Goal: Task Accomplishment & Management: Use online tool/utility

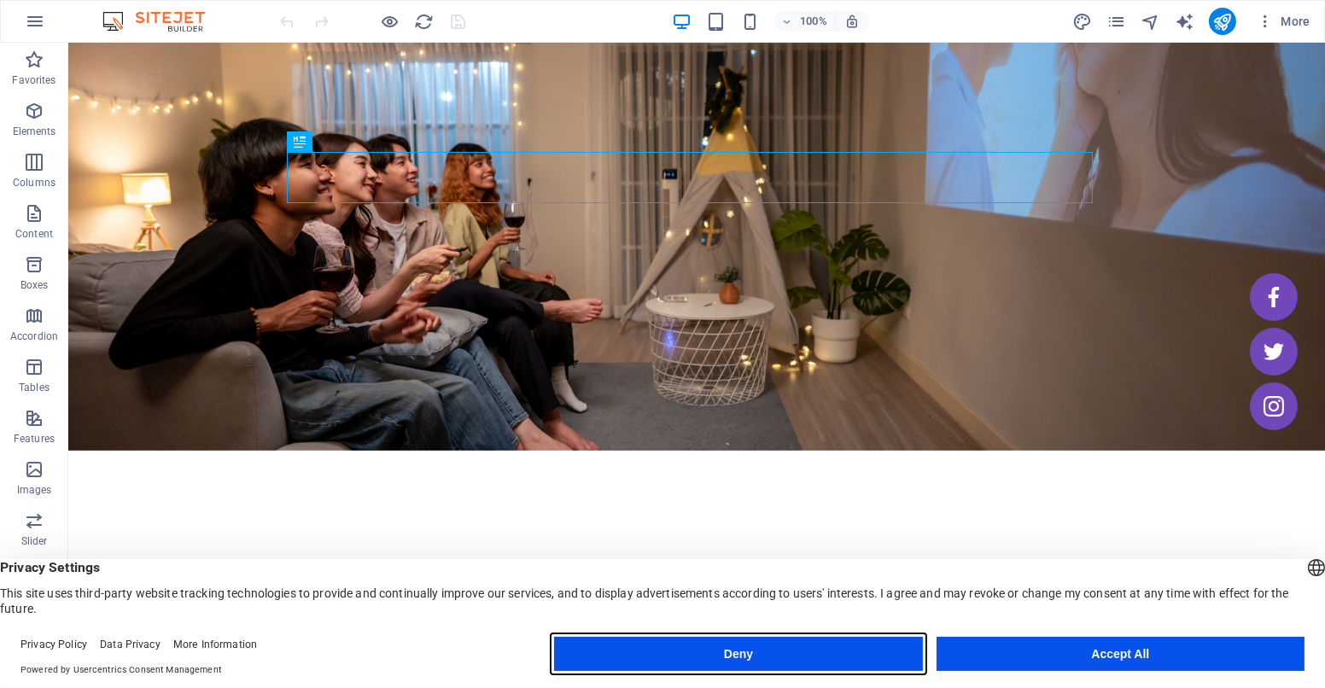
click at [721, 642] on button "Deny" at bounding box center [738, 654] width 368 height 34
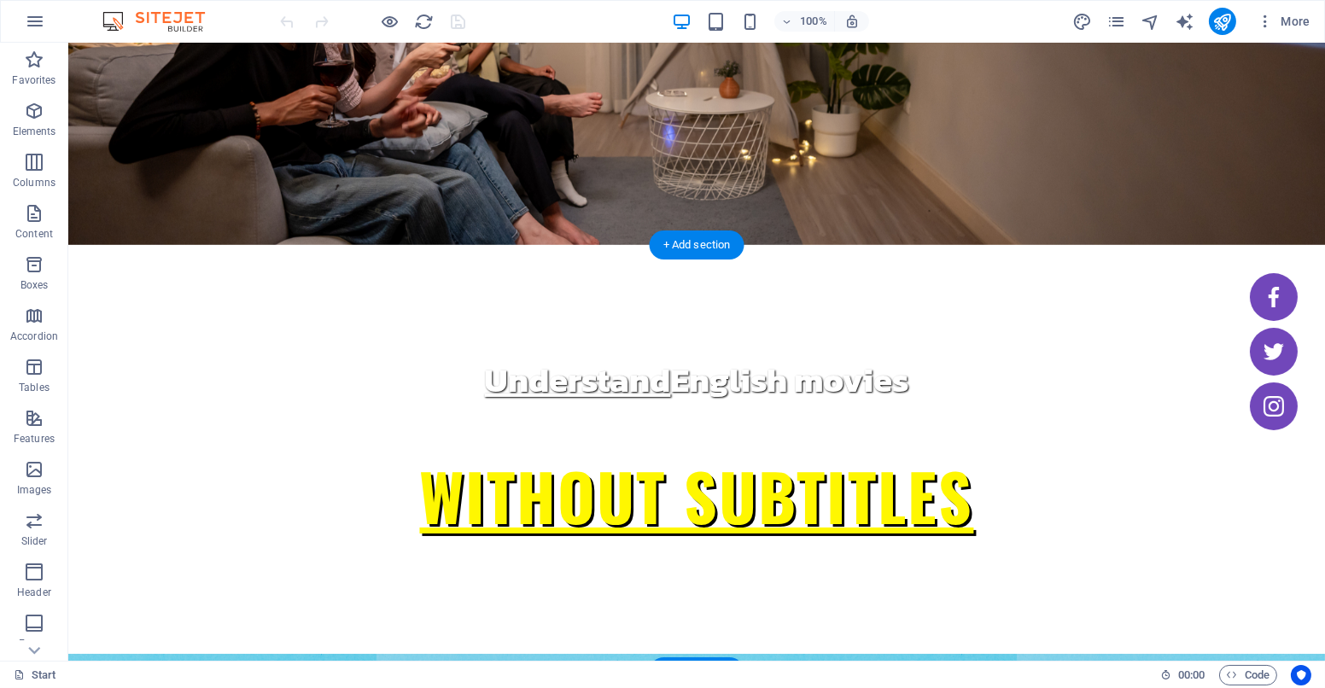
scroll to position [208, 0]
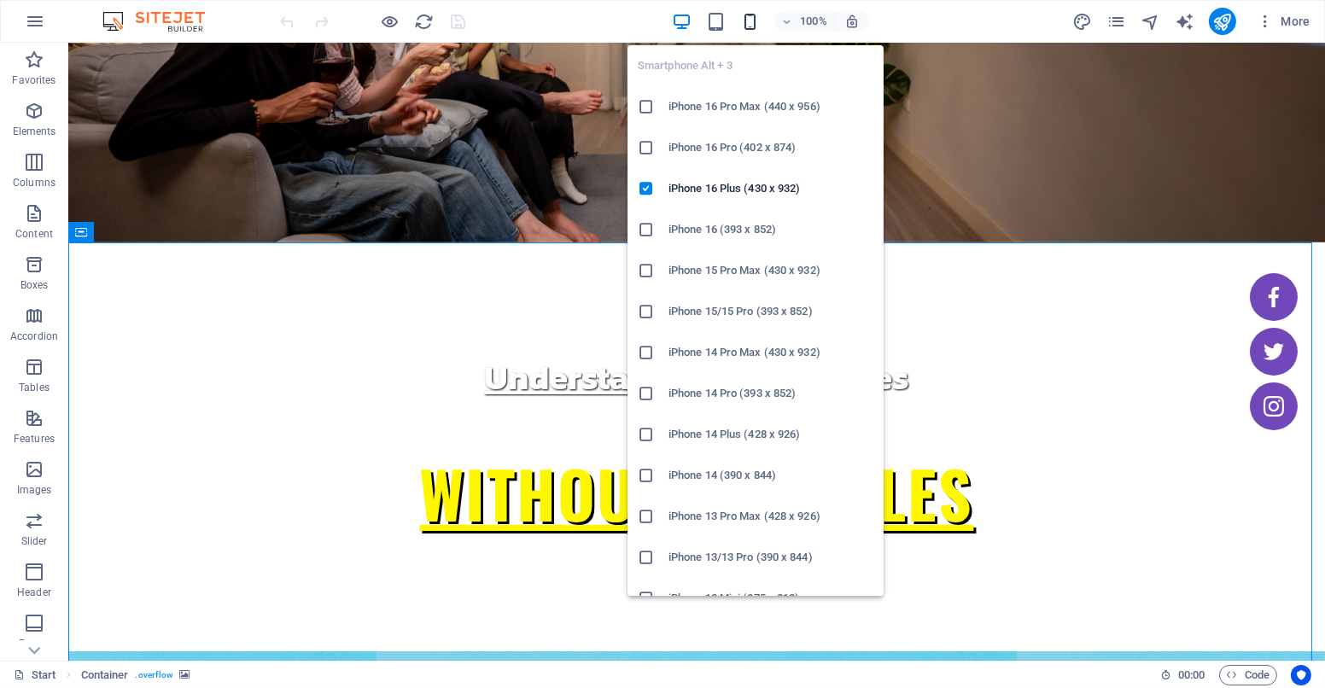
click at [754, 21] on icon "button" at bounding box center [750, 22] width 20 height 20
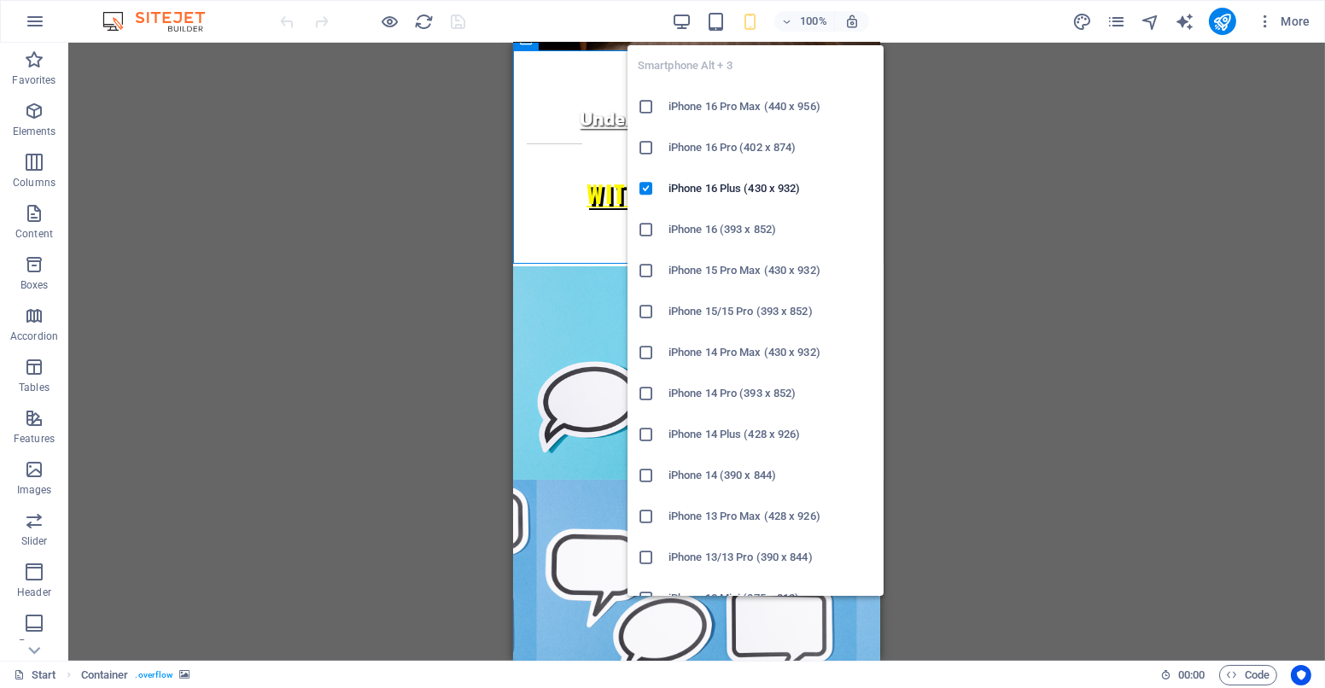
click at [1128, 66] on section "Favorites Elements Columns Content Boxes Accordion Tables Features Images Slide…" at bounding box center [662, 352] width 1325 height 618
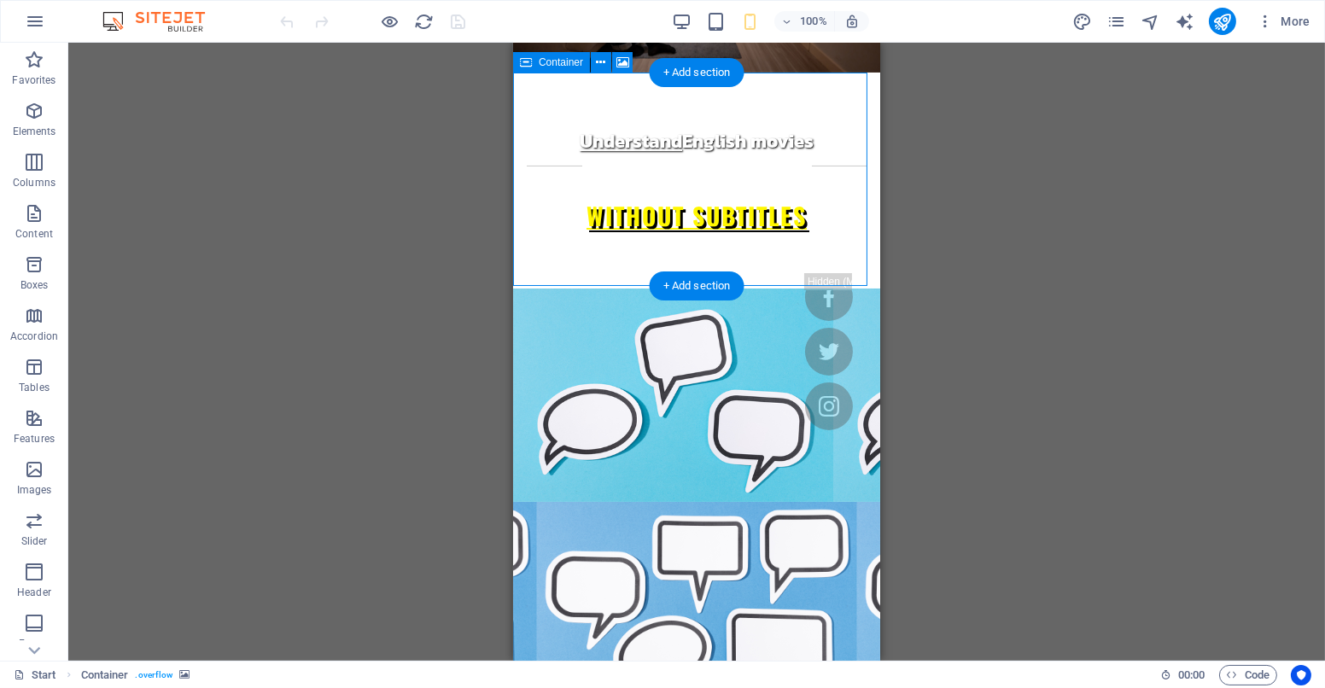
scroll to position [0, 0]
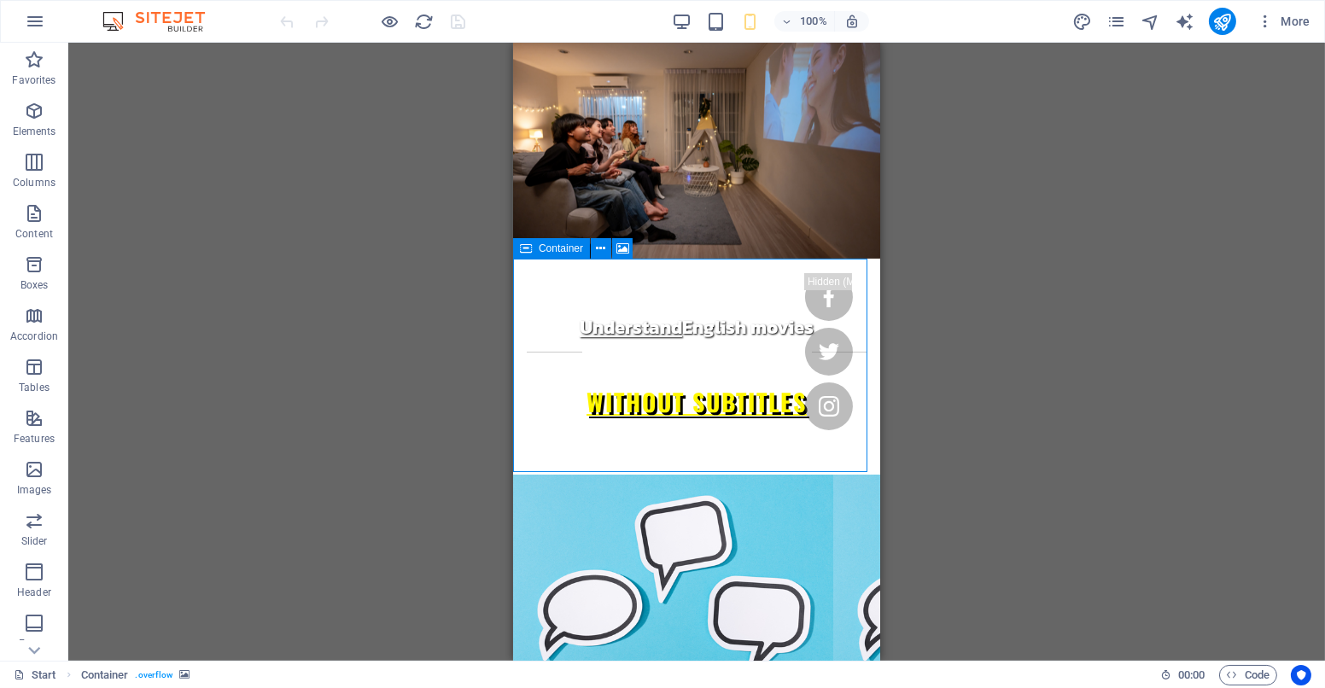
click at [562, 249] on span "Container" at bounding box center [561, 248] width 44 height 10
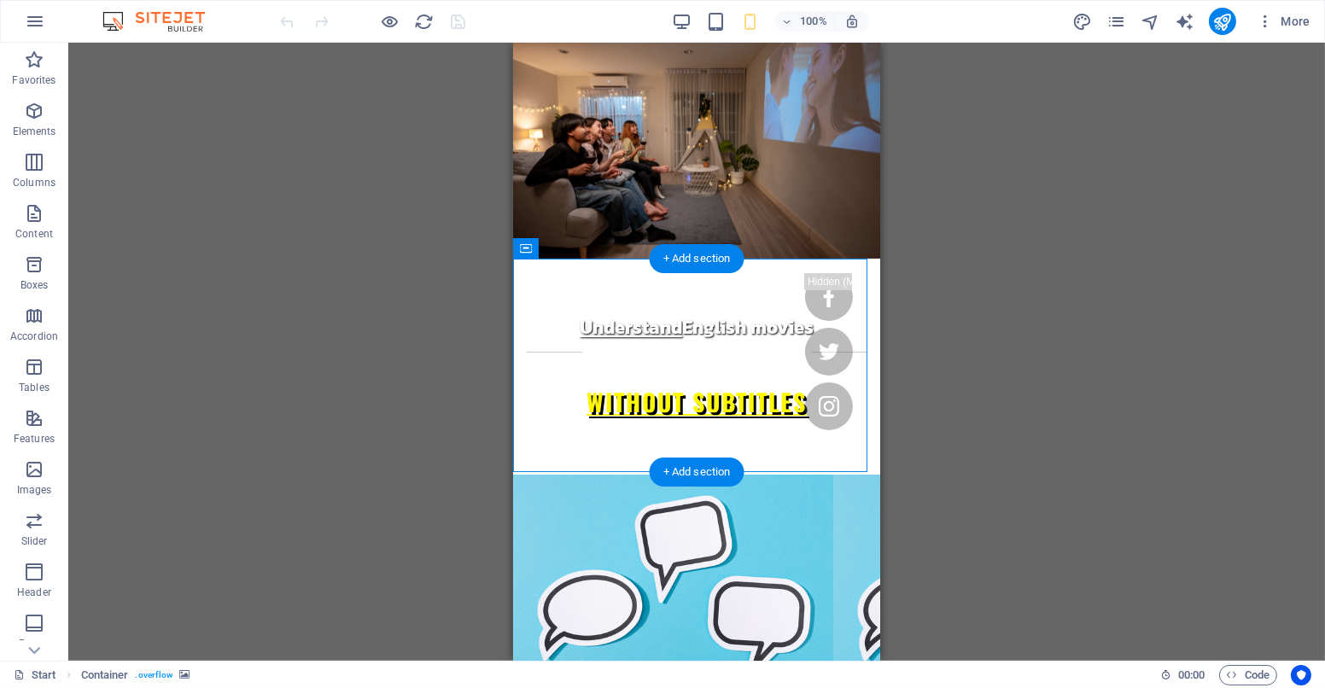
click at [566, 475] on figure at bounding box center [695, 581] width 367 height 213
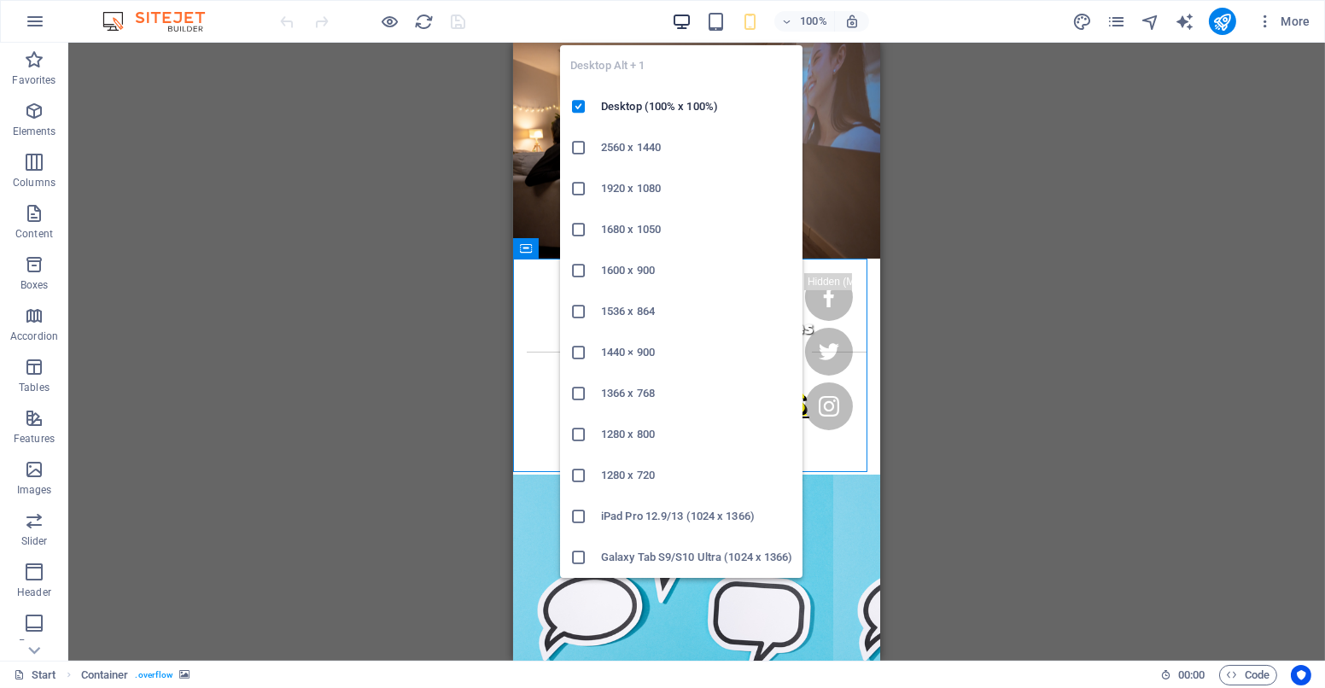
click at [685, 20] on icon "button" at bounding box center [682, 22] width 20 height 20
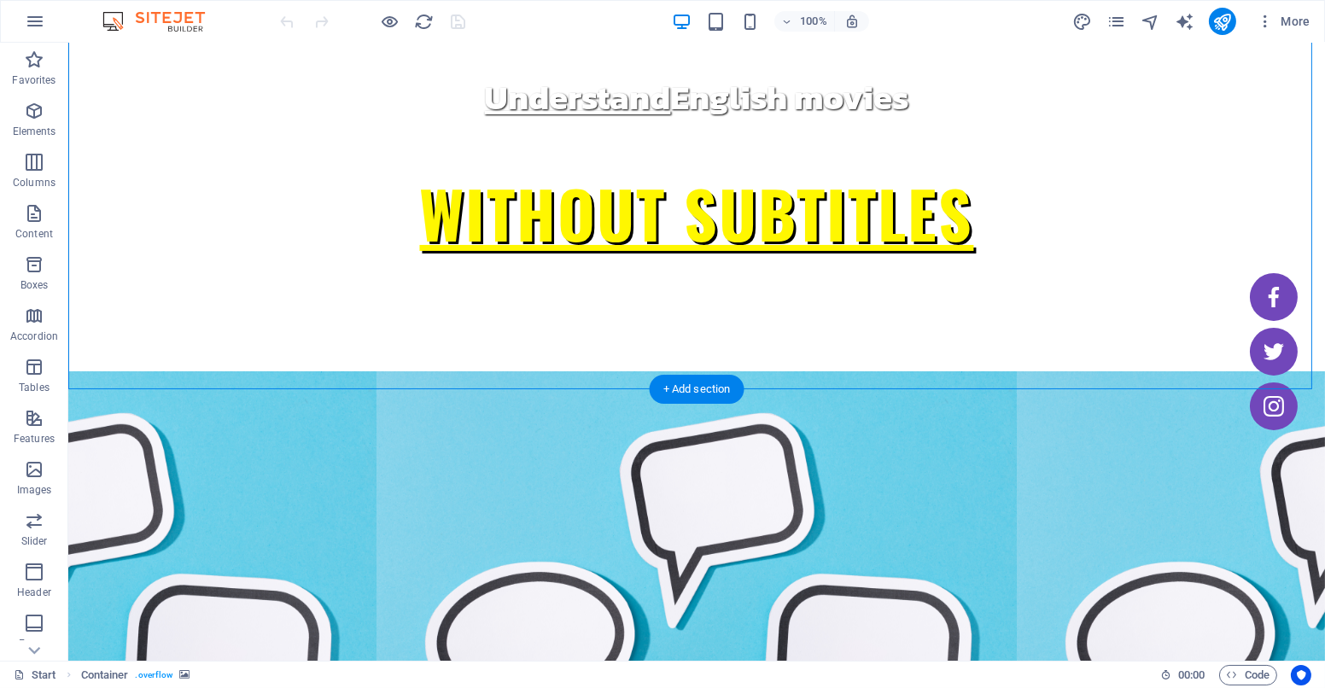
scroll to position [488, 0]
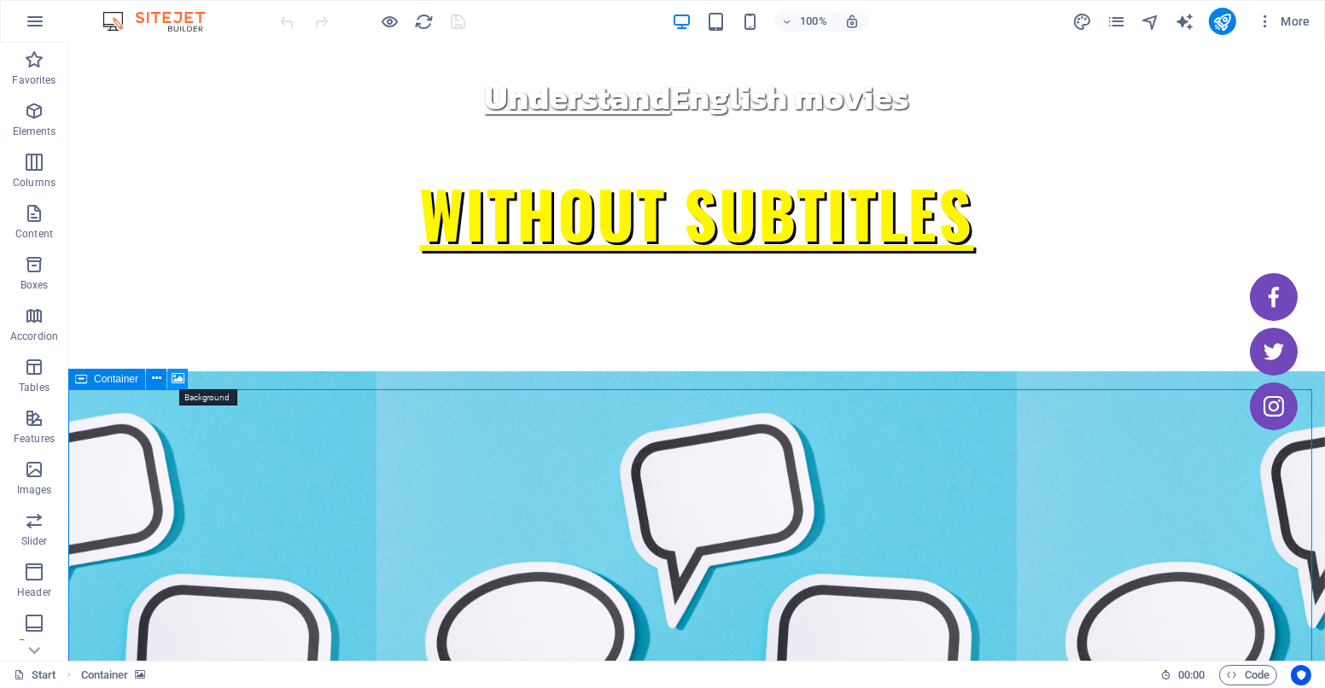
click at [172, 376] on icon at bounding box center [178, 379] width 13 height 18
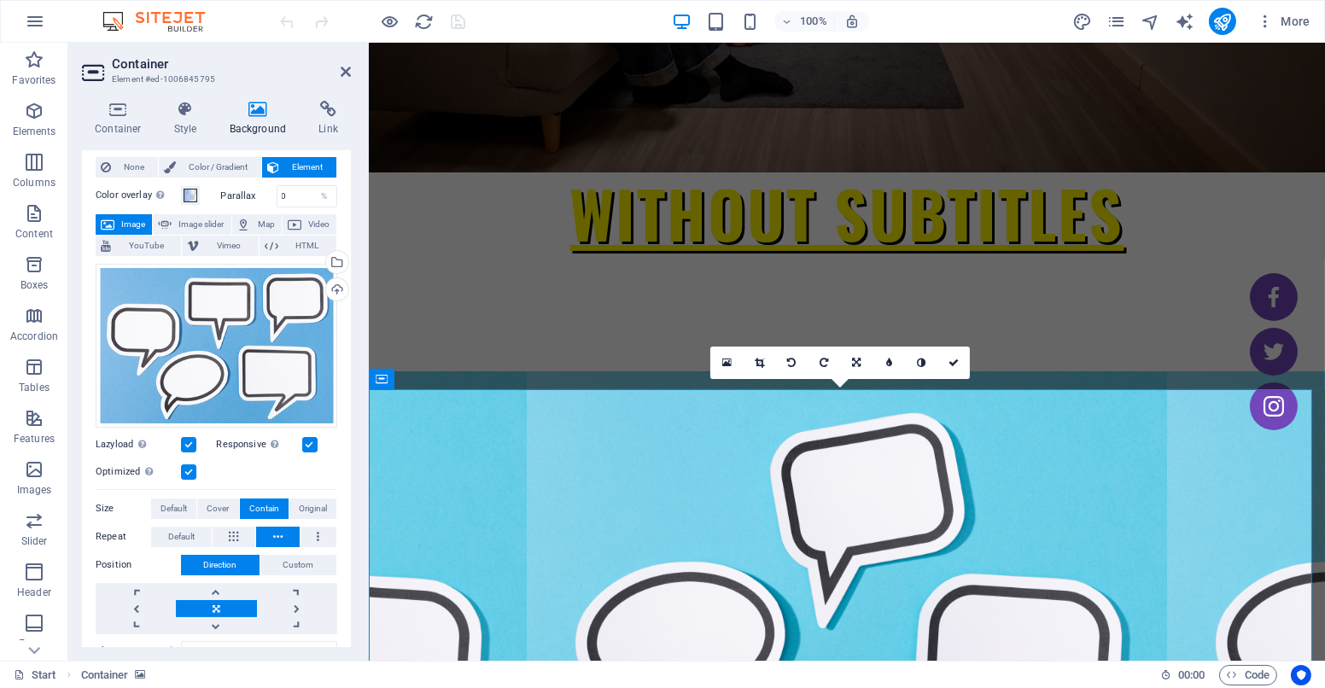
scroll to position [39, 0]
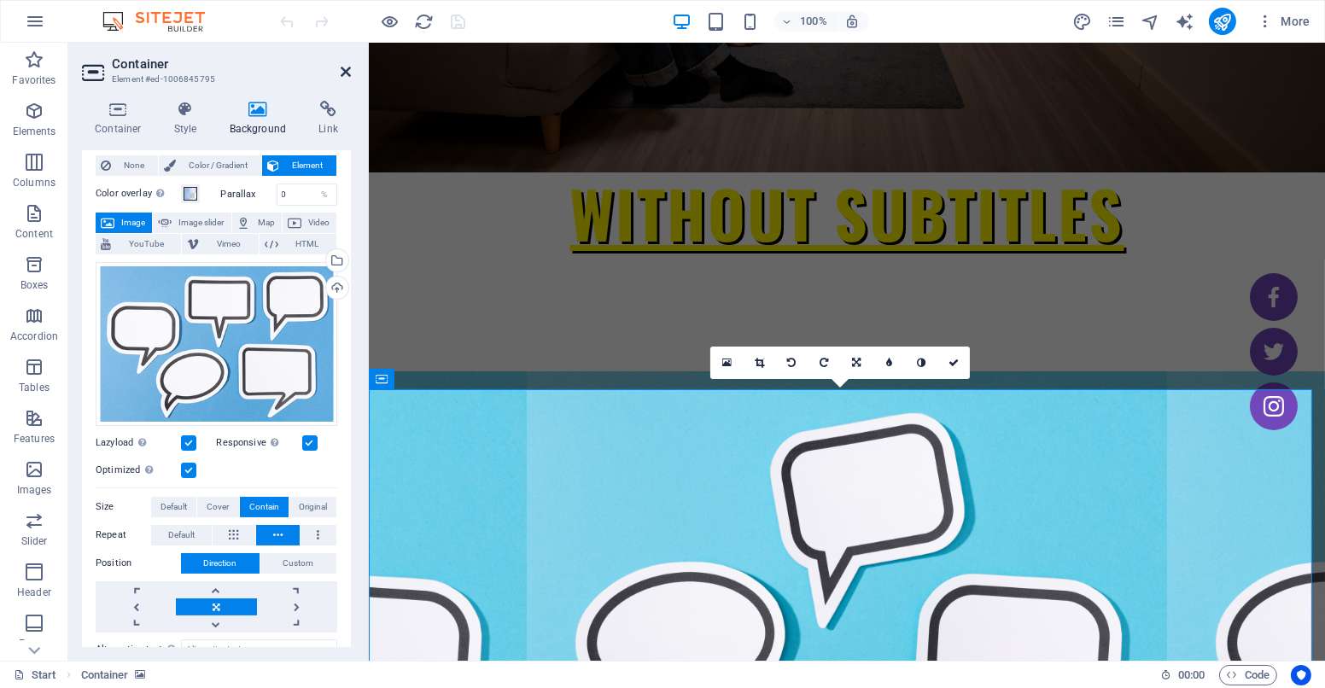
click at [346, 73] on icon at bounding box center [346, 72] width 10 height 14
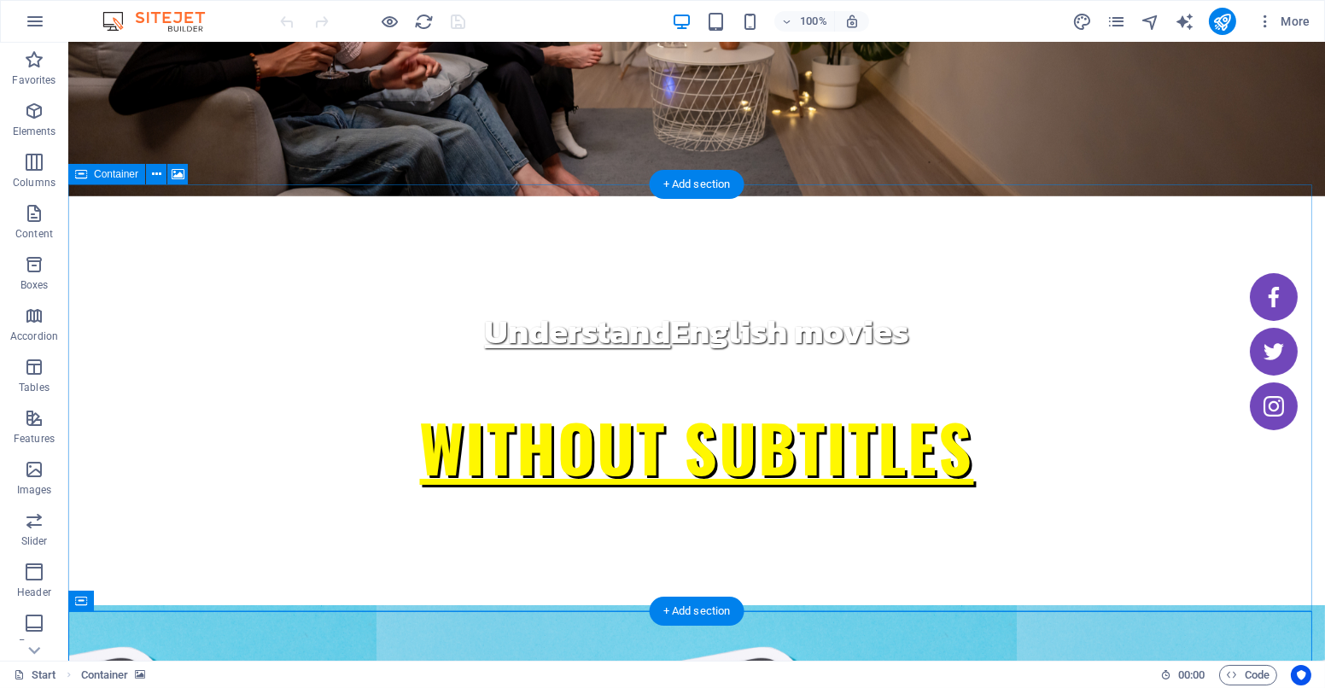
scroll to position [274, 0]
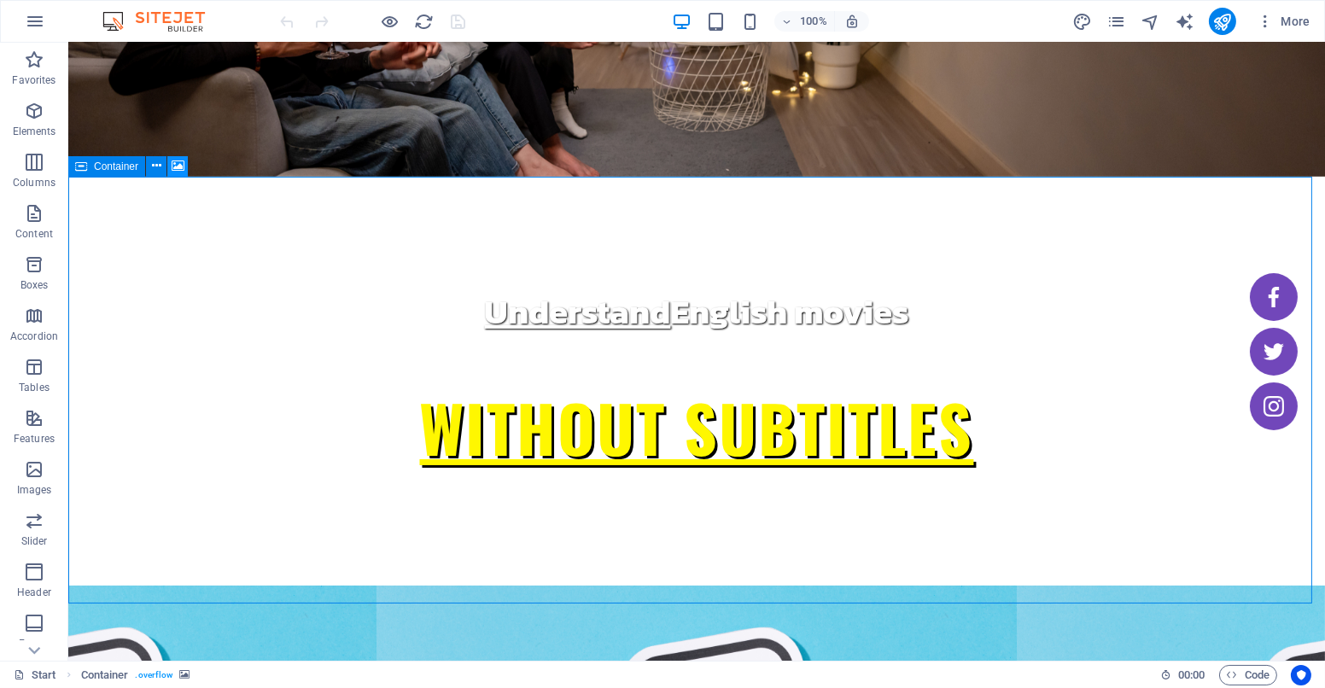
click at [179, 161] on icon at bounding box center [178, 166] width 13 height 18
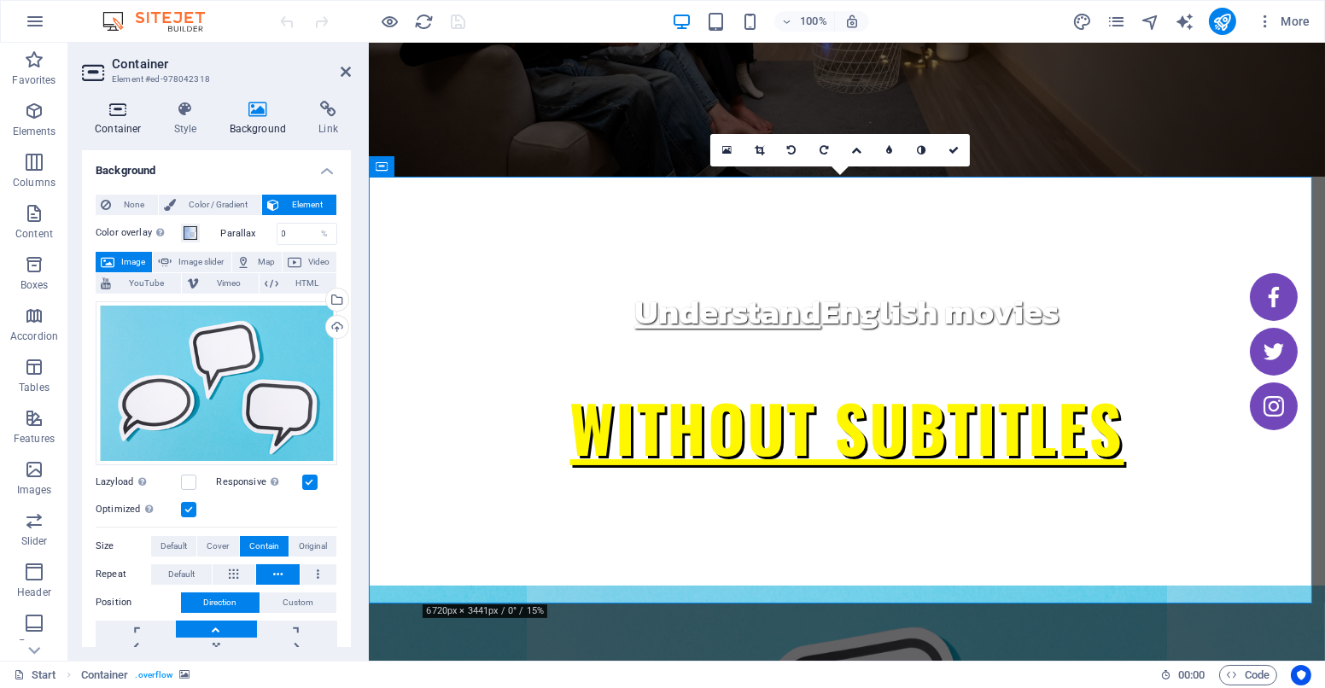
click at [116, 108] on icon at bounding box center [118, 109] width 73 height 17
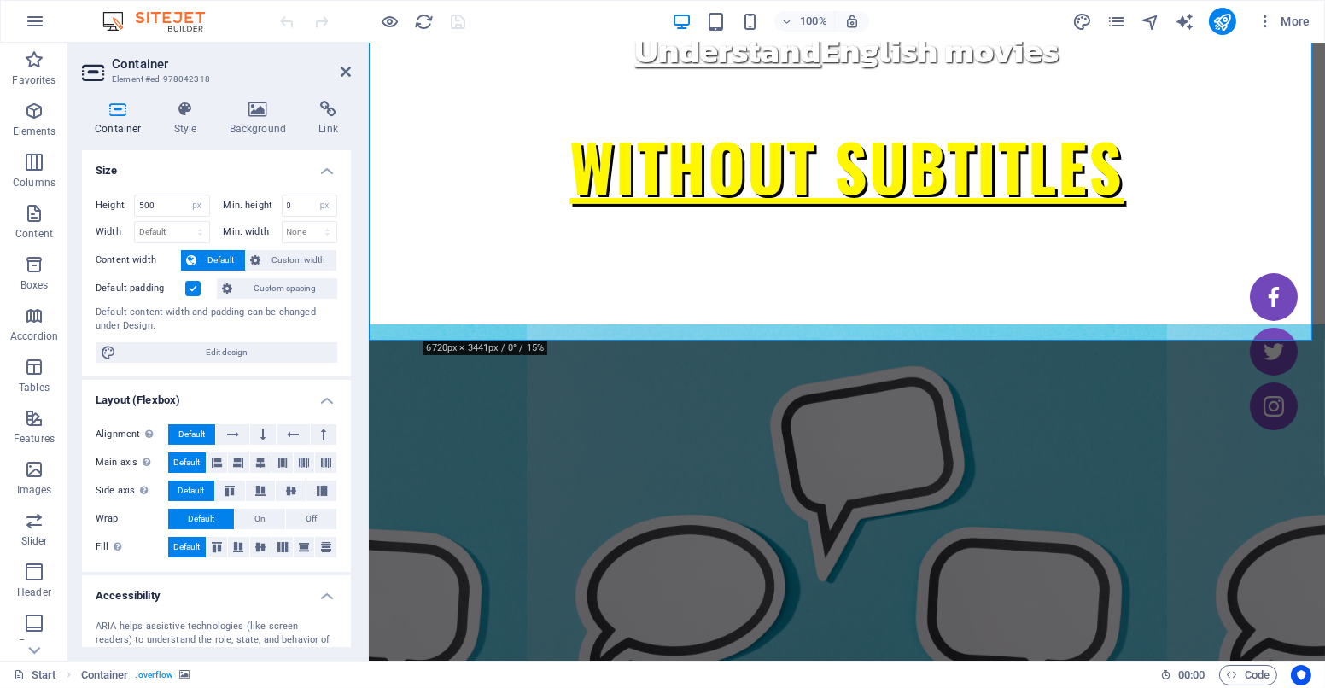
scroll to position [537, 0]
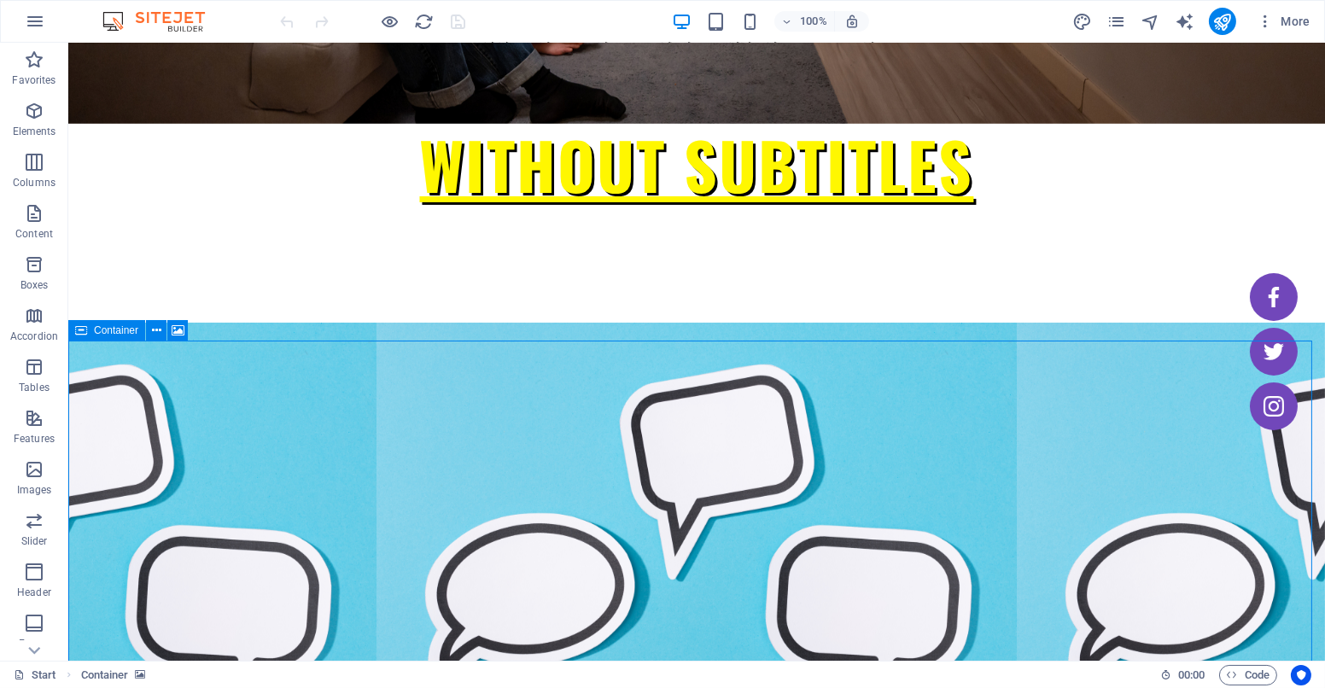
click at [114, 327] on span "Container" at bounding box center [116, 330] width 44 height 10
click at [154, 335] on icon at bounding box center [156, 331] width 9 height 18
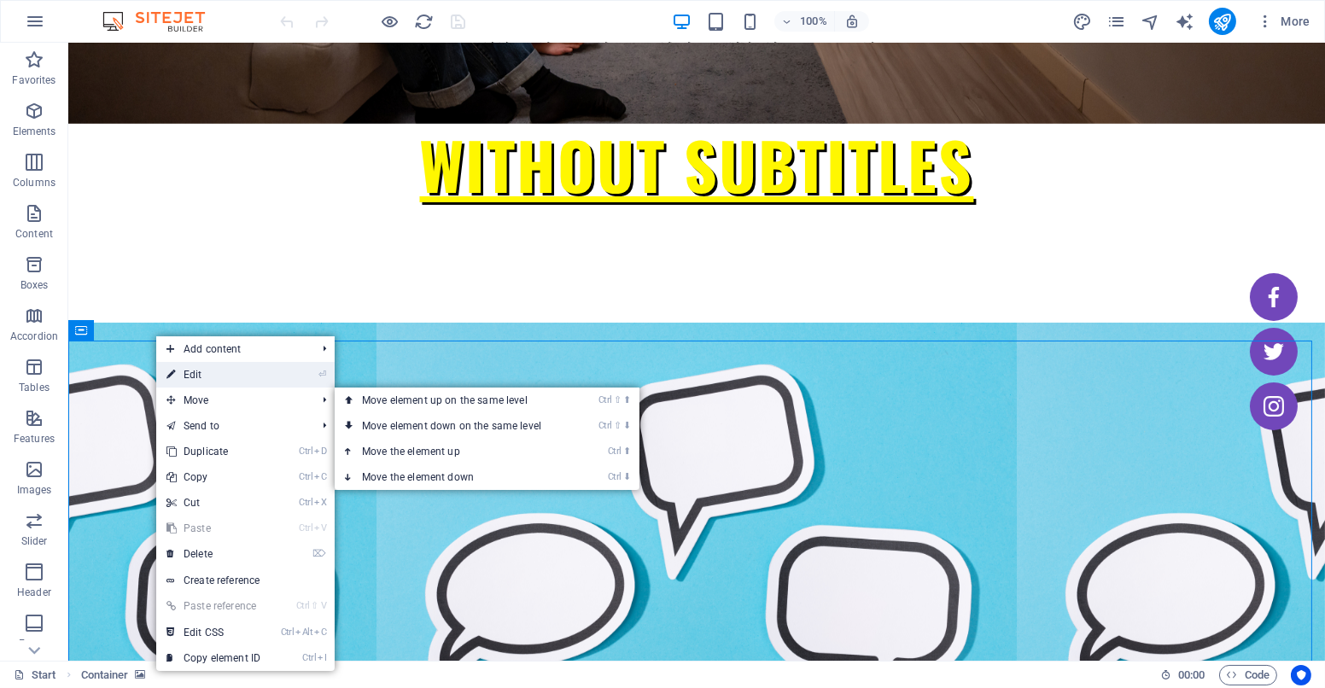
click at [210, 376] on link "⏎ Edit" at bounding box center [213, 375] width 114 height 26
select select "px"
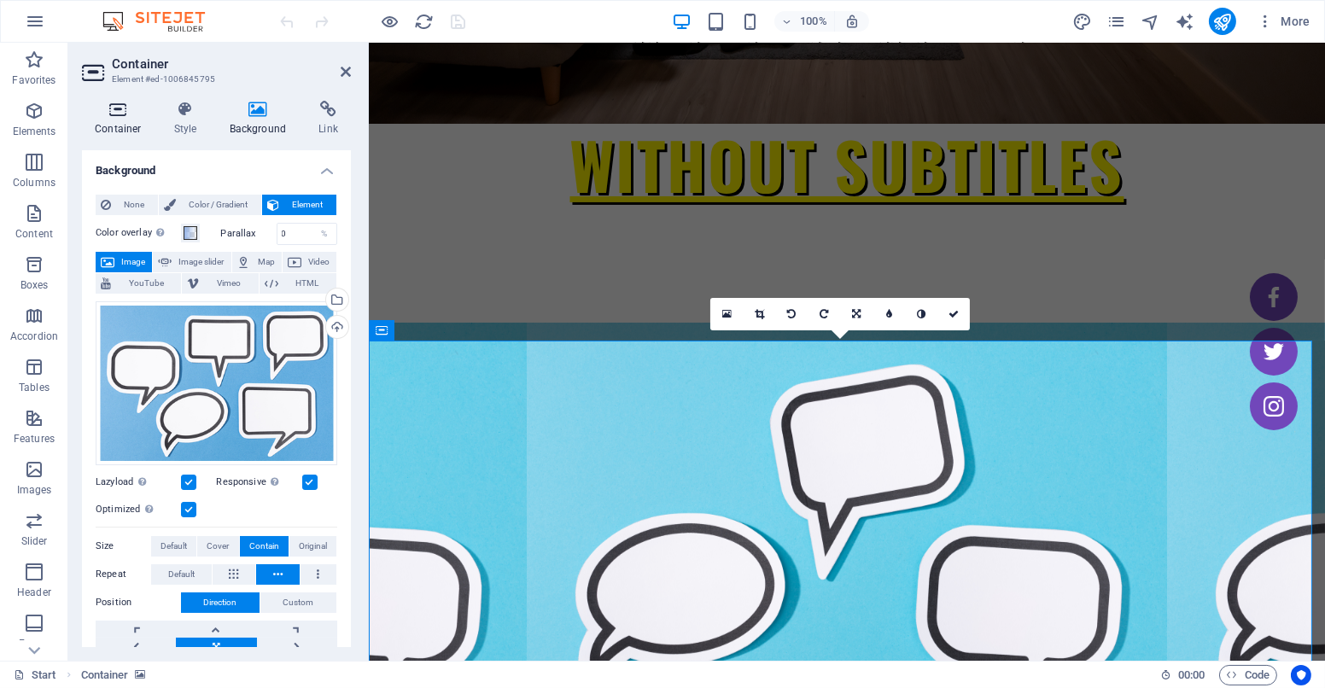
click at [119, 114] on icon at bounding box center [118, 109] width 73 height 17
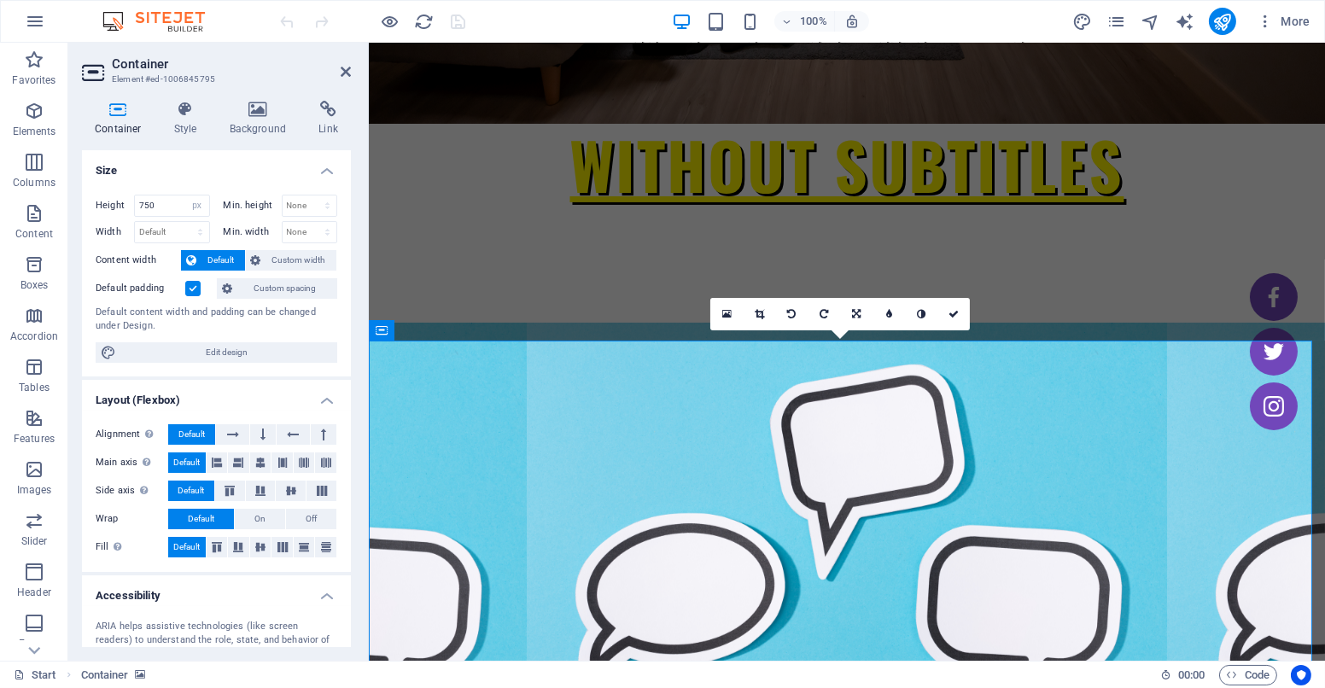
click at [463, 323] on figure at bounding box center [846, 536] width 956 height 427
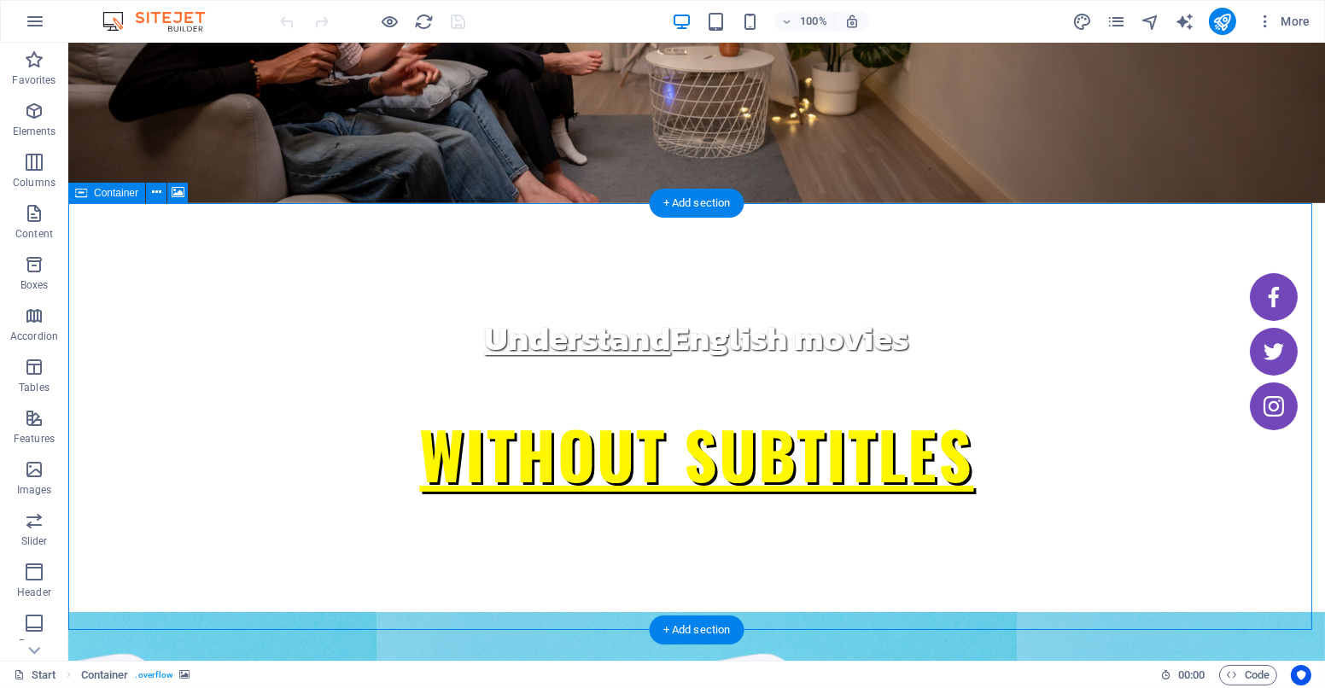
scroll to position [245, 0]
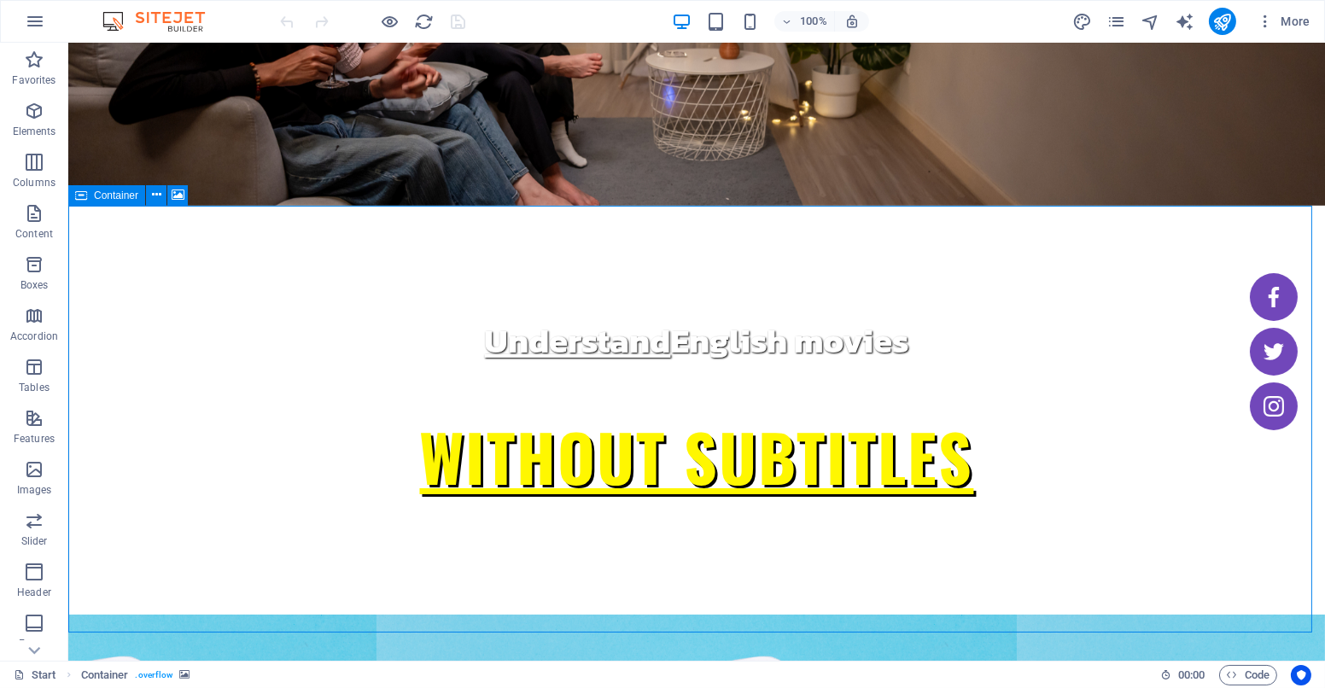
click at [102, 192] on span "Container" at bounding box center [116, 195] width 44 height 10
click at [161, 197] on button at bounding box center [156, 195] width 20 height 20
click at [158, 199] on icon at bounding box center [156, 195] width 9 height 18
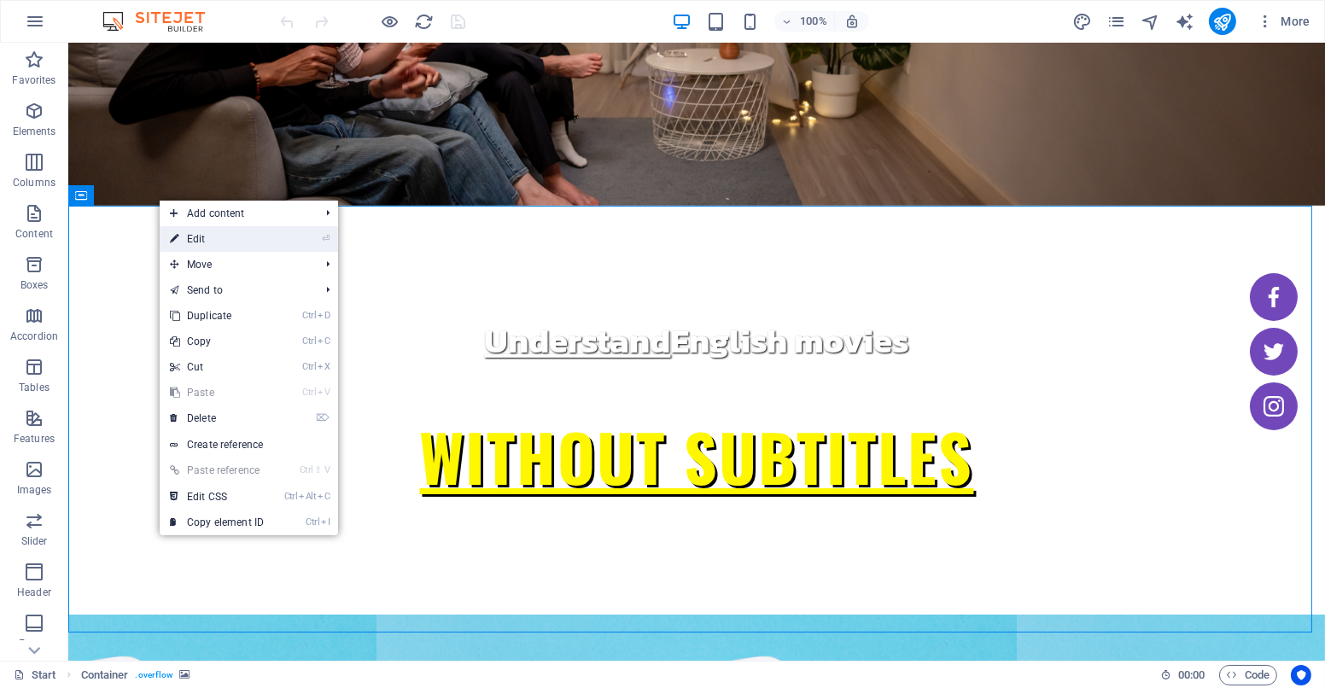
click at [303, 245] on li "⏎ Edit" at bounding box center [249, 239] width 178 height 26
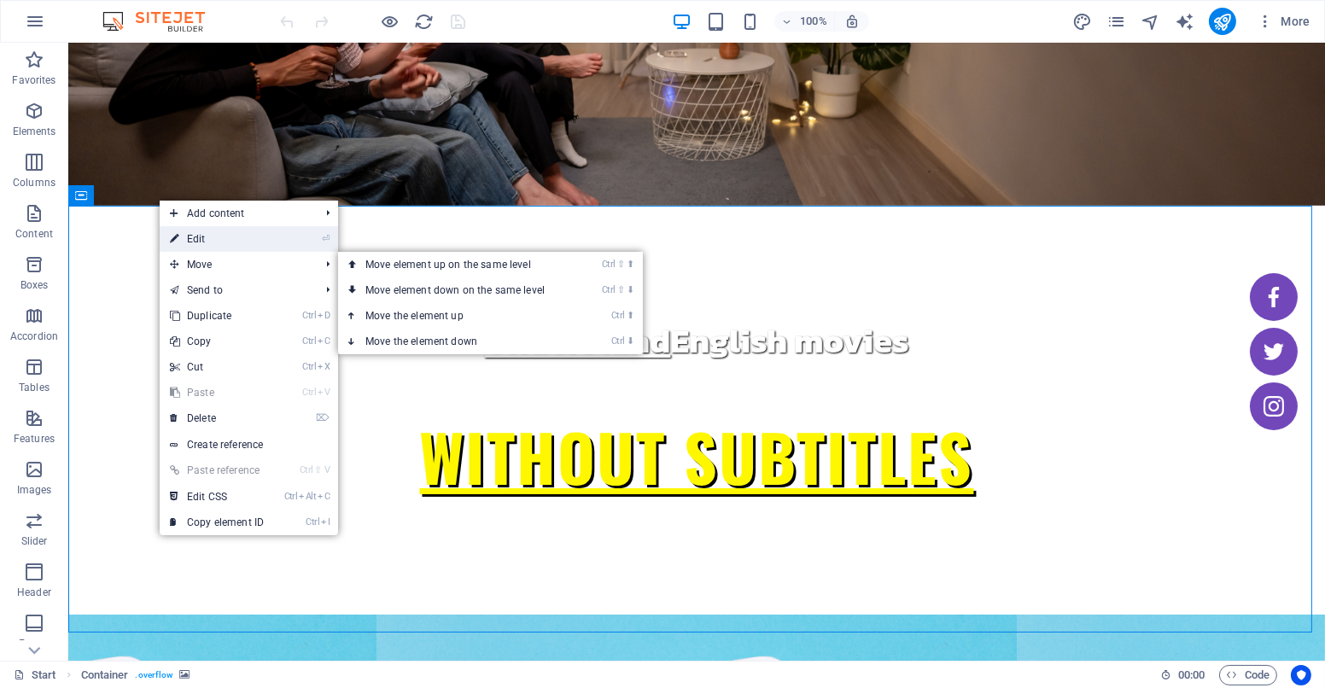
click at [190, 241] on link "⏎ Edit" at bounding box center [217, 239] width 114 height 26
select select "px"
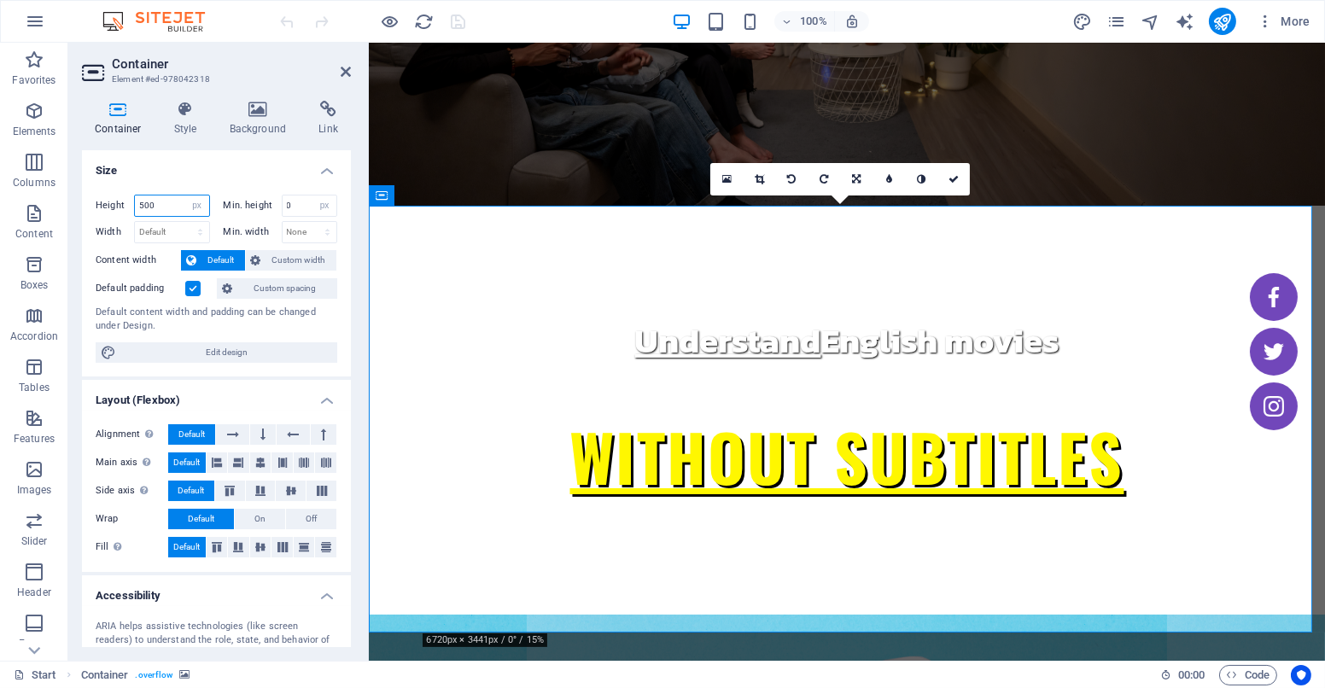
click at [147, 198] on input "500" at bounding box center [172, 205] width 74 height 20
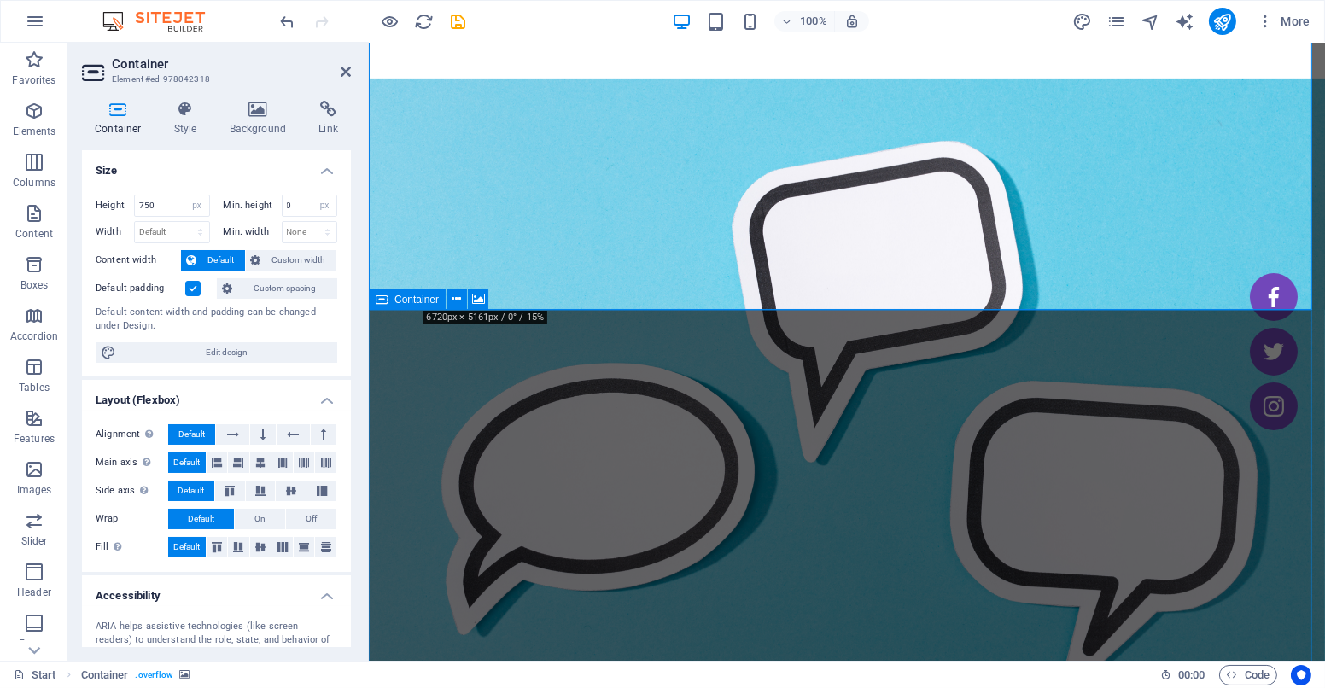
scroll to position [781, 0]
click at [267, 44] on header "Container Element #ed-978042318" at bounding box center [216, 65] width 269 height 44
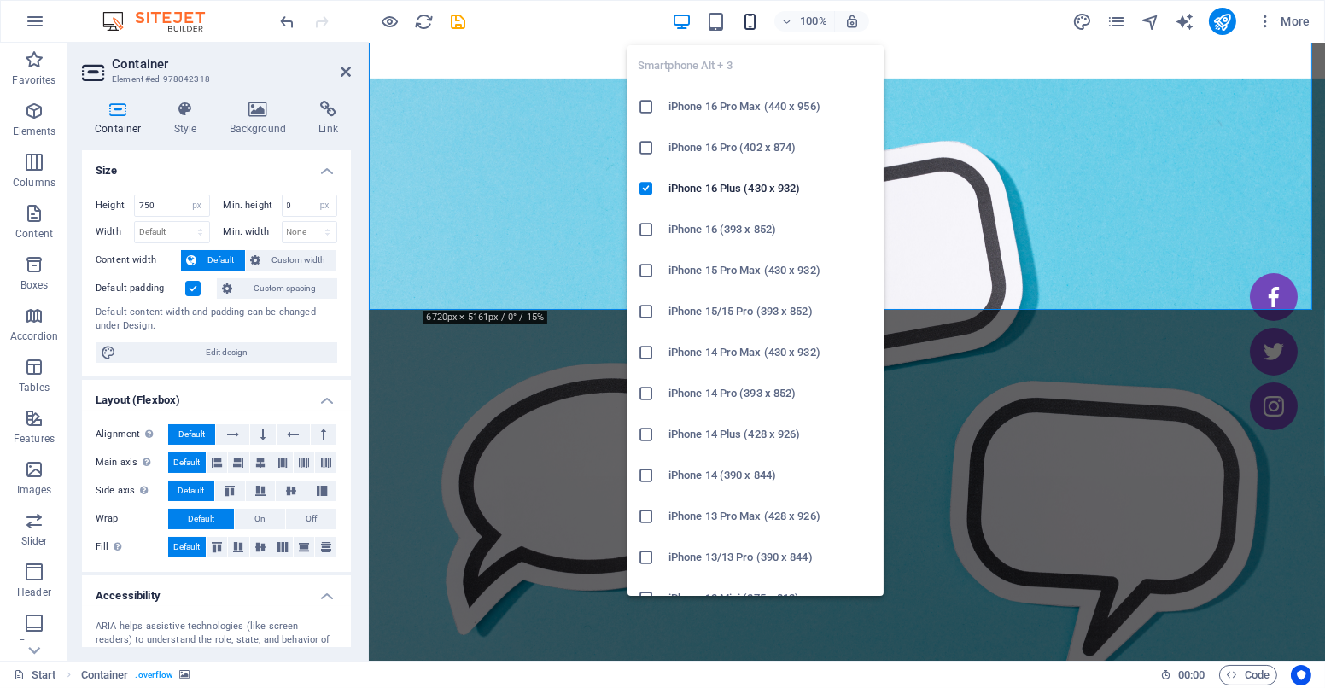
click at [749, 17] on icon "button" at bounding box center [750, 22] width 20 height 20
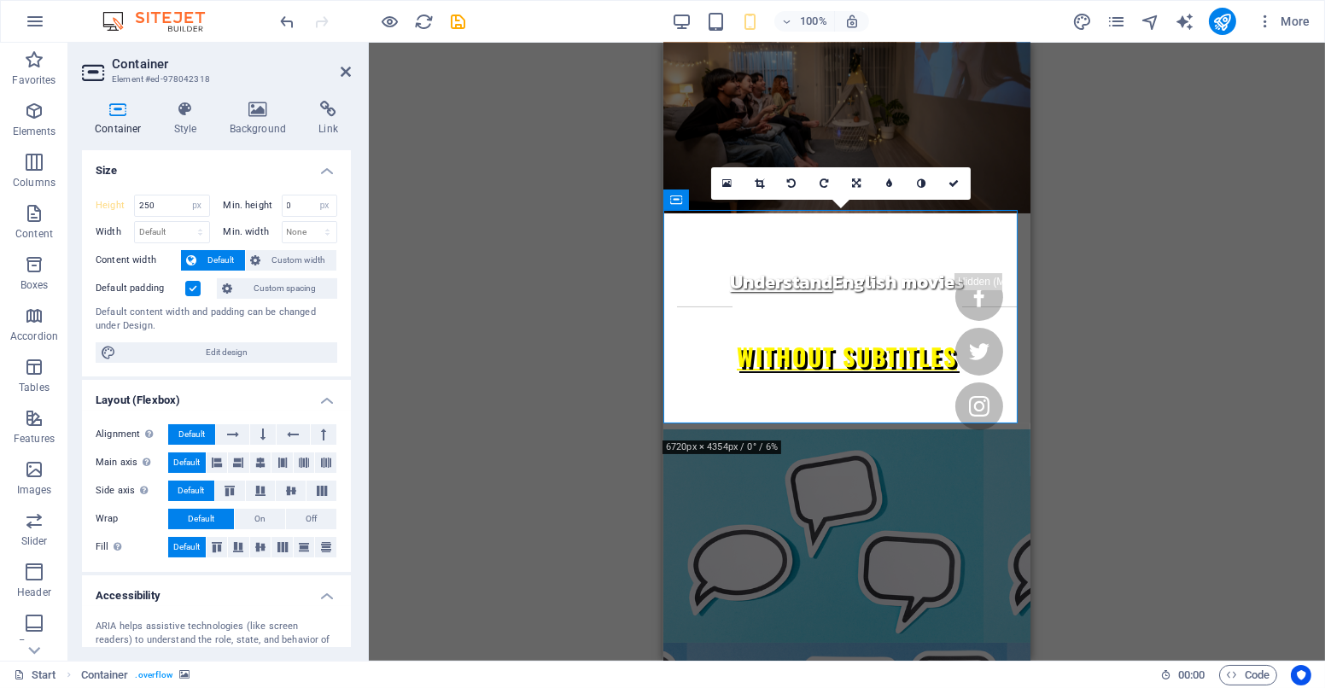
scroll to position [38, 0]
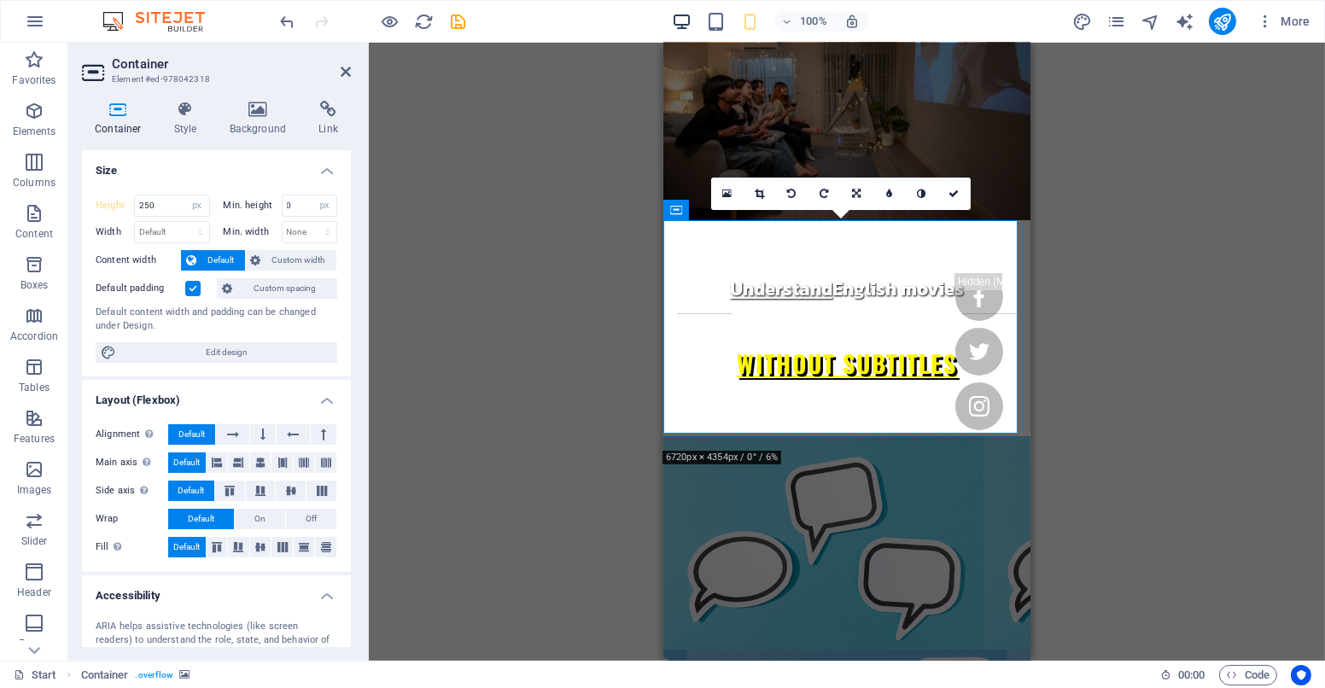
click at [676, 17] on icon "button" at bounding box center [682, 22] width 20 height 20
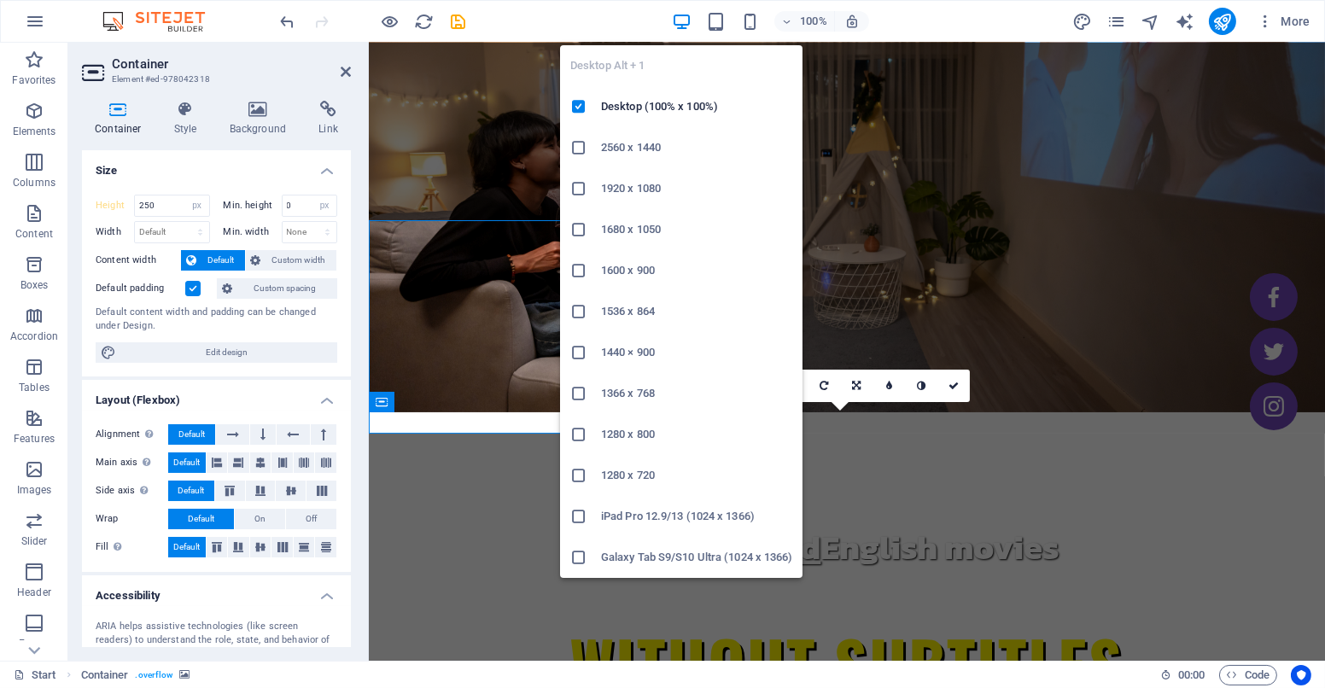
type input "750"
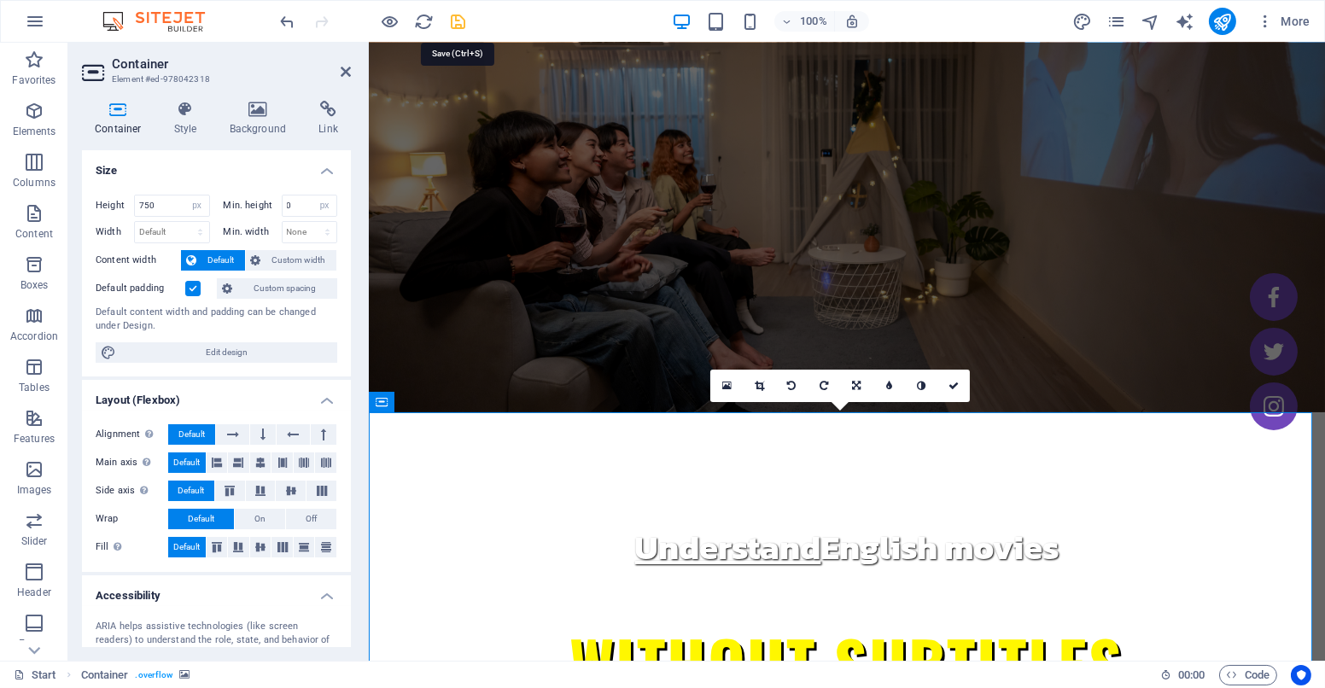
click at [449, 19] on icon "save" at bounding box center [459, 22] width 20 height 20
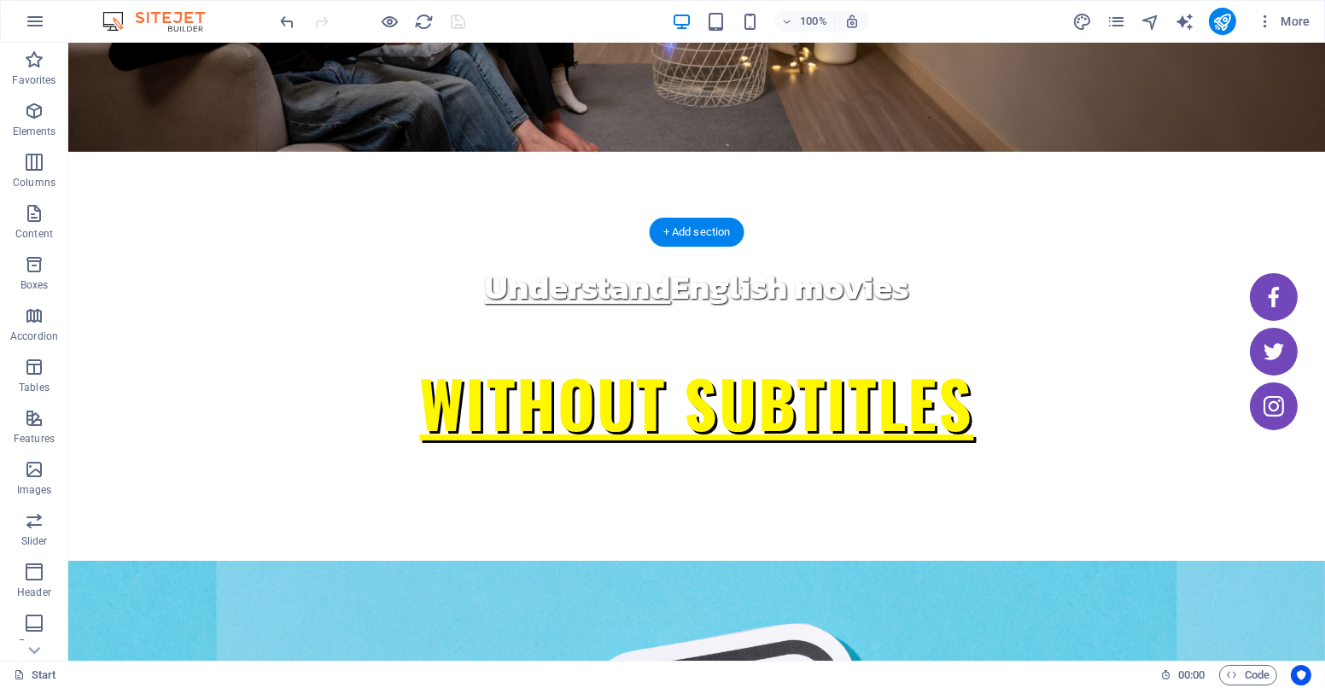
scroll to position [303, 0]
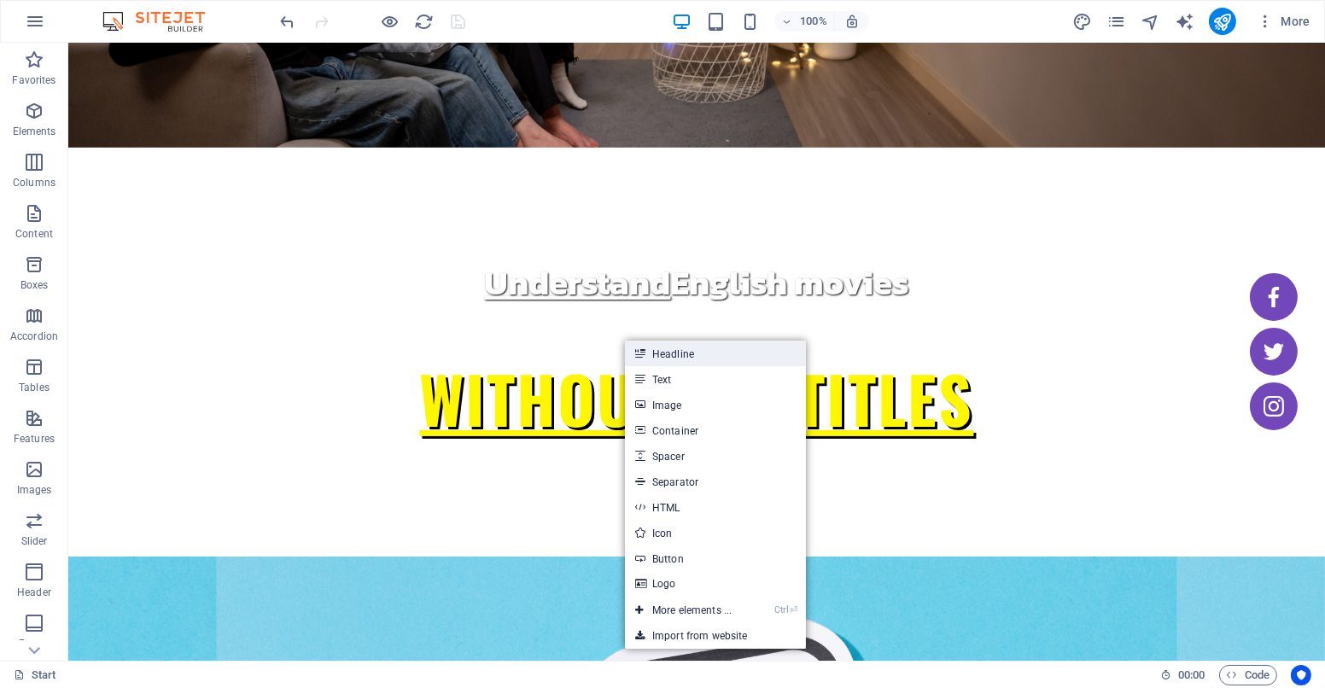
click at [691, 357] on link "Headline" at bounding box center [715, 354] width 181 height 26
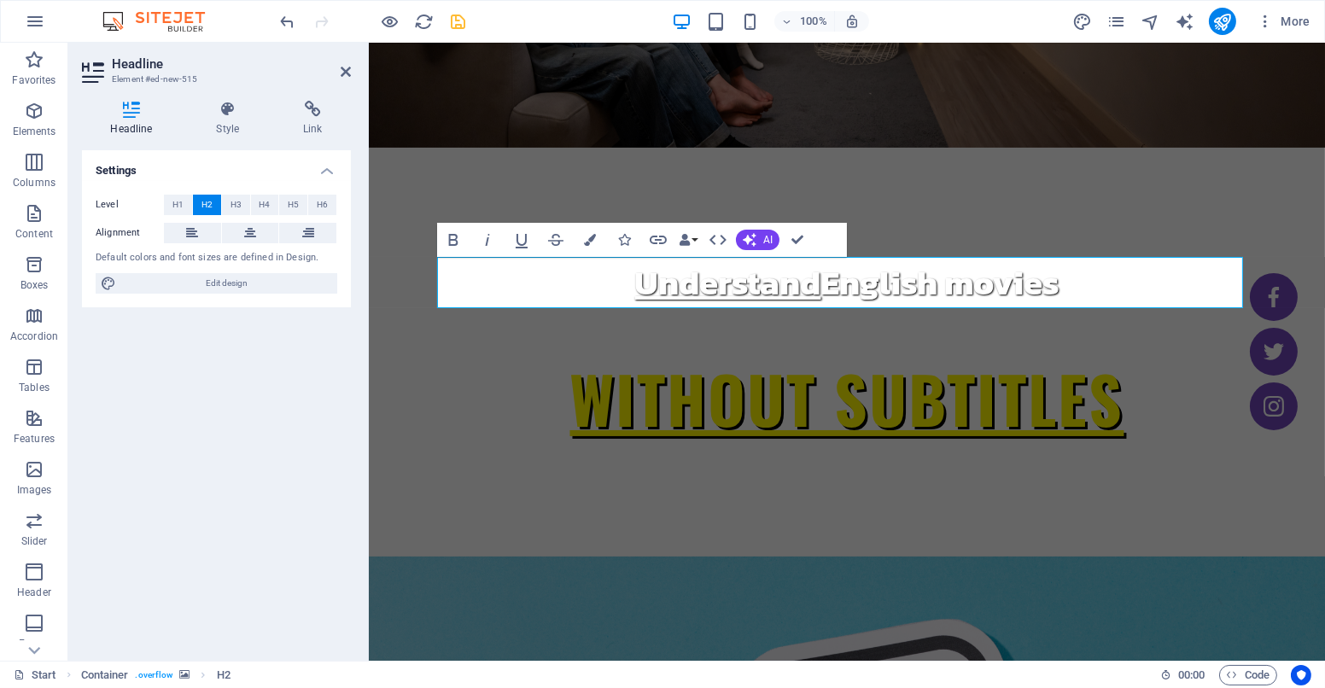
scroll to position [0, 0]
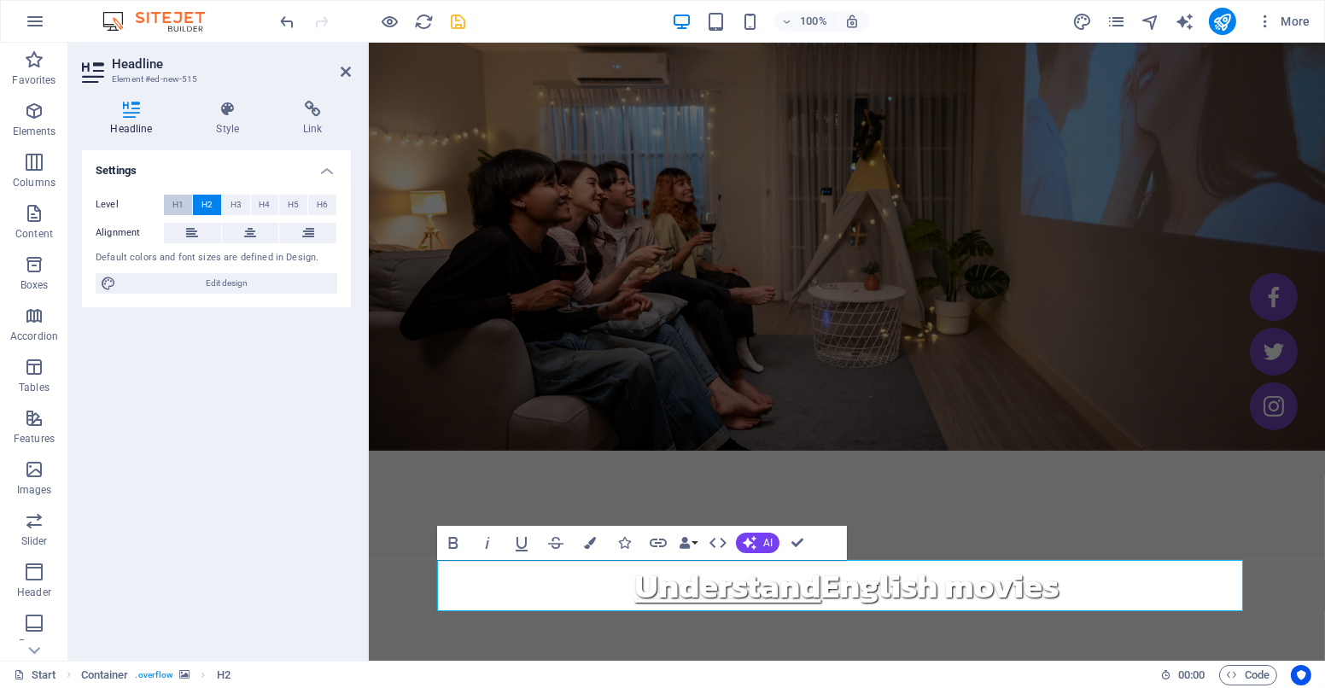
click at [179, 207] on span "H1" at bounding box center [177, 205] width 11 height 20
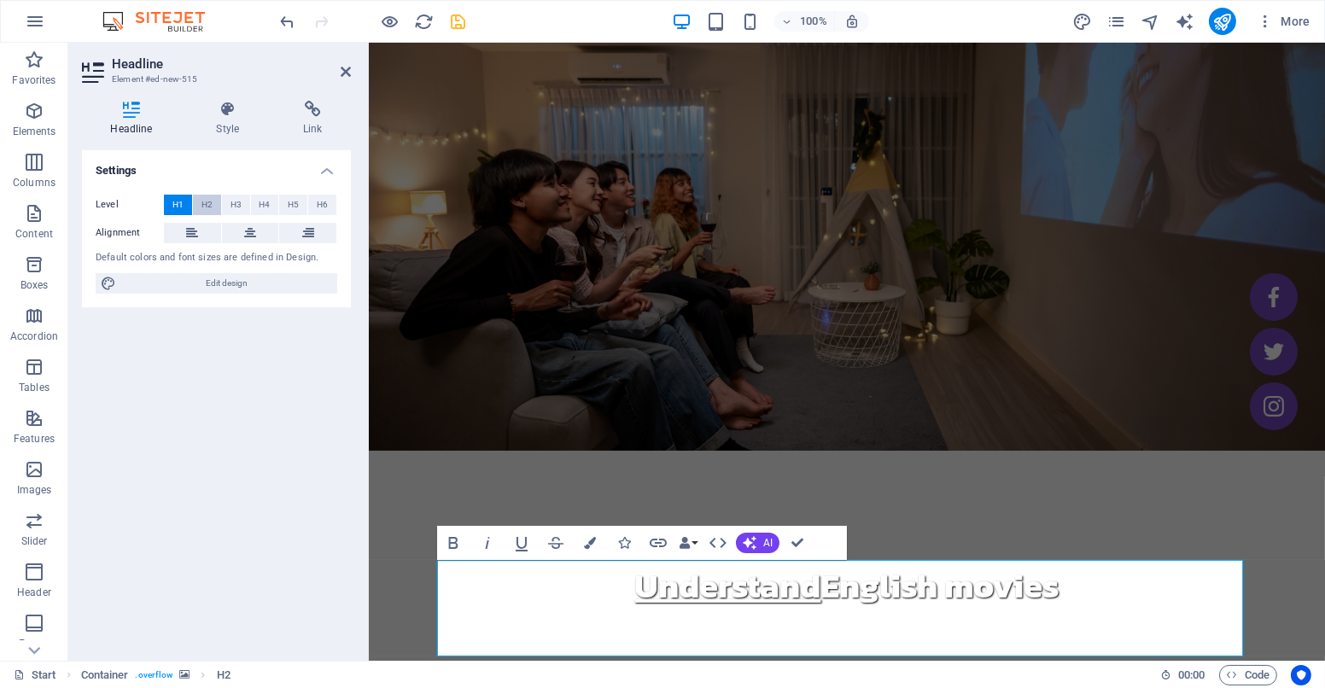
click at [208, 207] on span "H2" at bounding box center [206, 205] width 11 height 20
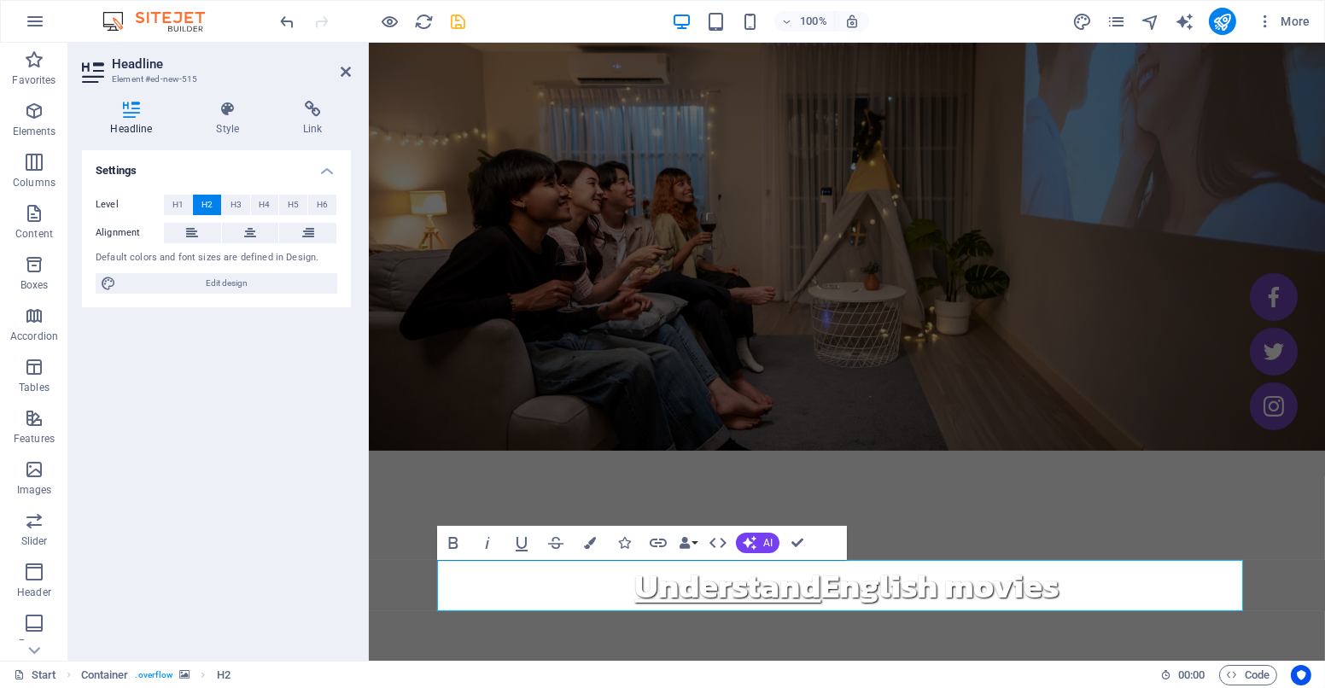
click at [242, 435] on div "Settings Level H1 H2 H3 H4 H5 H6 Alignment Default colors and font sizes are de…" at bounding box center [216, 398] width 269 height 497
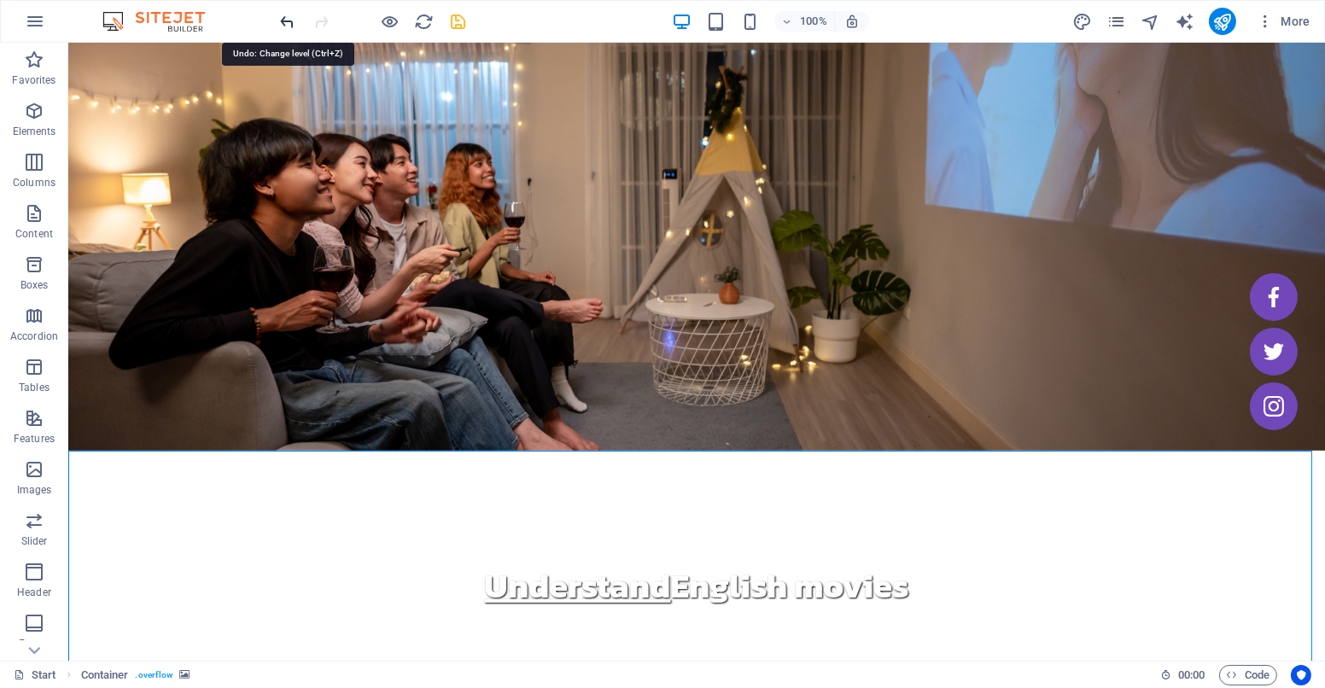
click at [289, 16] on icon "undo" at bounding box center [288, 22] width 20 height 20
click at [285, 5] on div "100% More" at bounding box center [662, 21] width 1323 height 41
click at [285, 18] on icon "undo" at bounding box center [288, 22] width 20 height 20
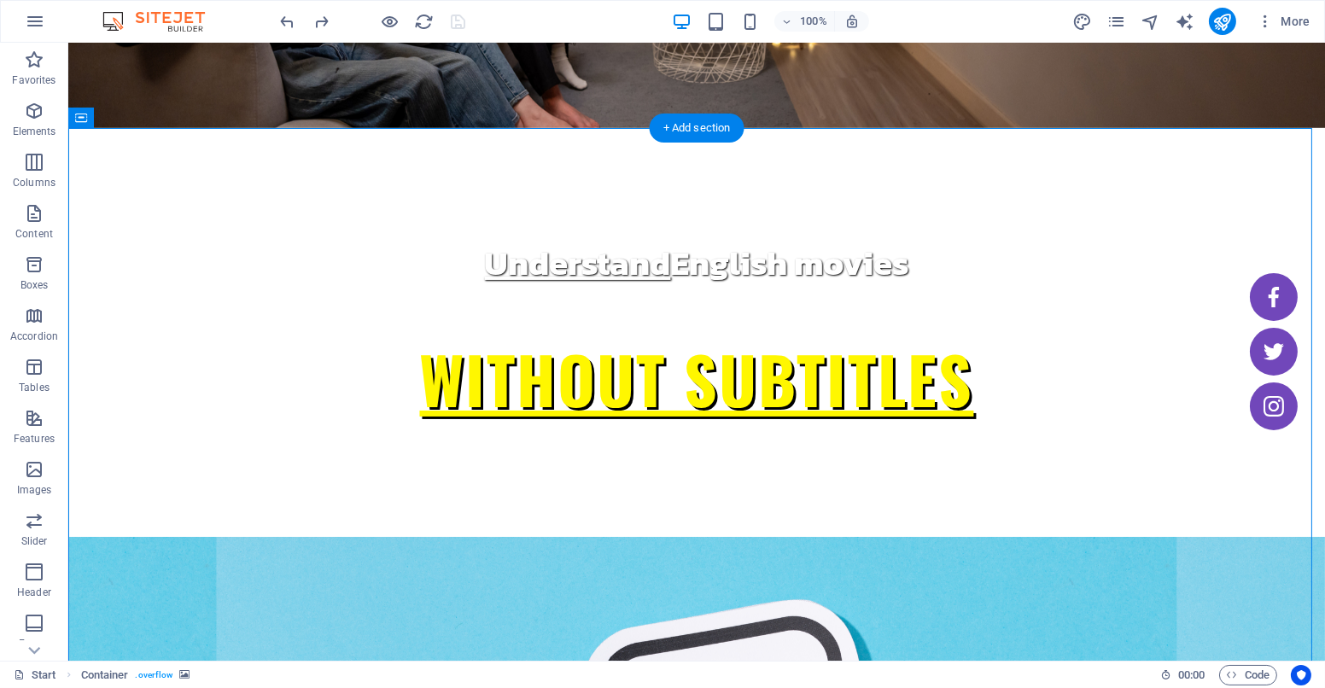
scroll to position [320, 0]
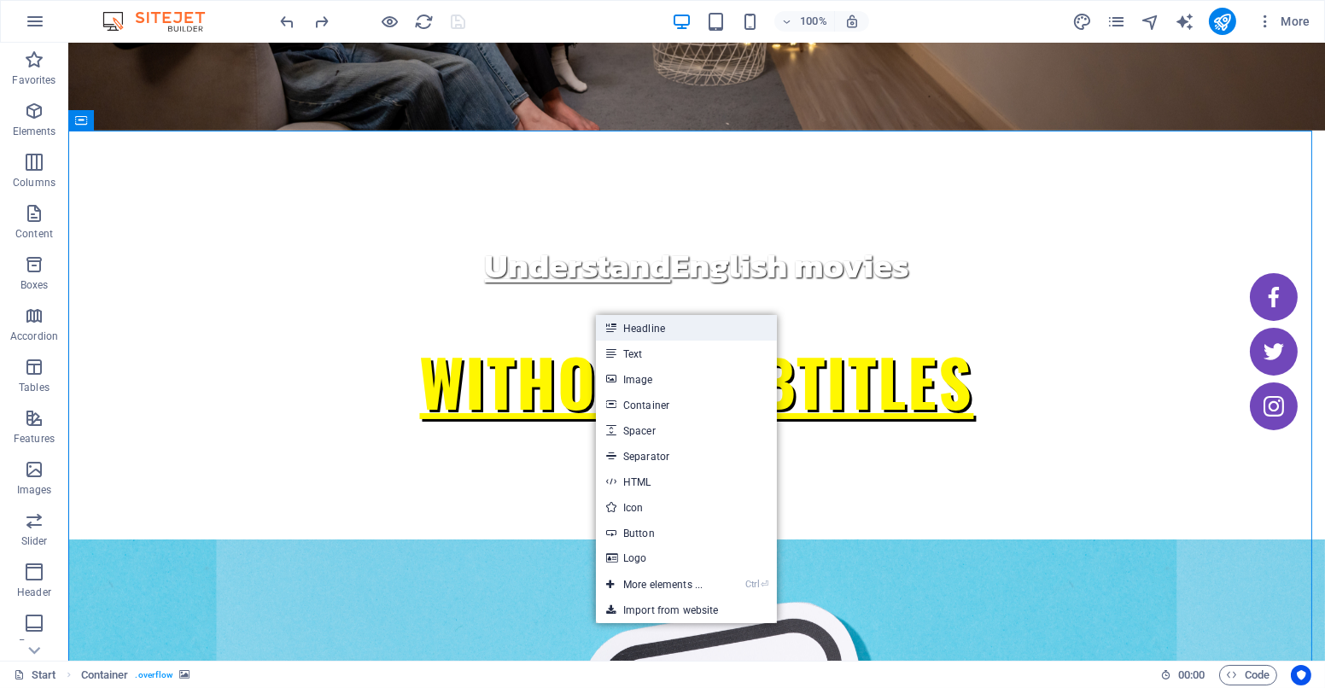
click at [641, 335] on link "Headline" at bounding box center [686, 328] width 181 height 26
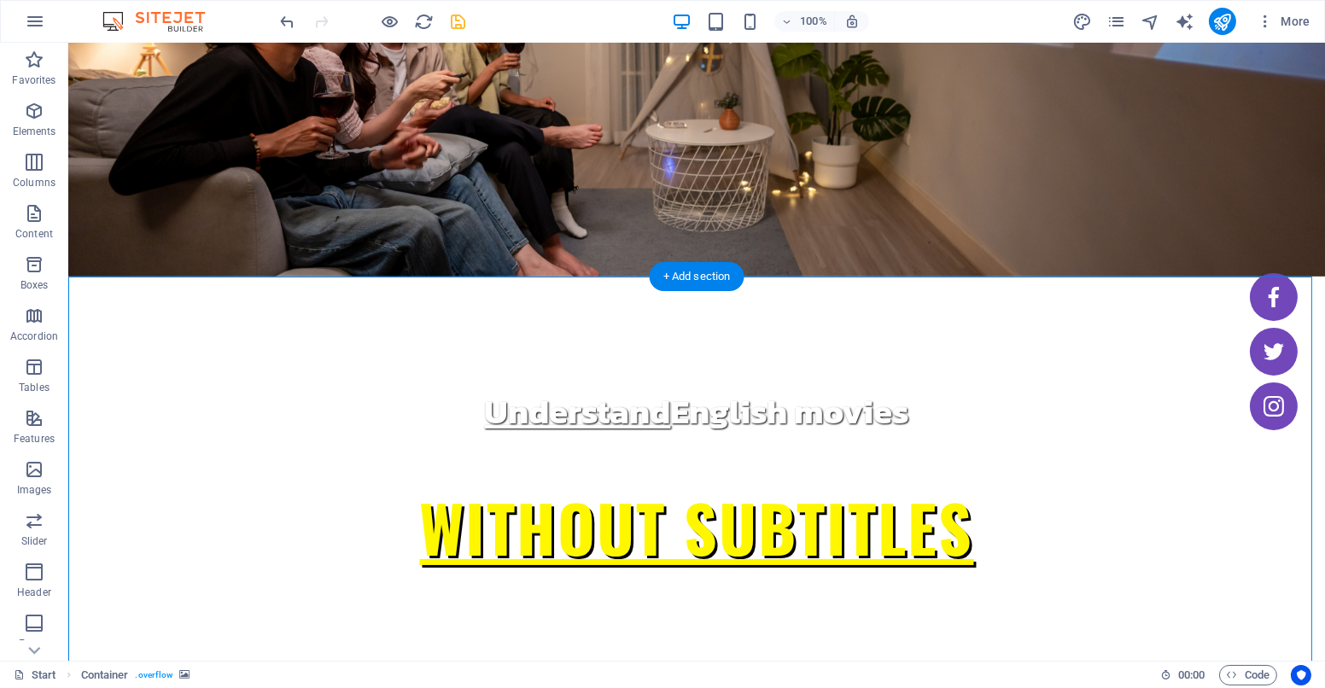
scroll to position [176, 0]
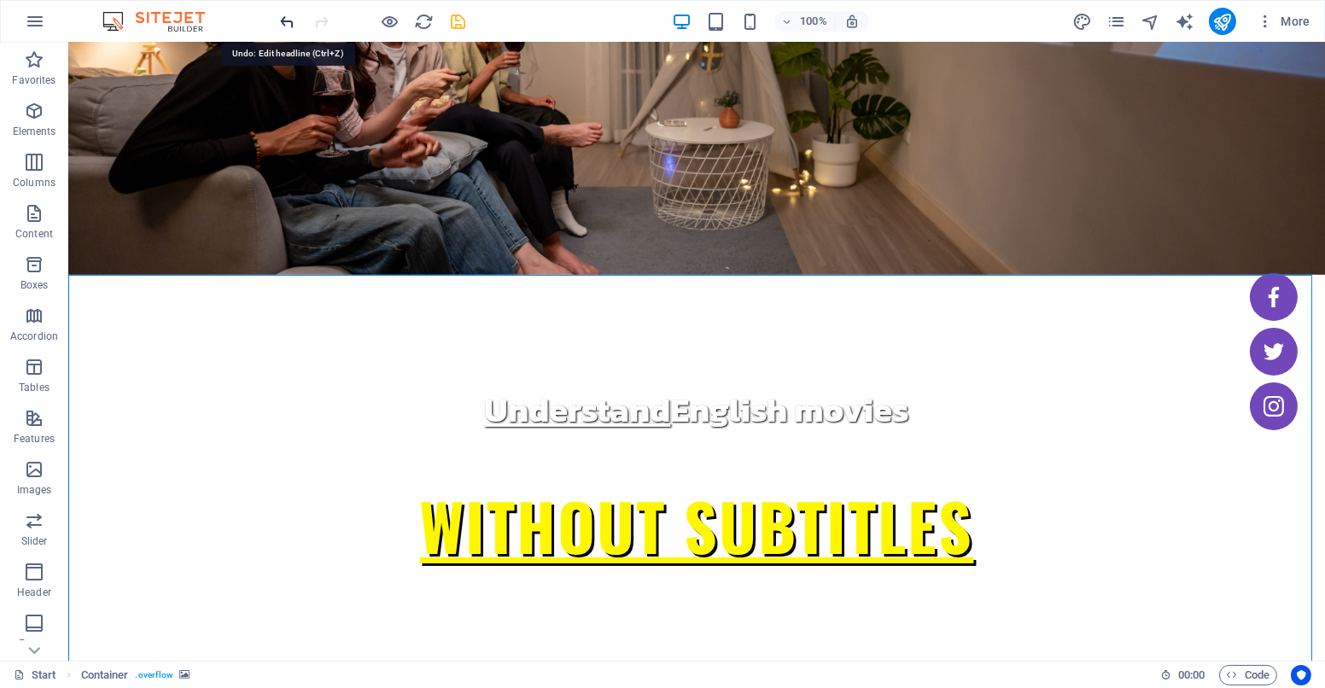
click at [294, 15] on icon "undo" at bounding box center [288, 22] width 20 height 20
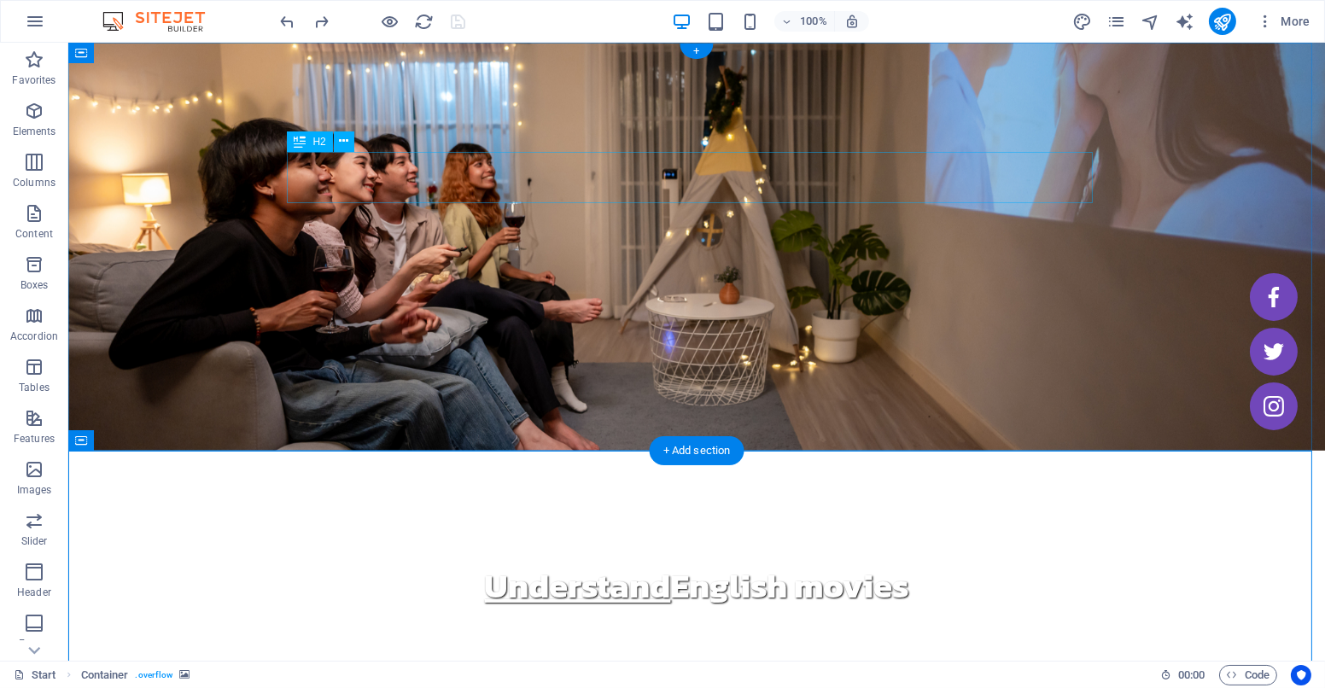
click at [540, 560] on div "Understand English movies" at bounding box center [697, 585] width 806 height 51
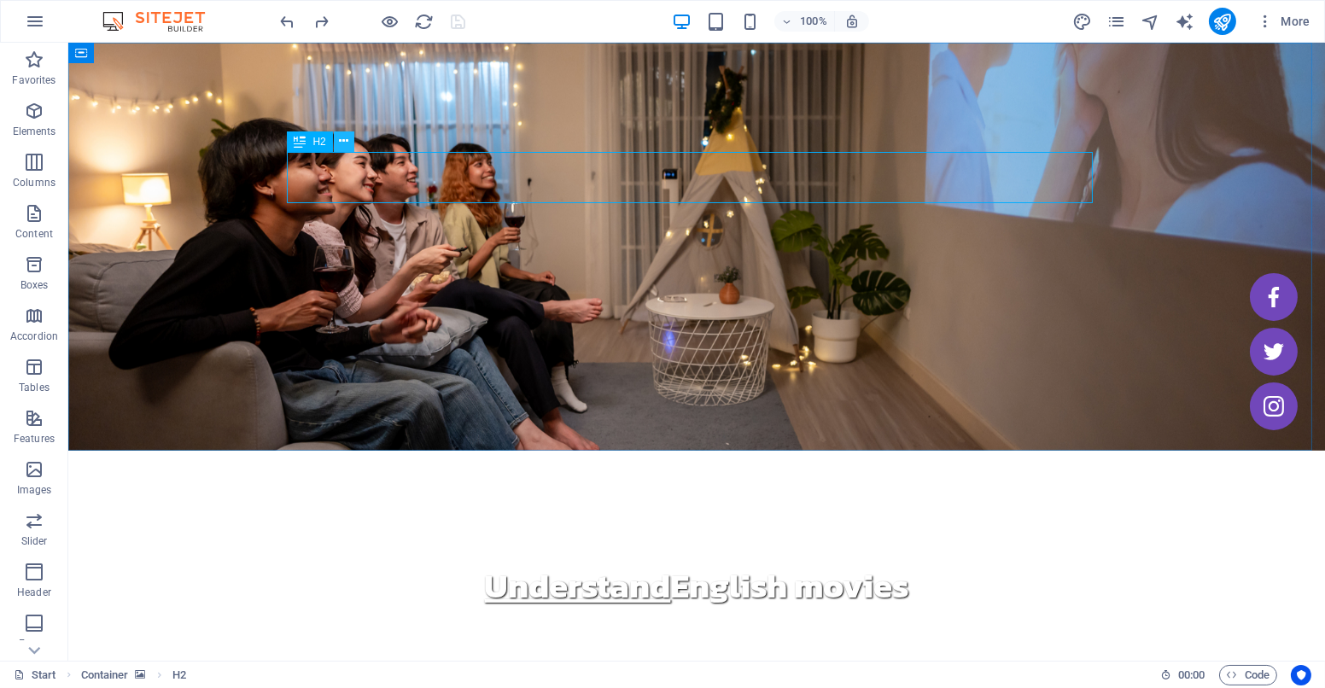
click at [341, 143] on icon at bounding box center [343, 141] width 9 height 18
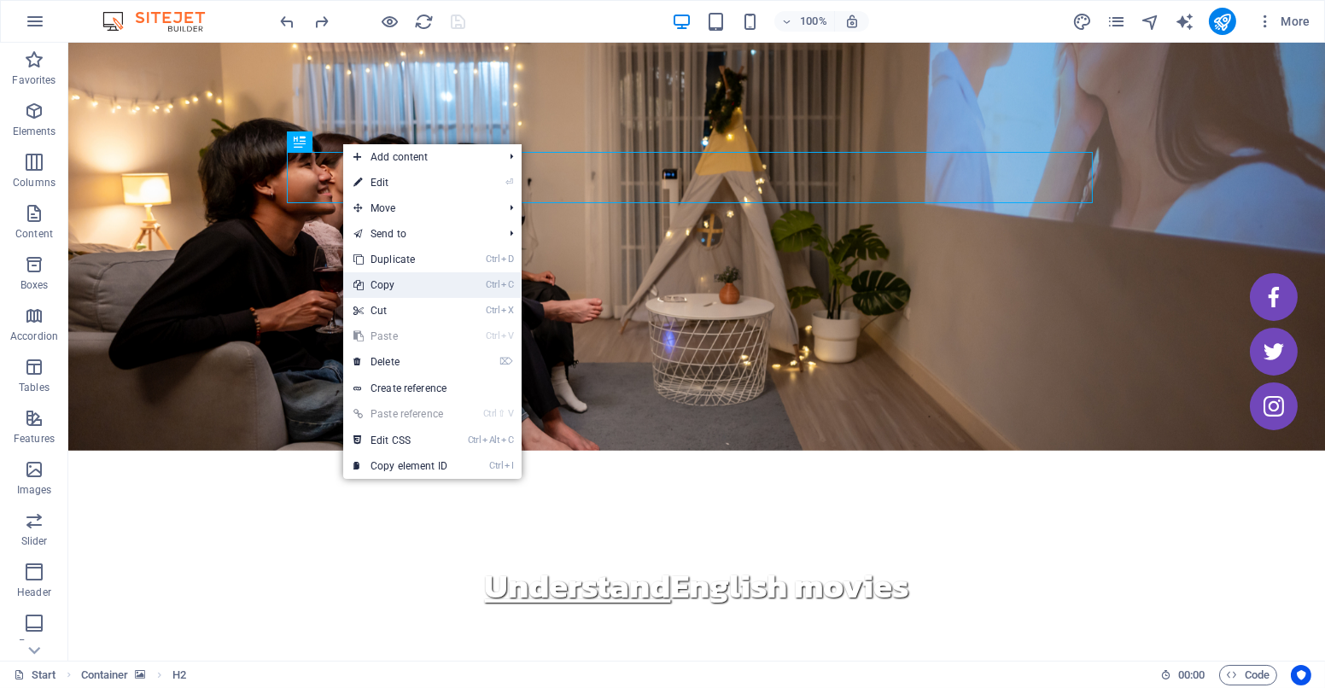
click at [439, 285] on link "Ctrl C Copy" at bounding box center [400, 285] width 114 height 26
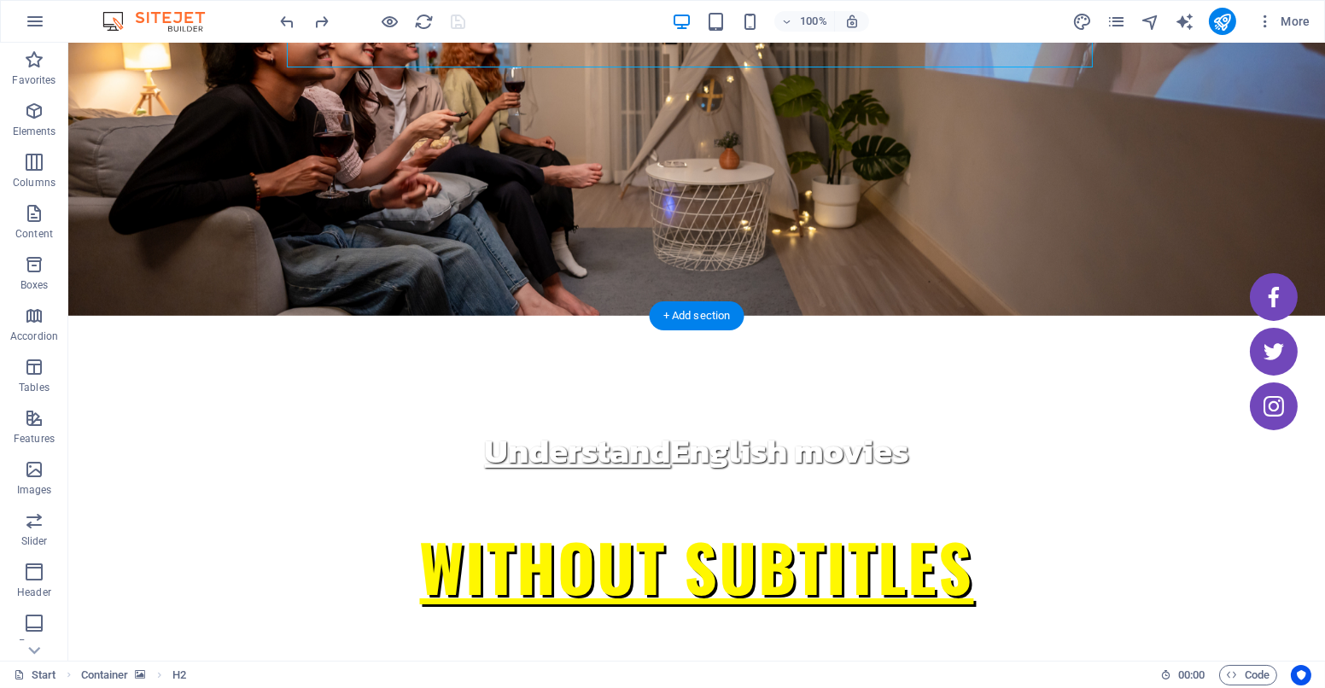
scroll to position [135, 0]
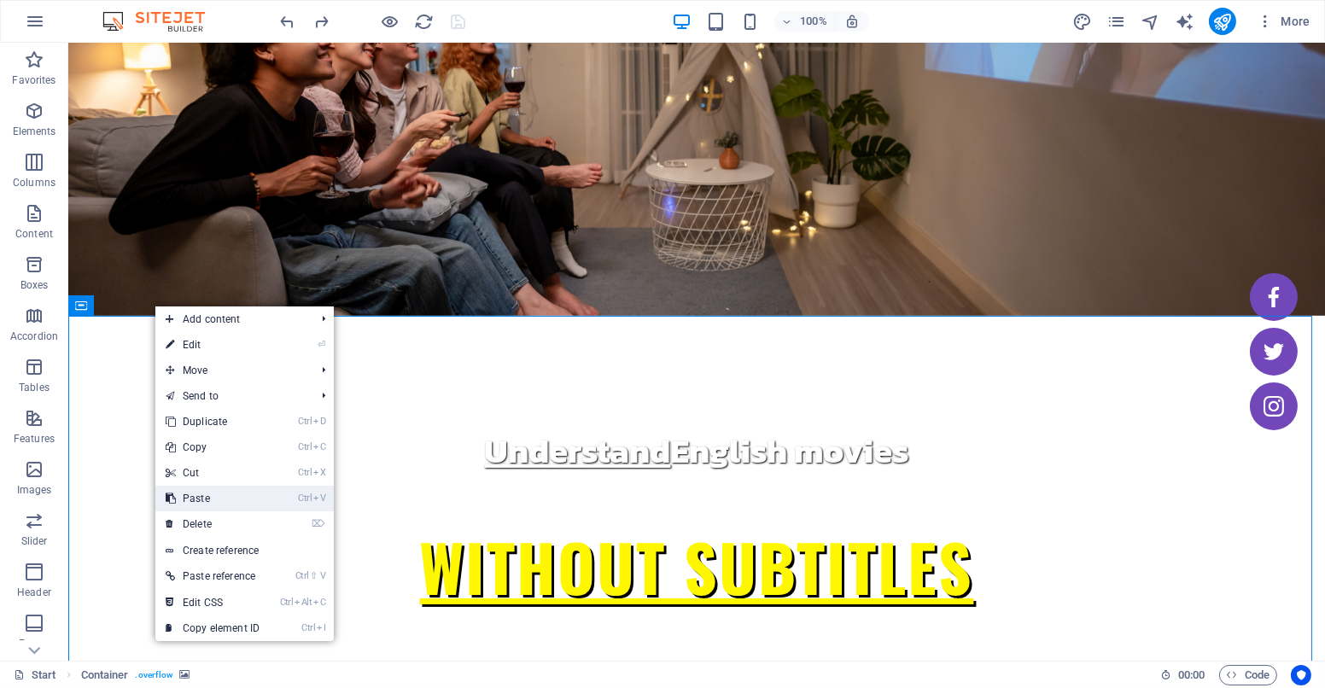
click at [253, 489] on link "Ctrl V Paste" at bounding box center [212, 499] width 114 height 26
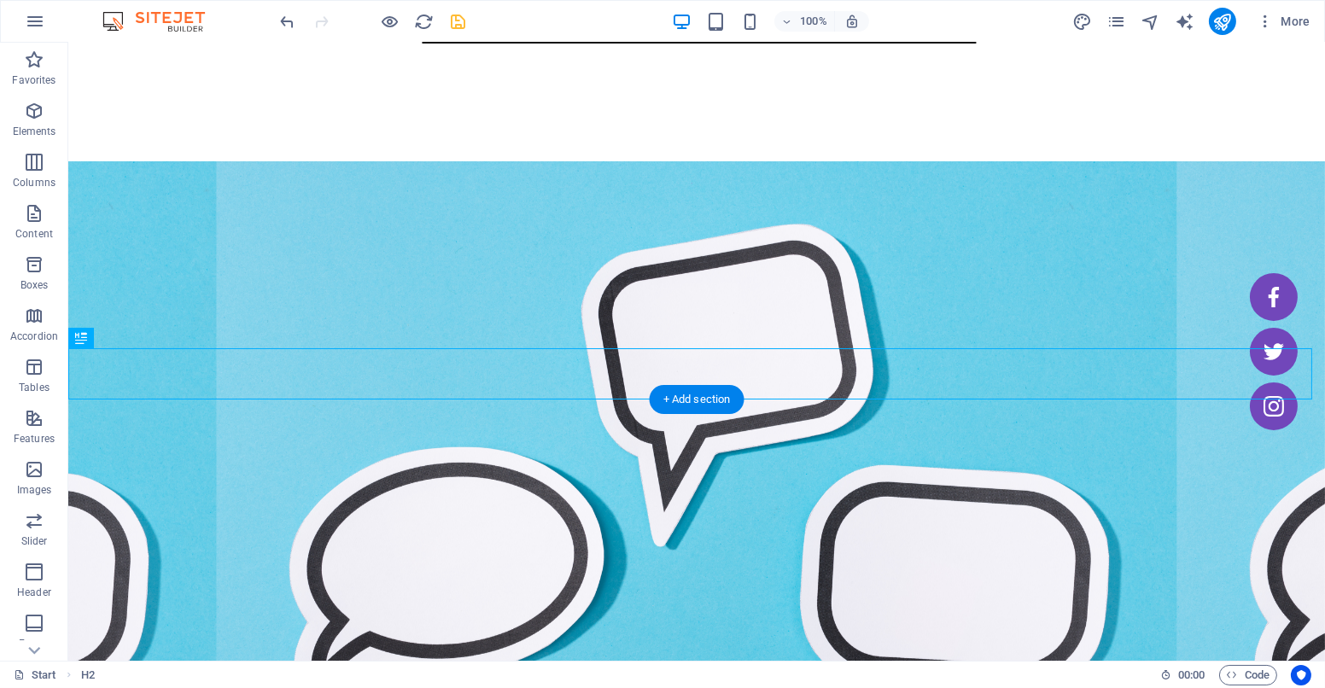
scroll to position [765, 0]
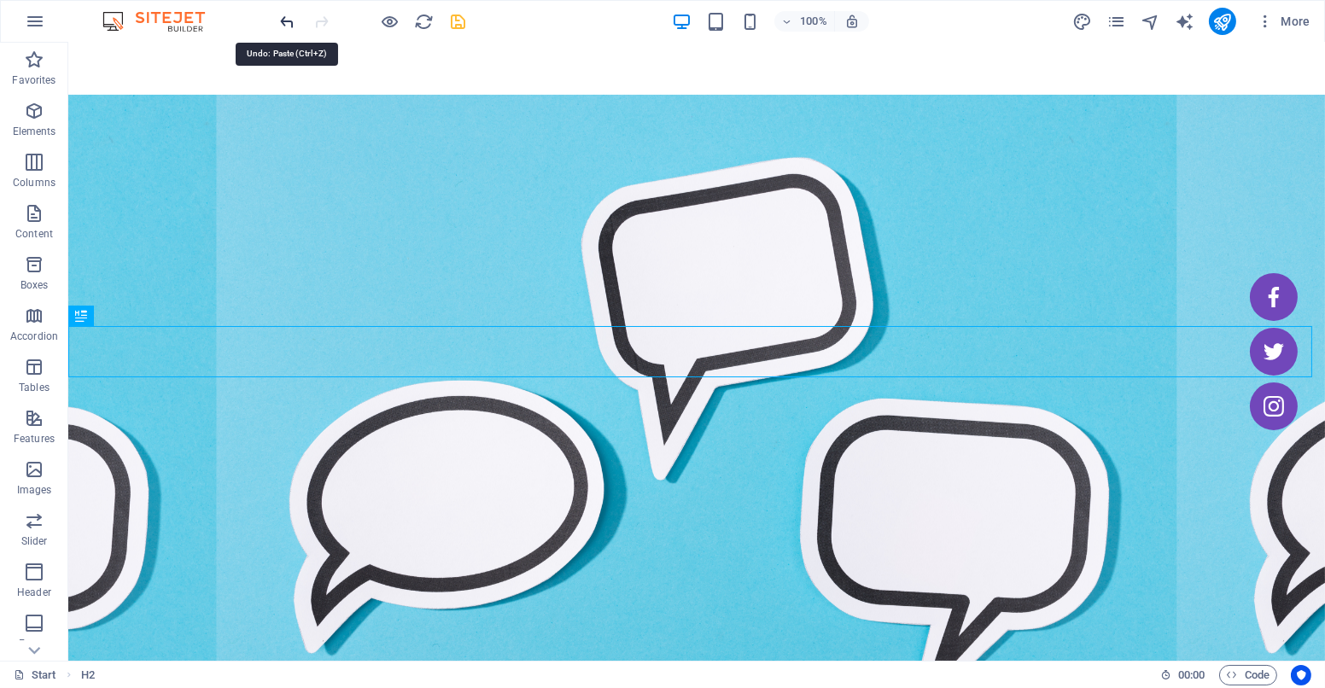
click at [281, 13] on icon "undo" at bounding box center [288, 22] width 20 height 20
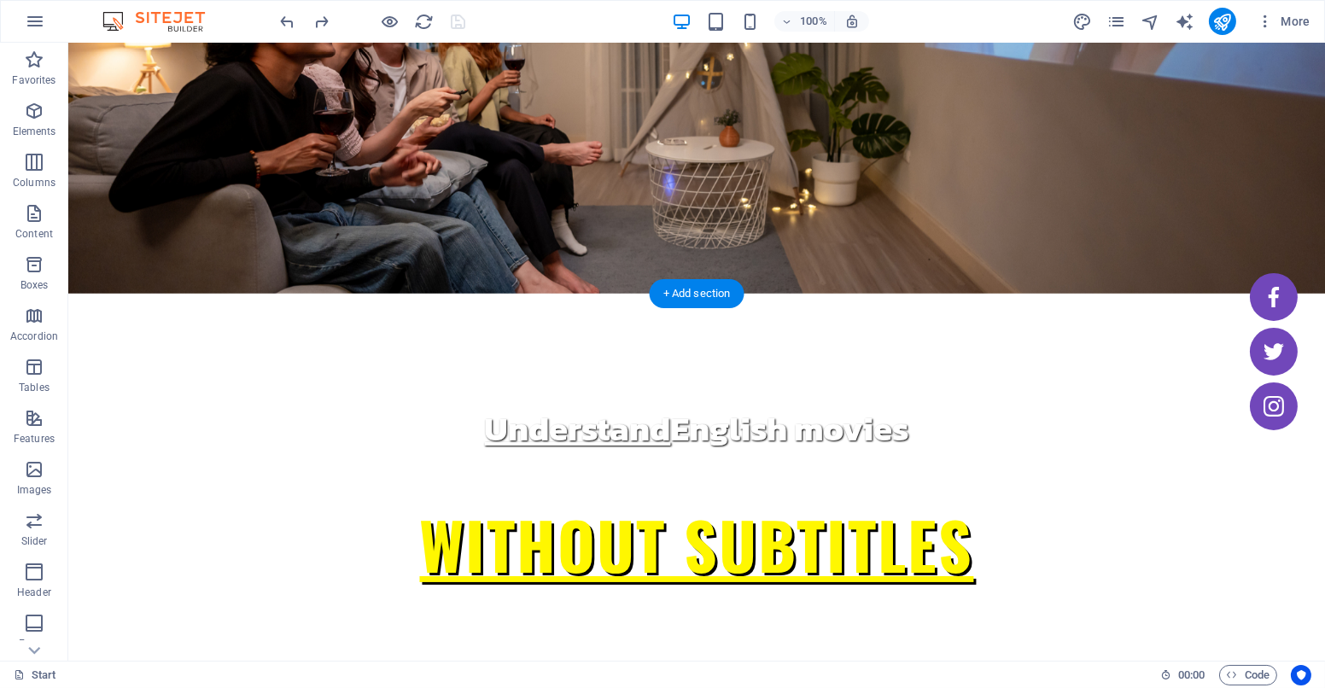
scroll to position [0, 0]
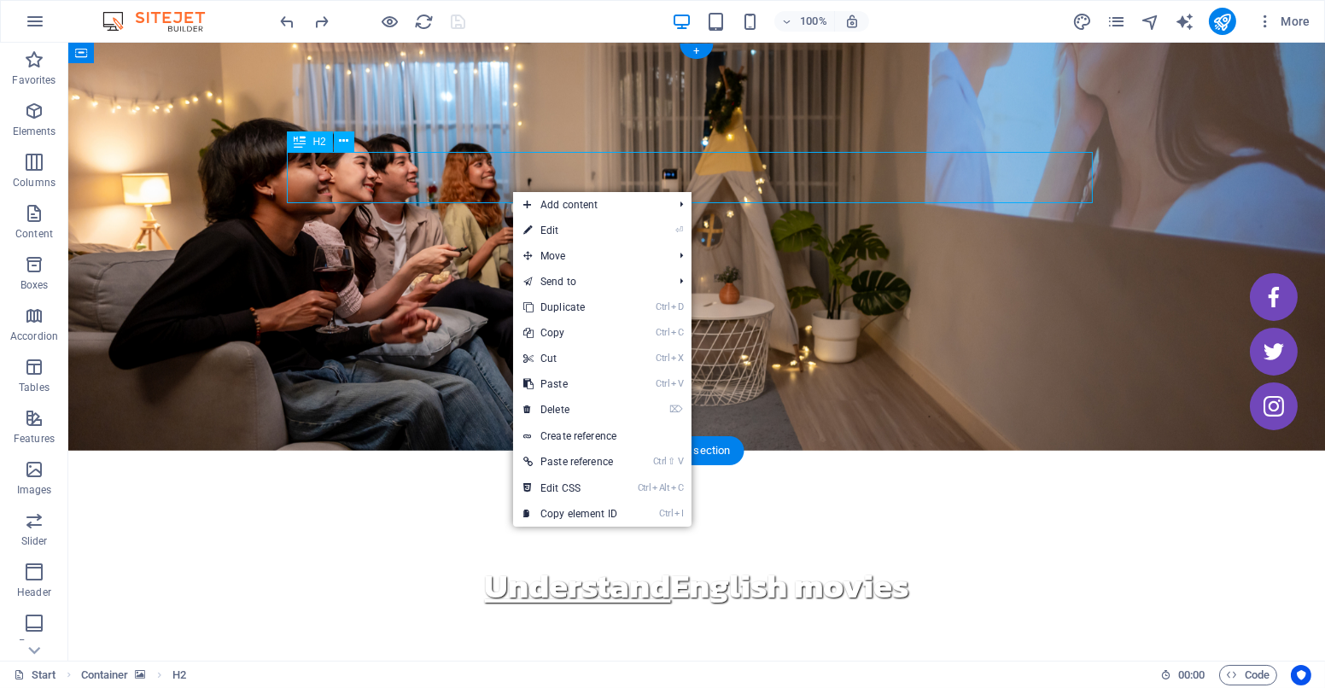
click at [510, 560] on div "Understand English movies" at bounding box center [697, 585] width 806 height 51
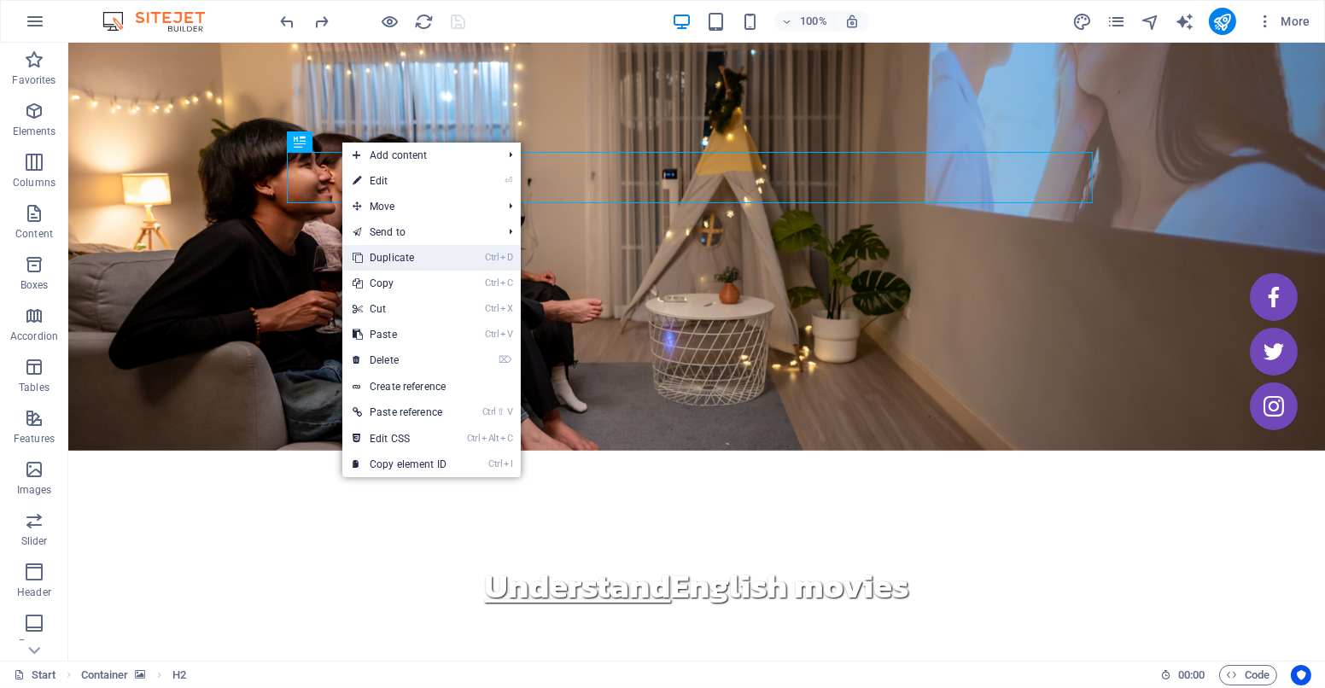
click at [396, 258] on link "Ctrl D Duplicate" at bounding box center [399, 258] width 114 height 26
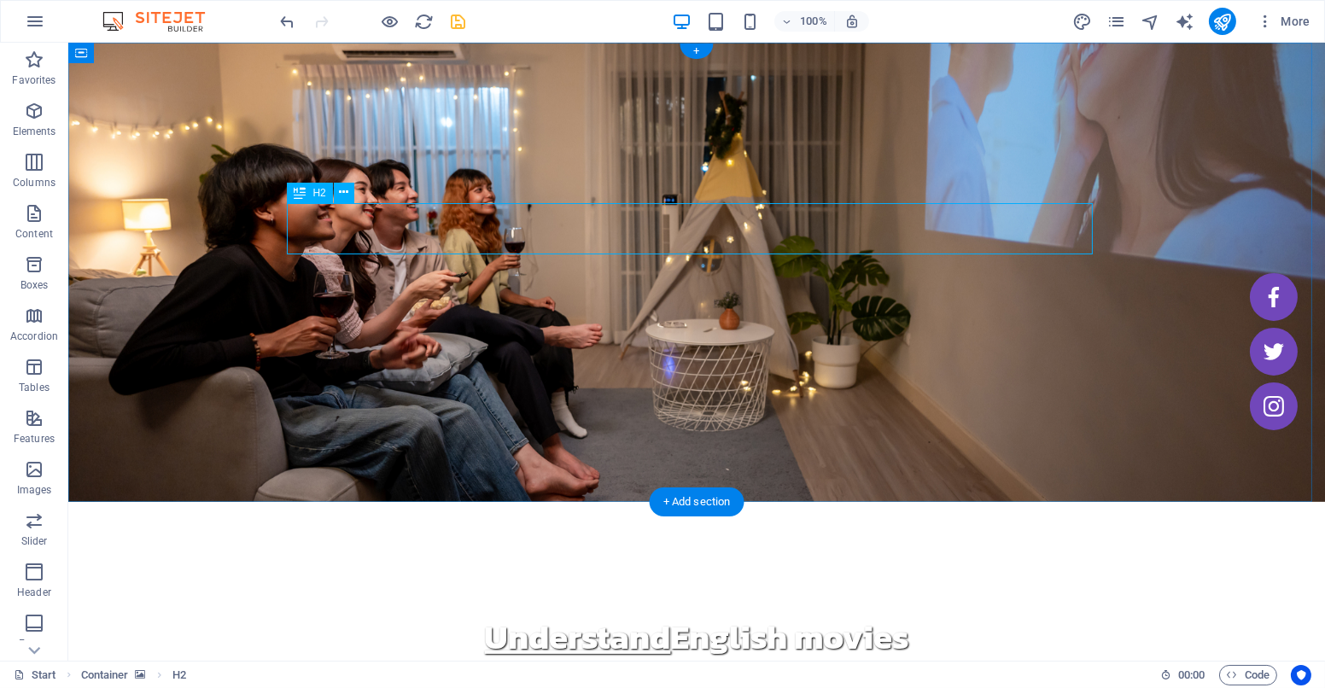
click at [557, 662] on div "Understand English movies" at bounding box center [697, 687] width 806 height 51
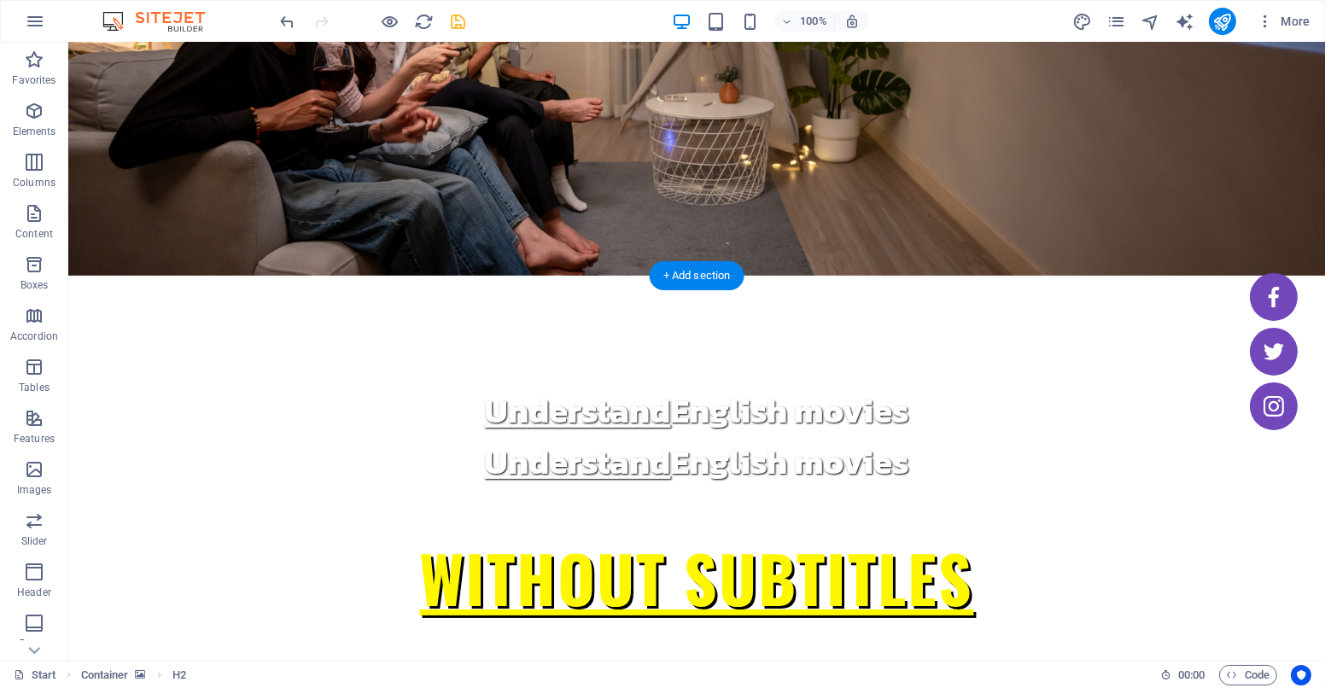
scroll to position [241, 0]
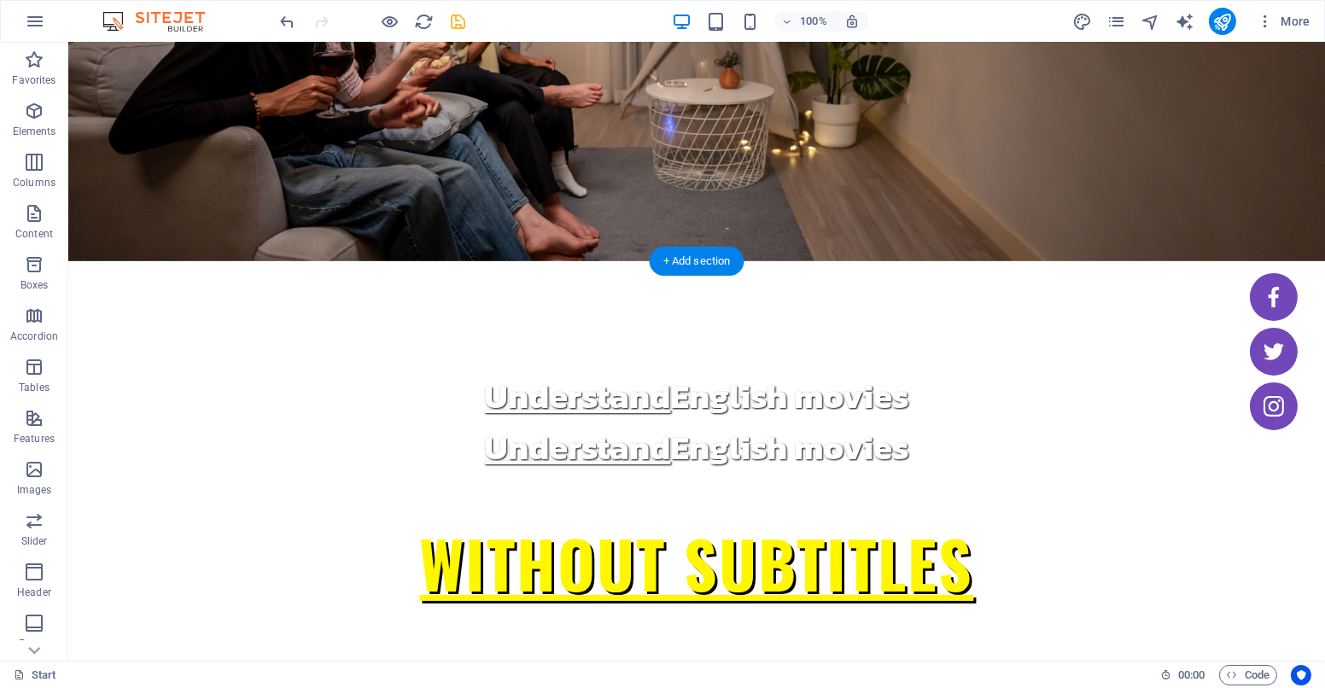
drag, startPoint x: 544, startPoint y: 233, endPoint x: 522, endPoint y: 409, distance: 177.1
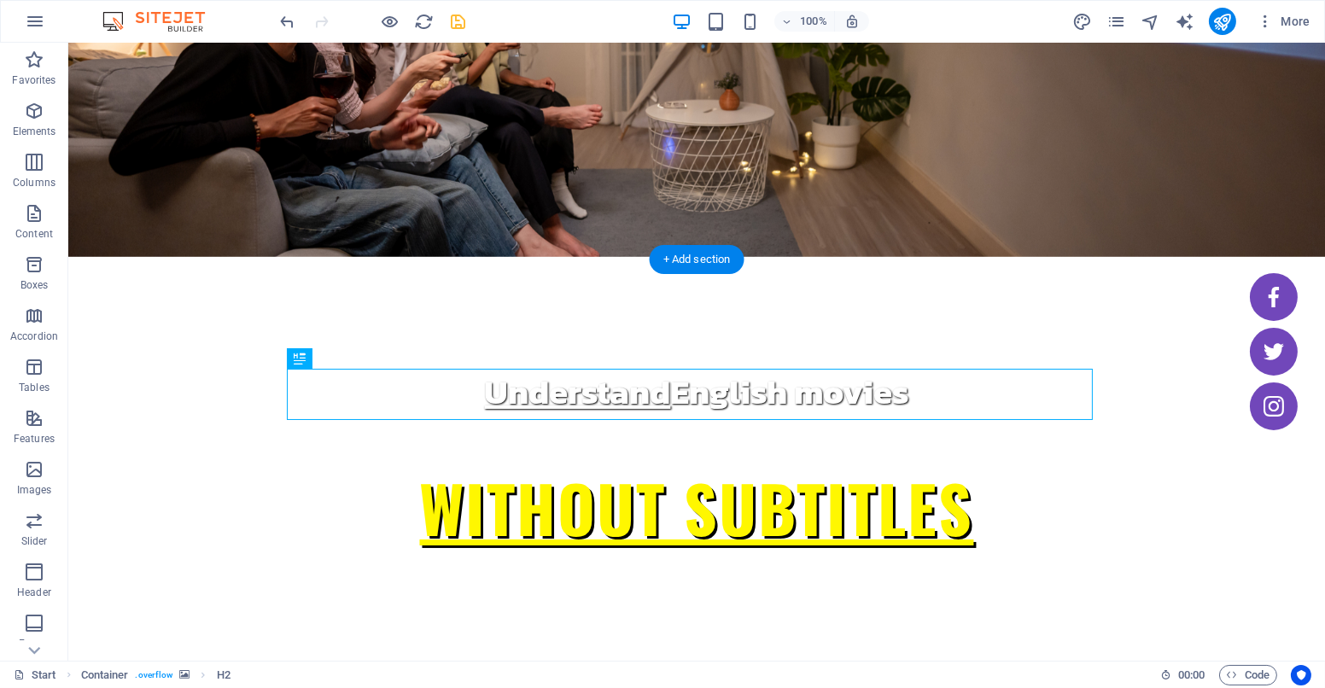
scroll to position [198, 0]
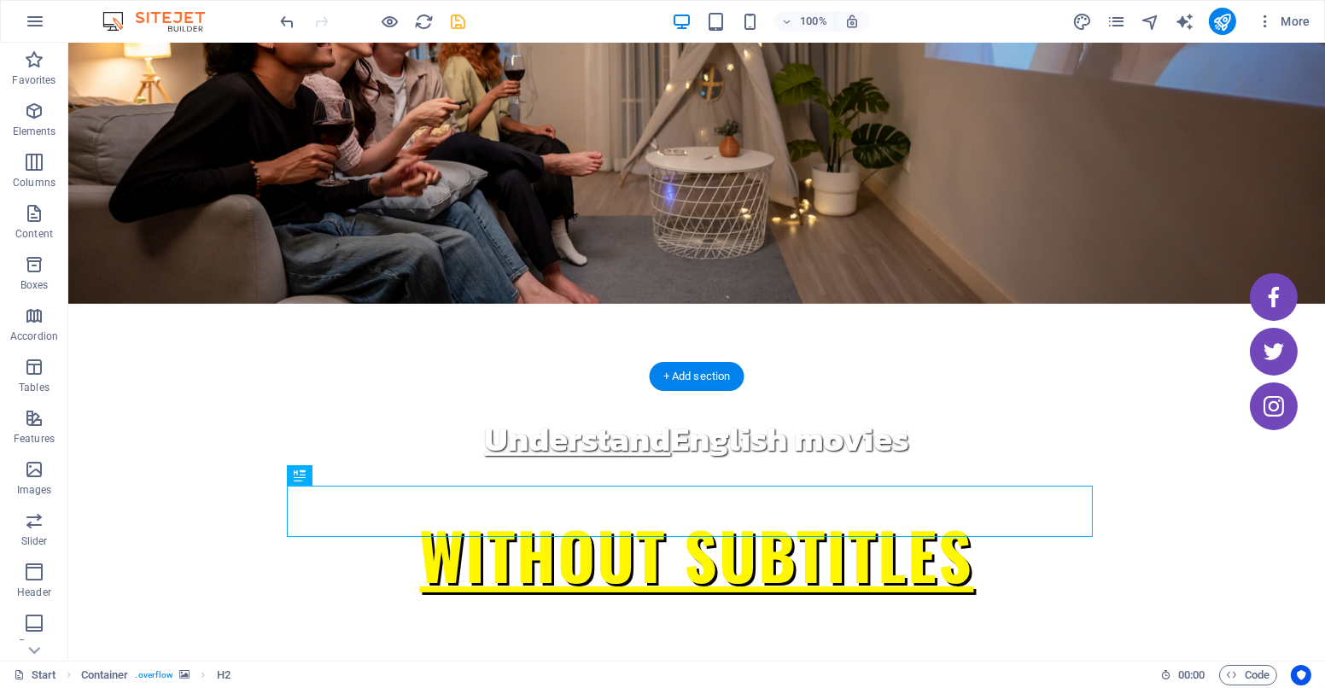
scroll to position [149, 0]
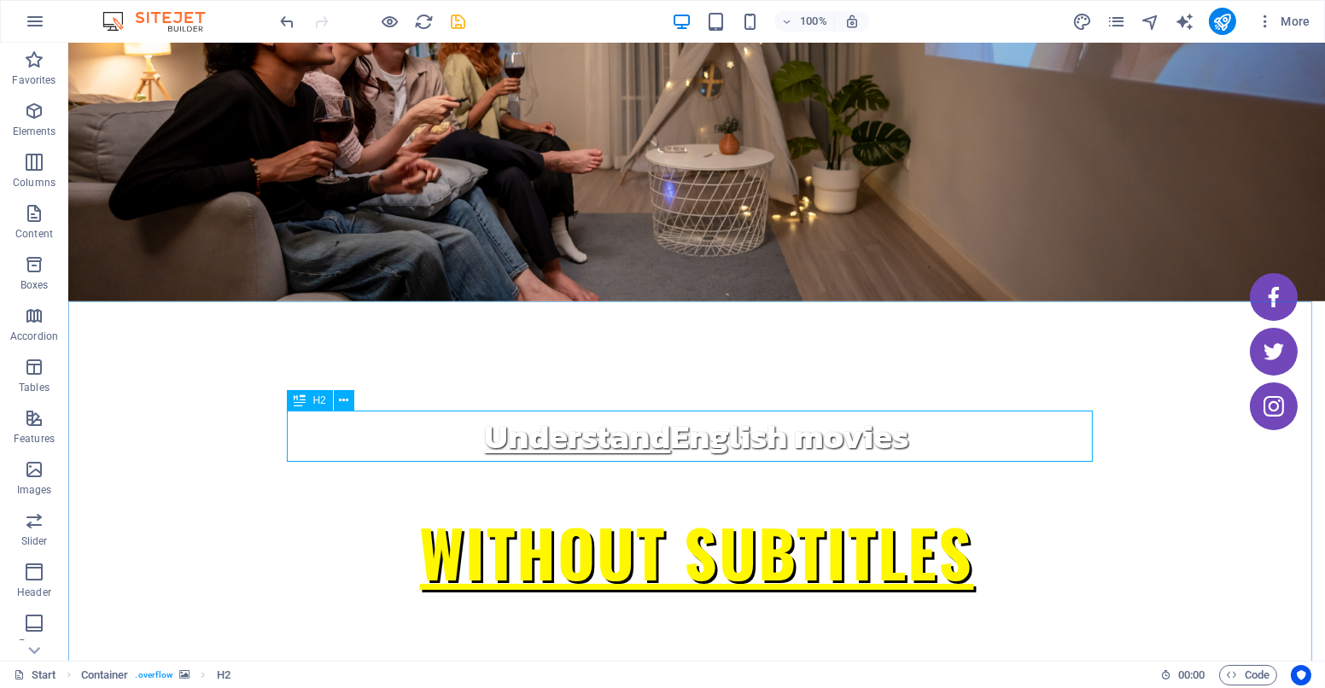
click at [323, 403] on span "H2" at bounding box center [318, 400] width 13 height 10
click at [342, 394] on icon at bounding box center [343, 401] width 9 height 18
click at [342, 399] on icon at bounding box center [343, 401] width 9 height 18
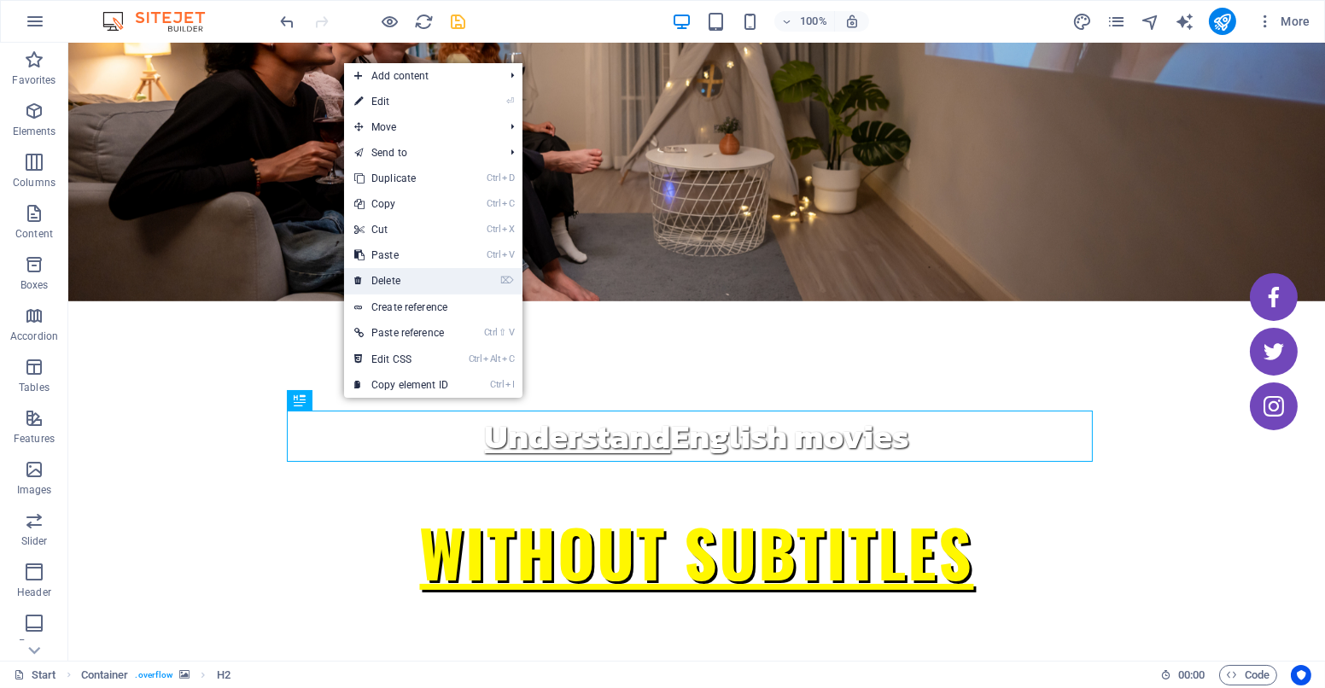
click at [413, 279] on link "⌦ Delete" at bounding box center [401, 281] width 114 height 26
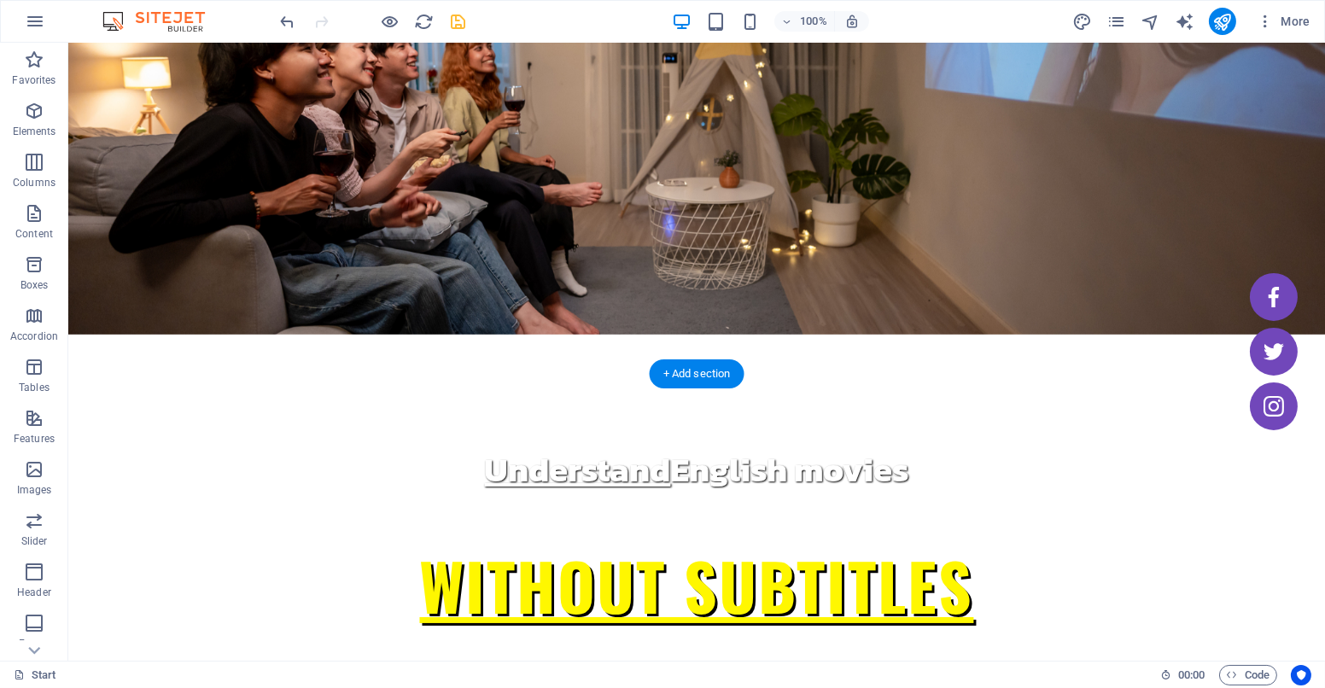
scroll to position [118, 0]
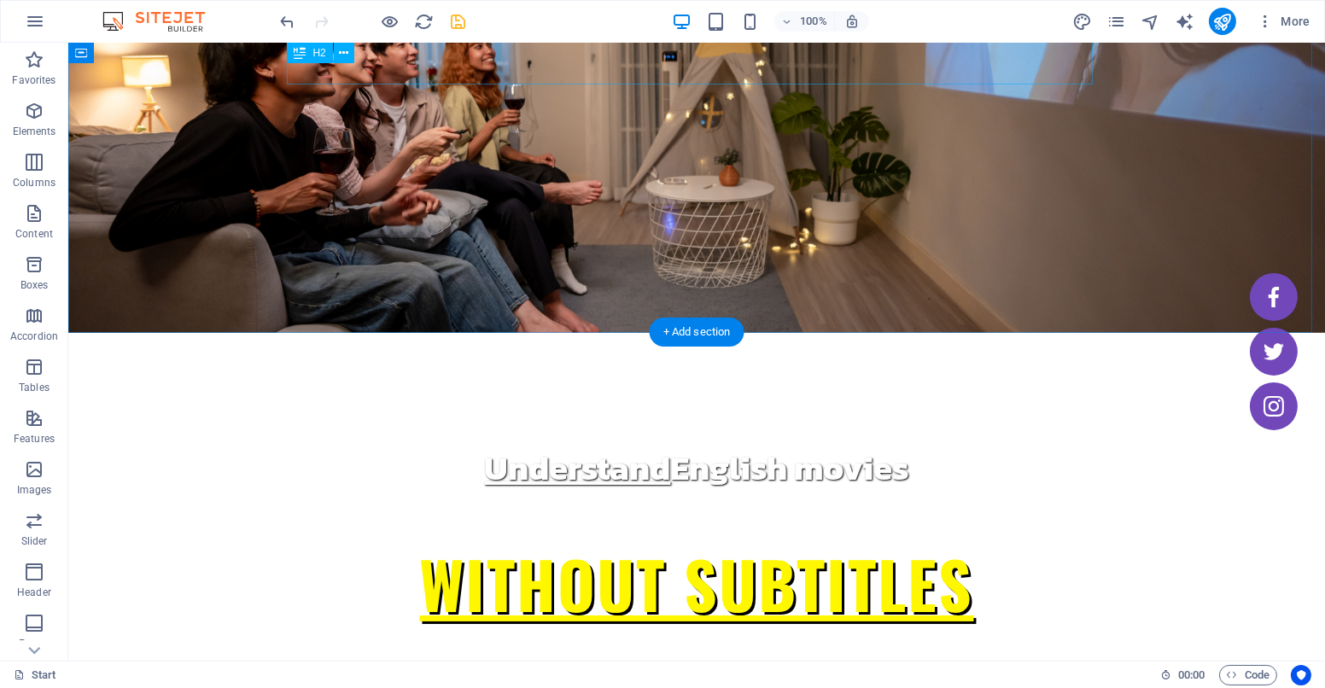
click at [628, 442] on div "Understand English movies" at bounding box center [697, 467] width 806 height 51
click at [509, 442] on div "Understand English movies" at bounding box center [697, 467] width 806 height 51
click at [483, 442] on div "Understand English movies" at bounding box center [697, 467] width 806 height 51
click at [335, 48] on button at bounding box center [344, 53] width 20 height 20
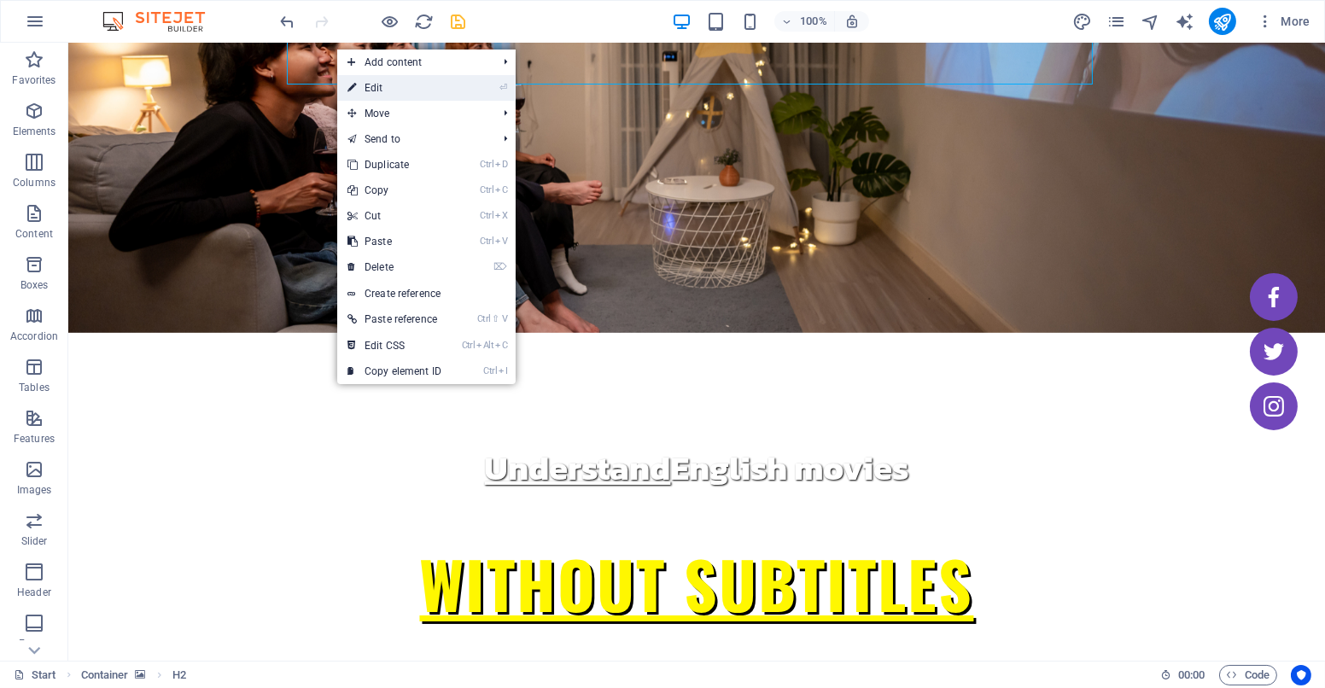
click at [363, 83] on link "⏎ Edit" at bounding box center [394, 88] width 114 height 26
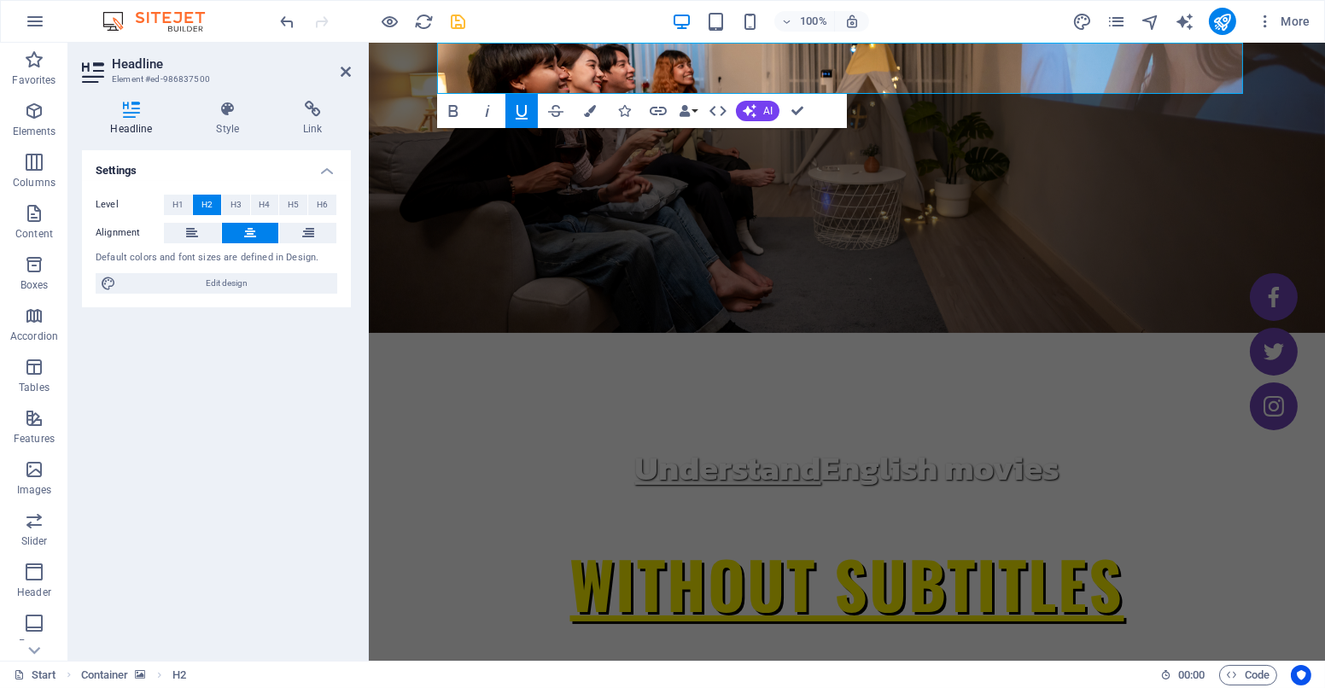
scroll to position [108, 0]
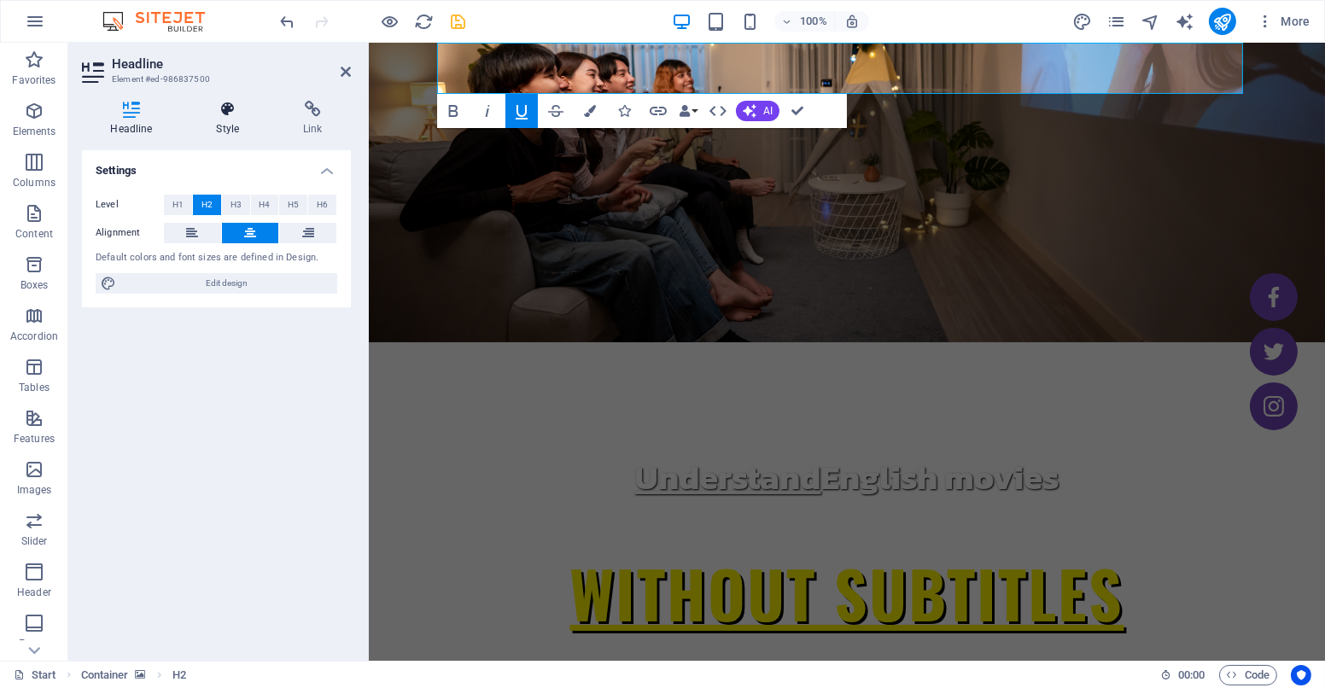
click at [219, 122] on h4 "Style" at bounding box center [231, 119] width 87 height 36
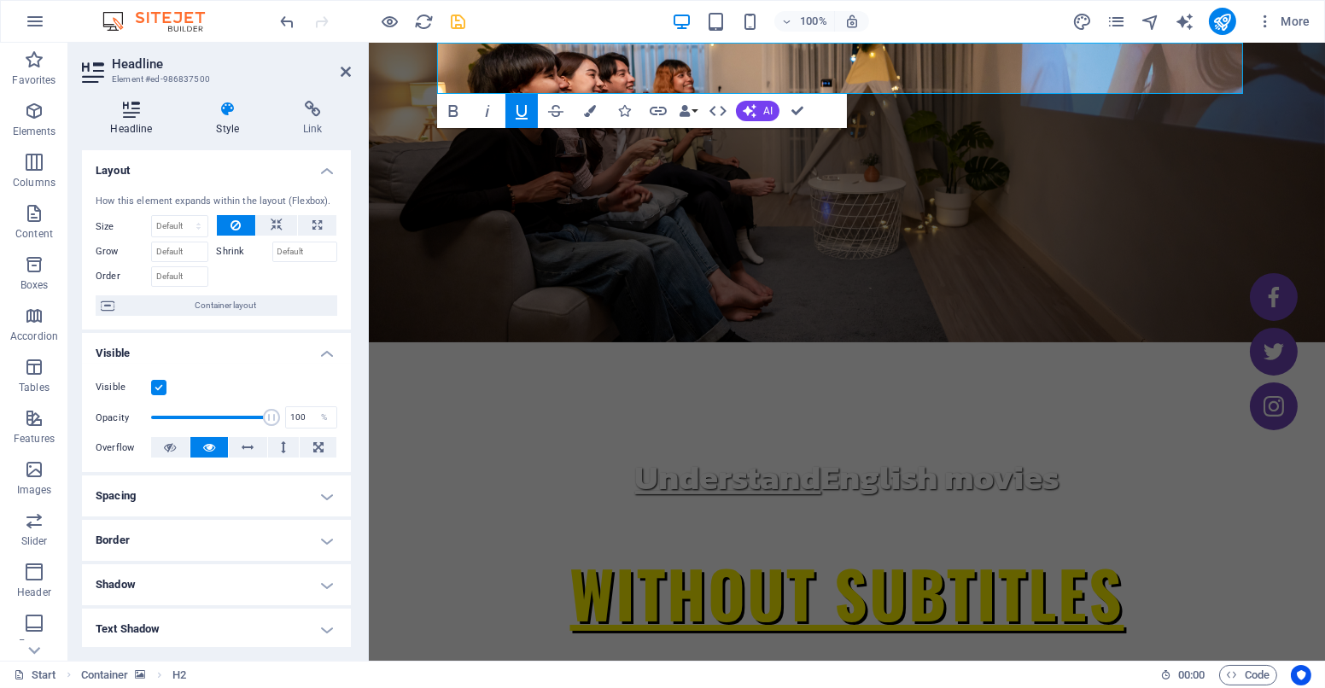
click at [133, 135] on h4 "Headline" at bounding box center [135, 119] width 106 height 36
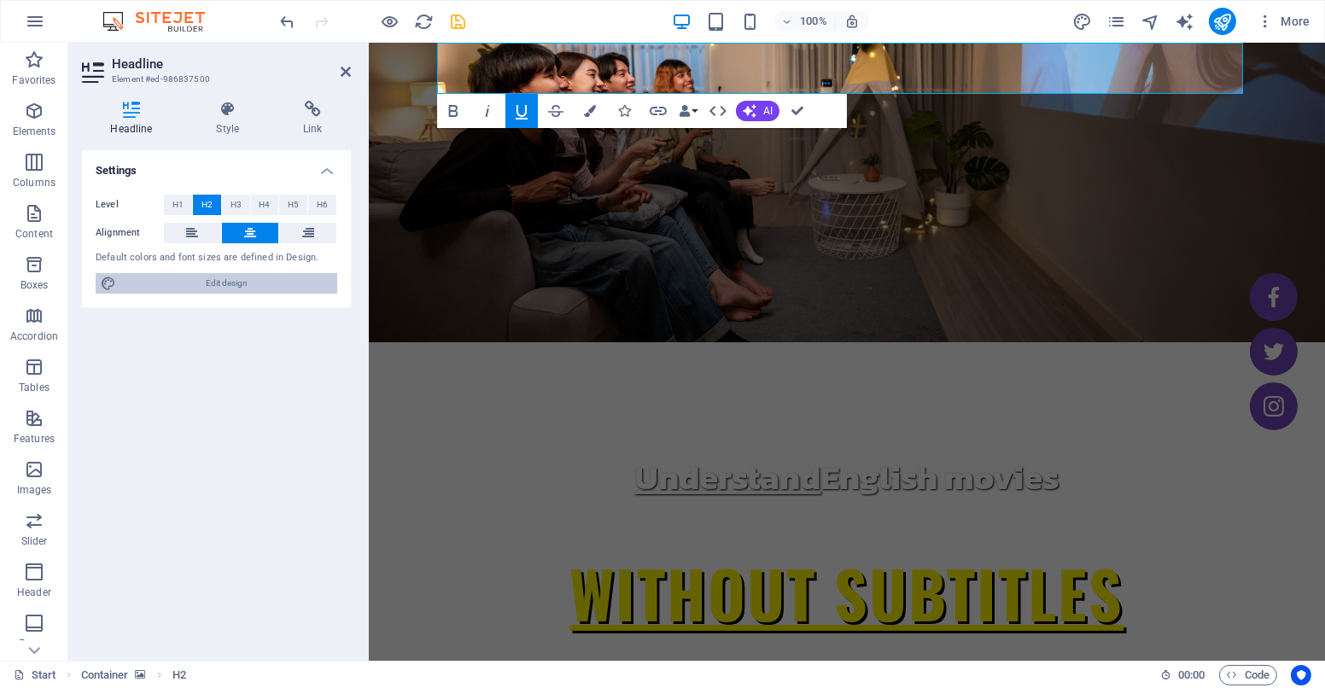
click at [261, 286] on span "Edit design" at bounding box center [226, 283] width 211 height 20
select select "700"
select select "px"
select select "800"
select select "px"
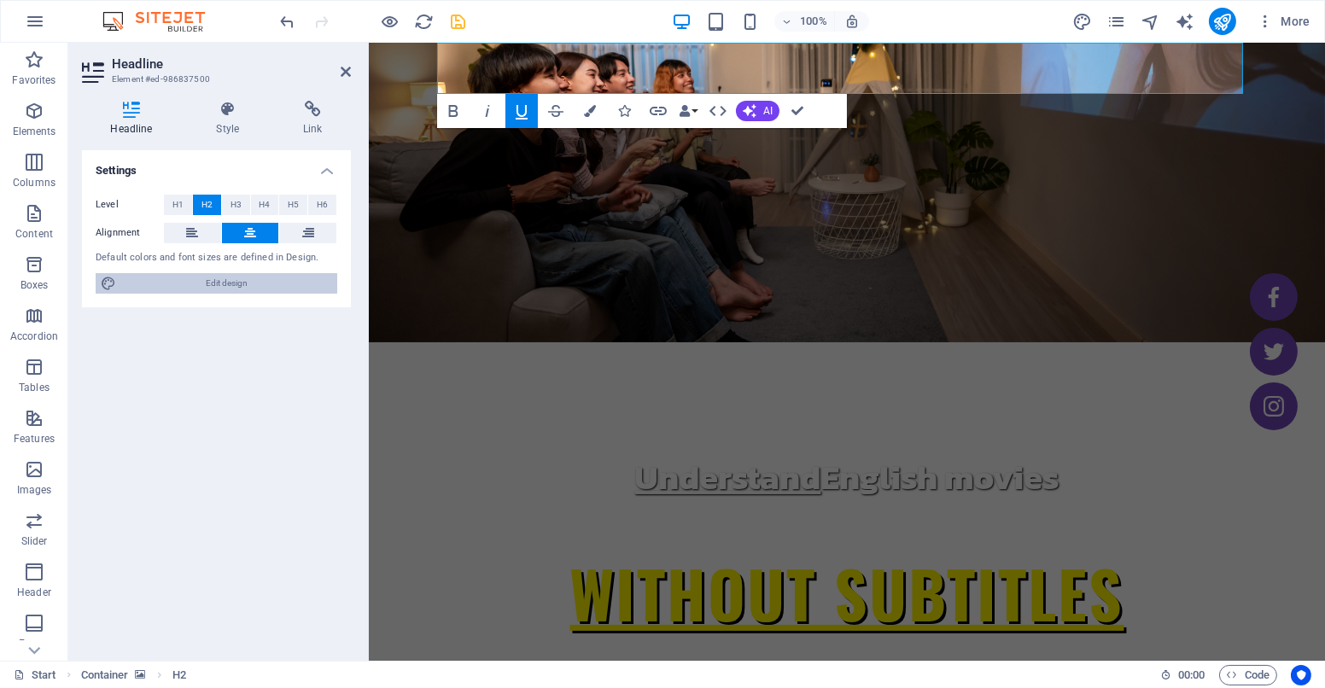
select select "rem"
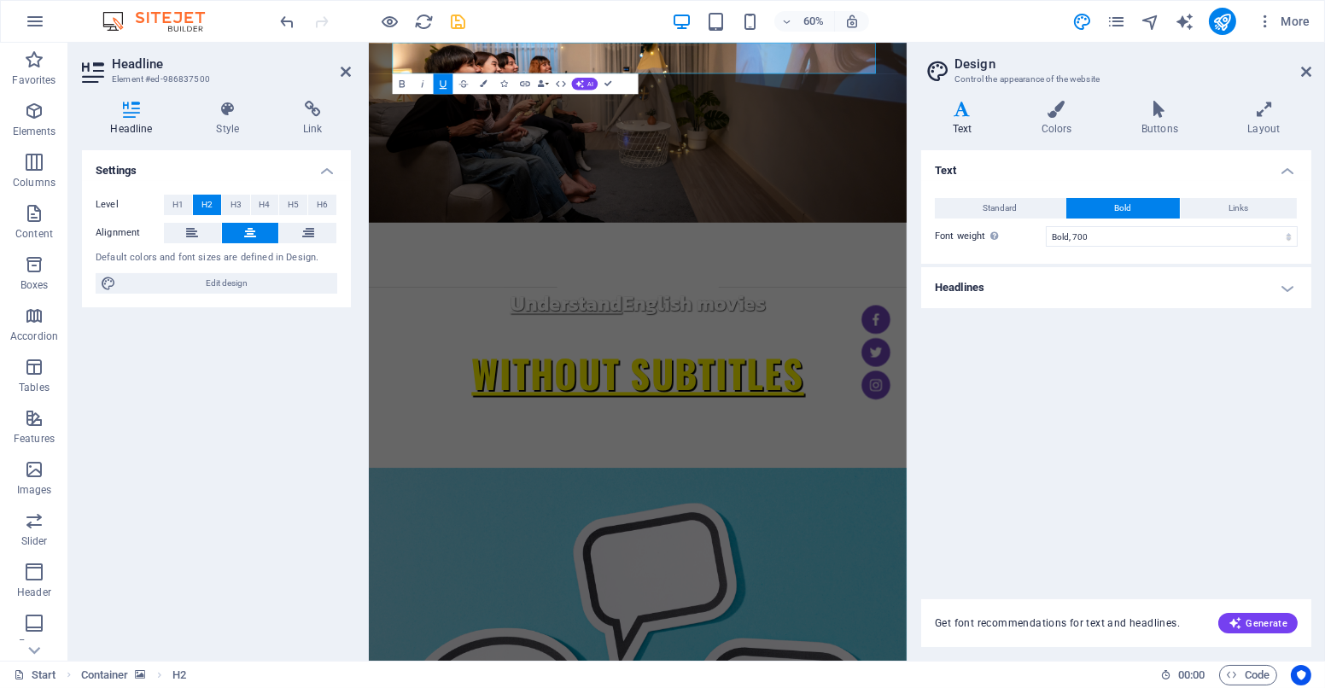
click at [1035, 271] on h4 "Headlines" at bounding box center [1116, 287] width 390 height 41
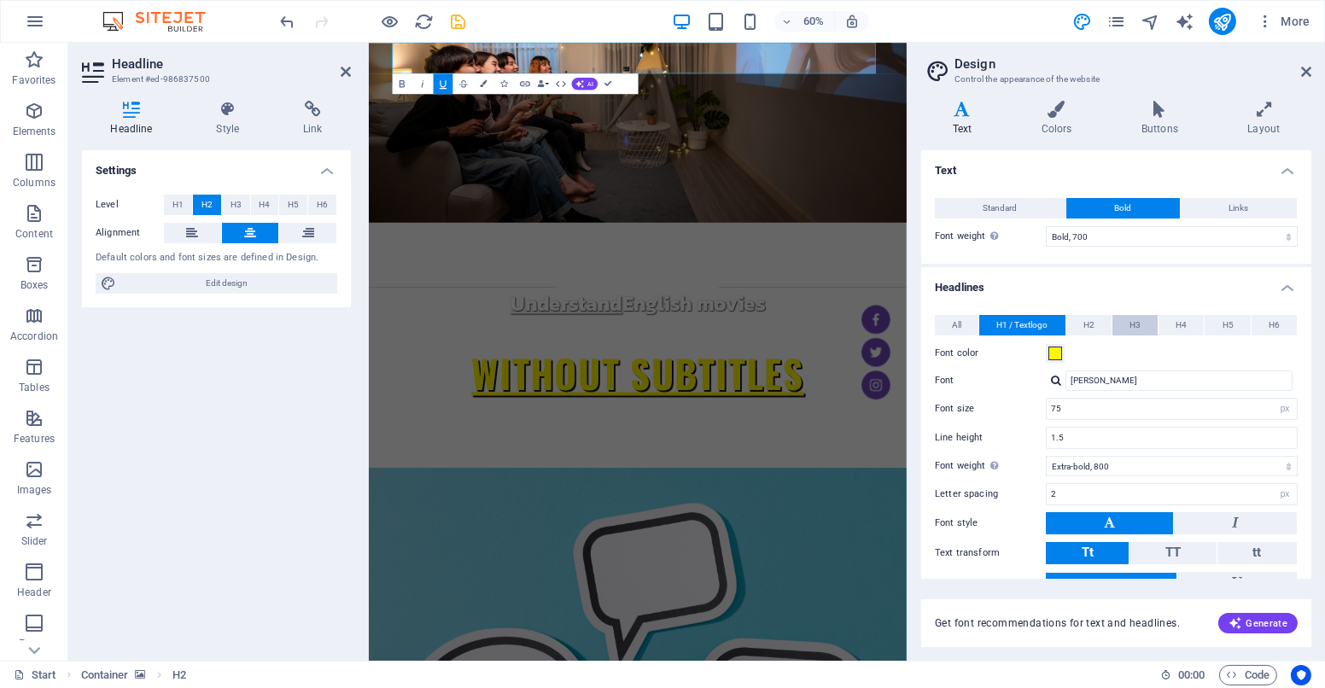
click at [1133, 323] on span "H3" at bounding box center [1134, 325] width 11 height 20
click at [1090, 321] on span "H2" at bounding box center [1088, 325] width 11 height 20
click at [1129, 325] on span "H3" at bounding box center [1134, 325] width 11 height 20
click at [1076, 380] on input "Lato" at bounding box center [1178, 380] width 227 height 20
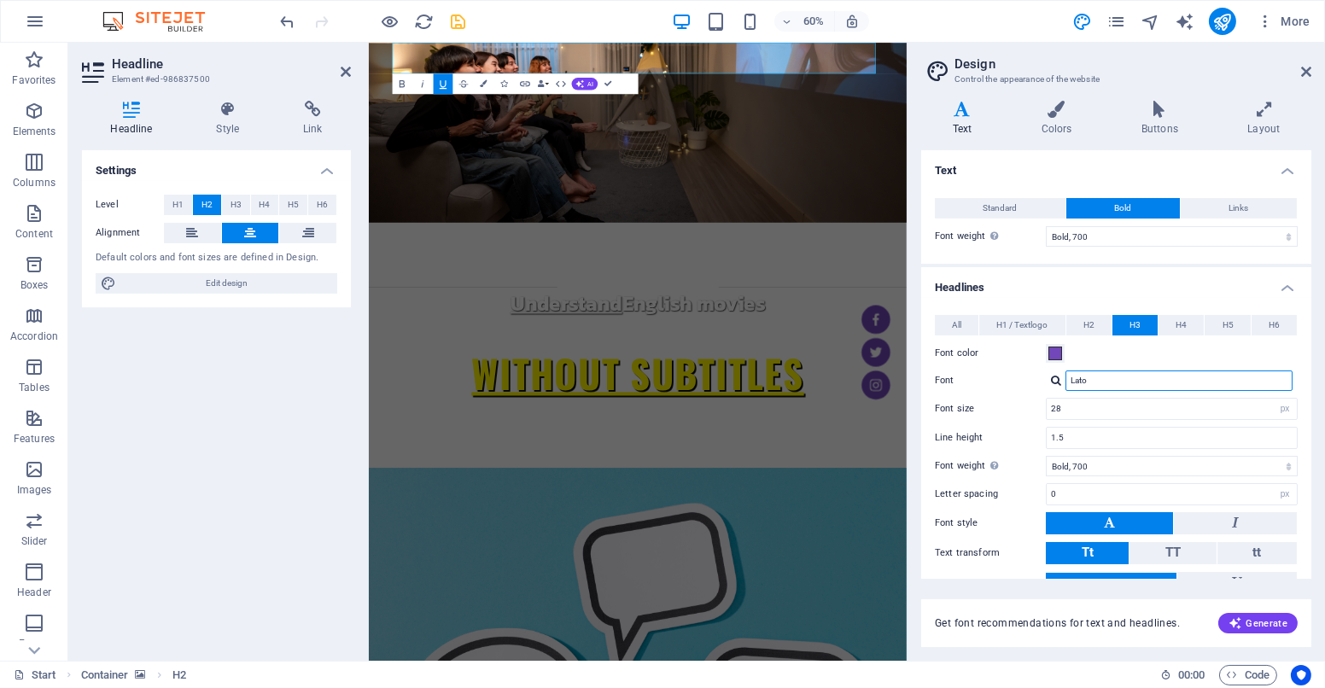
click at [1076, 380] on input "Lato" at bounding box center [1178, 380] width 227 height 20
click at [1088, 394] on div "Kanit" at bounding box center [1181, 403] width 225 height 18
type input "Kanit"
click at [1055, 414] on input "28" at bounding box center [1171, 409] width 250 height 20
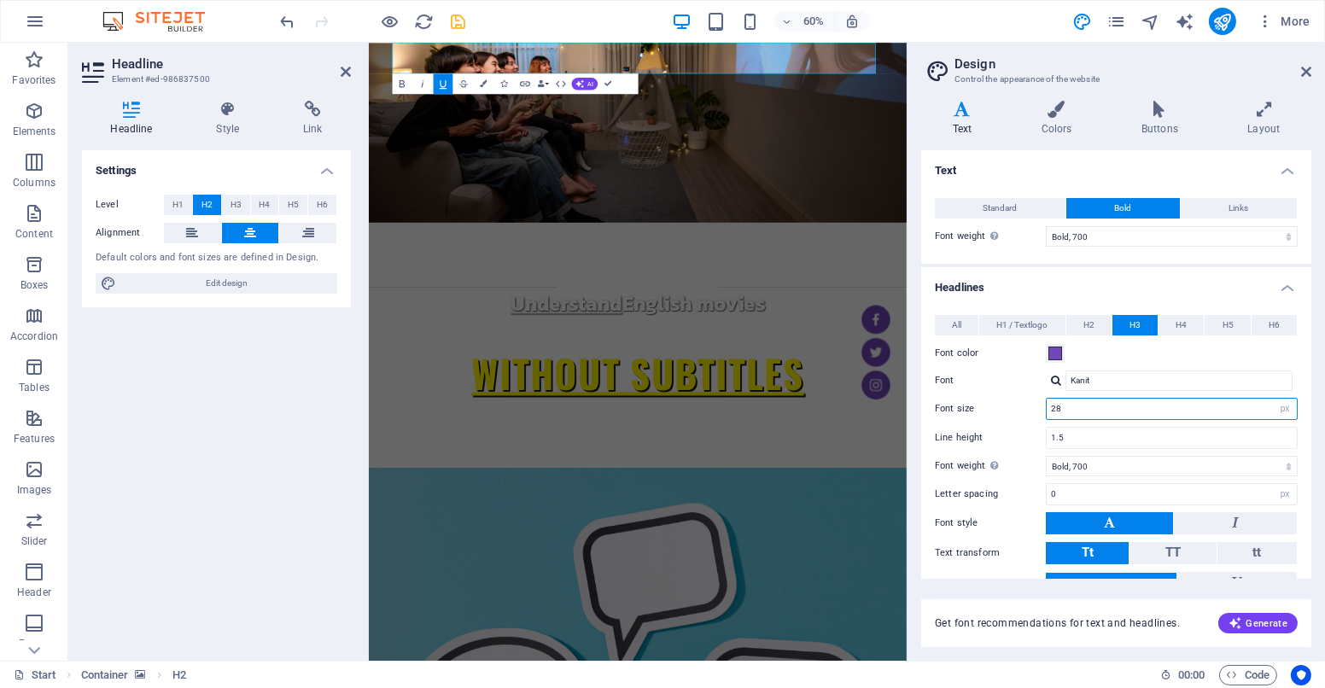
click at [1055, 414] on input "28" at bounding box center [1171, 409] width 250 height 20
click at [1066, 414] on input "28" at bounding box center [1171, 409] width 250 height 20
type input "40"
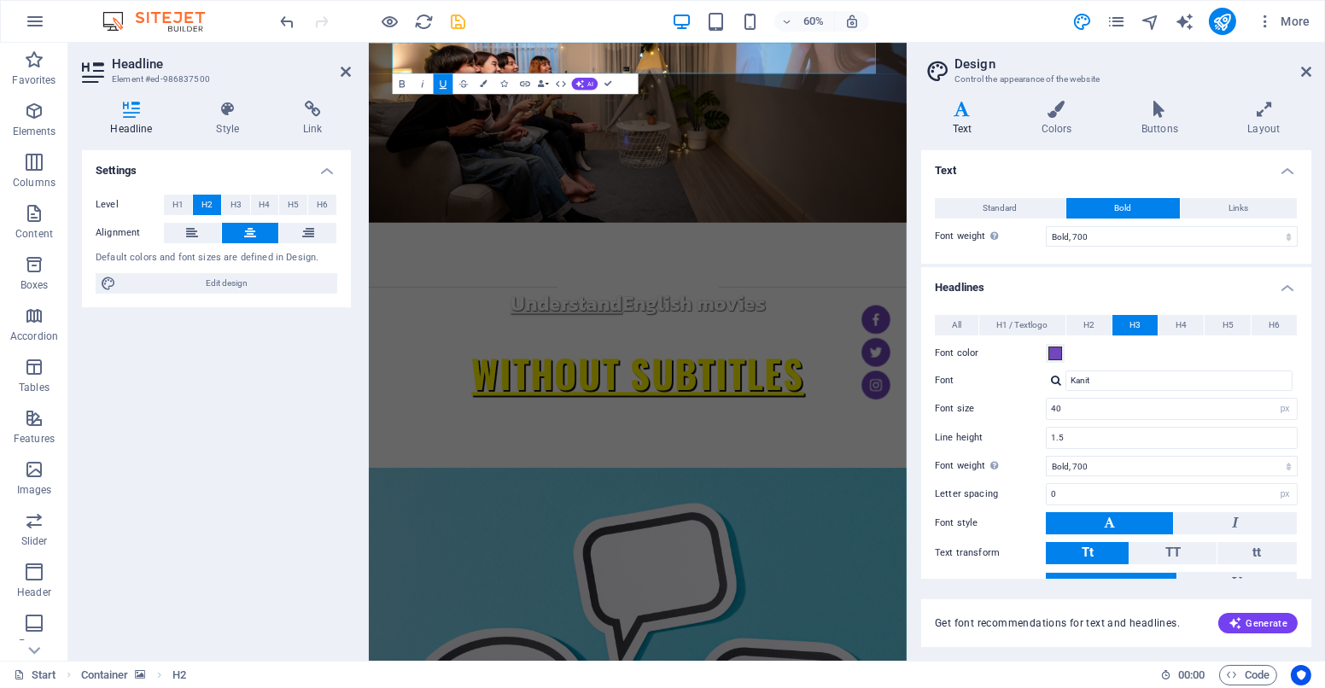
click at [1116, 358] on div "Font color" at bounding box center [1116, 353] width 363 height 20
click at [1081, 320] on button "H2" at bounding box center [1088, 325] width 45 height 20
click at [1135, 328] on span "H3" at bounding box center [1134, 325] width 11 height 20
click at [1055, 352] on span at bounding box center [1055, 354] width 14 height 14
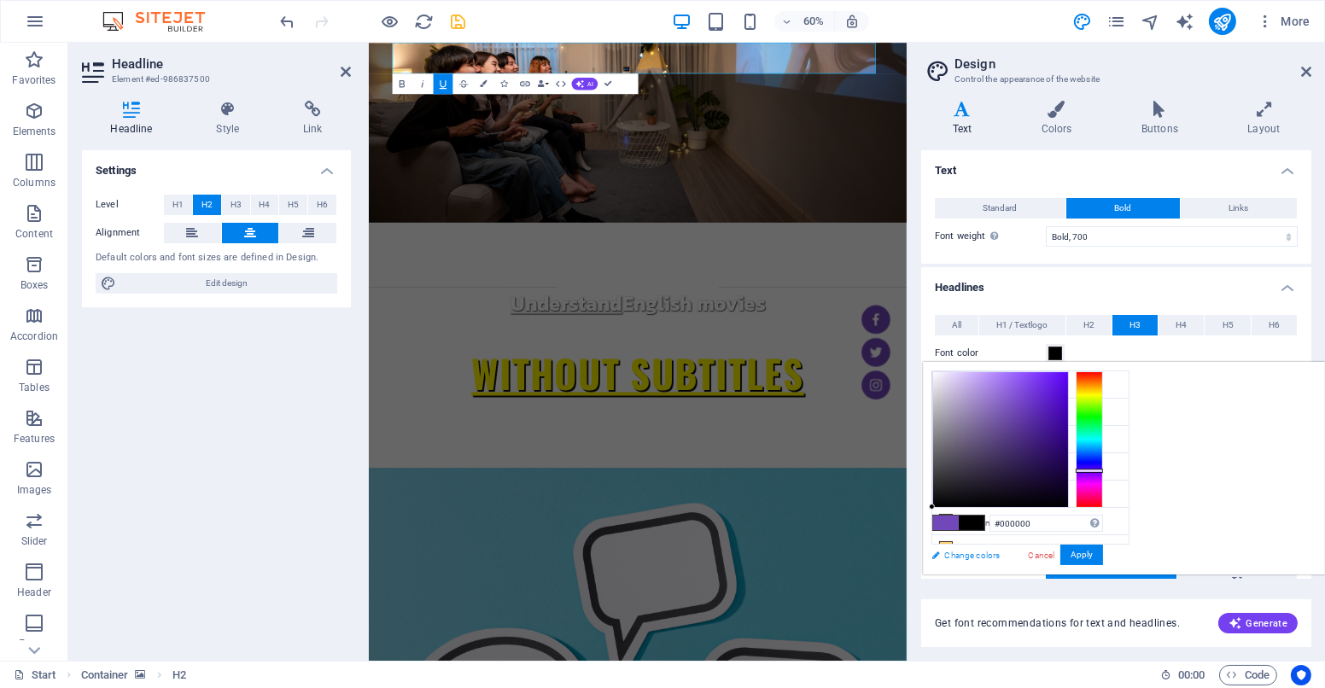
drag, startPoint x: 1228, startPoint y: 405, endPoint x: 1090, endPoint y: 565, distance: 211.2
click at [1090, 565] on div "less Background color #ffffff Primary color #7147ba Secondary color #b23b84 Fon…" at bounding box center [1124, 468] width 402 height 213
type input "#000000"
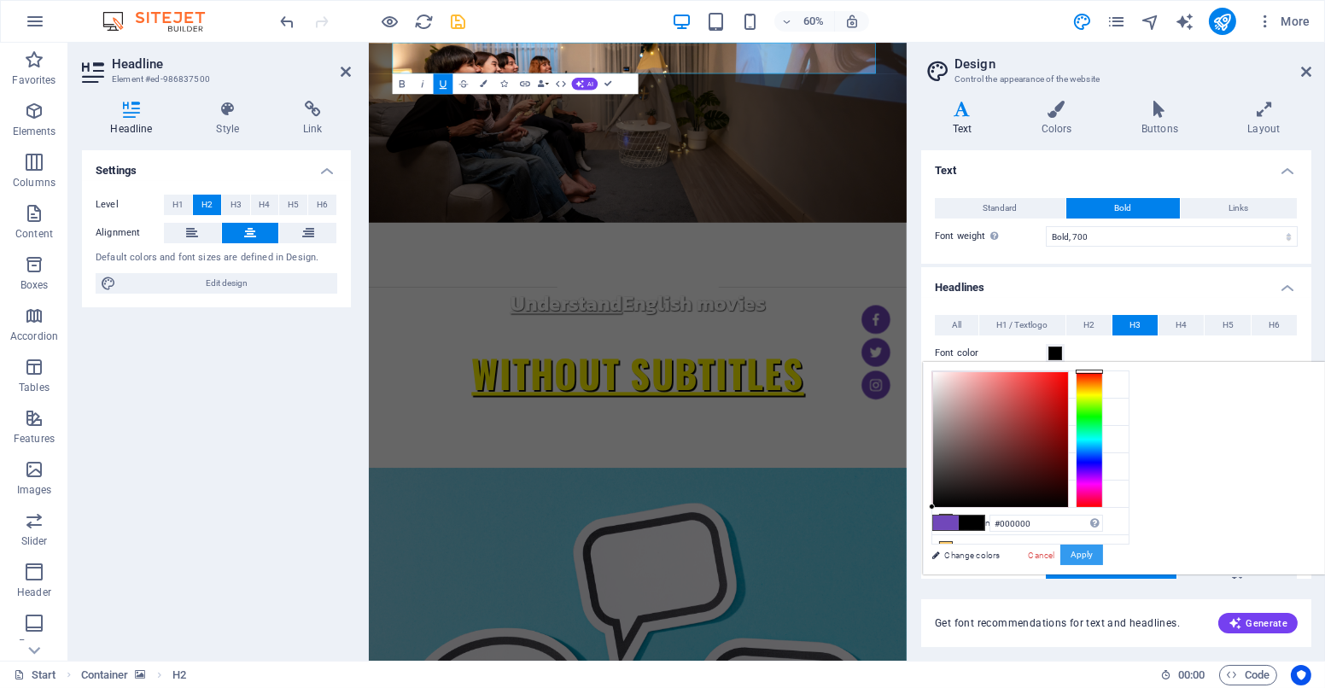
click at [1103, 553] on button "Apply" at bounding box center [1081, 555] width 43 height 20
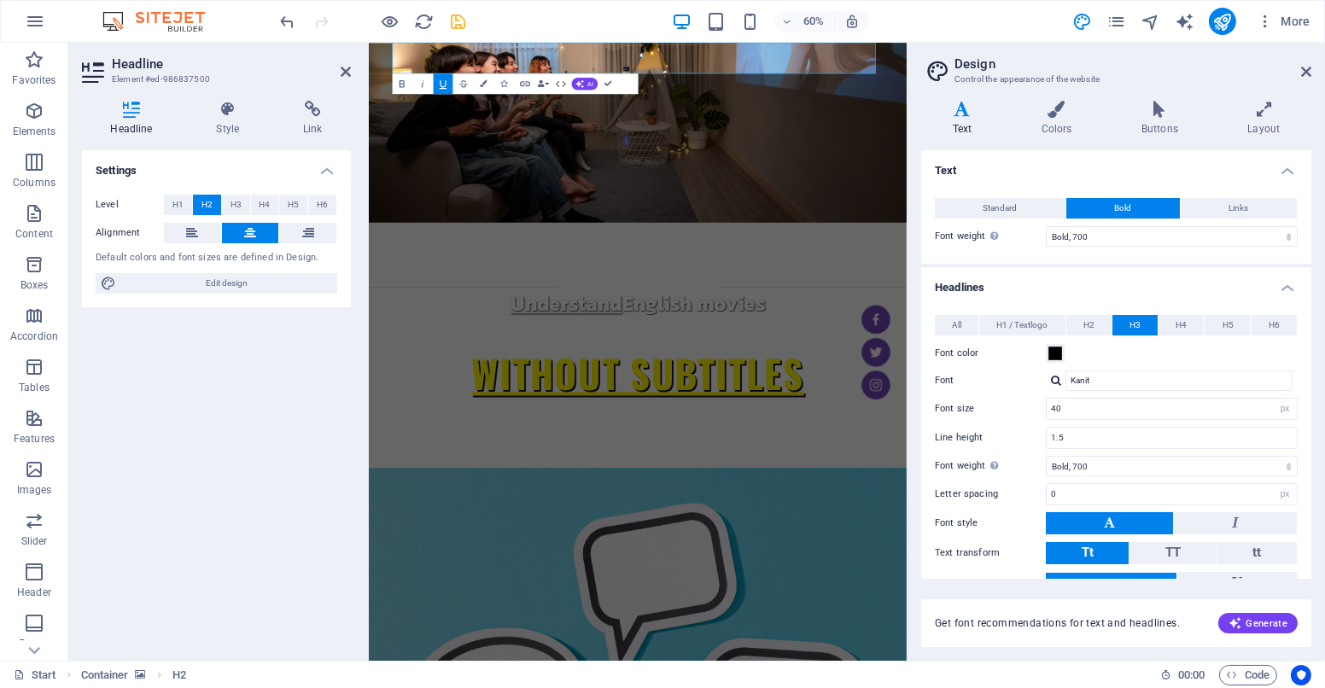
scroll to position [88, 0]
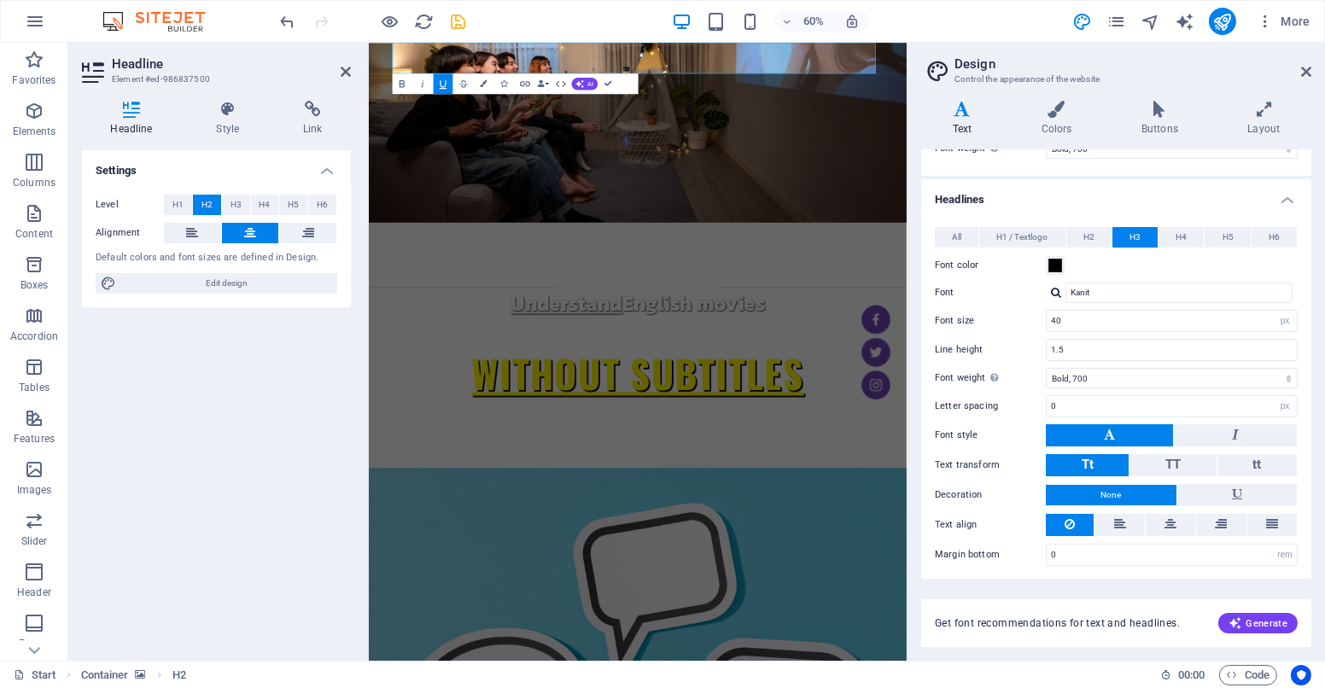
click at [1298, 66] on h2 "Design" at bounding box center [1132, 63] width 357 height 15
click at [1305, 68] on icon at bounding box center [1306, 72] width 10 height 14
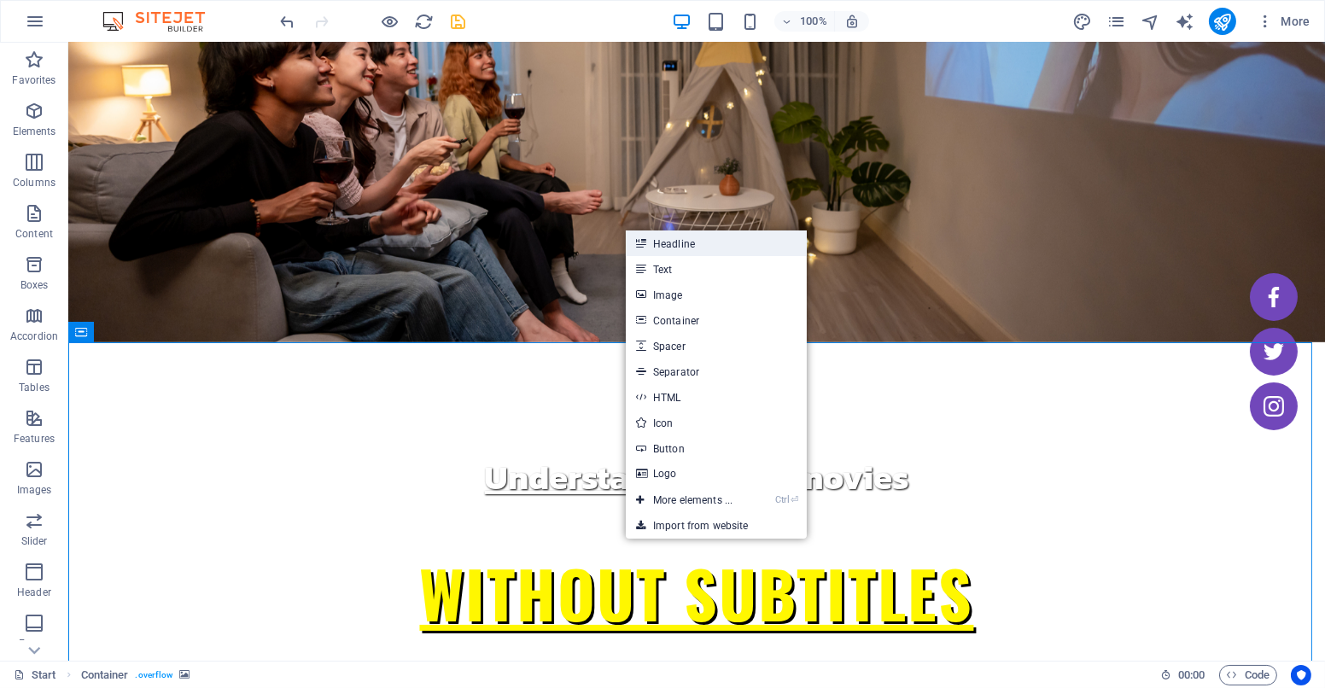
click at [689, 244] on link "Headline" at bounding box center [716, 243] width 181 height 26
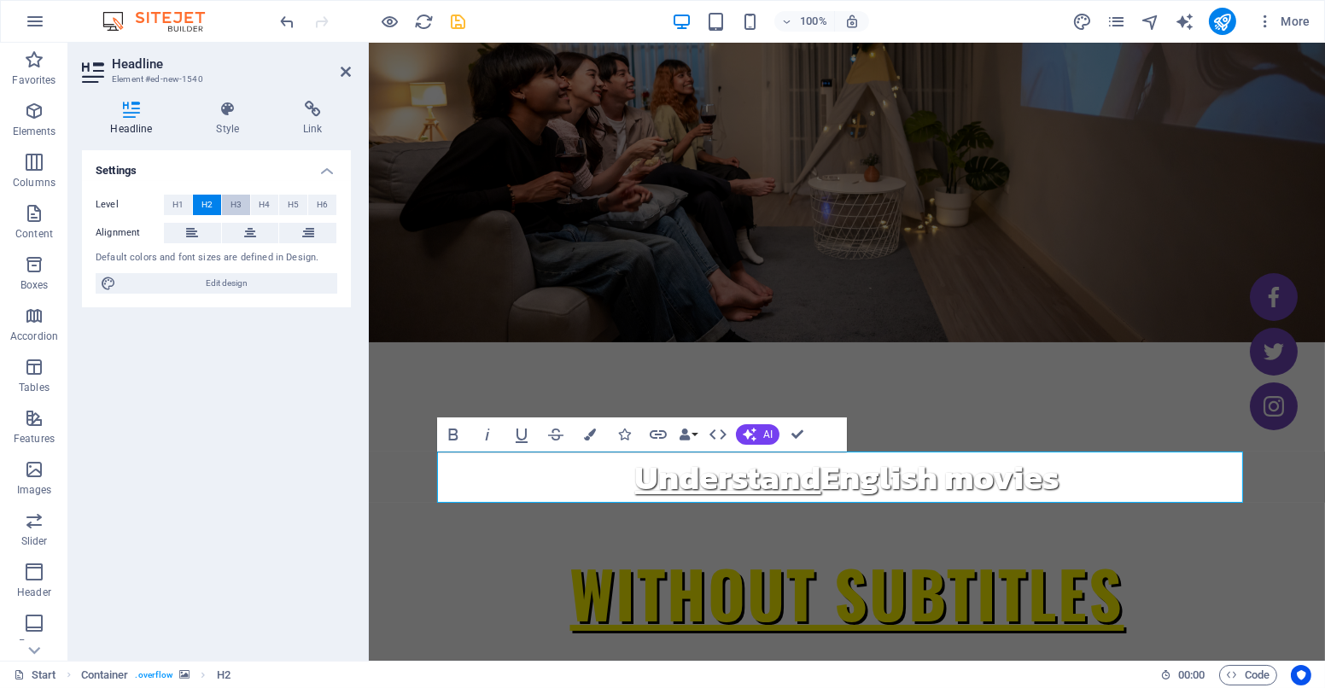
click at [238, 202] on span "H3" at bounding box center [235, 205] width 11 height 20
click at [586, 436] on icon "button" at bounding box center [590, 434] width 12 height 12
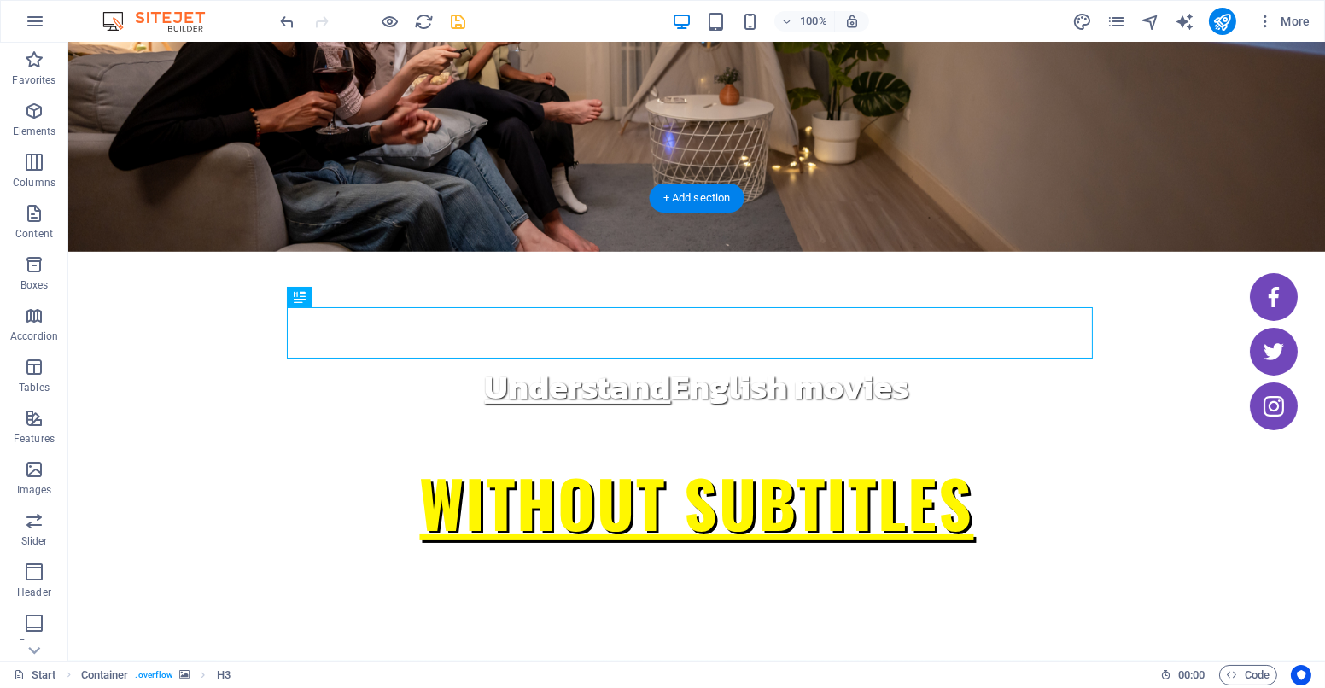
scroll to position [182, 0]
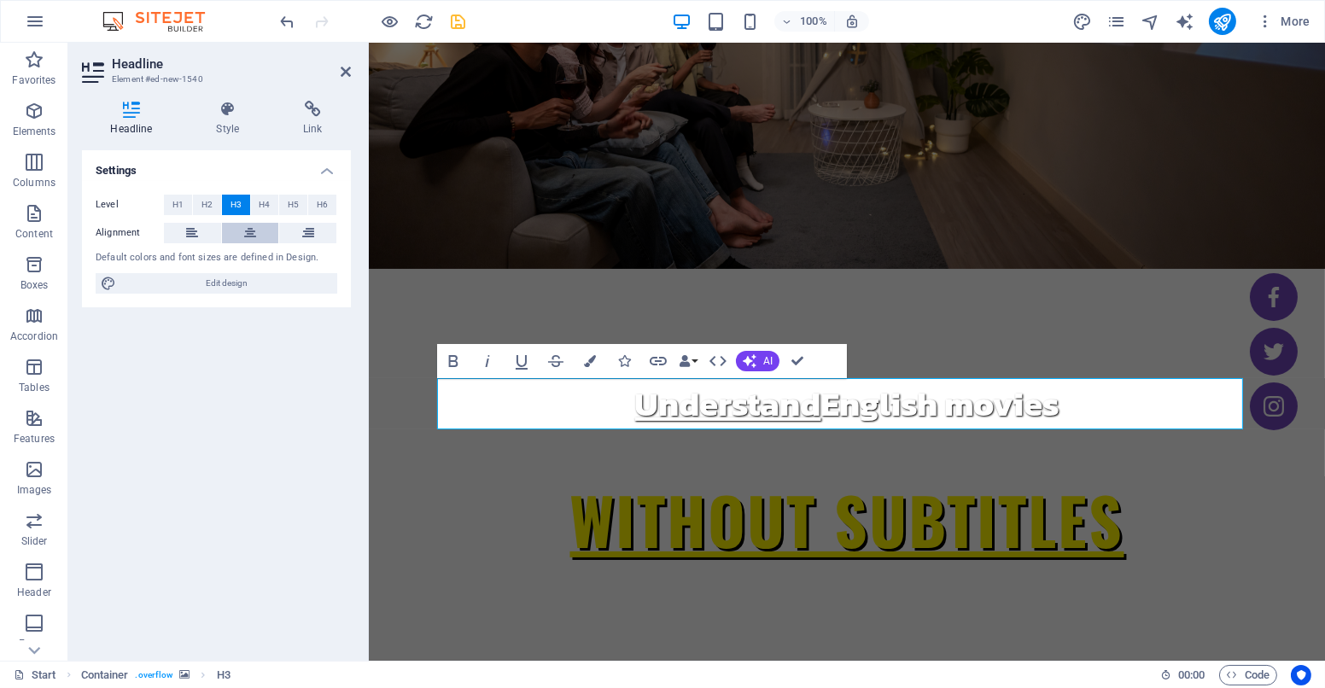
click at [249, 232] on icon at bounding box center [250, 233] width 12 height 20
click at [235, 363] on div "Settings Level H1 H2 H3 H4 H5 H6 Alignment Default colors and font sizes are de…" at bounding box center [216, 398] width 269 height 497
click at [232, 131] on h4 "Style" at bounding box center [231, 119] width 87 height 36
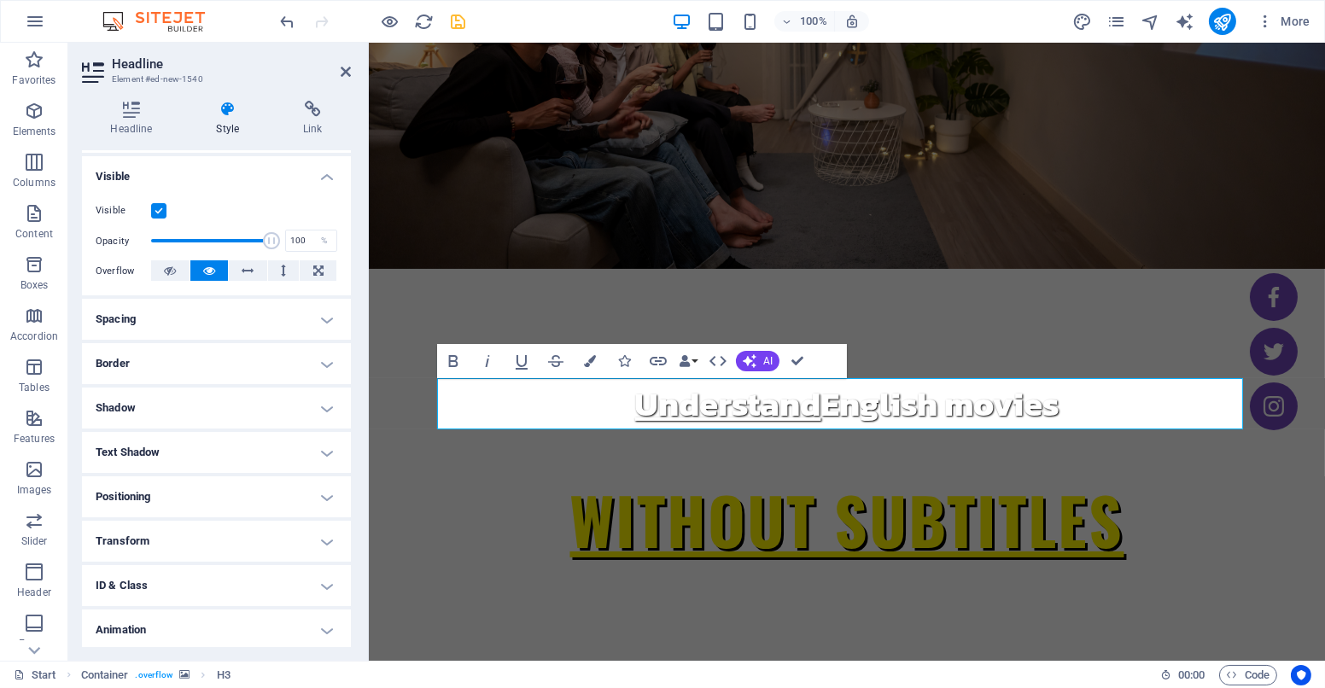
scroll to position [178, 0]
click at [188, 446] on h4 "Text Shadow" at bounding box center [216, 450] width 269 height 41
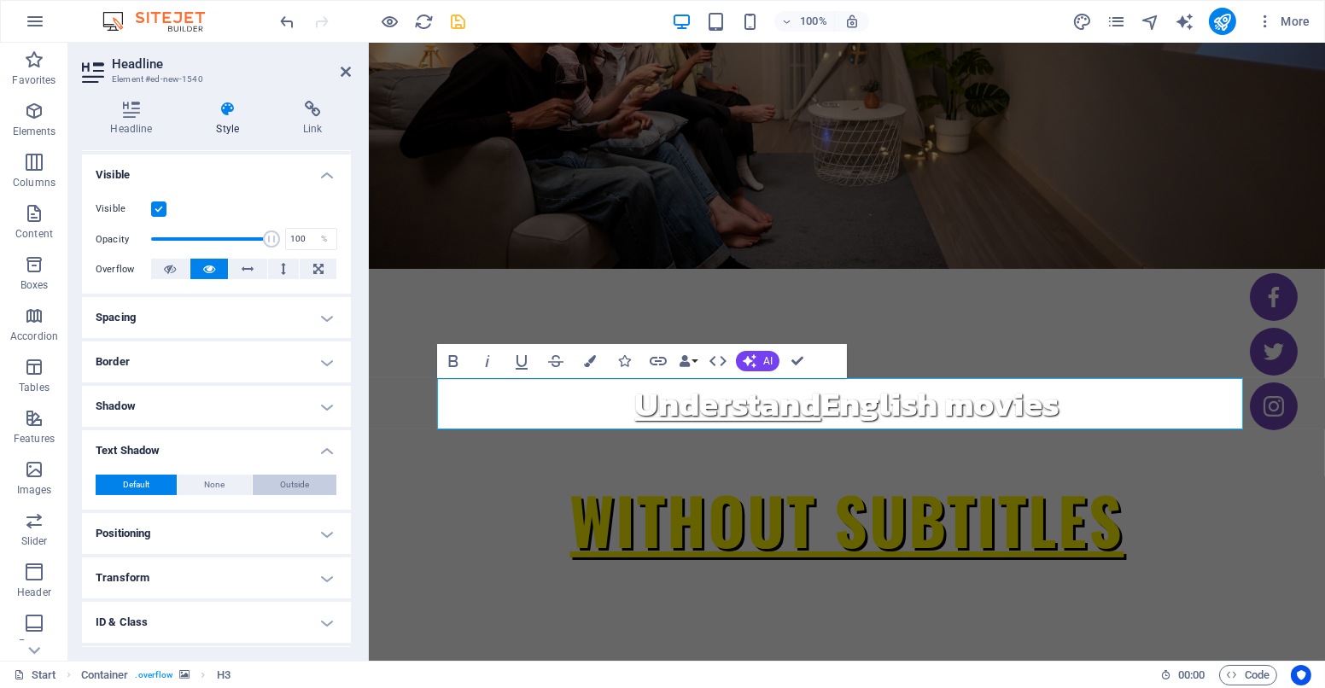
click at [296, 481] on span "Outside" at bounding box center [294, 485] width 29 height 20
type input "rgba(0, 0, 0, 0.2)"
type input "2"
type input "4"
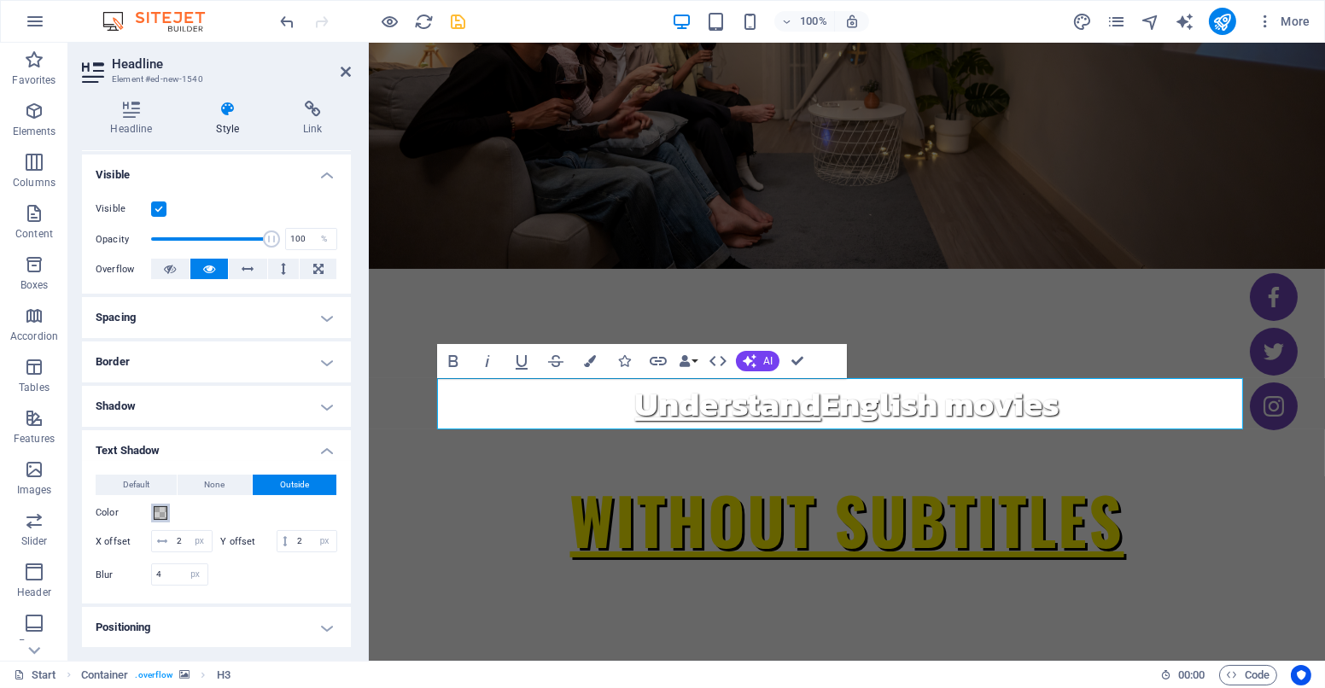
click at [166, 510] on span at bounding box center [161, 513] width 14 height 14
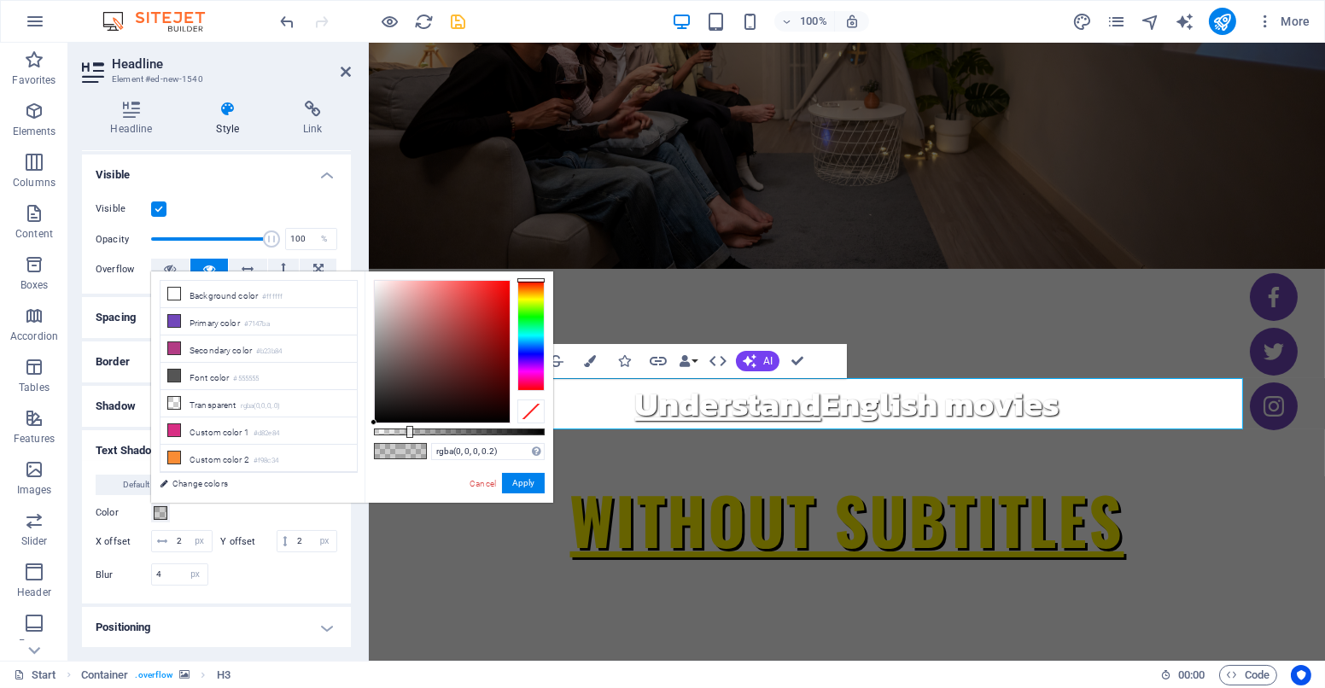
drag, startPoint x: 370, startPoint y: 416, endPoint x: 353, endPoint y: 197, distance: 219.1
click at [353, 197] on body "[DOMAIN_NAME] Start Favorites Elements Columns Content Boxes Accordion Tables F…" at bounding box center [662, 344] width 1325 height 688
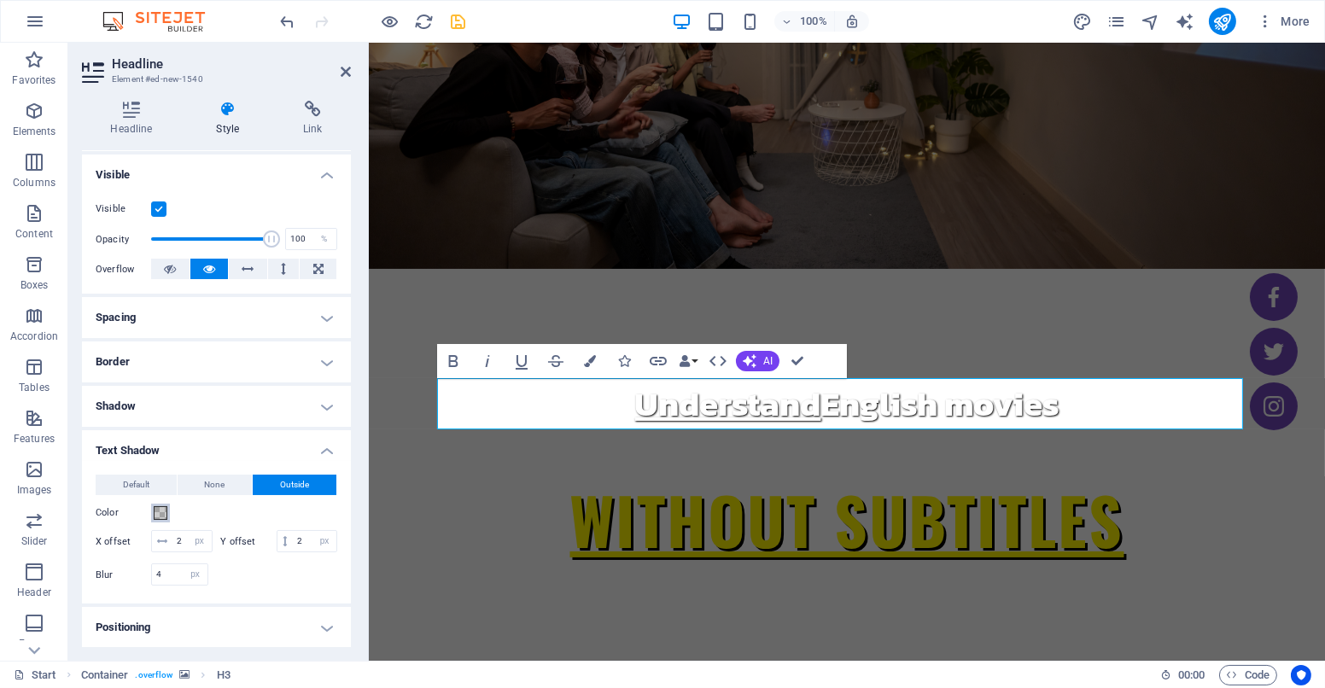
click at [162, 508] on span at bounding box center [161, 513] width 14 height 14
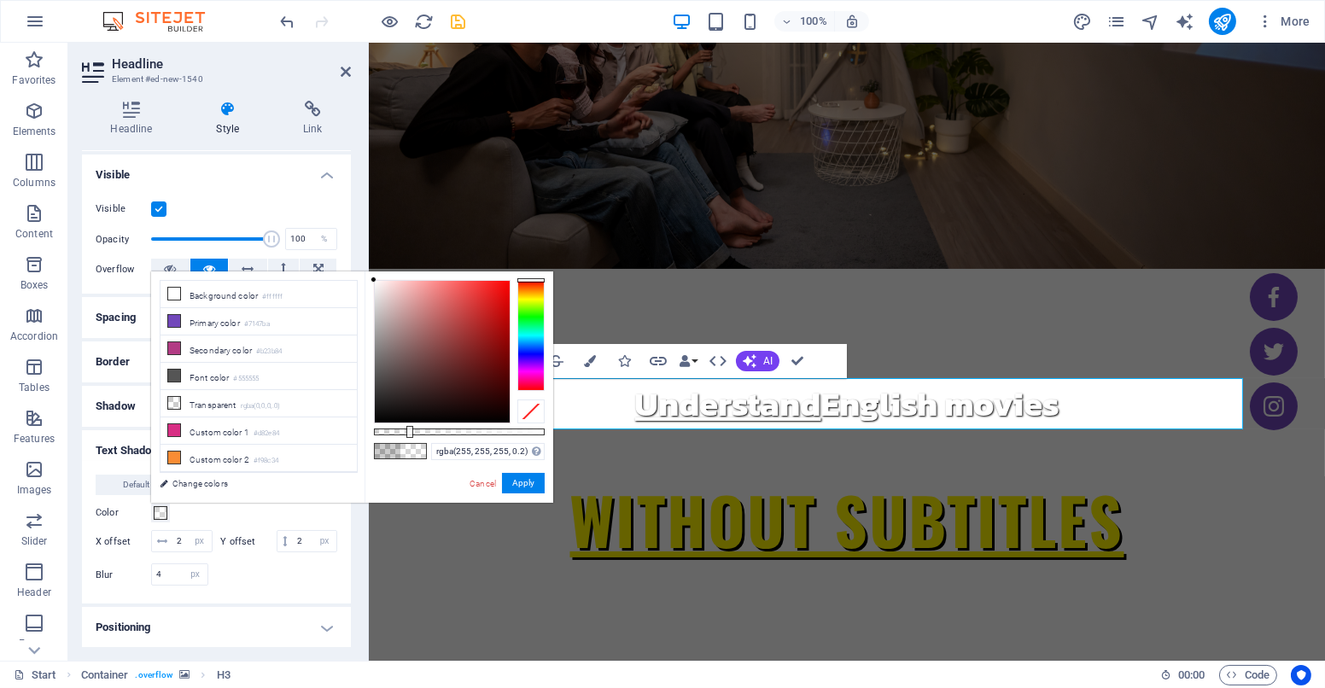
drag, startPoint x: 372, startPoint y: 417, endPoint x: 329, endPoint y: 252, distance: 171.2
click at [329, 252] on body "[DOMAIN_NAME] Start Favorites Elements Columns Content Boxes Accordion Tables F…" at bounding box center [662, 344] width 1325 height 688
type input "#ffffff"
drag, startPoint x: 411, startPoint y: 429, endPoint x: 207, endPoint y: 383, distance: 208.3
click at [576, 426] on body "[DOMAIN_NAME] Start Favorites Elements Columns Content Boxes Accordion Tables F…" at bounding box center [662, 344] width 1325 height 688
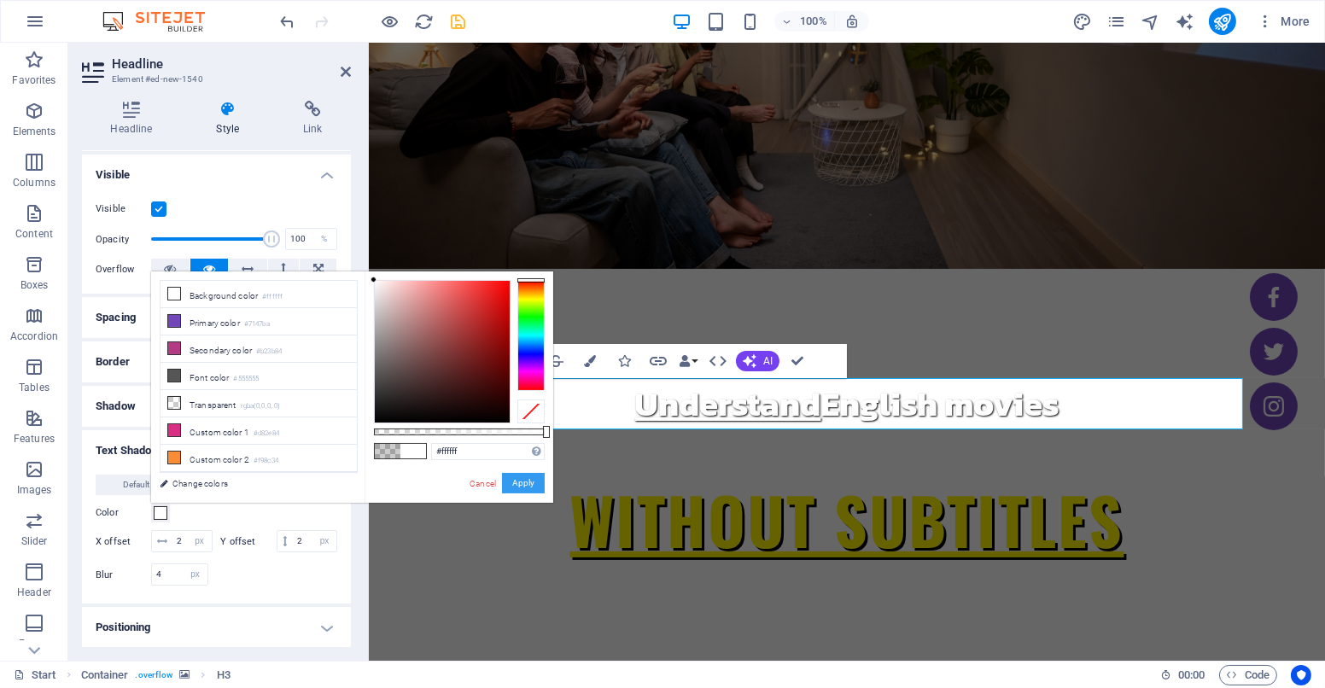
click at [520, 475] on button "Apply" at bounding box center [523, 483] width 43 height 20
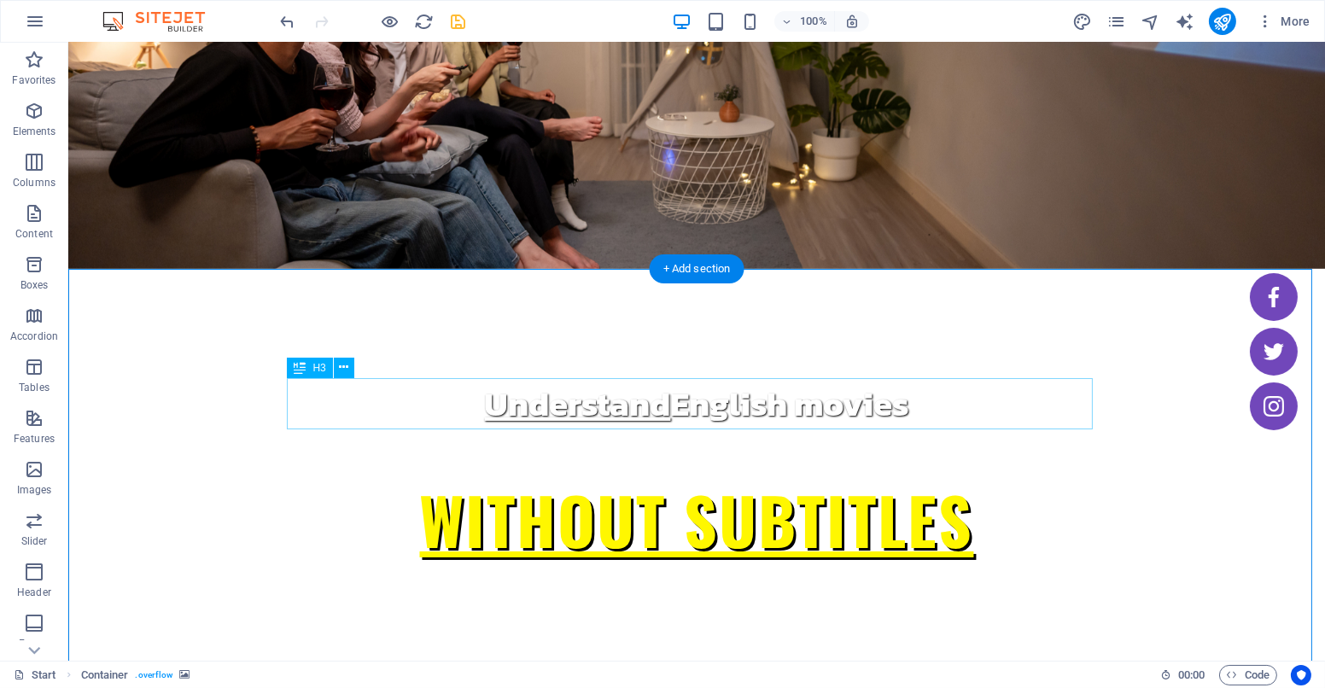
click at [343, 374] on icon at bounding box center [343, 367] width 9 height 18
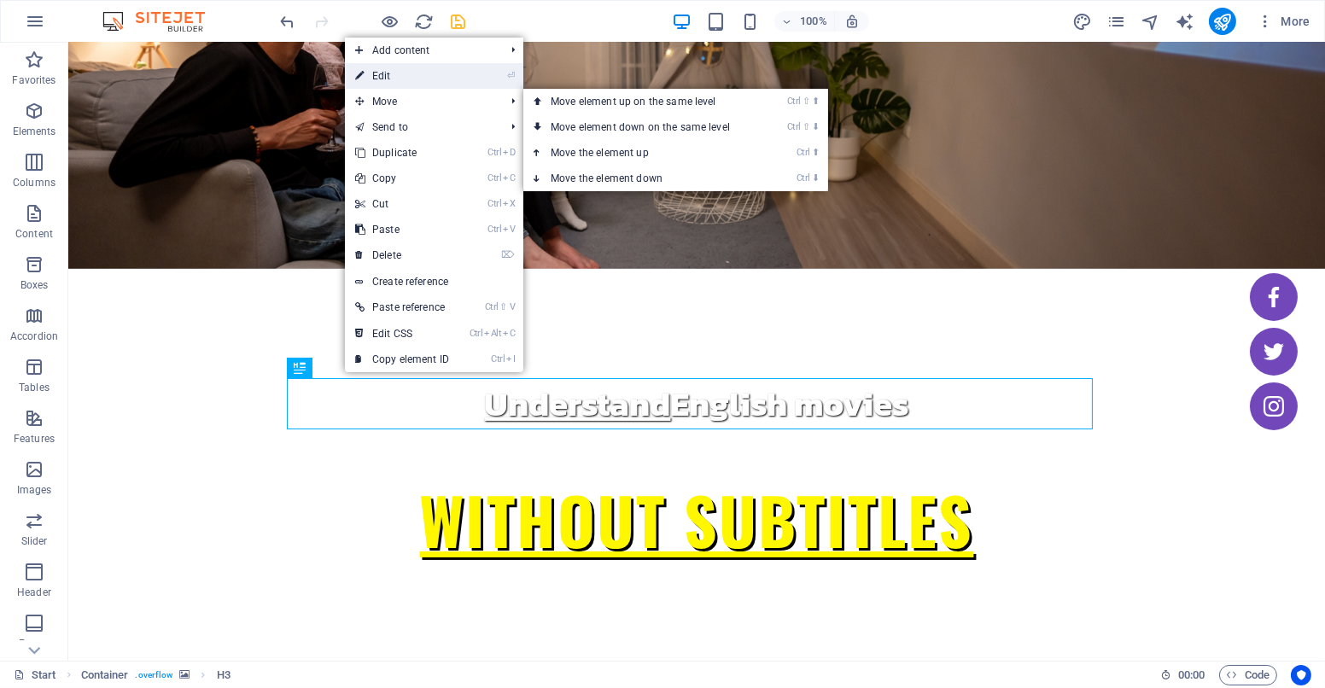
click at [409, 78] on link "⏎ Edit" at bounding box center [402, 76] width 114 height 26
select select "px"
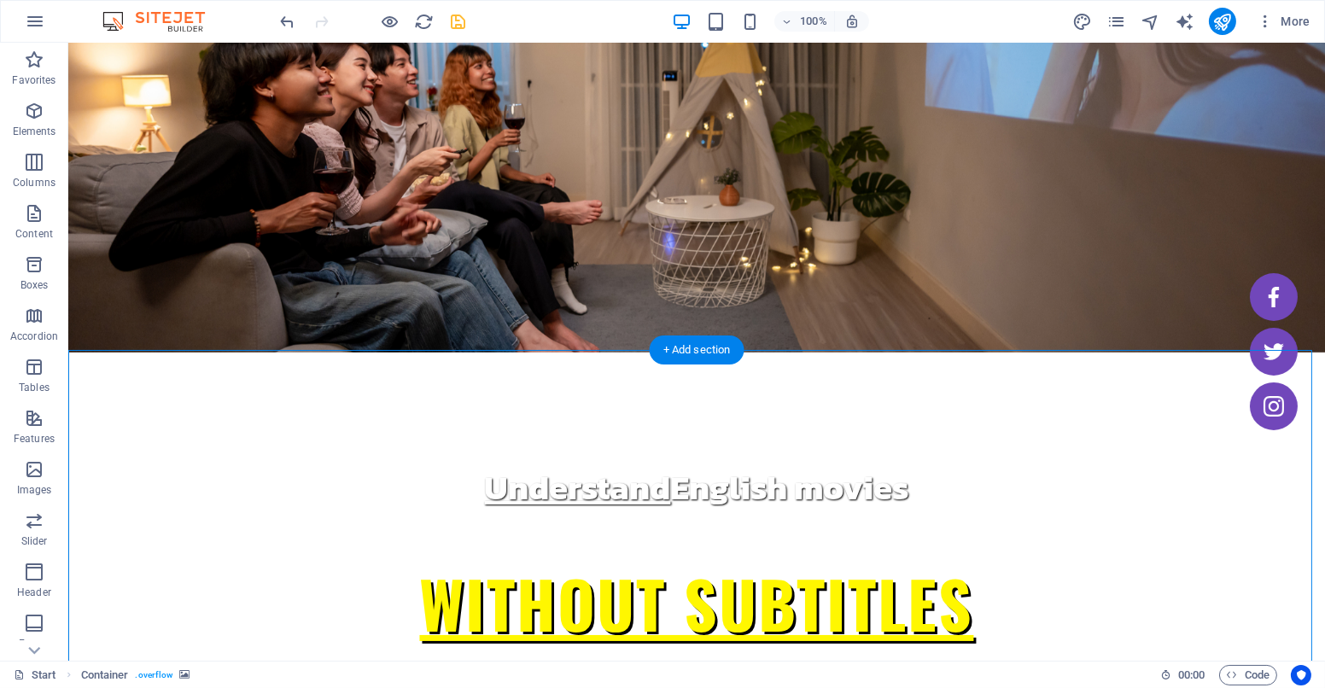
scroll to position [102, 0]
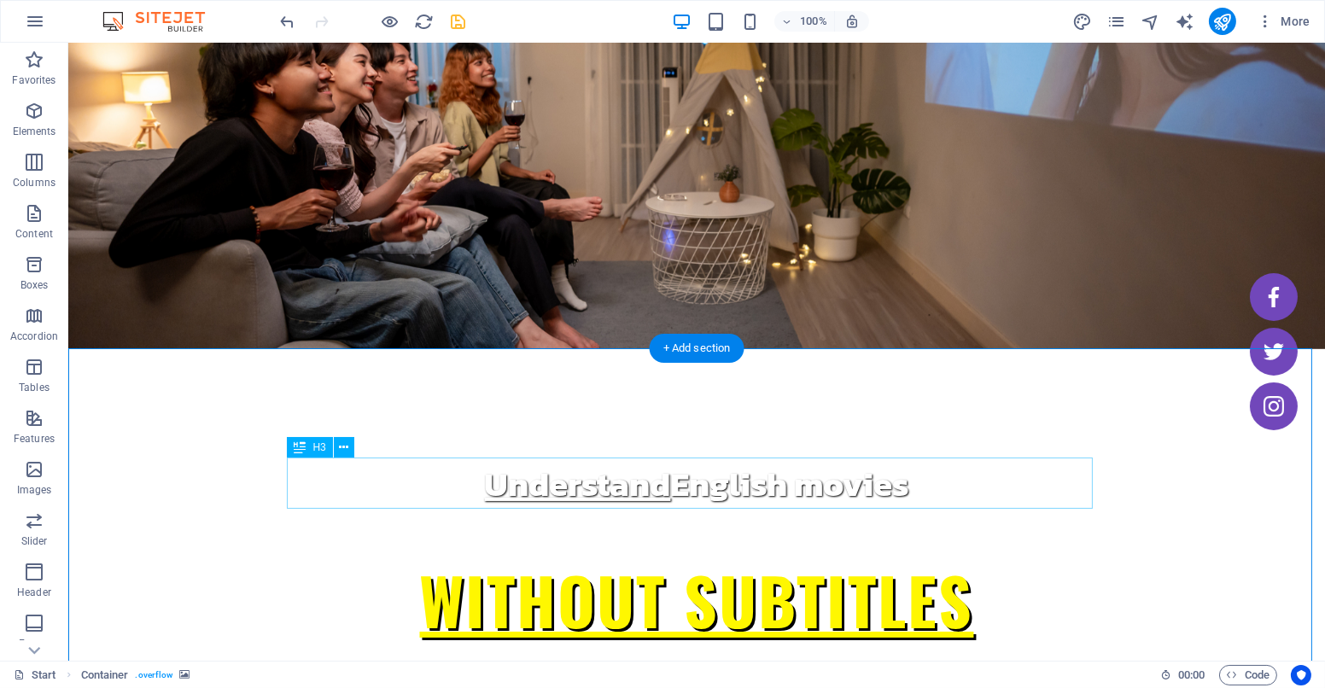
click at [335, 448] on button at bounding box center [344, 447] width 20 height 20
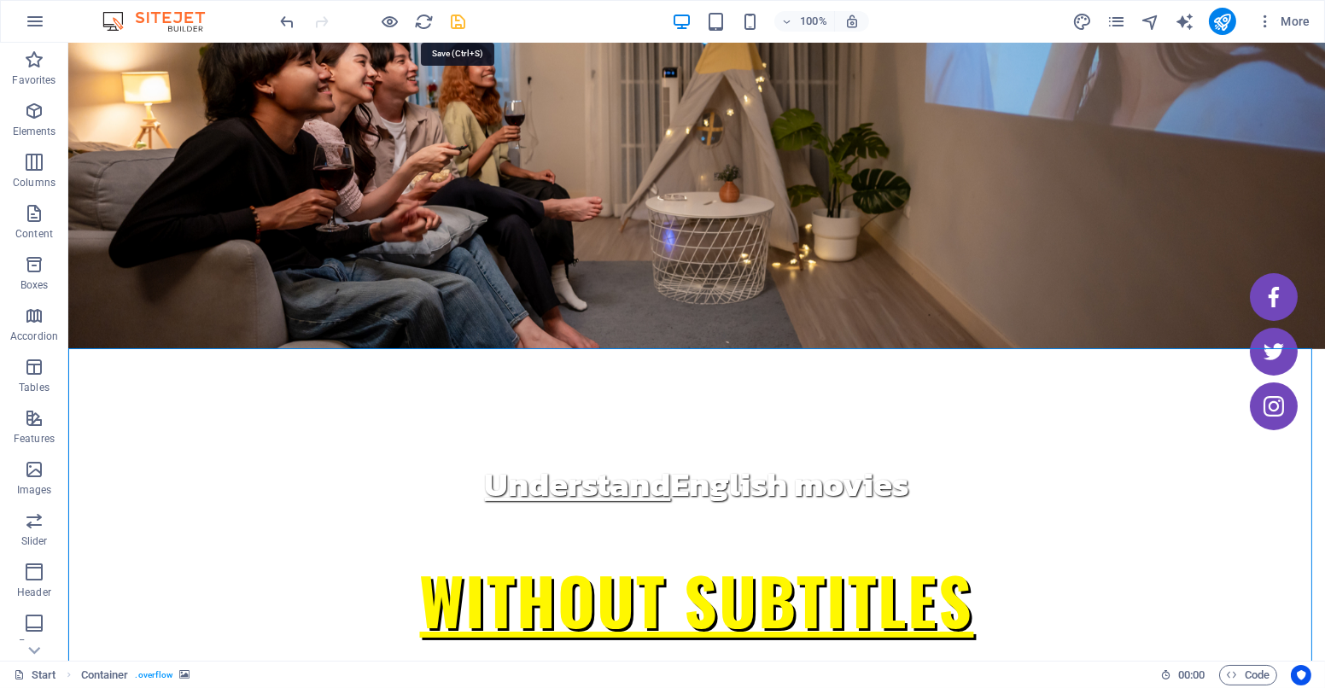
click at [455, 20] on icon "save" at bounding box center [459, 22] width 20 height 20
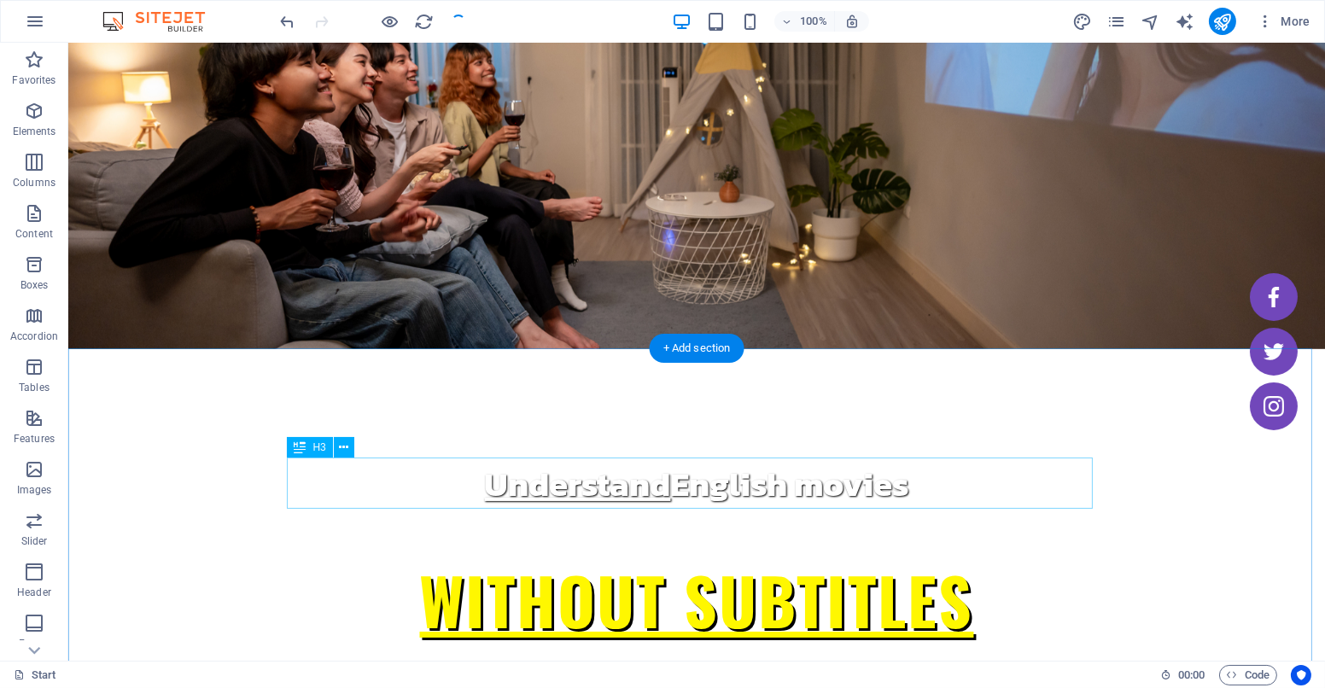
select select "px"
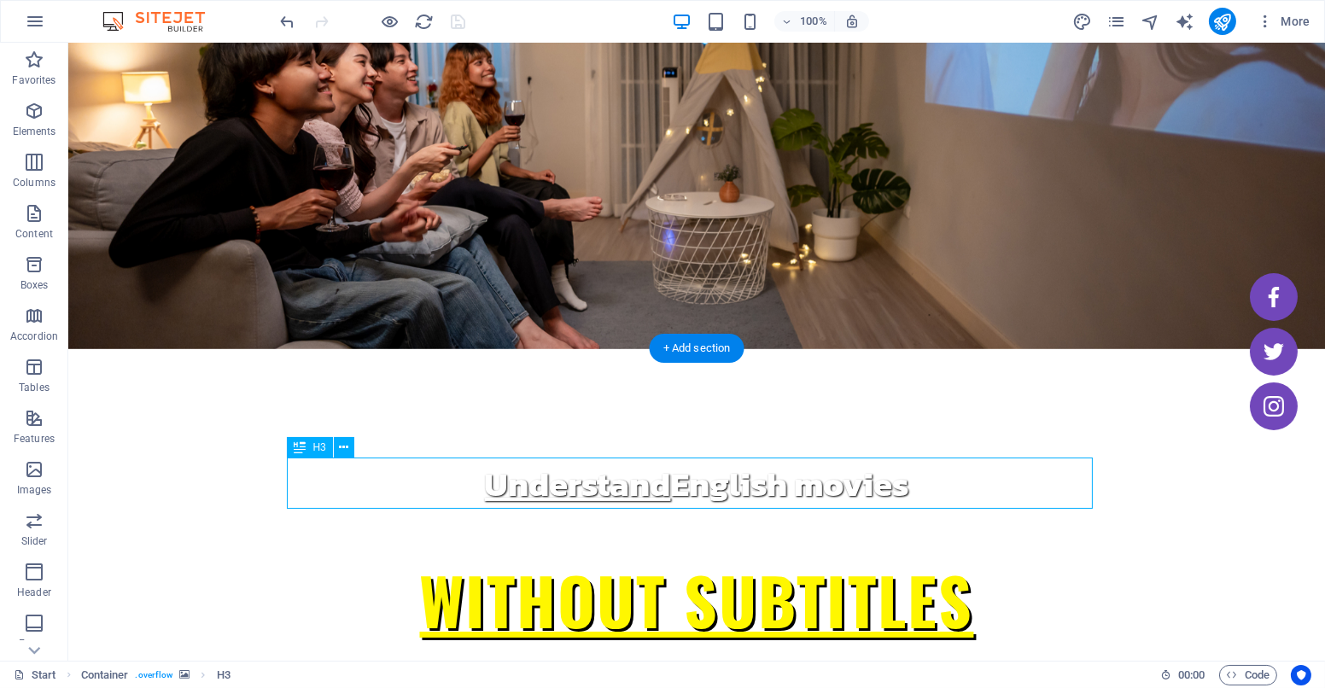
select select "px"
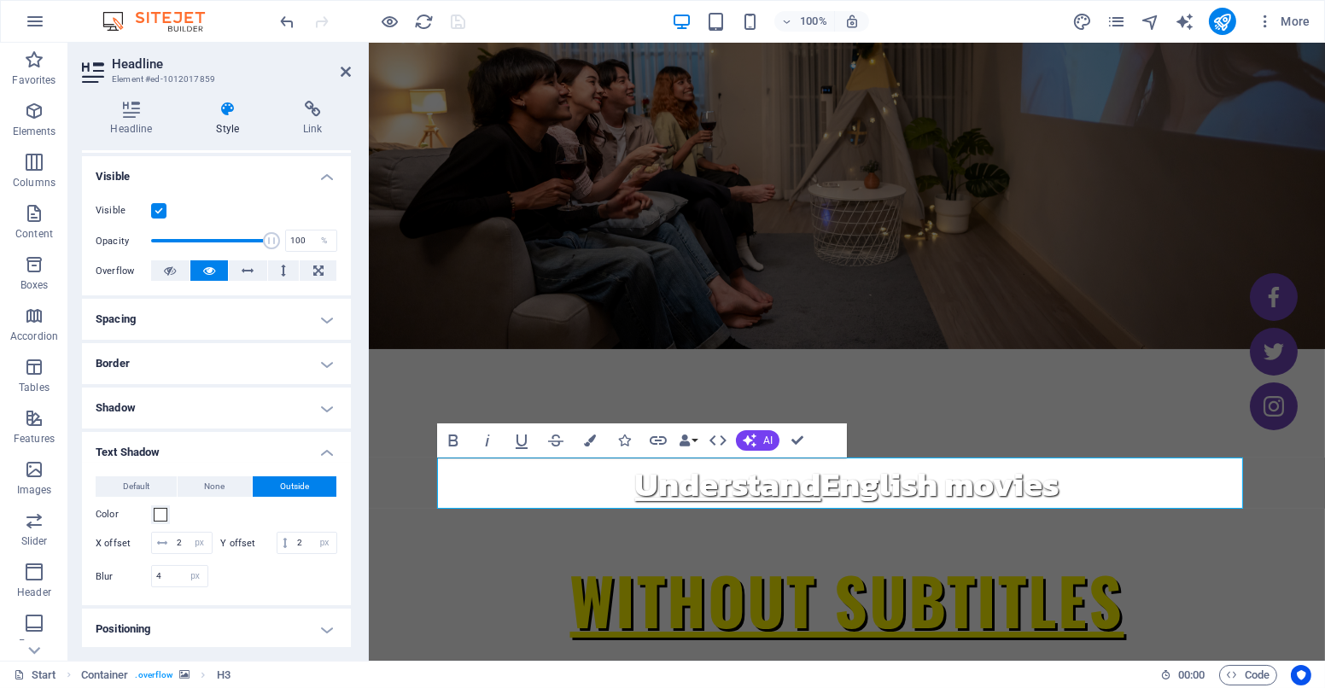
scroll to position [178, 0]
click at [239, 363] on h4 "Border" at bounding box center [216, 361] width 269 height 41
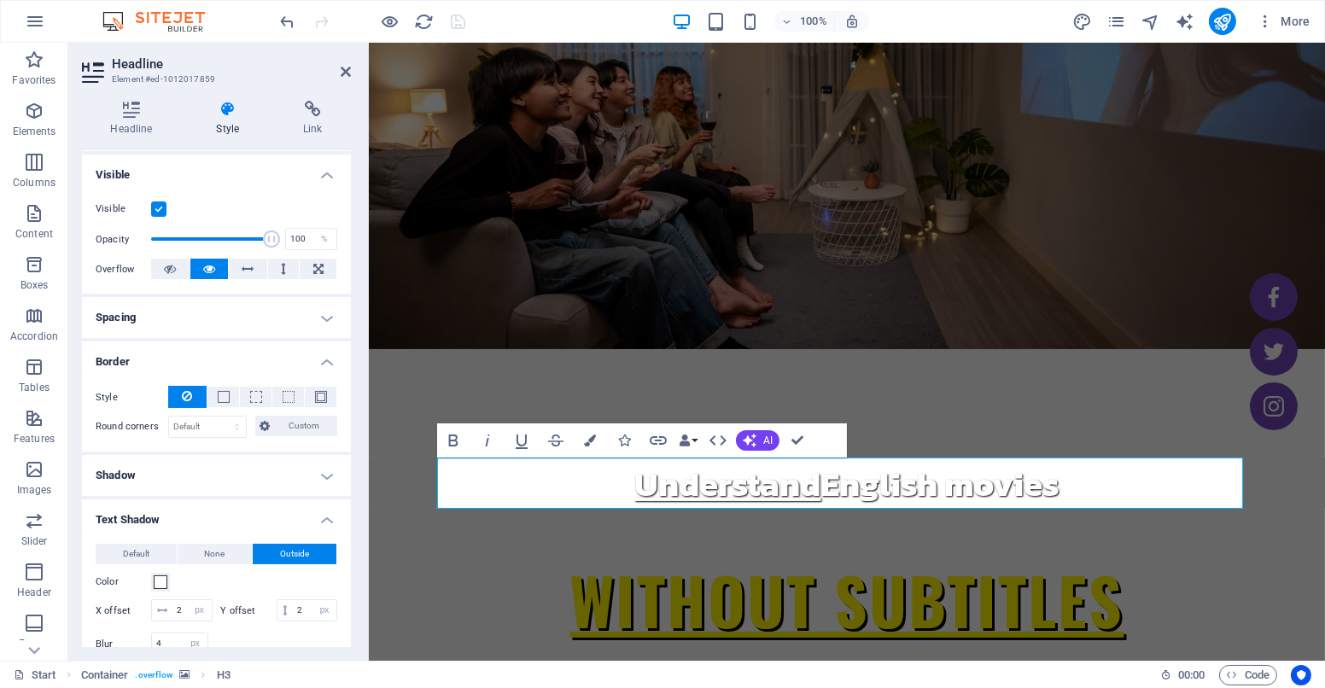
click at [244, 348] on h4 "Border" at bounding box center [216, 356] width 269 height 31
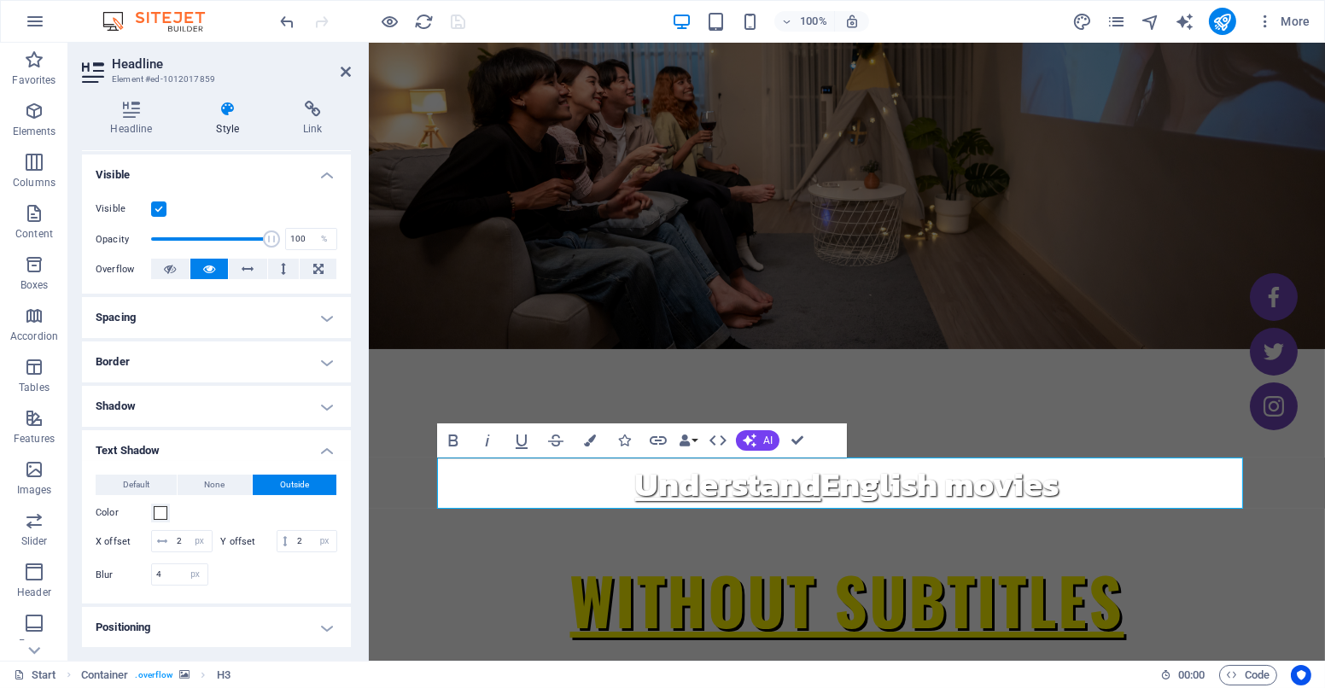
click at [224, 394] on h4 "Shadow" at bounding box center [216, 406] width 269 height 41
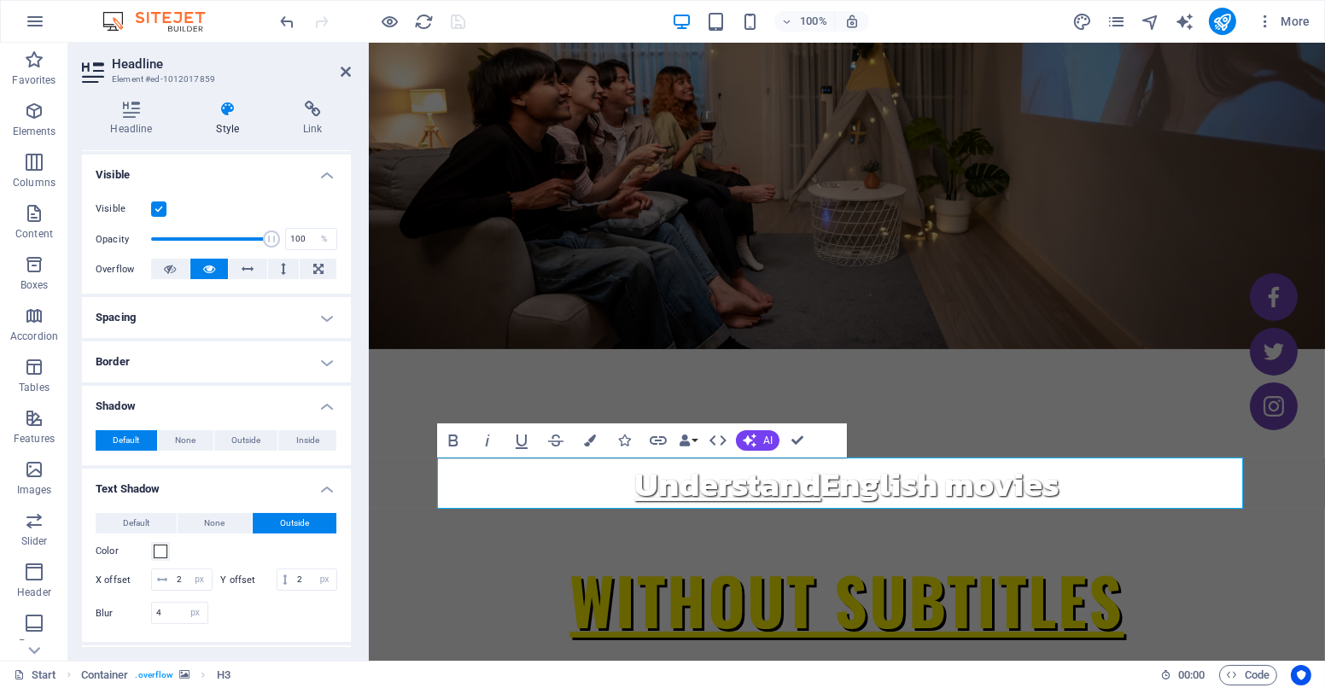
click at [224, 394] on h4 "Shadow" at bounding box center [216, 401] width 269 height 31
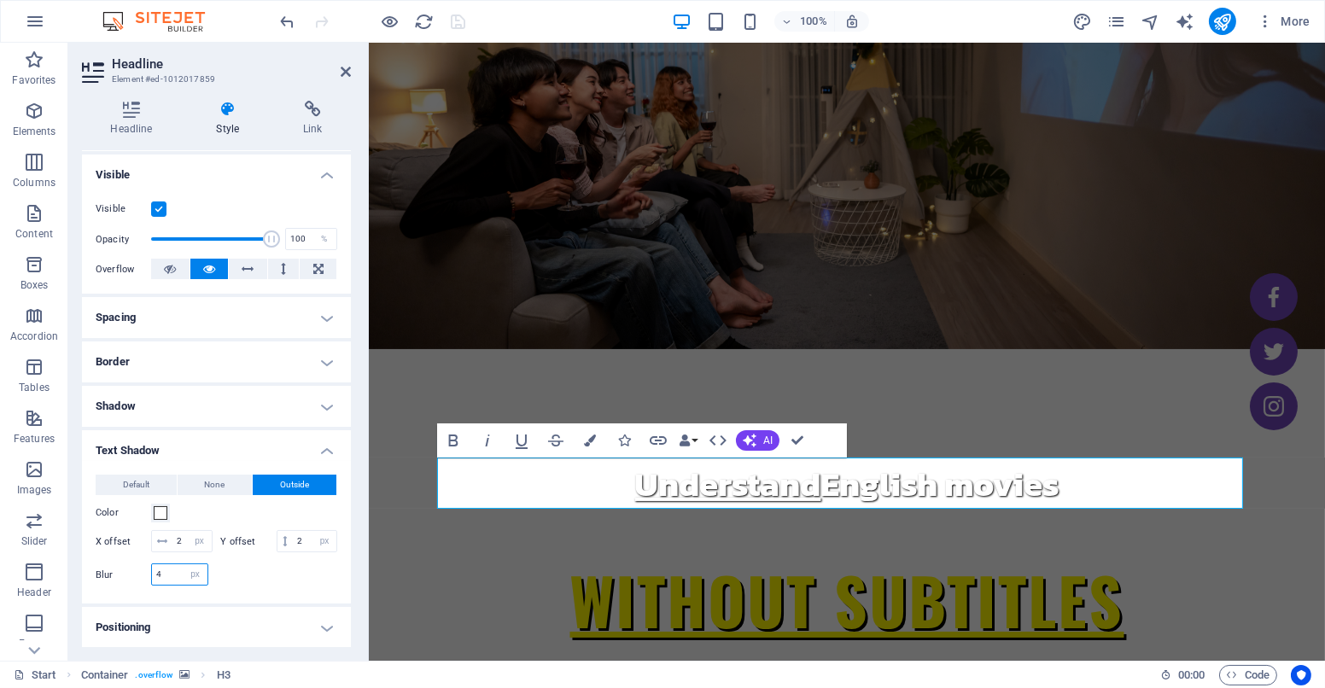
click at [165, 585] on input "4" at bounding box center [179, 574] width 55 height 20
type input "1"
click at [186, 516] on div "Color" at bounding box center [217, 513] width 242 height 20
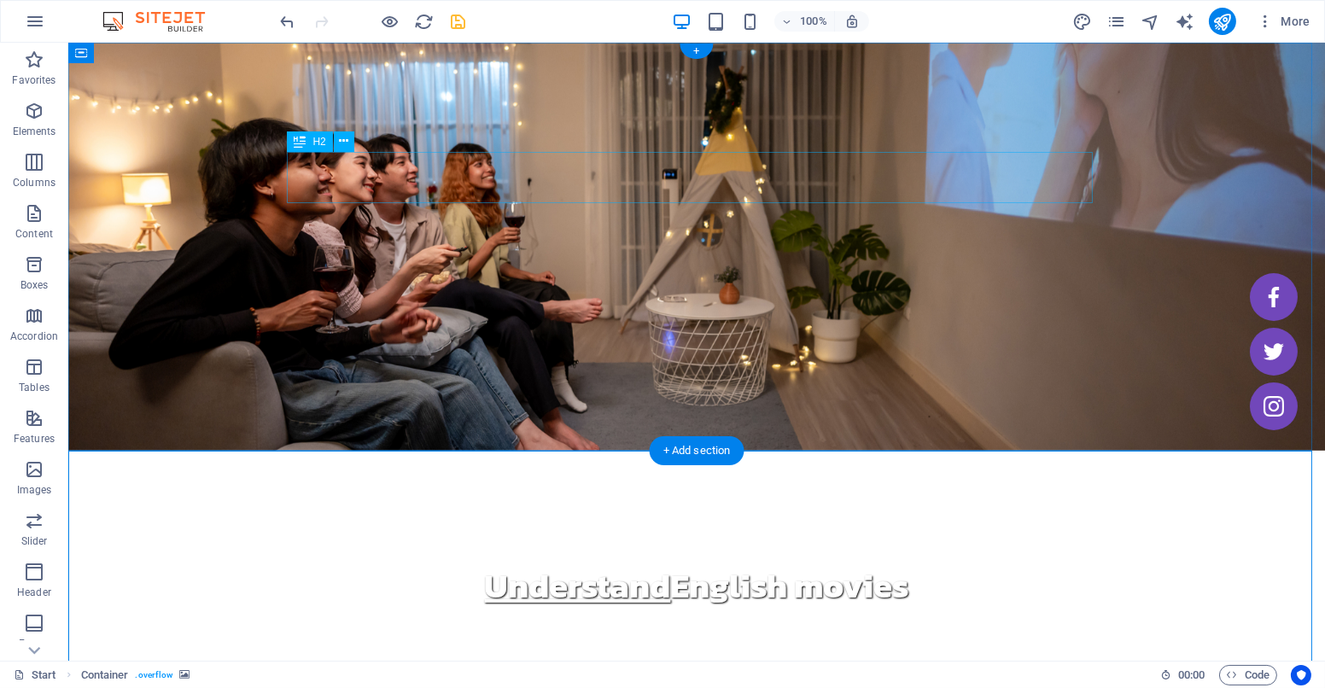
click at [578, 560] on div "Understand English movies" at bounding box center [697, 585] width 806 height 51
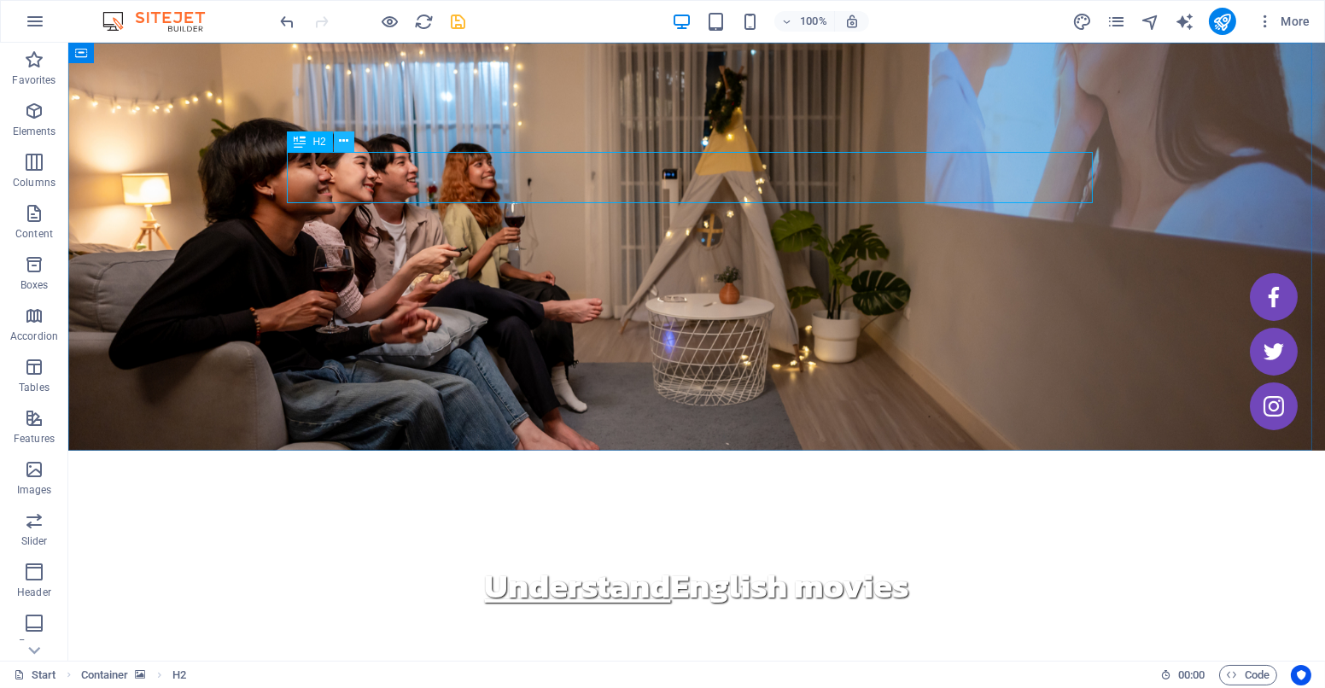
click at [345, 137] on icon at bounding box center [343, 141] width 9 height 18
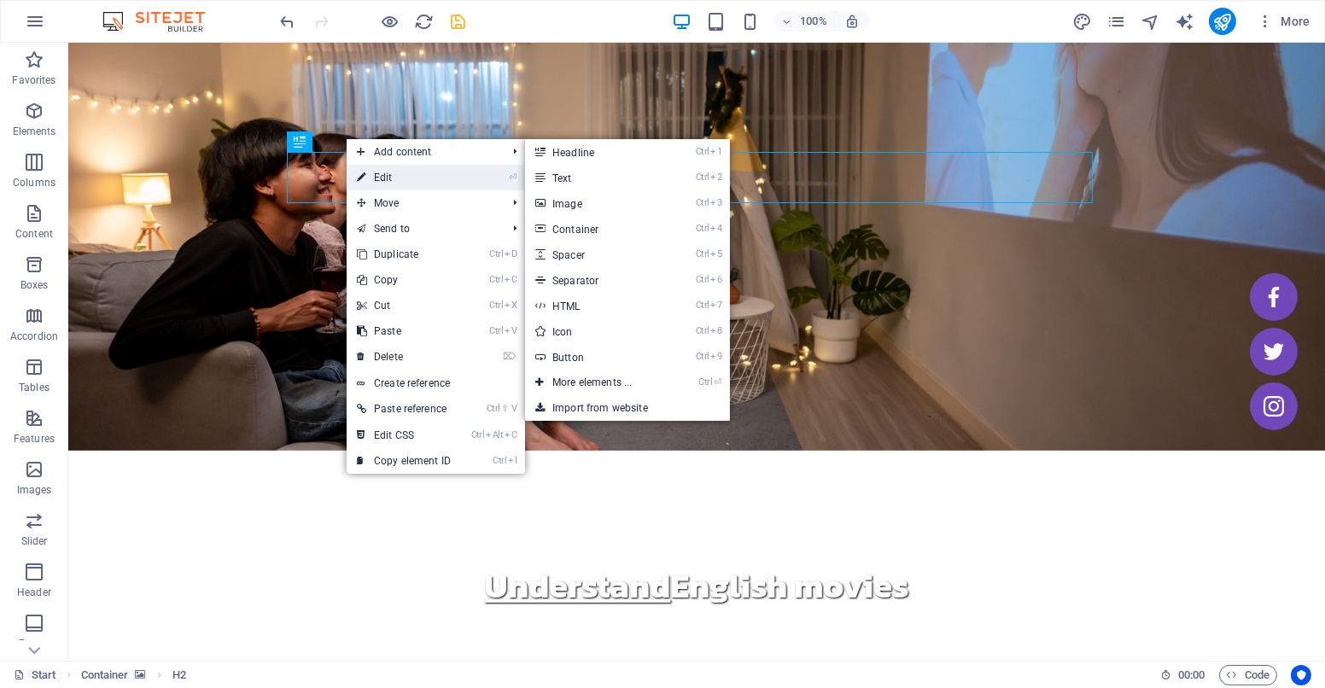
click at [367, 181] on link "⏎ Edit" at bounding box center [404, 178] width 114 height 26
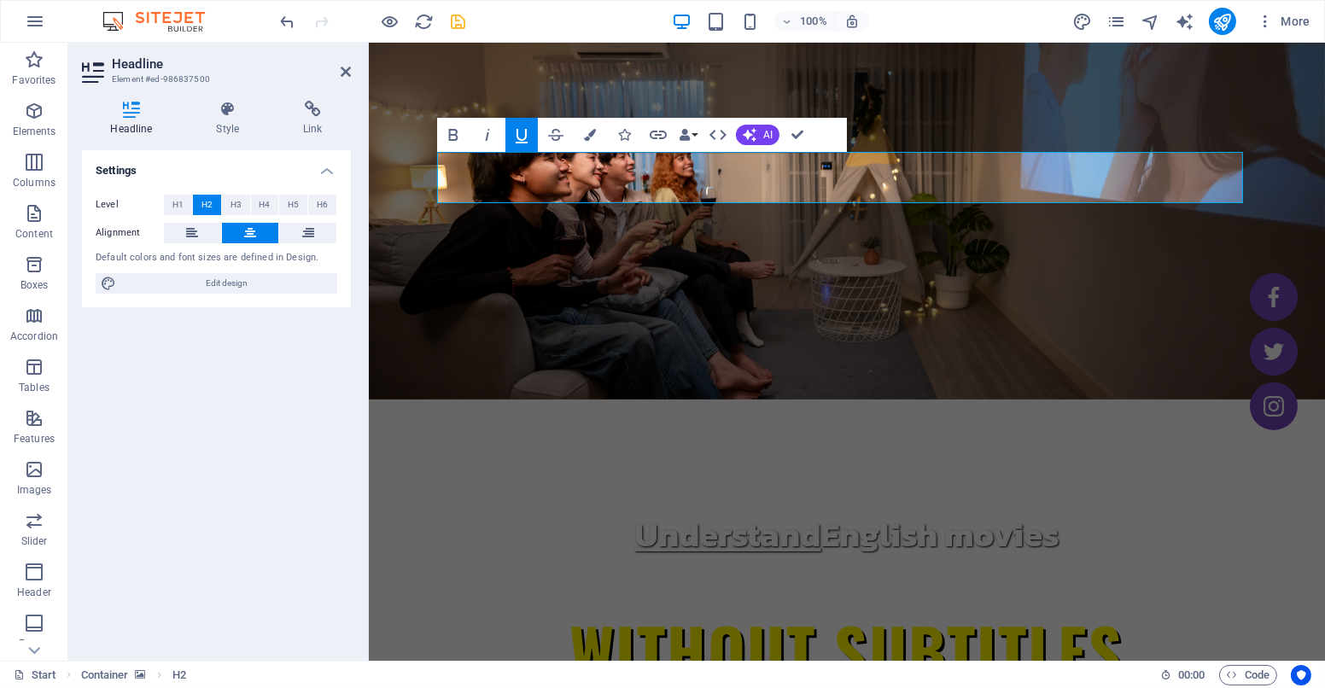
click at [233, 93] on div "Headline Style Link Settings Level H1 H2 H3 H4 H5 H6 Alignment Default colors a…" at bounding box center [216, 374] width 296 height 574
click at [227, 108] on icon at bounding box center [228, 109] width 80 height 17
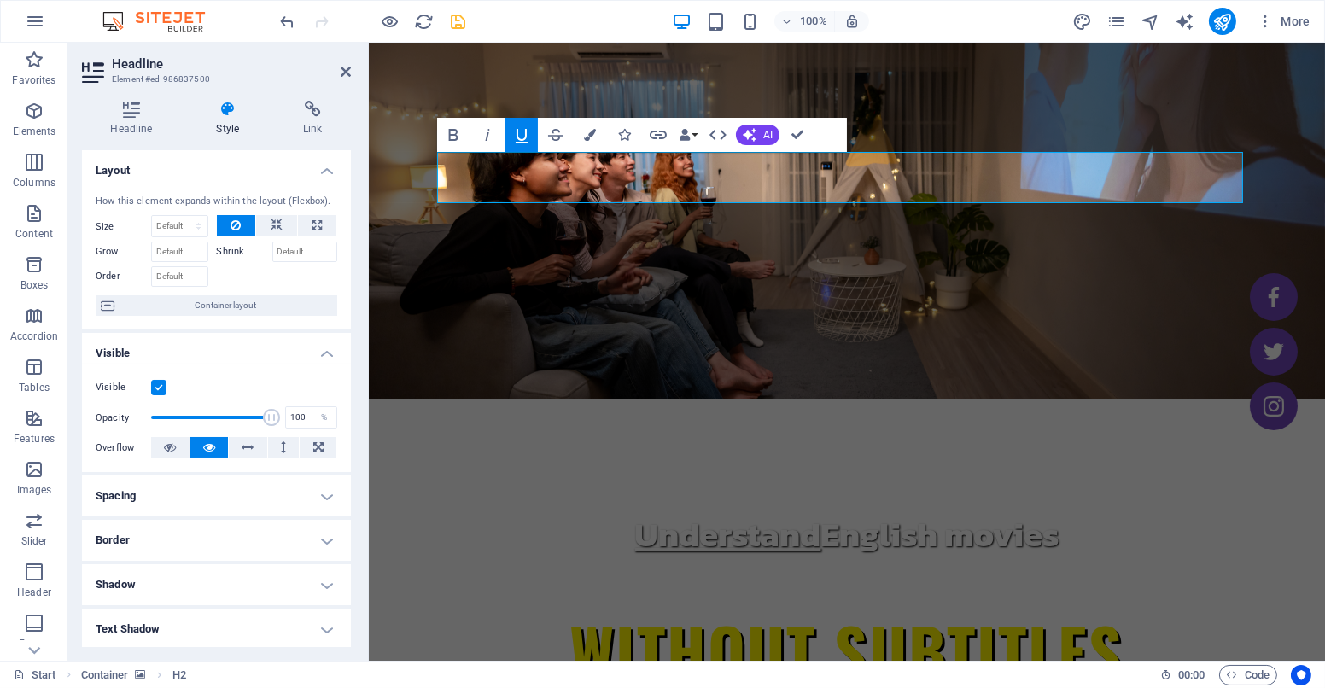
click at [184, 626] on h4 "Text Shadow" at bounding box center [216, 629] width 269 height 41
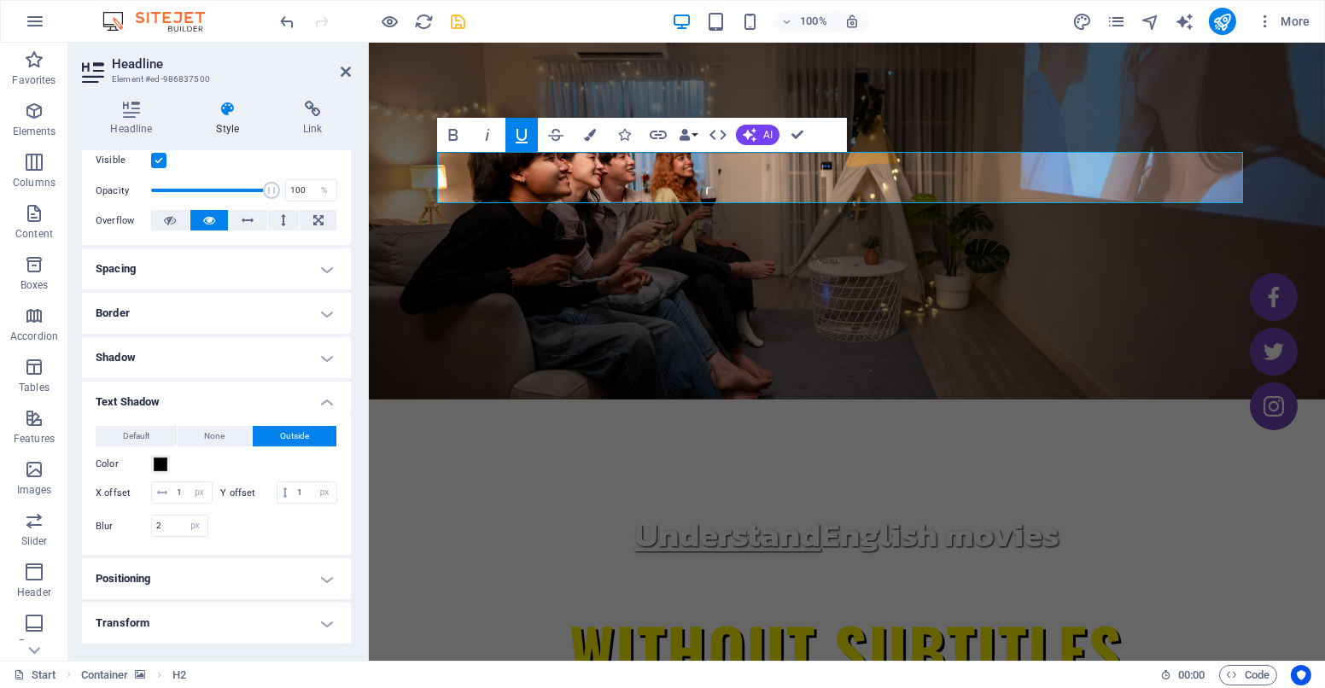
scroll to position [228, 0]
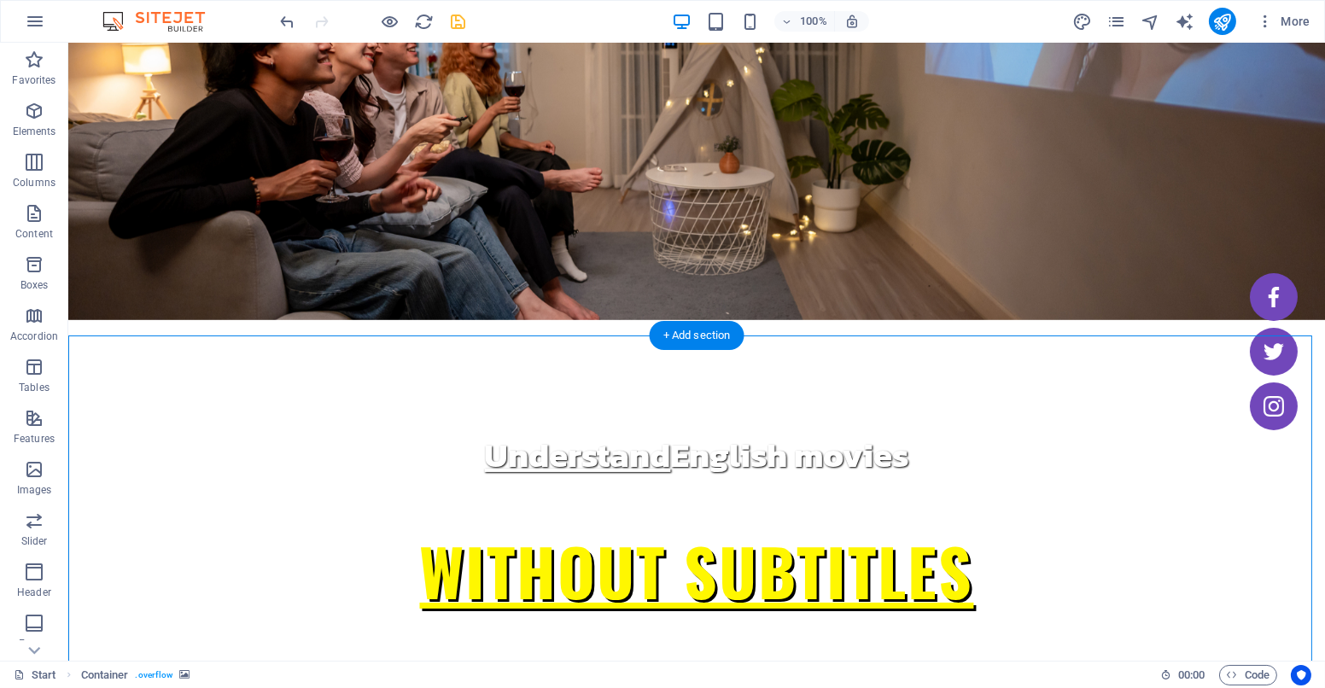
scroll to position [132, 0]
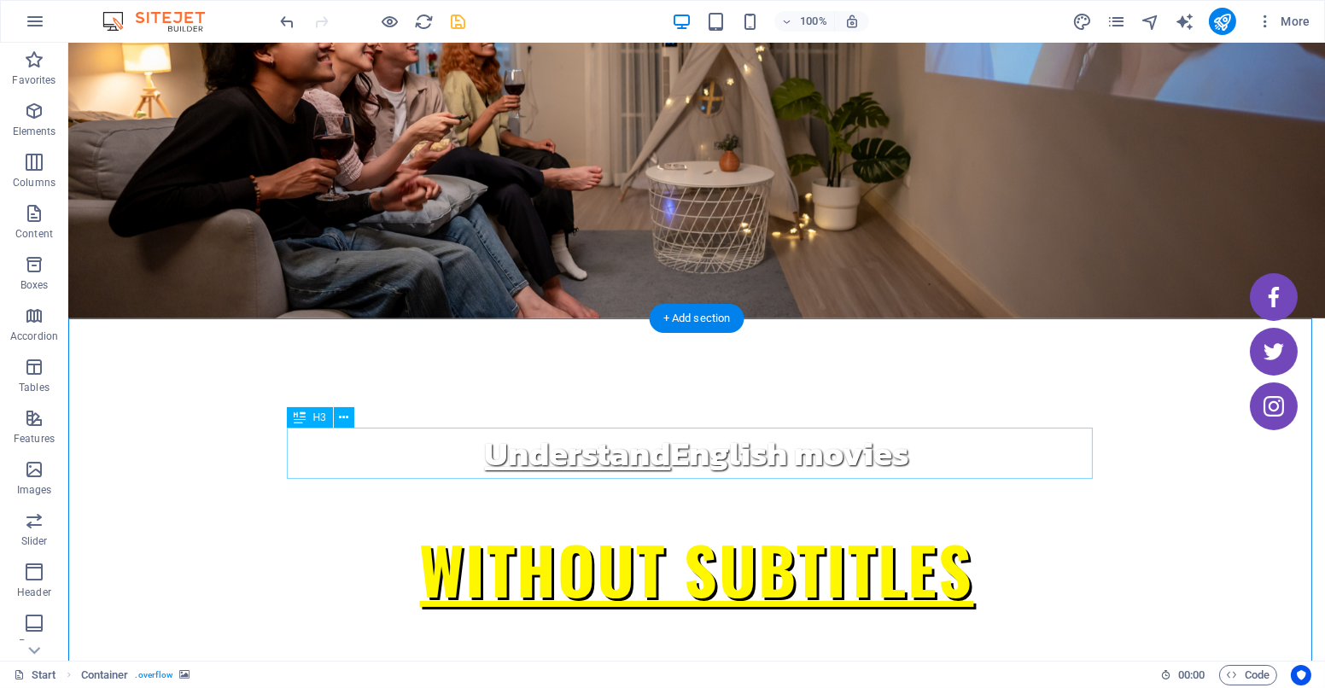
click at [335, 413] on button at bounding box center [344, 417] width 20 height 20
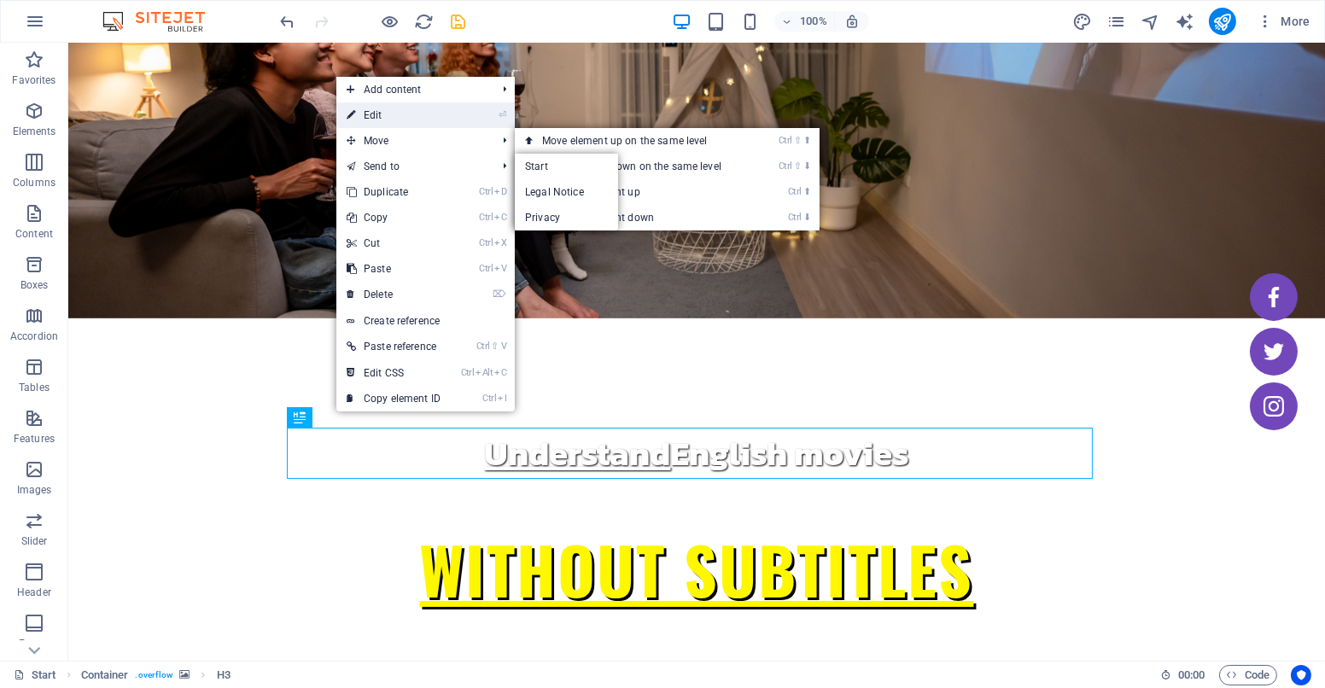
click at [417, 115] on link "⏎ Edit" at bounding box center [393, 115] width 114 height 26
select select "px"
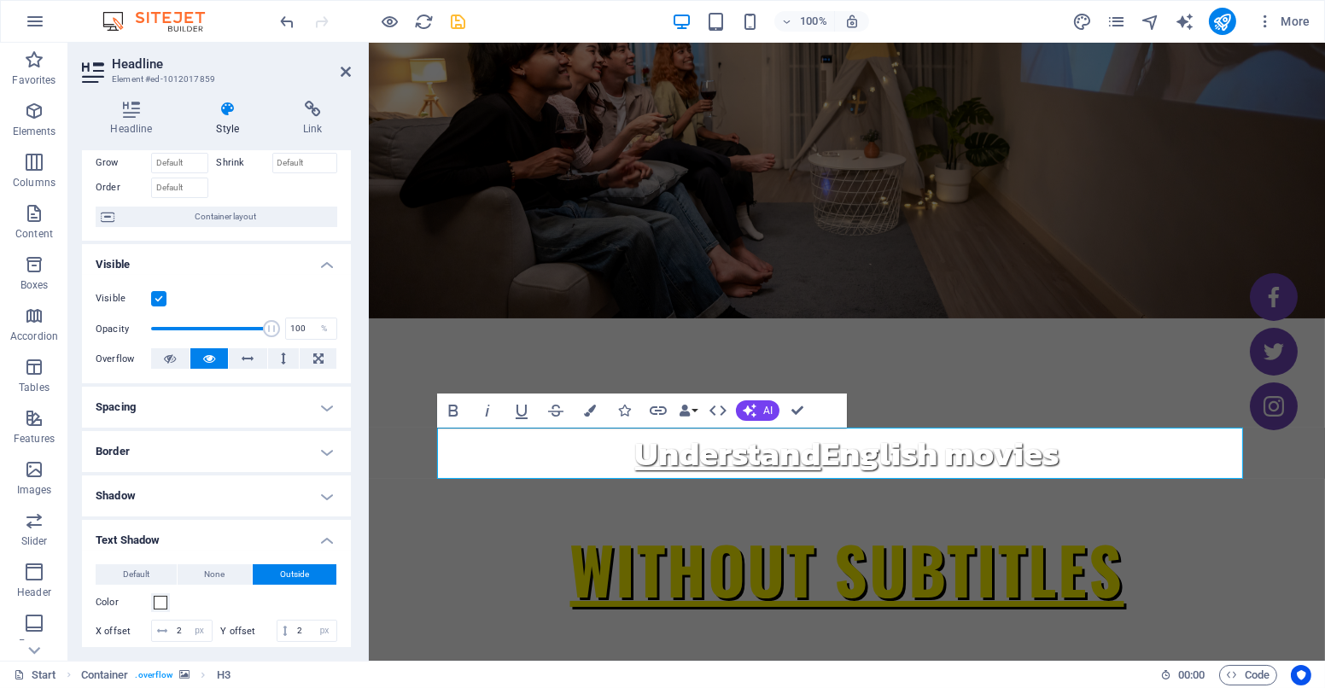
scroll to position [90, 0]
click at [205, 493] on h4 "Shadow" at bounding box center [216, 494] width 269 height 41
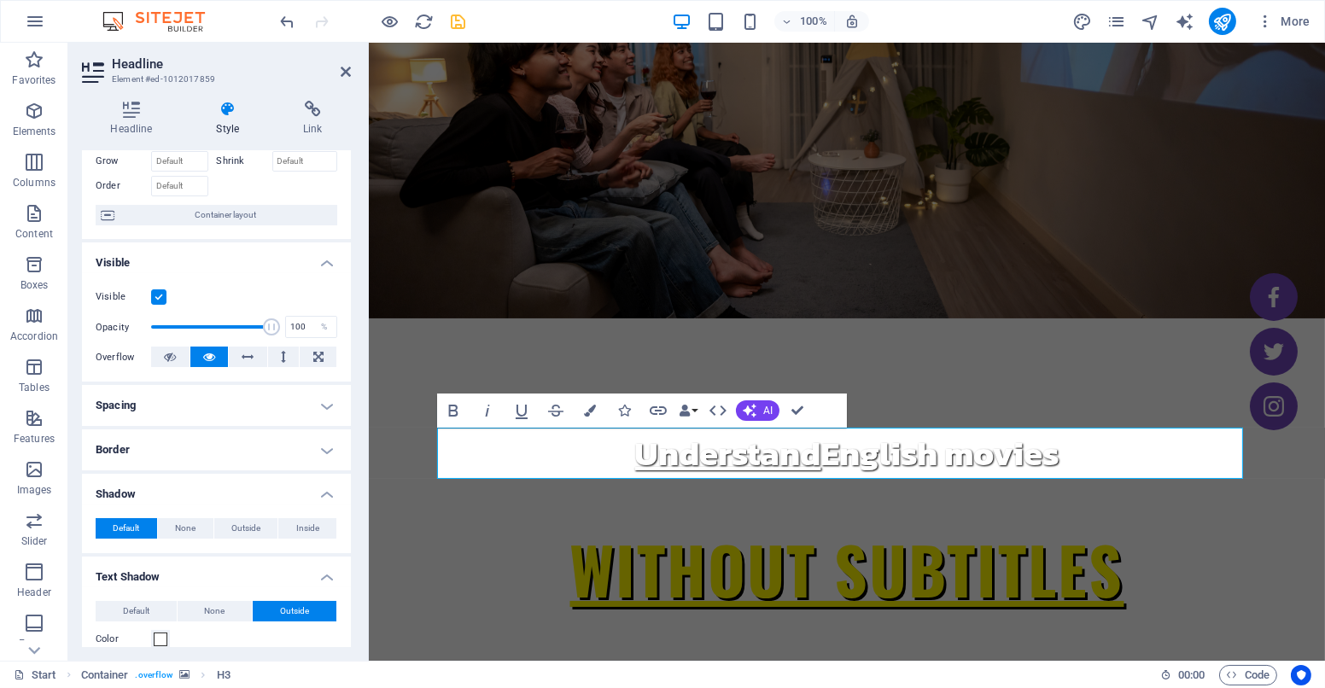
click at [205, 493] on h4 "Shadow" at bounding box center [216, 489] width 269 height 31
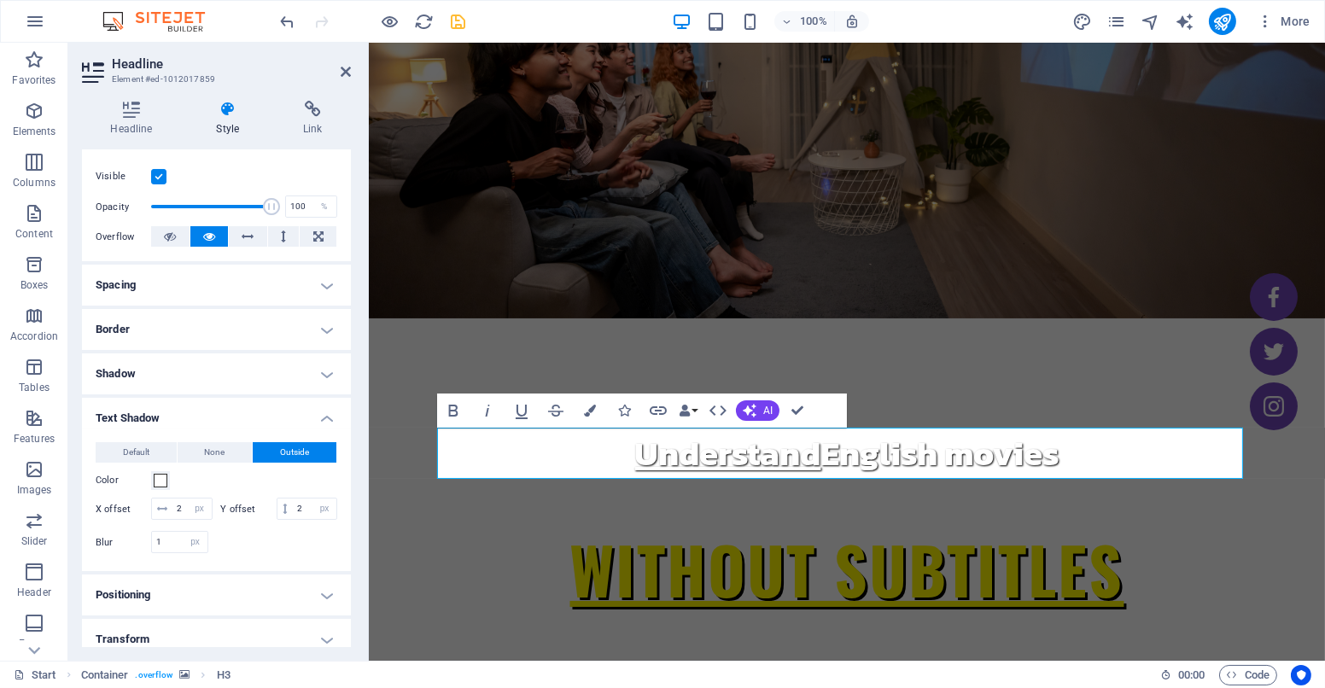
scroll to position [201, 0]
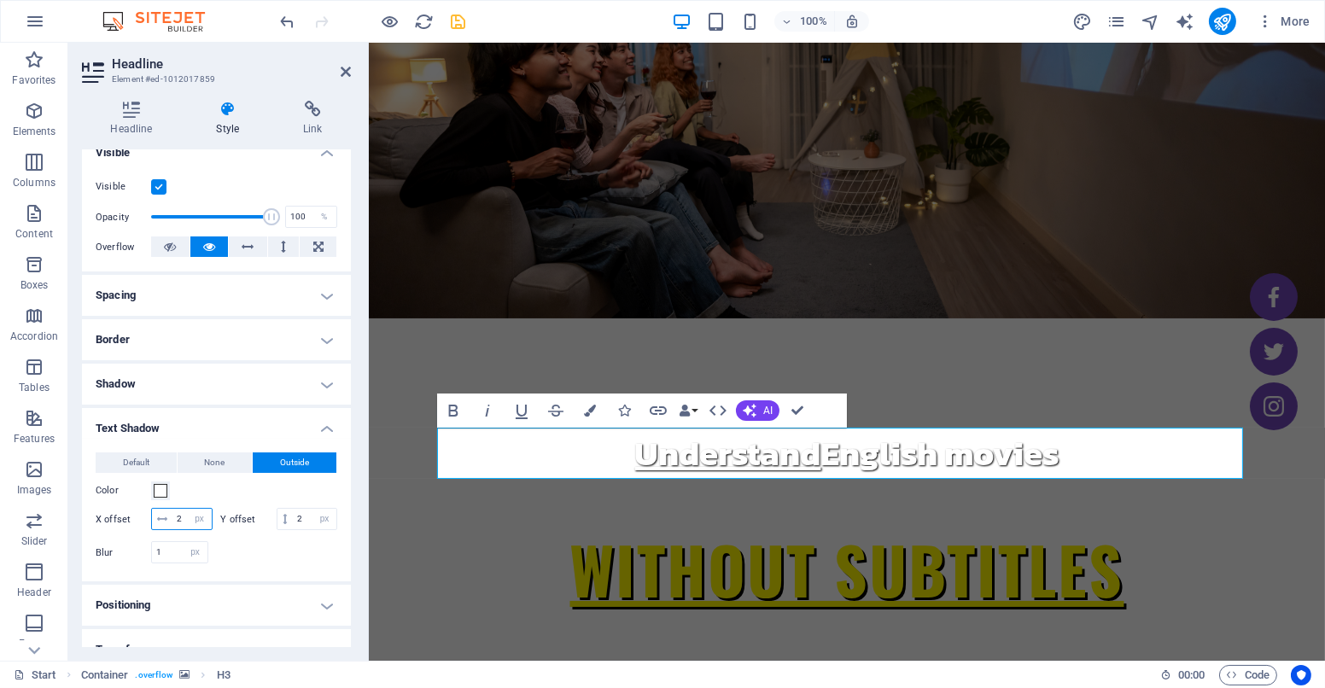
click at [179, 520] on input "2" at bounding box center [191, 519] width 39 height 20
type input "1"
click at [293, 529] on input "2" at bounding box center [315, 519] width 44 height 20
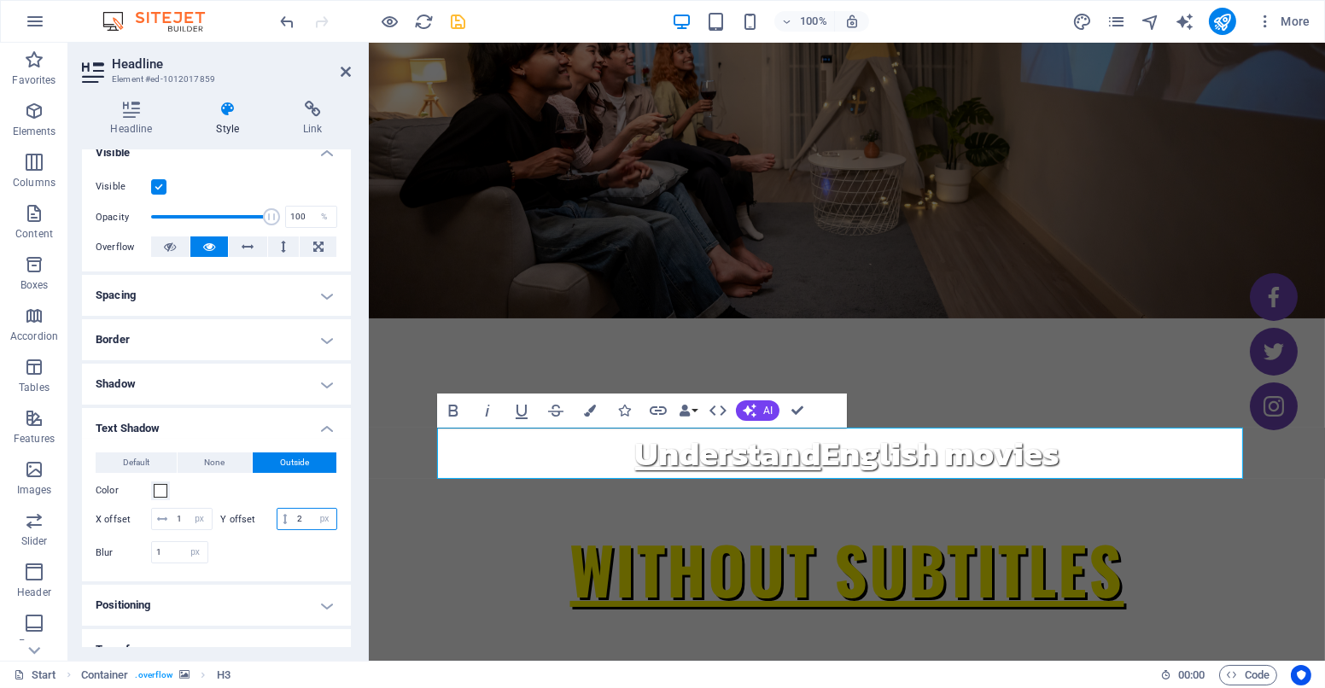
click at [293, 529] on input "2" at bounding box center [315, 519] width 44 height 20
type input "1"
click at [170, 562] on input "1" at bounding box center [179, 552] width 55 height 20
type input "2"
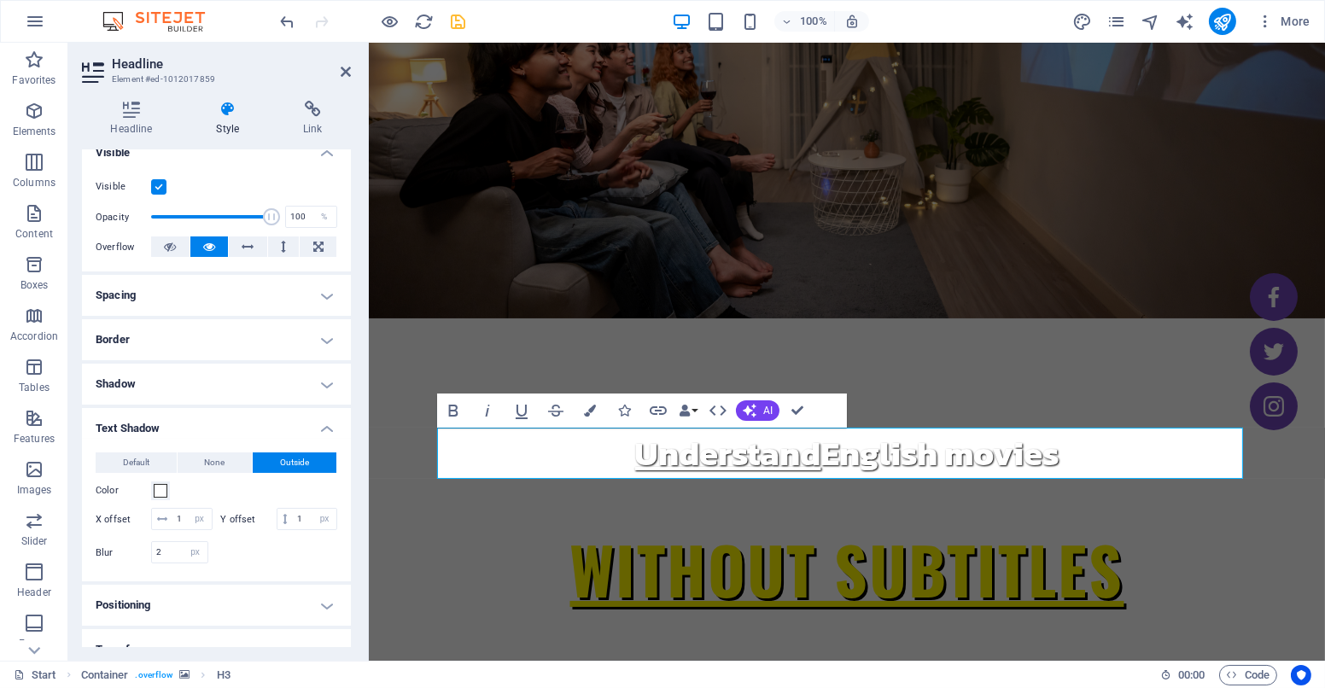
click at [259, 563] on div at bounding box center [277, 552] width 121 height 22
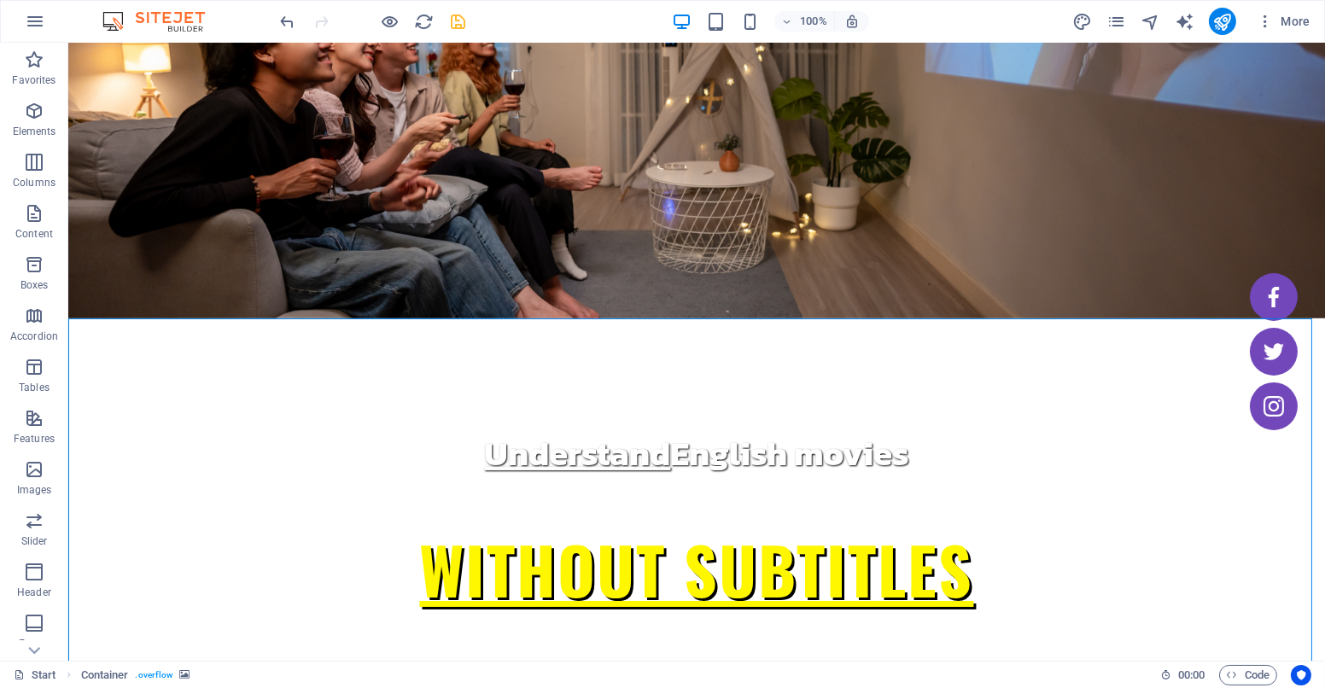
click at [320, 414] on span "H3" at bounding box center [318, 417] width 13 height 10
click at [342, 411] on icon at bounding box center [343, 418] width 9 height 18
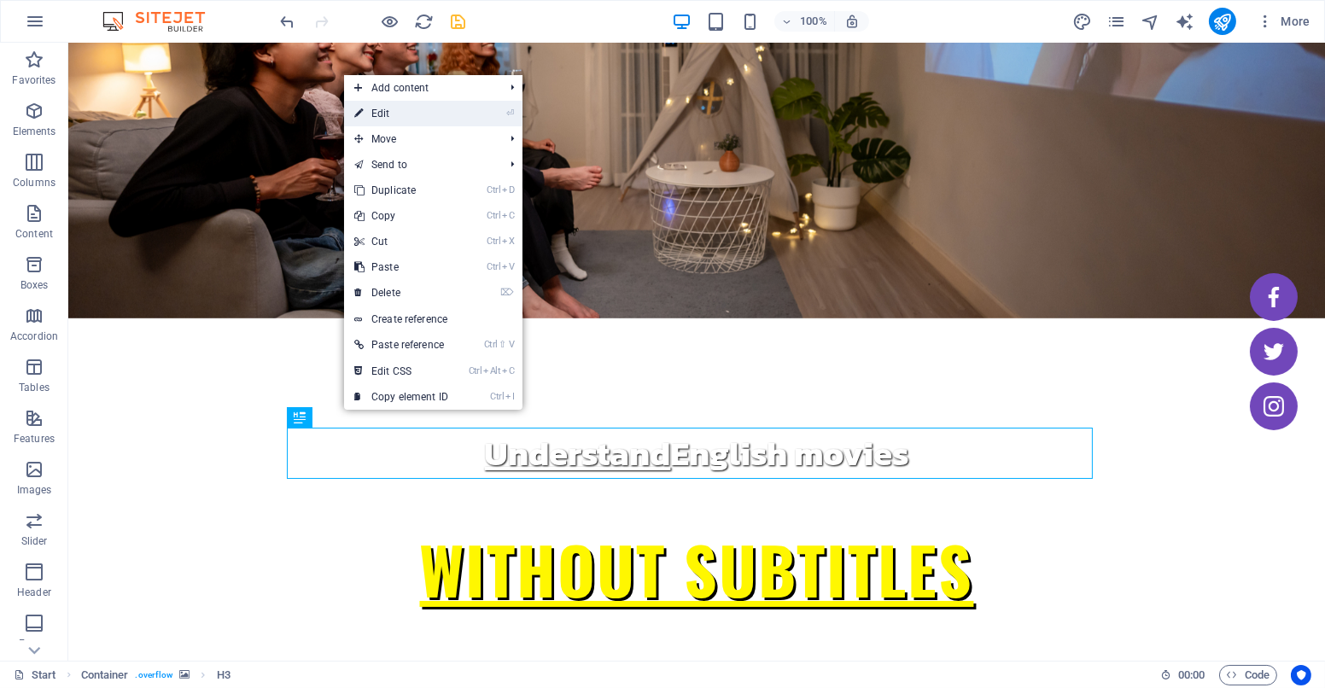
click at [383, 114] on link "⏎ Edit" at bounding box center [401, 114] width 114 height 26
select select "px"
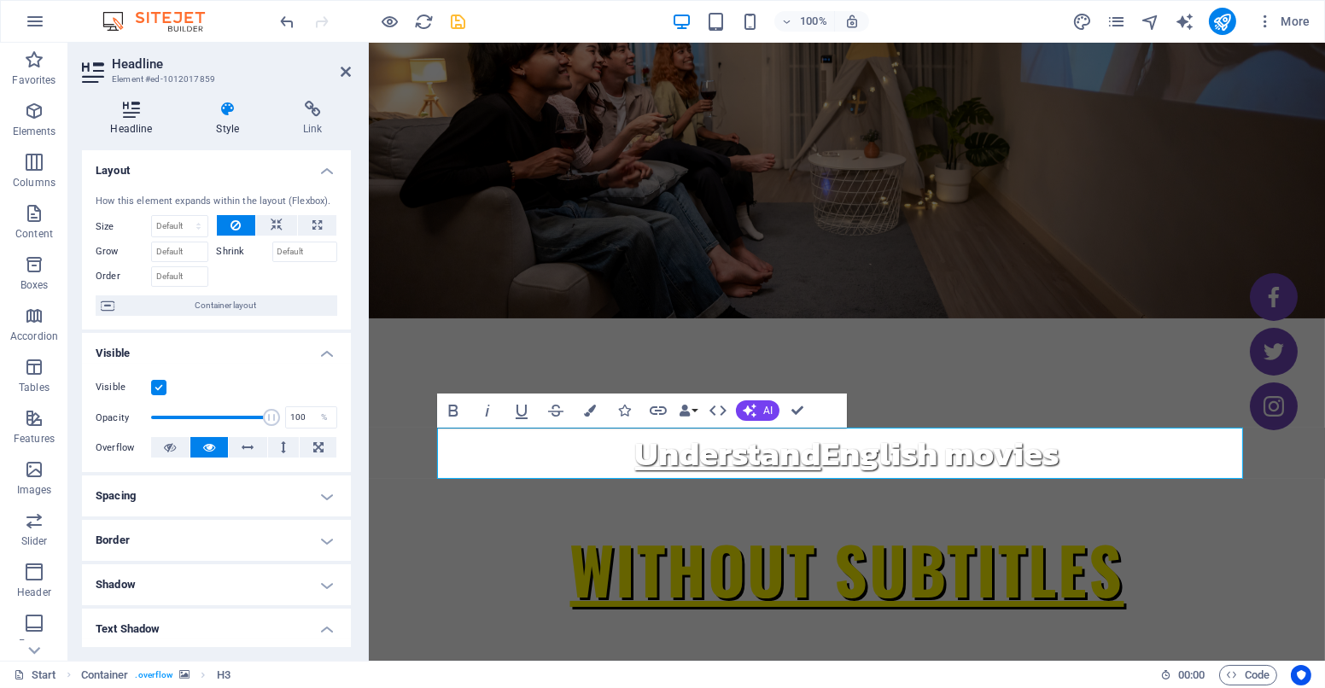
click at [131, 113] on icon at bounding box center [131, 109] width 99 height 17
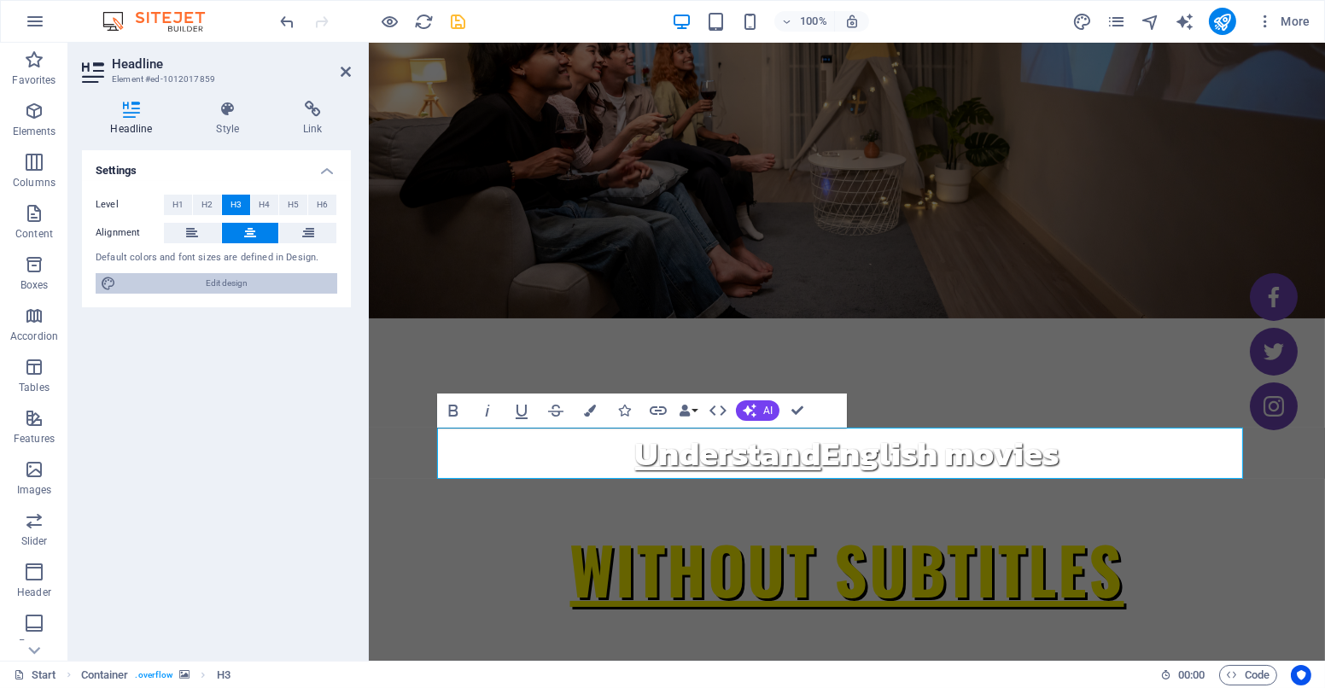
click at [219, 284] on span "Edit design" at bounding box center [226, 283] width 211 height 20
select select "700"
select select "px"
select select "700"
select select "px"
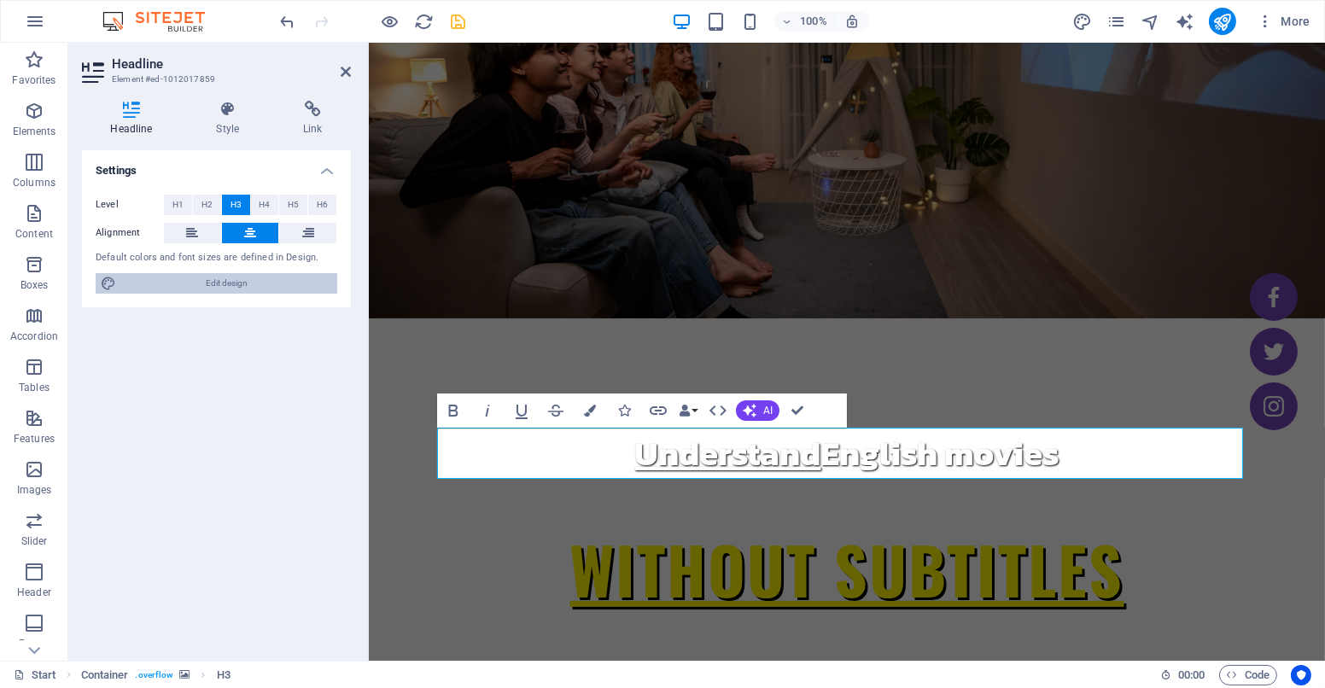
select select "rem"
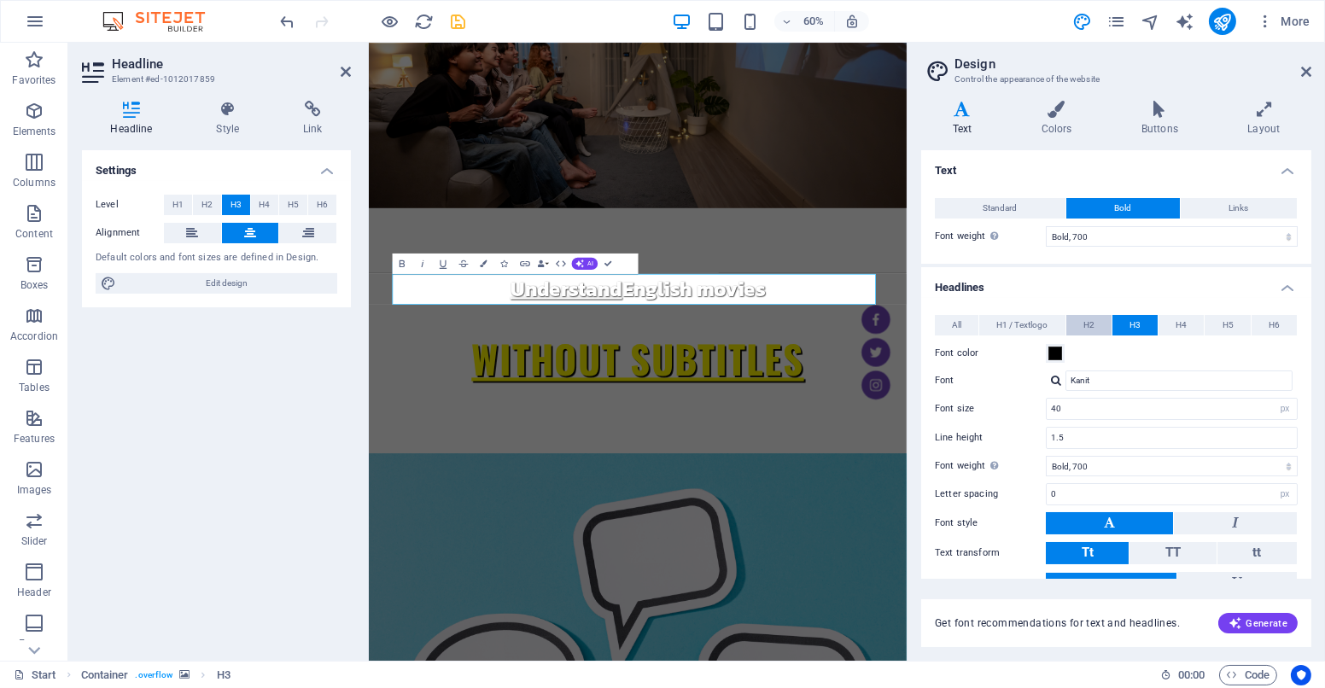
click at [1094, 315] on button "H2" at bounding box center [1088, 325] width 45 height 20
click at [1015, 323] on span "H1 / Textlogo" at bounding box center [1021, 325] width 51 height 20
click at [1133, 320] on span "H3" at bounding box center [1134, 325] width 11 height 20
click at [1072, 405] on input "40" at bounding box center [1171, 409] width 250 height 20
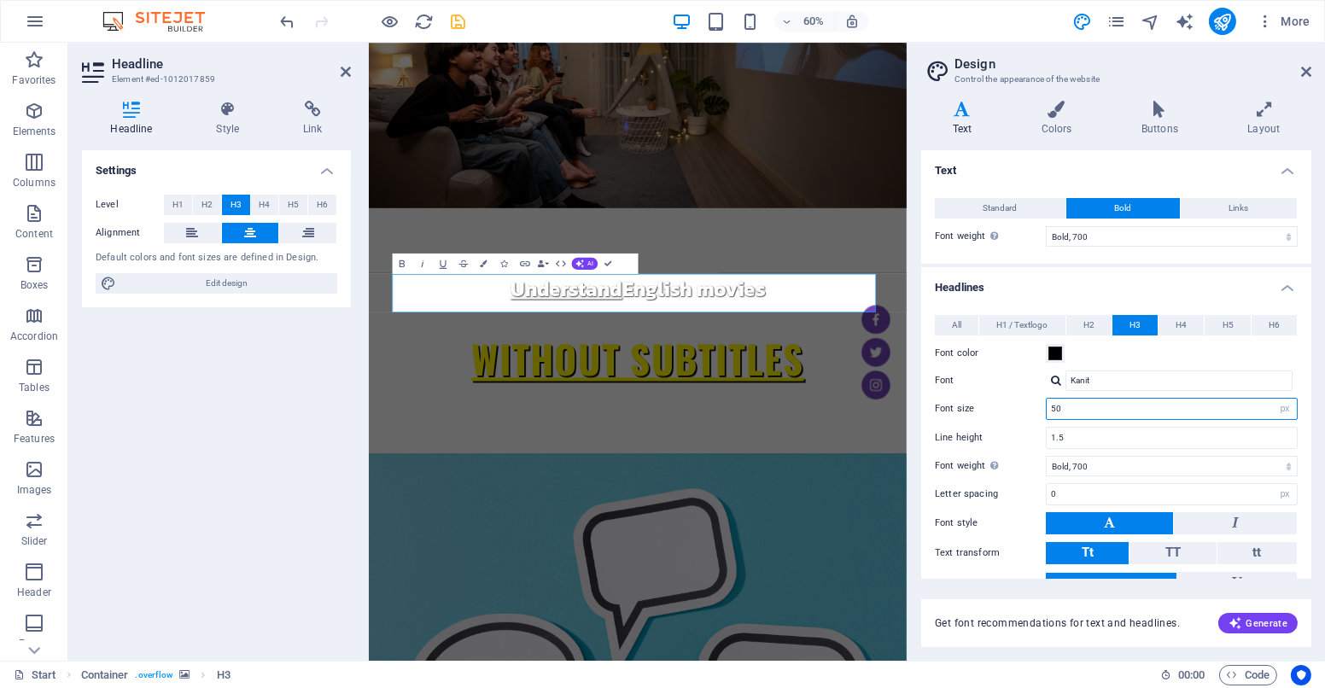
type input "50"
click at [1209, 357] on div "Font color" at bounding box center [1116, 353] width 363 height 20
click at [1302, 70] on icon at bounding box center [1306, 72] width 10 height 14
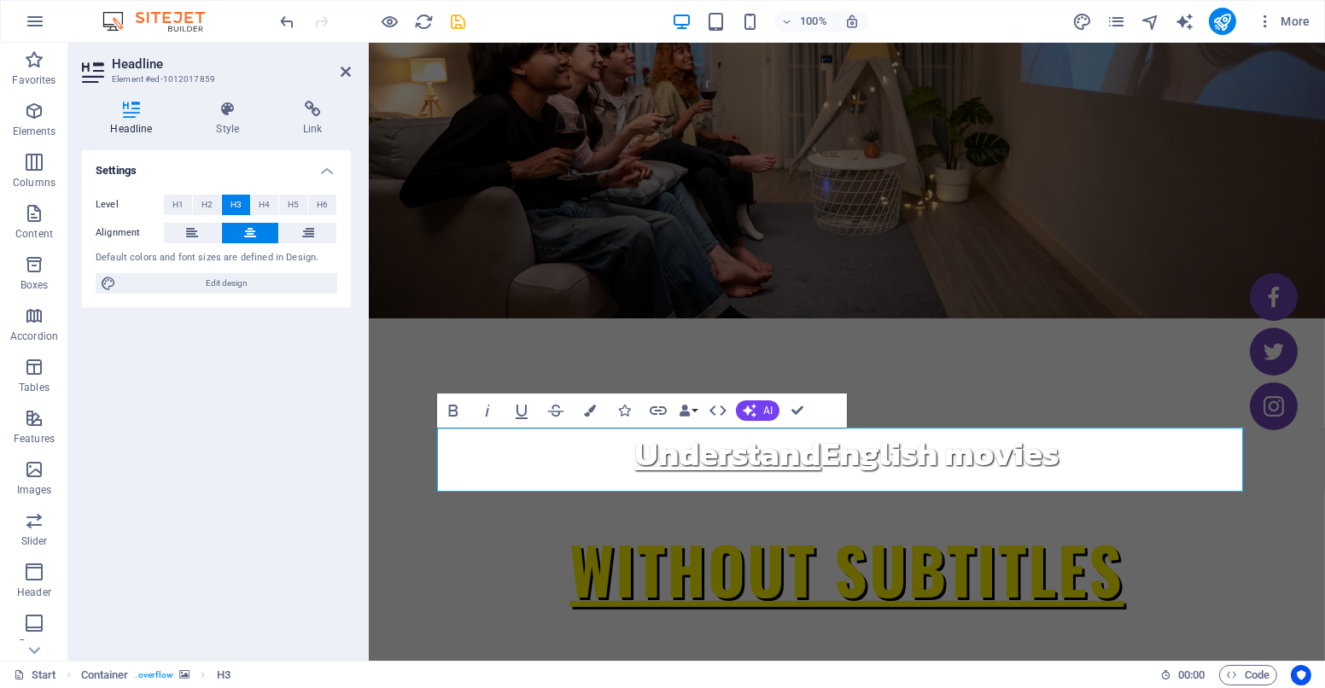
click at [996, 289] on figure at bounding box center [846, 114] width 956 height 408
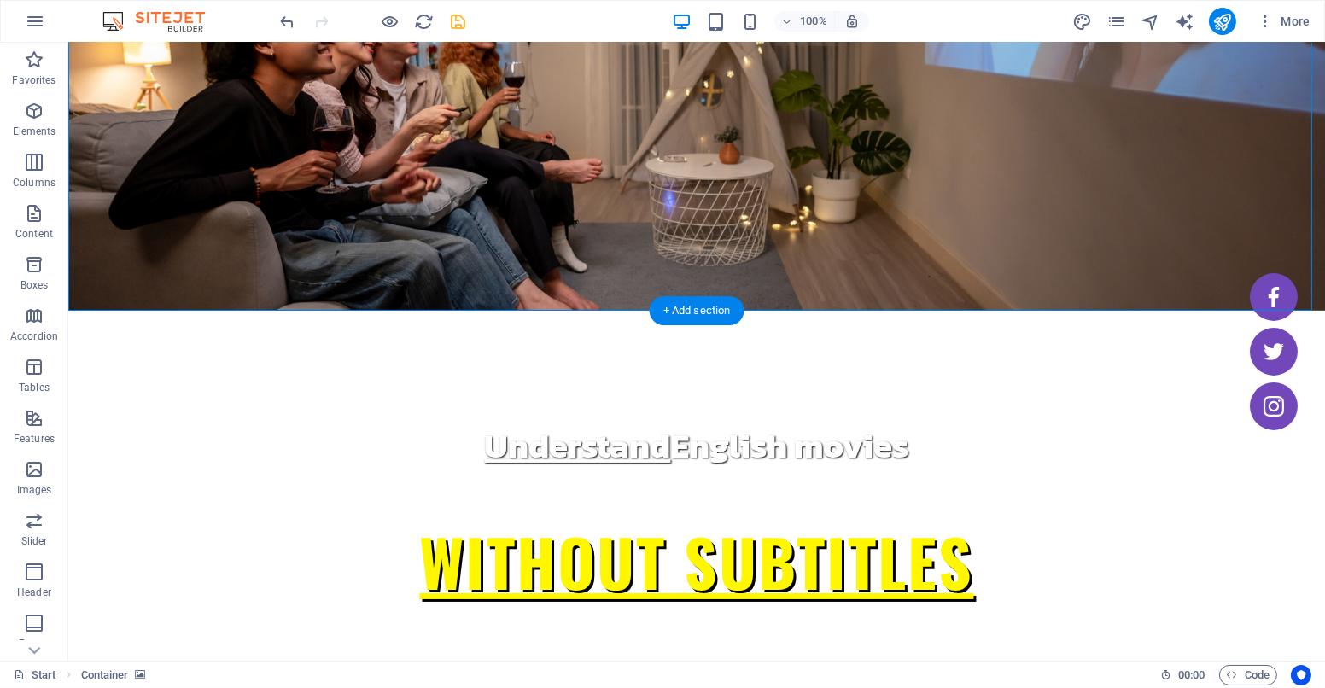
scroll to position [140, 0]
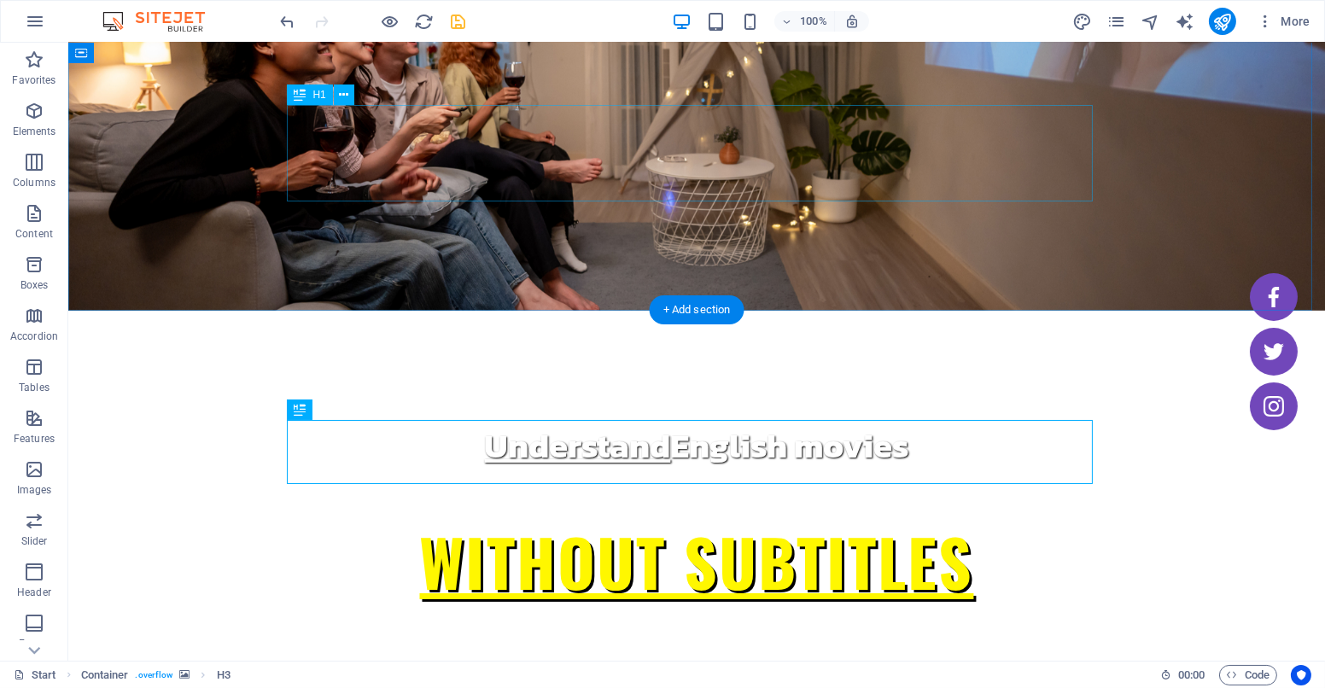
click at [613, 514] on div "WITHOUT SUBTITLES" at bounding box center [697, 562] width 806 height 96
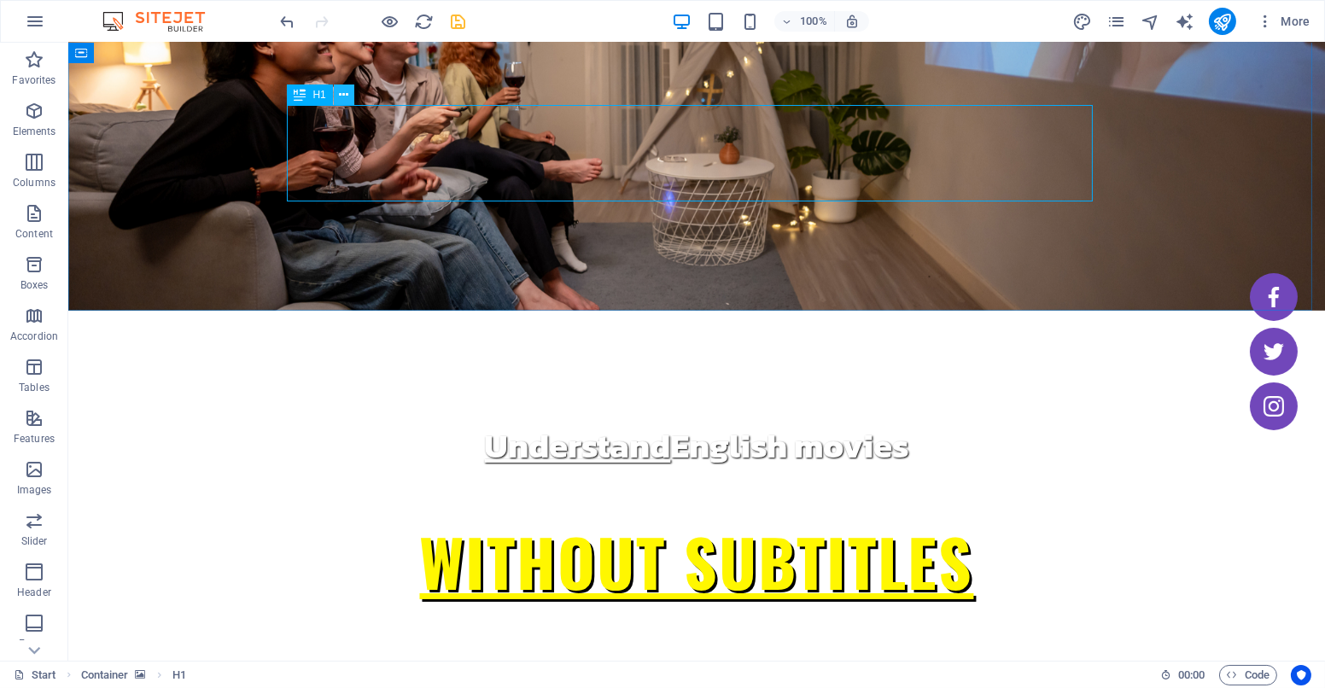
click at [342, 102] on icon at bounding box center [343, 95] width 9 height 18
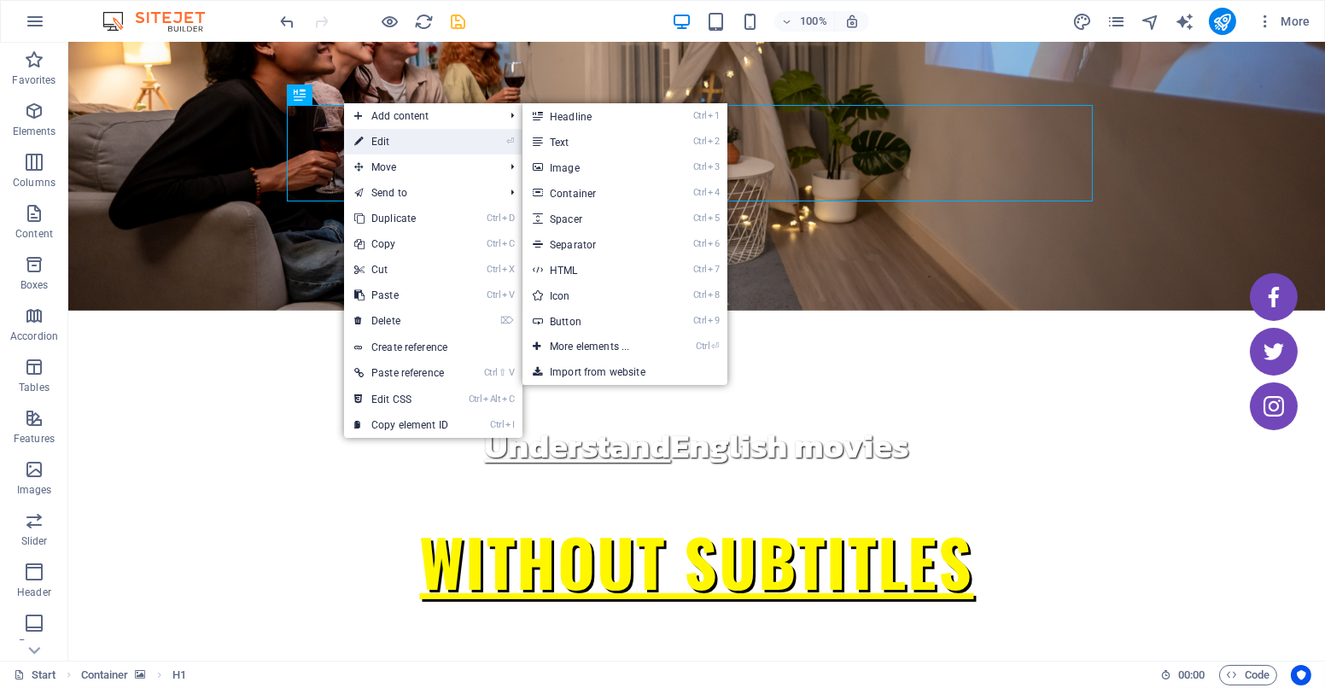
click at [364, 132] on link "⏎ Edit" at bounding box center [401, 142] width 114 height 26
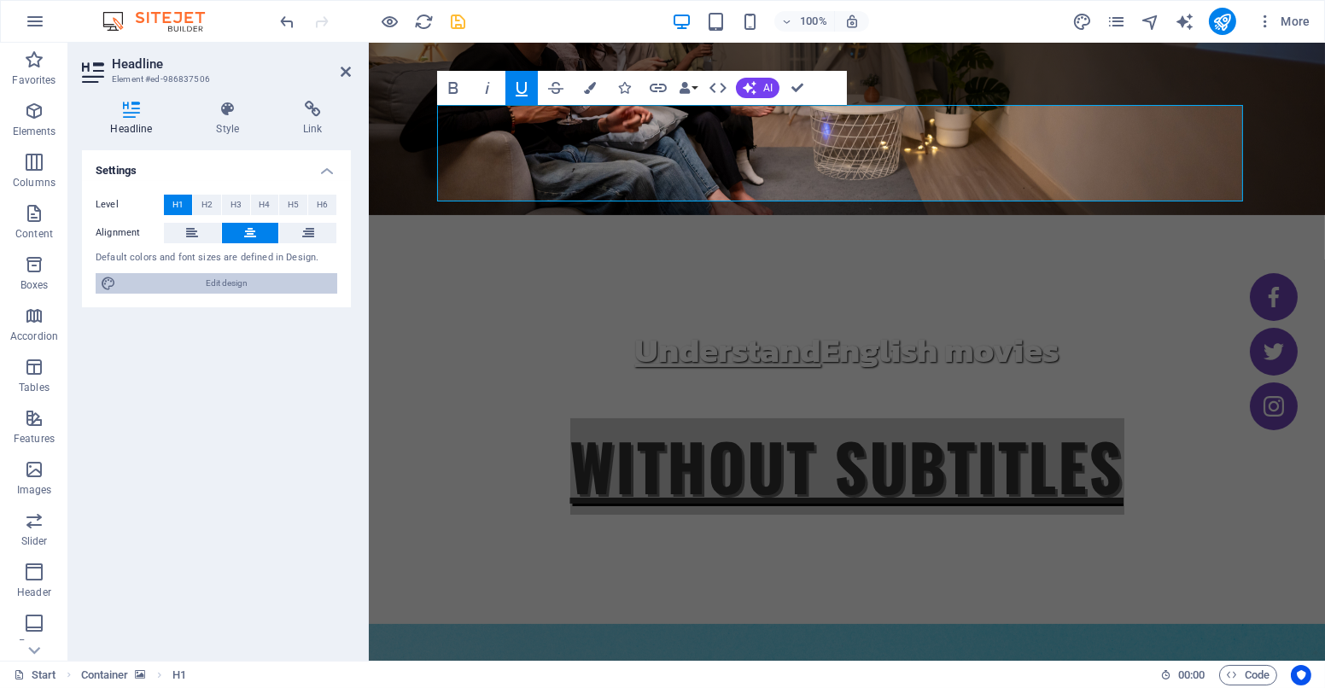
click at [245, 288] on span "Edit design" at bounding box center [226, 283] width 211 height 20
select select "700"
select select "px"
select select "800"
select select "px"
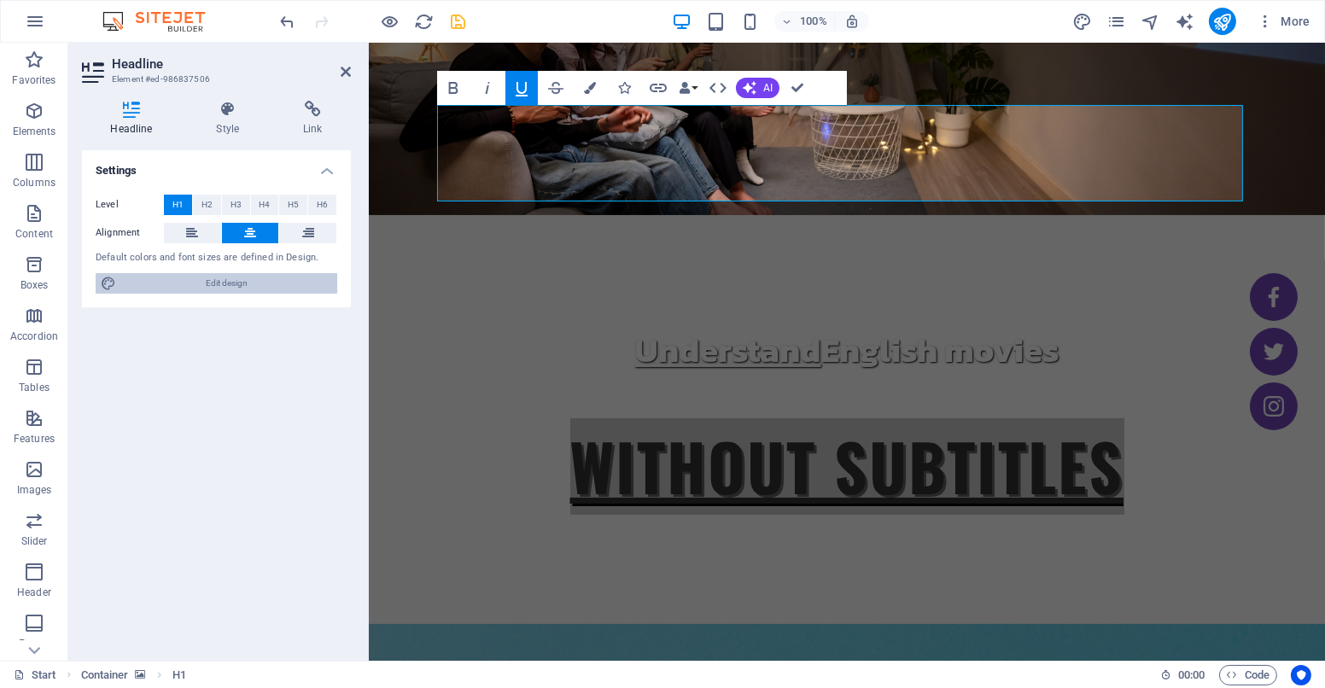
select select "rem"
select select "px"
select select "700"
select select "px"
select select "rem"
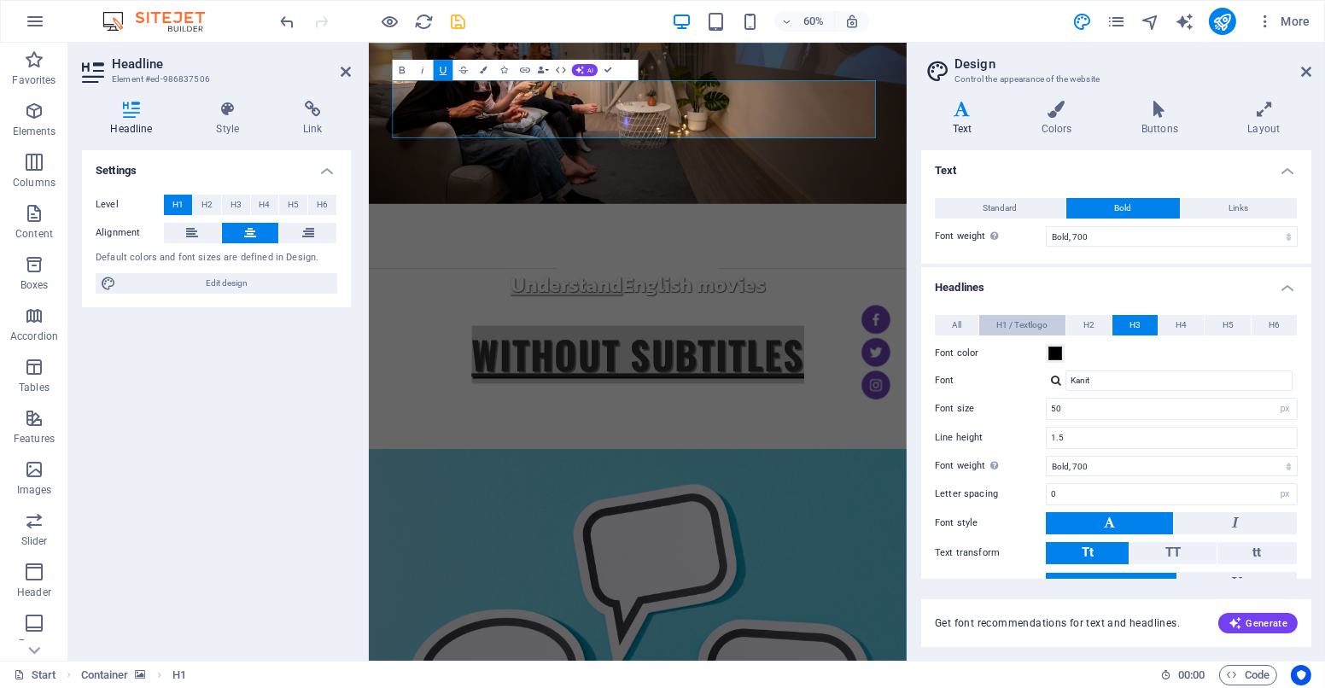
click at [1013, 319] on span "H1 / Textlogo" at bounding box center [1021, 325] width 51 height 20
click at [1055, 356] on span at bounding box center [1055, 354] width 14 height 14
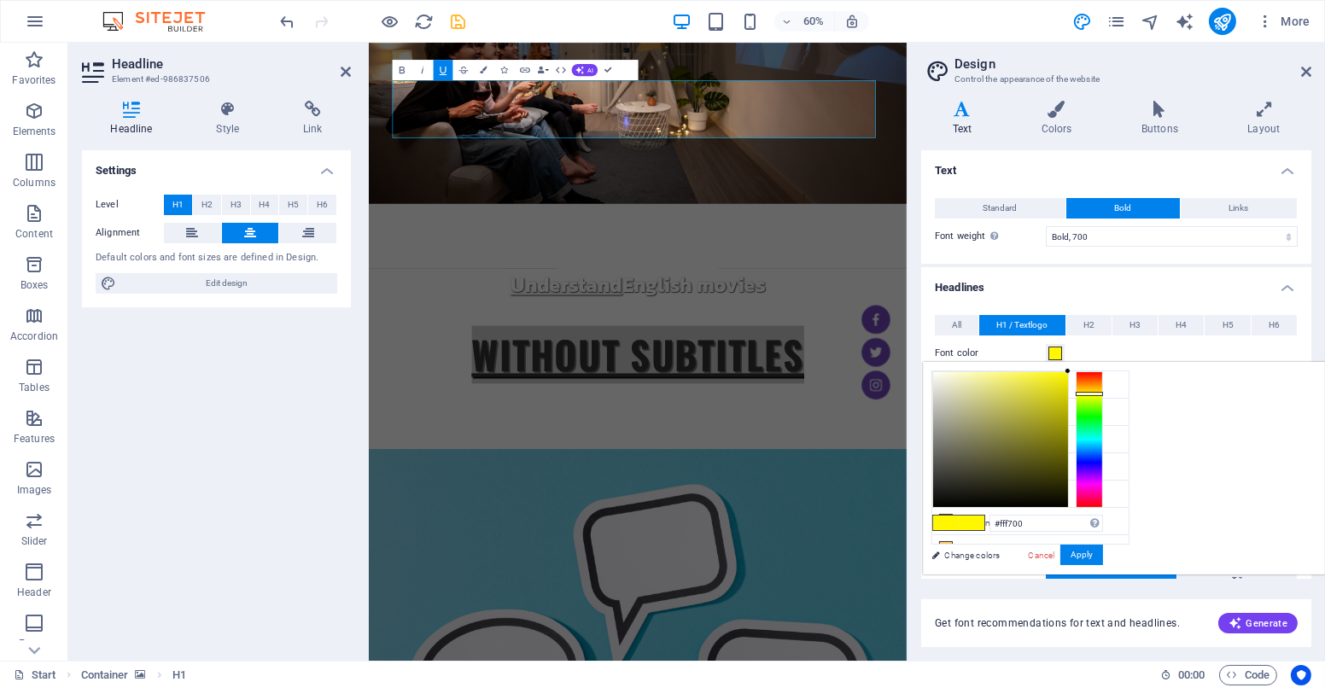
click at [1103, 532] on div "#fff700 Supported formats #0852ed rgb(8, 82, 237) rgba(8, 82, 237, 90%) hsv(221…" at bounding box center [1046, 524] width 114 height 18
click at [1103, 515] on input "#fff700" at bounding box center [1046, 523] width 114 height 17
click at [1306, 70] on icon at bounding box center [1306, 72] width 10 height 14
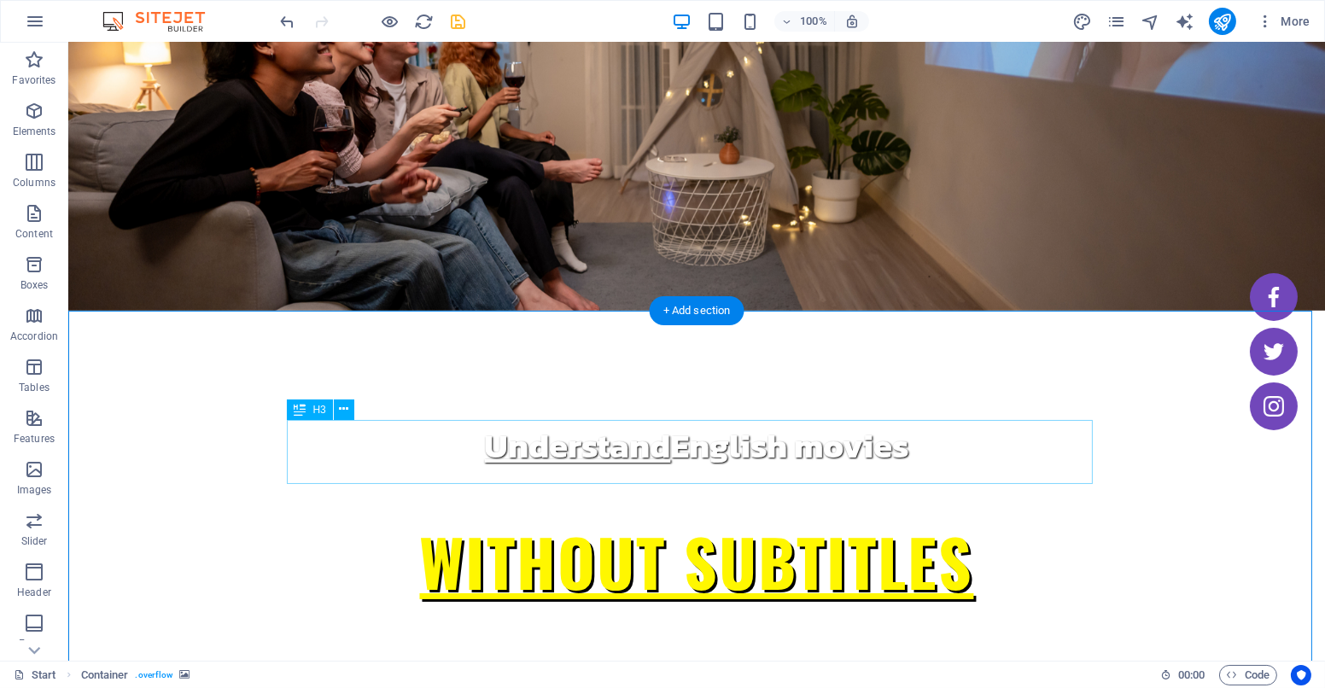
click at [336, 410] on button at bounding box center [344, 409] width 20 height 20
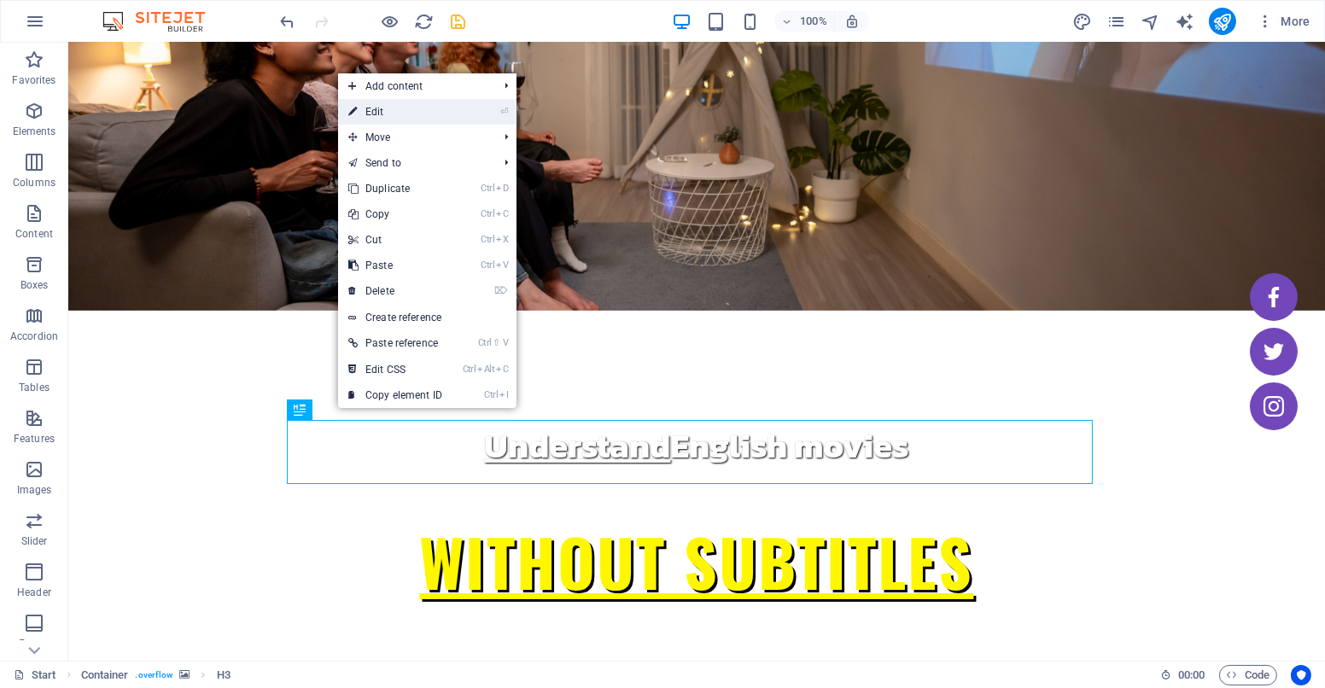
click at [432, 102] on link "⏎ Edit" at bounding box center [395, 112] width 114 height 26
select select "px"
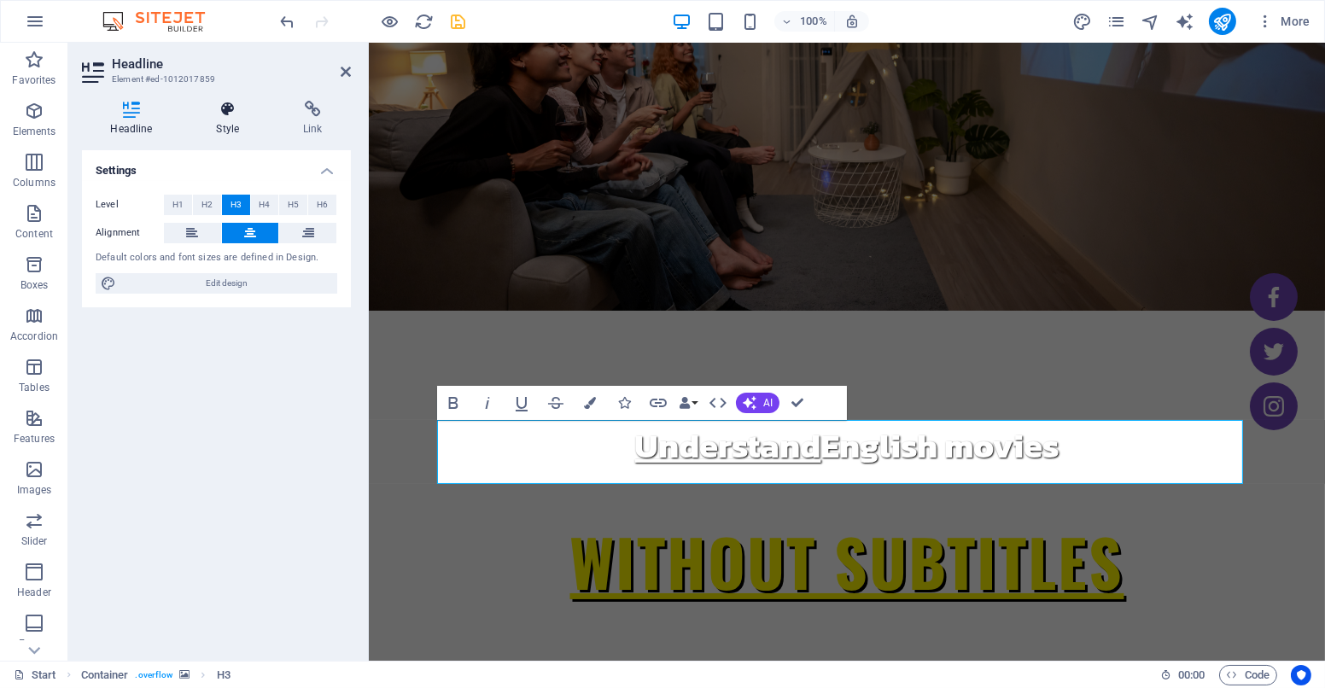
click at [220, 122] on h4 "Style" at bounding box center [231, 119] width 87 height 36
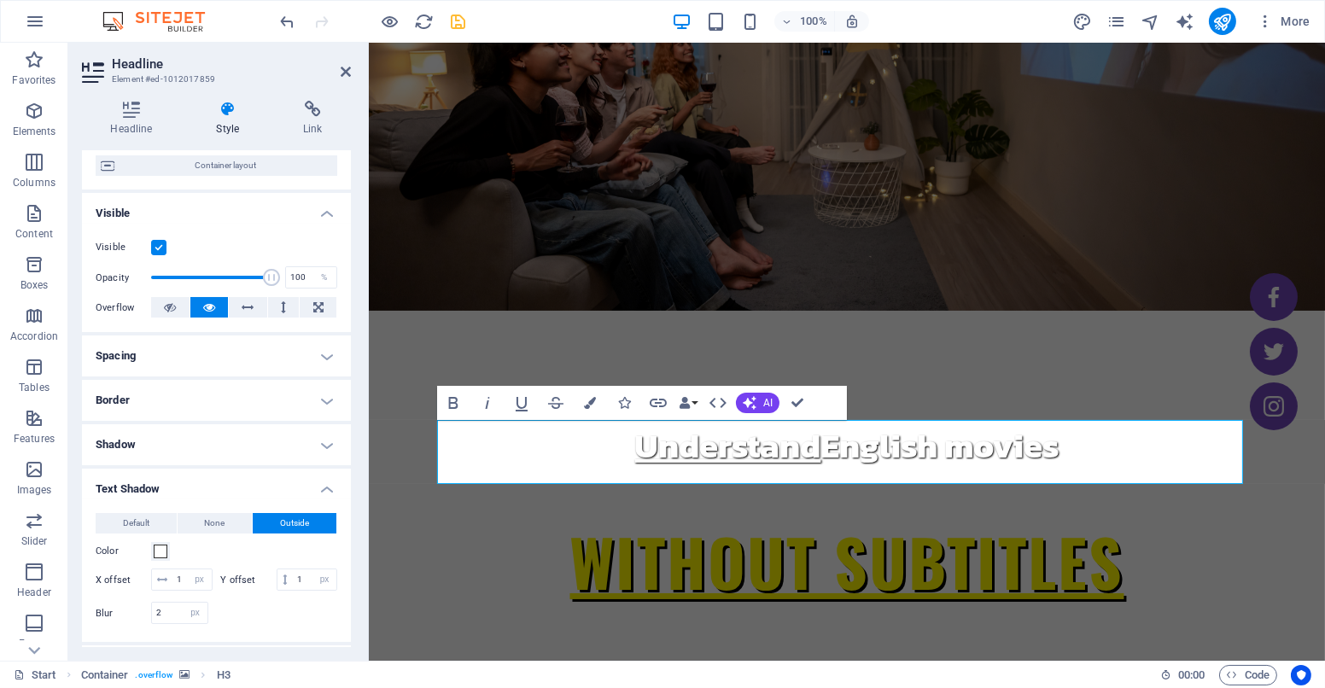
scroll to position [162, 0]
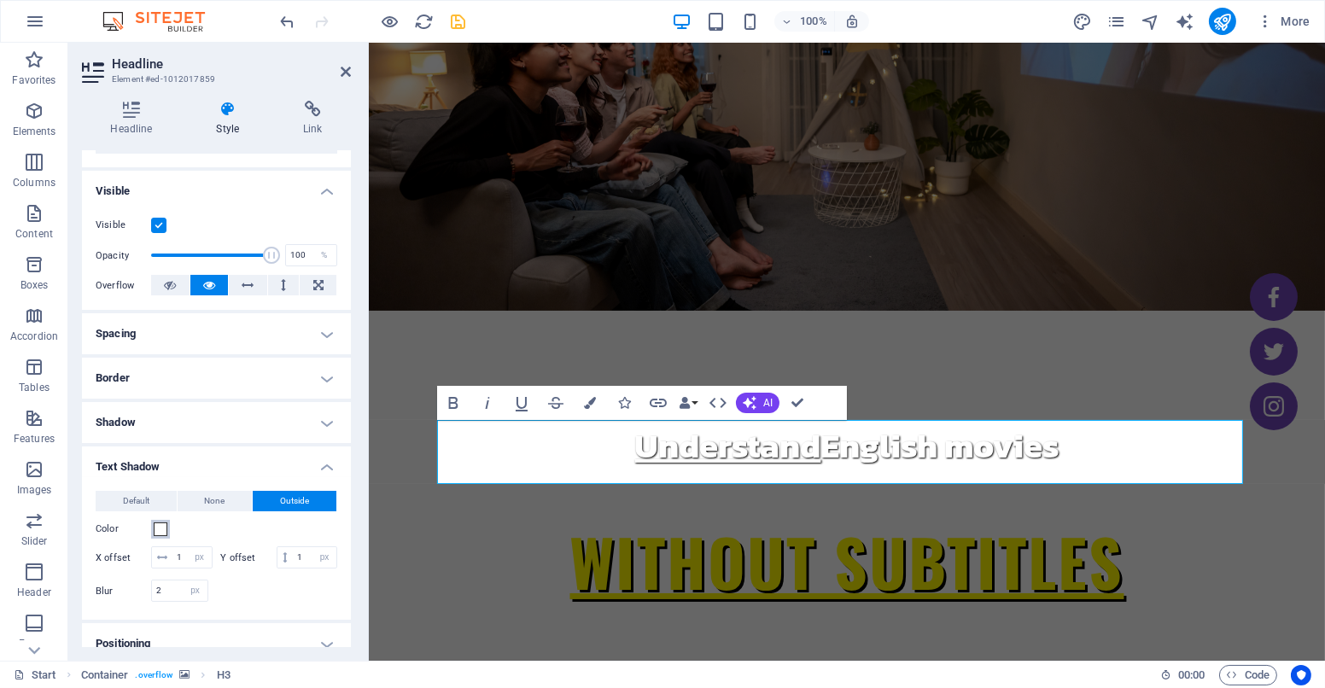
click at [159, 527] on span at bounding box center [161, 529] width 14 height 14
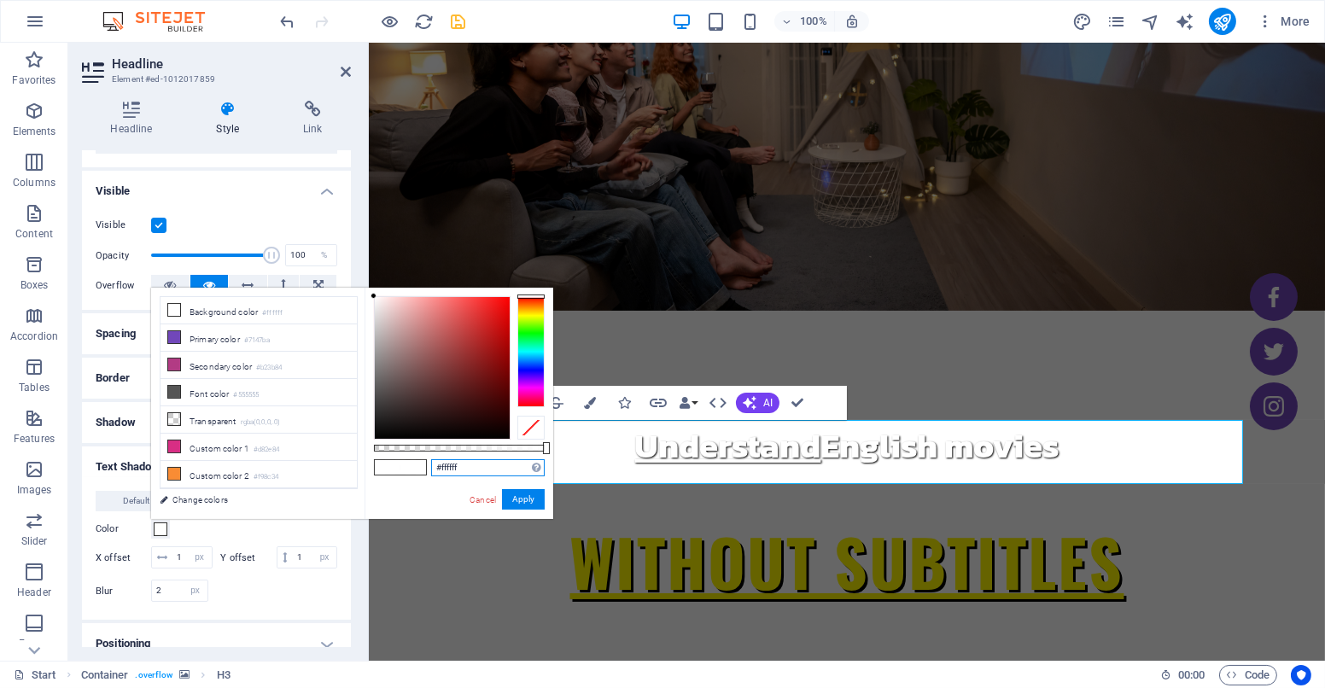
click at [446, 470] on input "#ffffff" at bounding box center [488, 467] width 114 height 17
paste input "700"
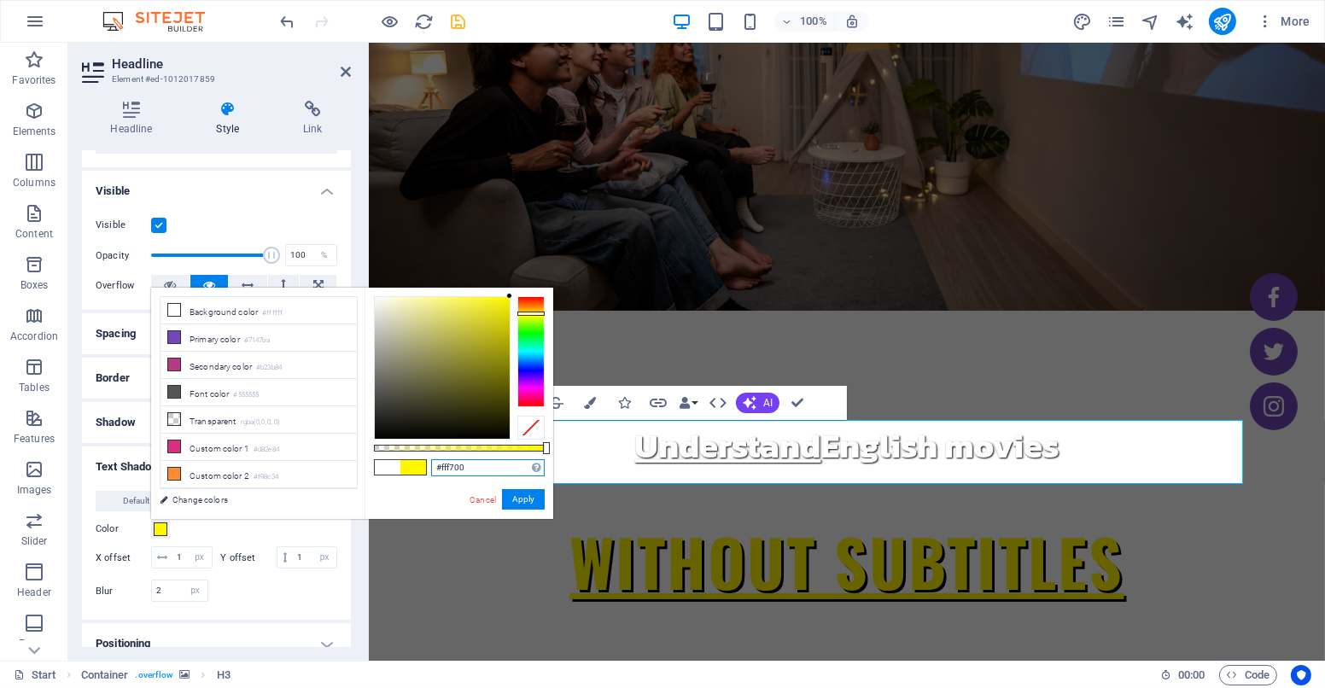
type input "#fff700"
click at [430, 490] on div "#fff700 Supported formats #0852ed rgb(8, 82, 237) rgba(8, 82, 237, 90%) hsv(221…" at bounding box center [458, 527] width 189 height 479
click at [523, 490] on button "Apply" at bounding box center [523, 499] width 43 height 20
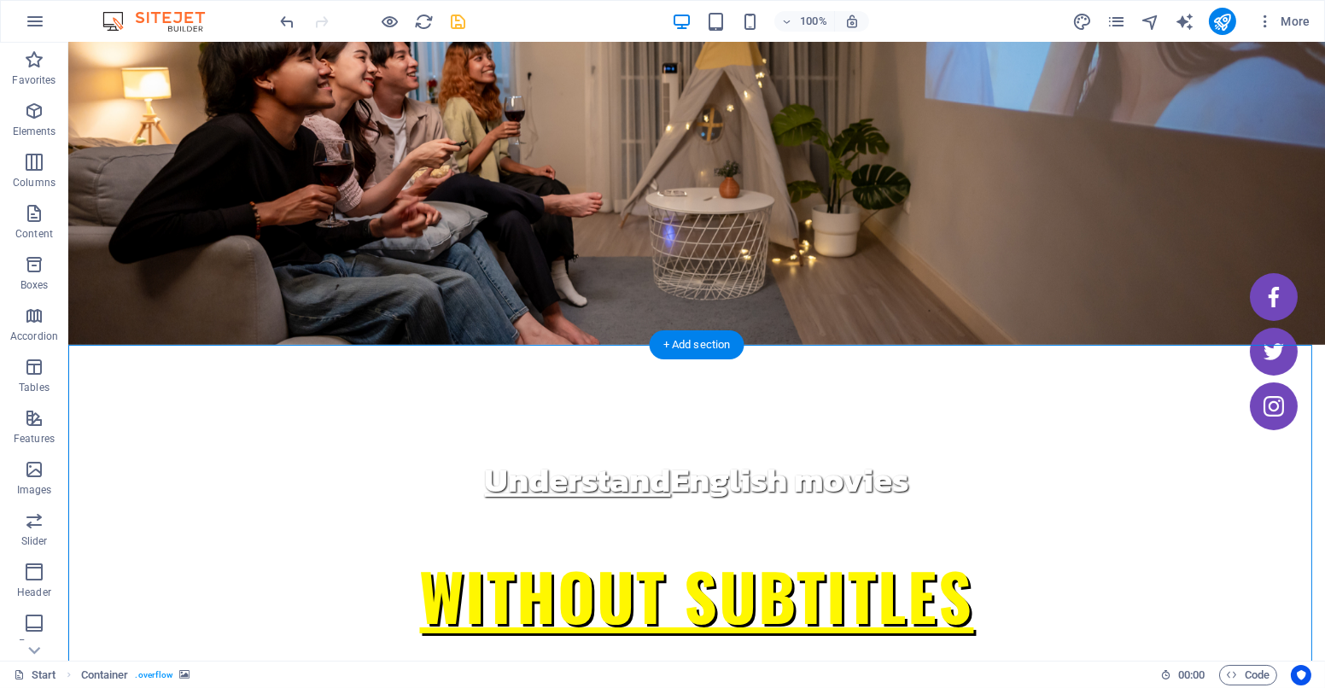
scroll to position [320, 0]
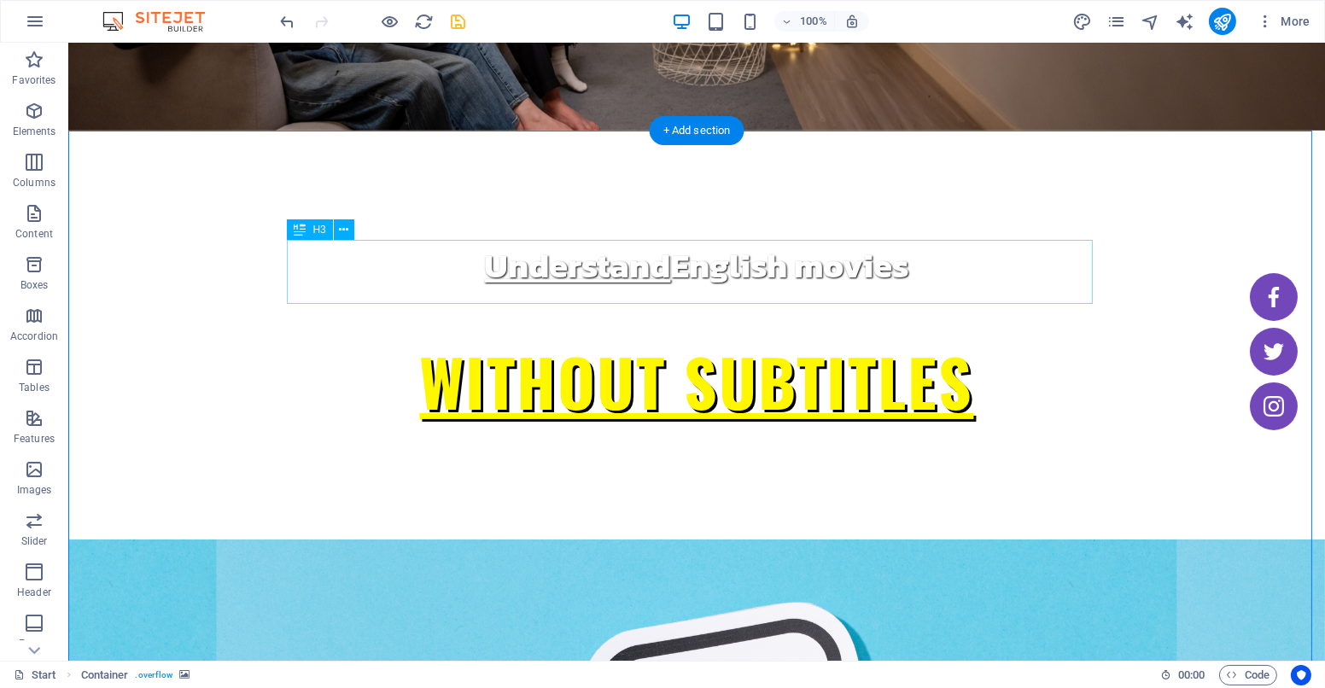
click at [339, 230] on icon at bounding box center [343, 230] width 9 height 18
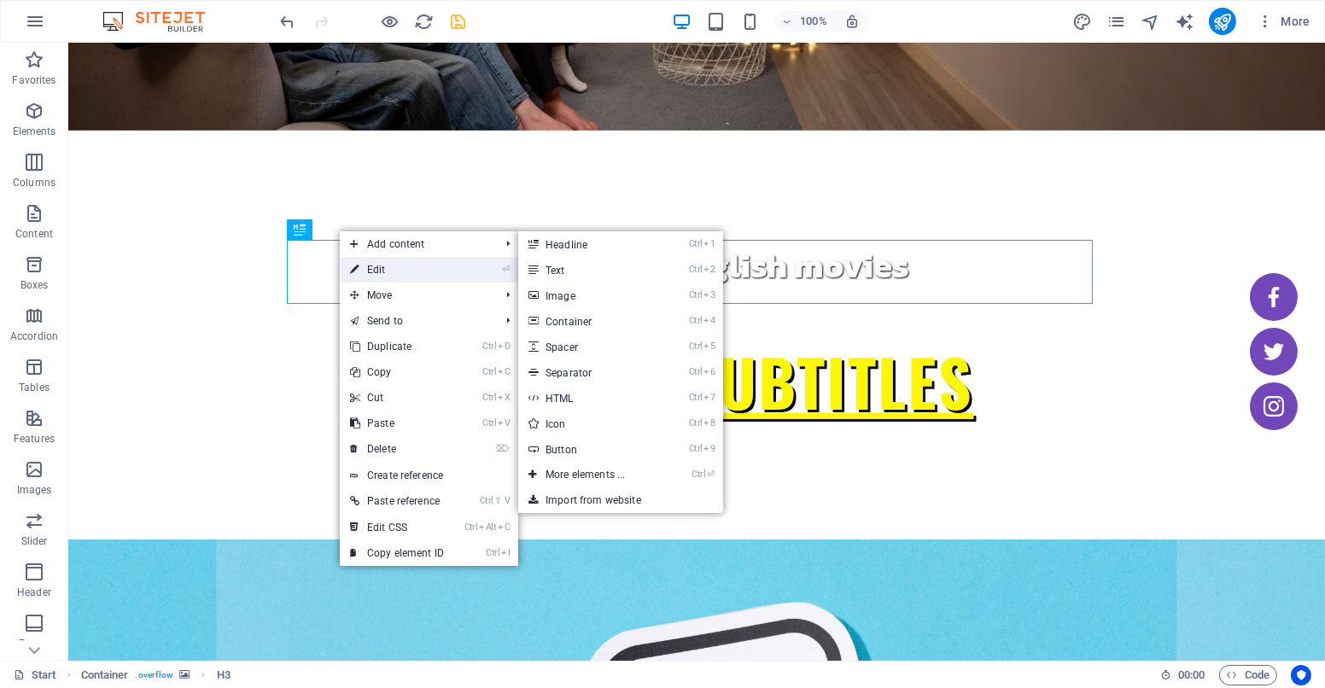
click at [371, 275] on link "⏎ Edit" at bounding box center [397, 270] width 114 height 26
select select "px"
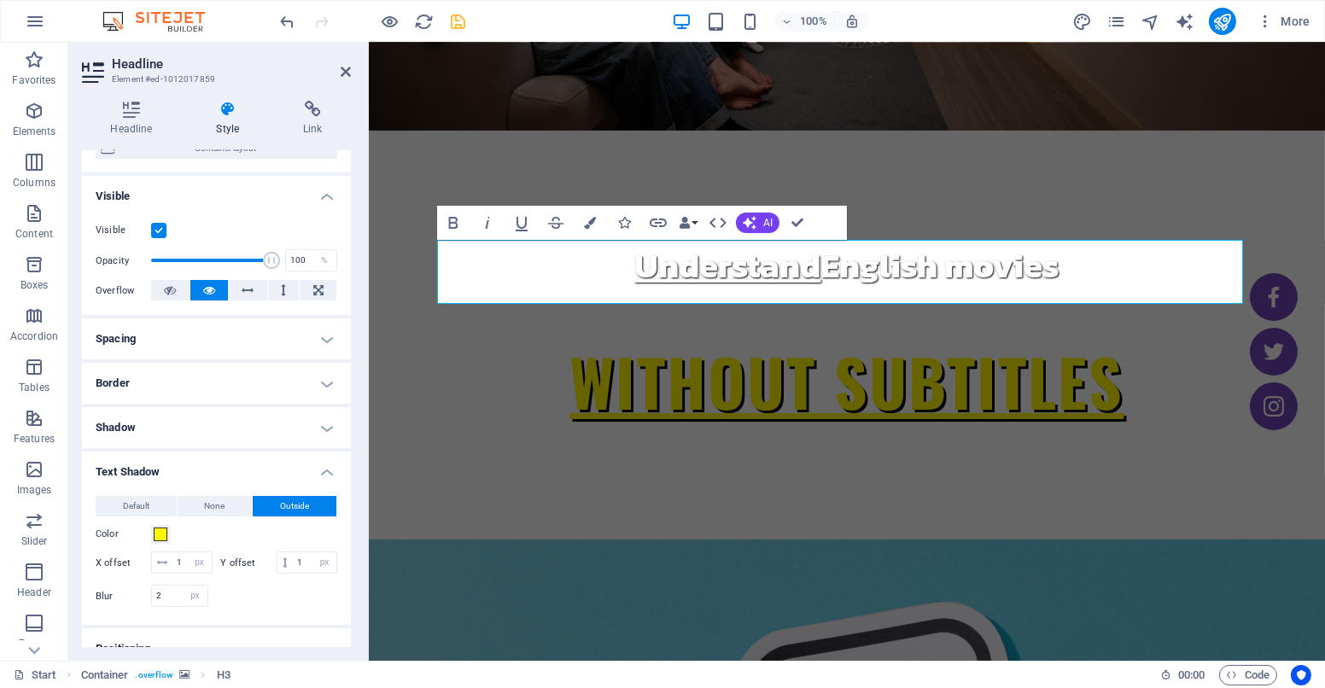
scroll to position [160, 0]
click at [160, 535] on span at bounding box center [161, 532] width 14 height 14
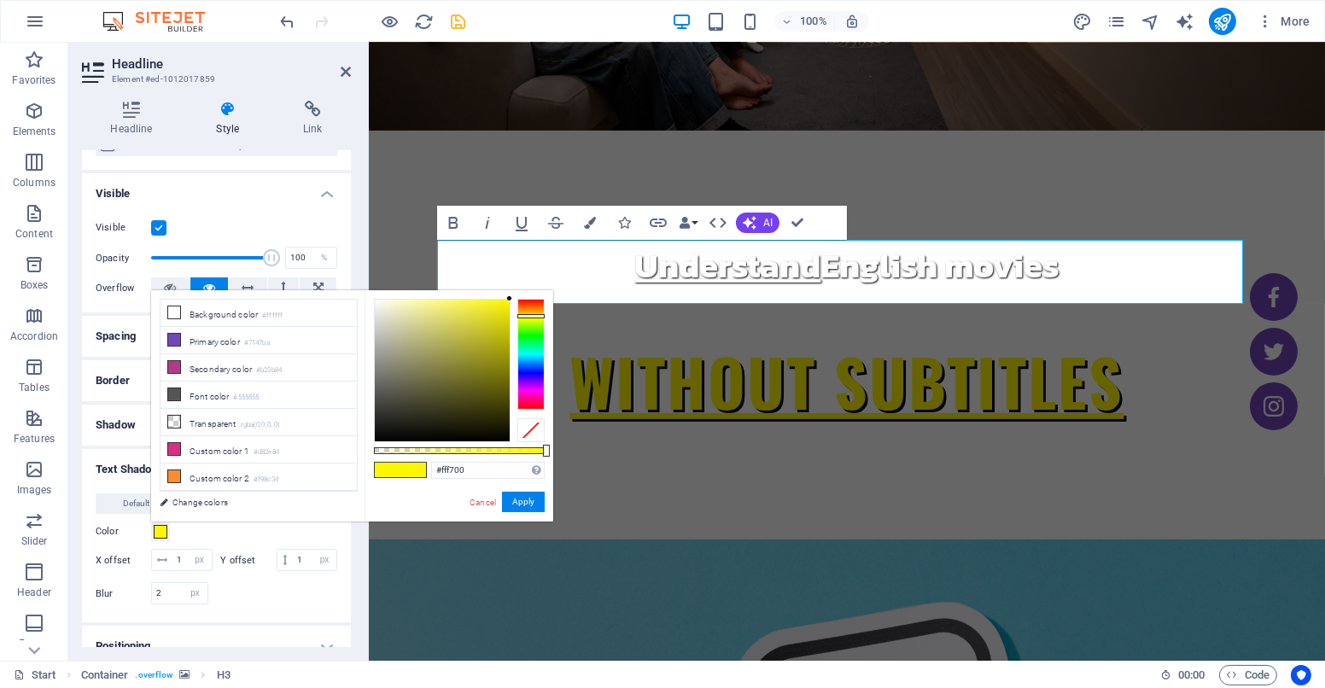
type input "#ff1c00"
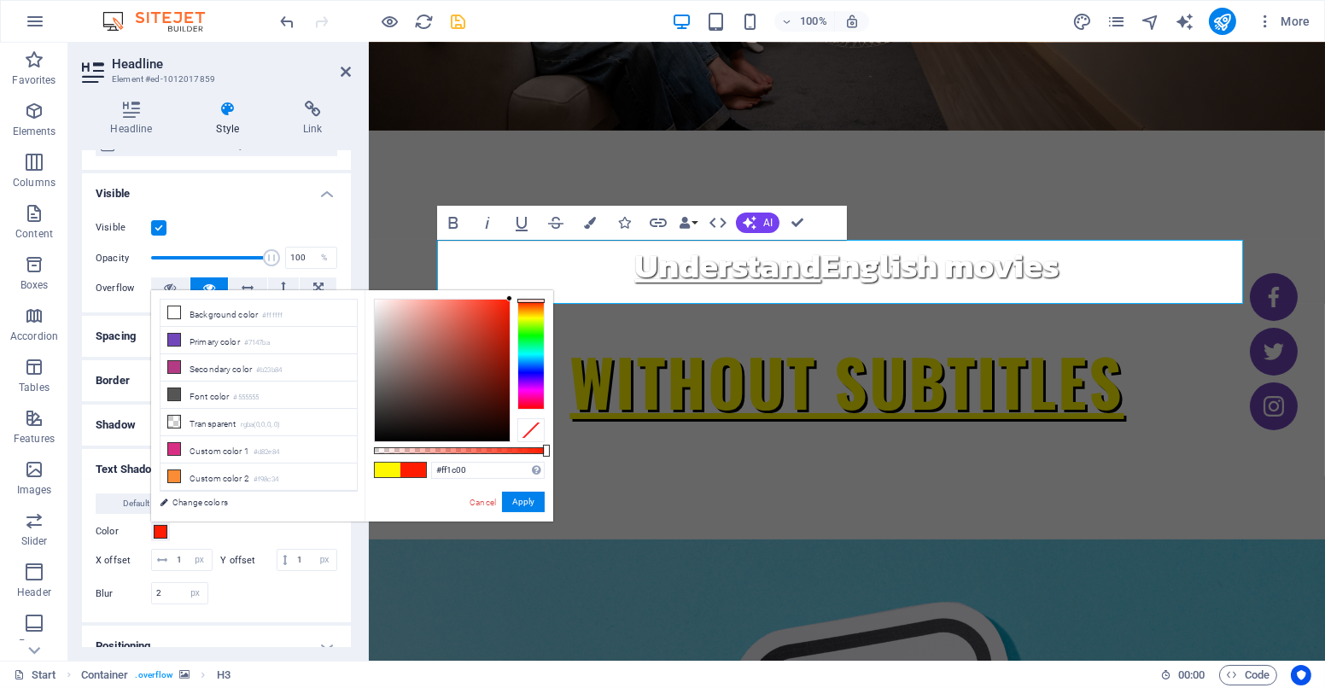
click at [528, 300] on div at bounding box center [530, 354] width 27 height 111
click at [523, 500] on button "Apply" at bounding box center [523, 502] width 43 height 20
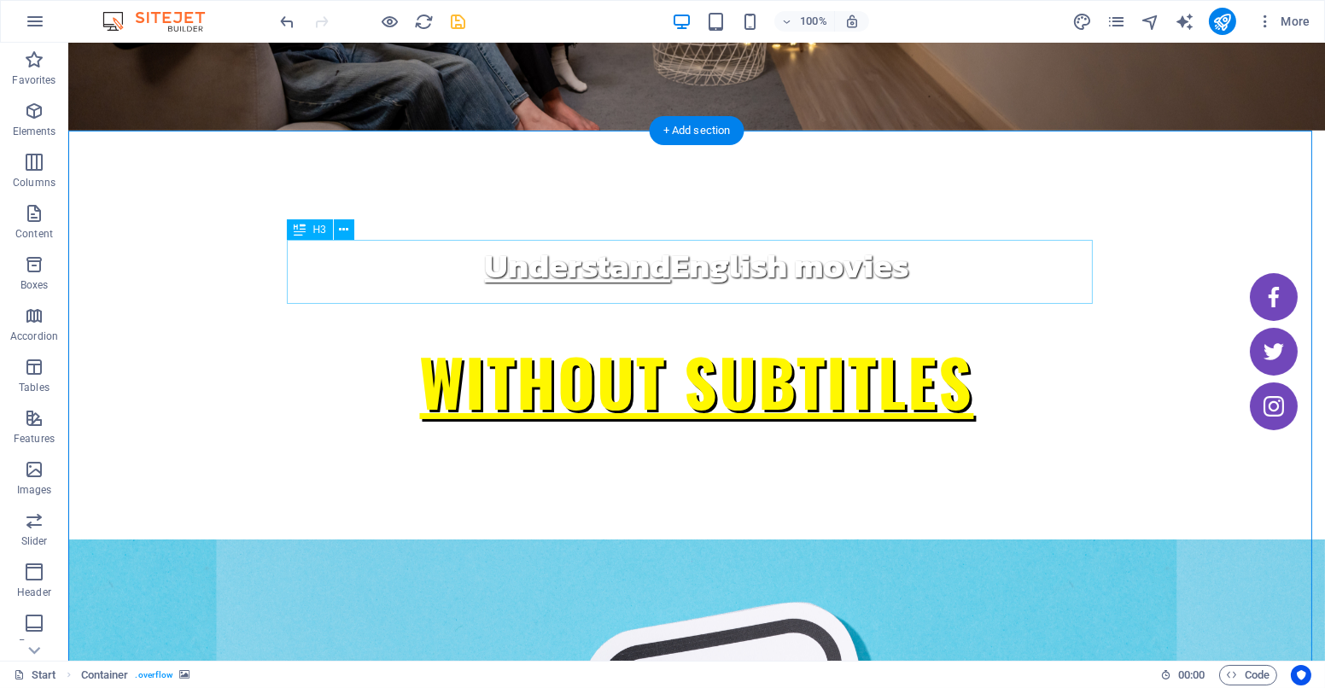
click at [339, 234] on icon at bounding box center [343, 230] width 9 height 18
click at [344, 232] on icon at bounding box center [343, 230] width 9 height 18
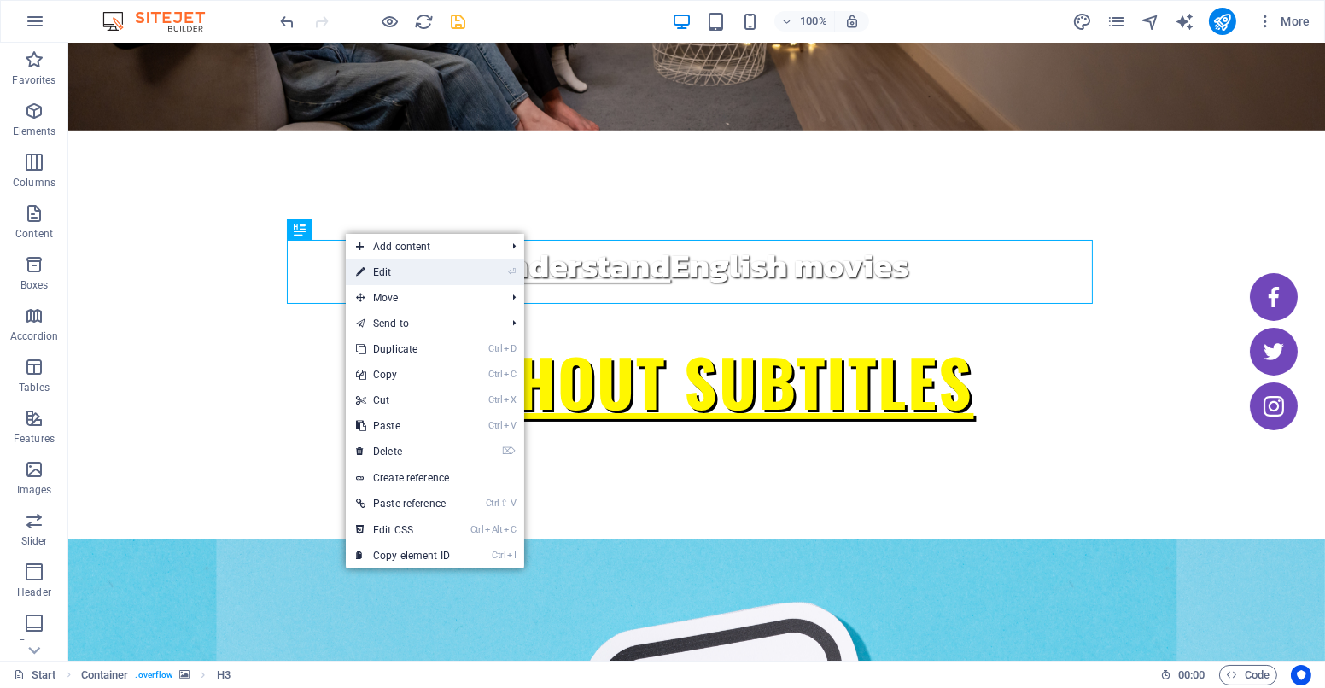
click at [385, 271] on link "⏎ Edit" at bounding box center [403, 272] width 114 height 26
select select "px"
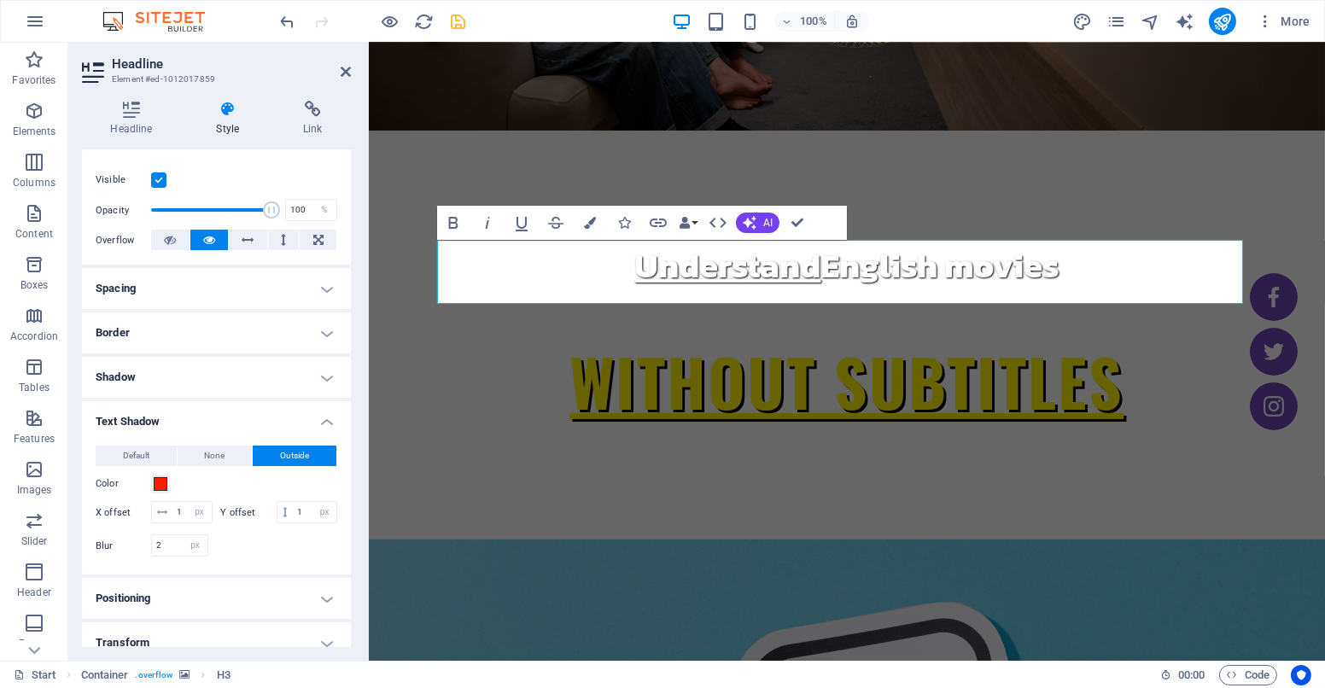
scroll to position [376, 0]
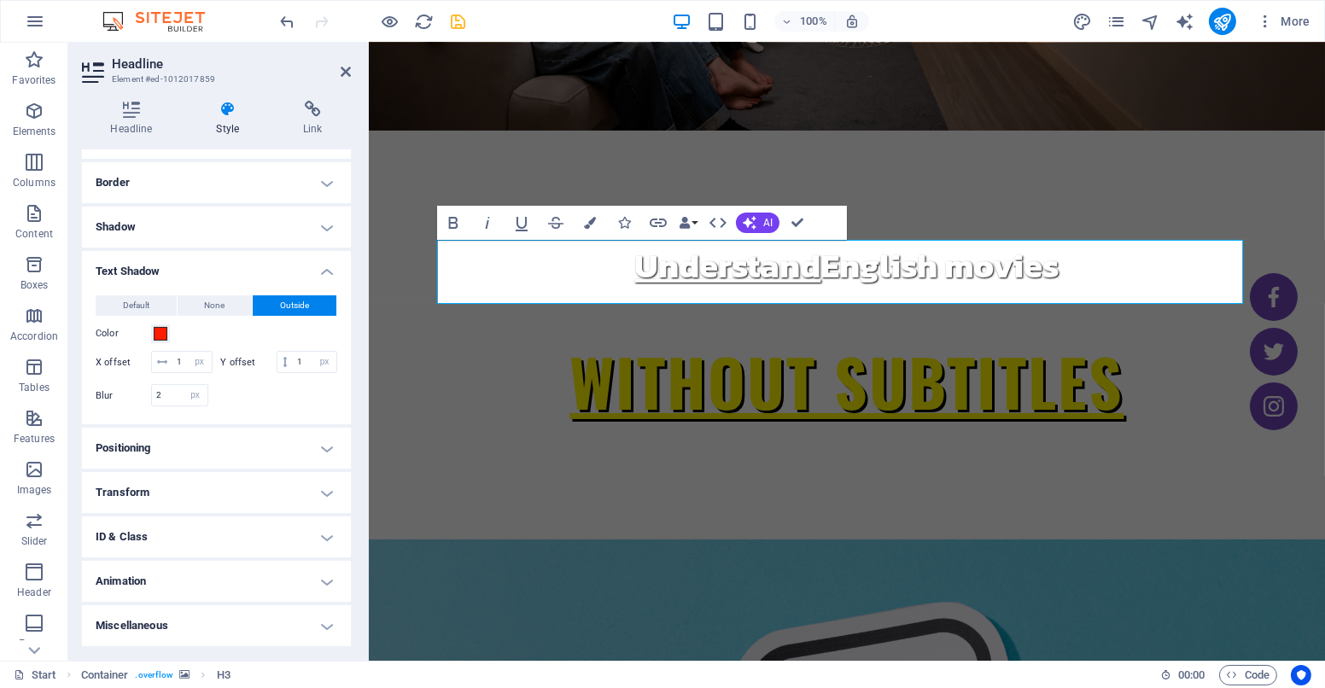
click at [172, 410] on div at bounding box center [156, 408] width 121 height 4
click at [160, 395] on input "2" at bounding box center [179, 395] width 55 height 20
type input "1"
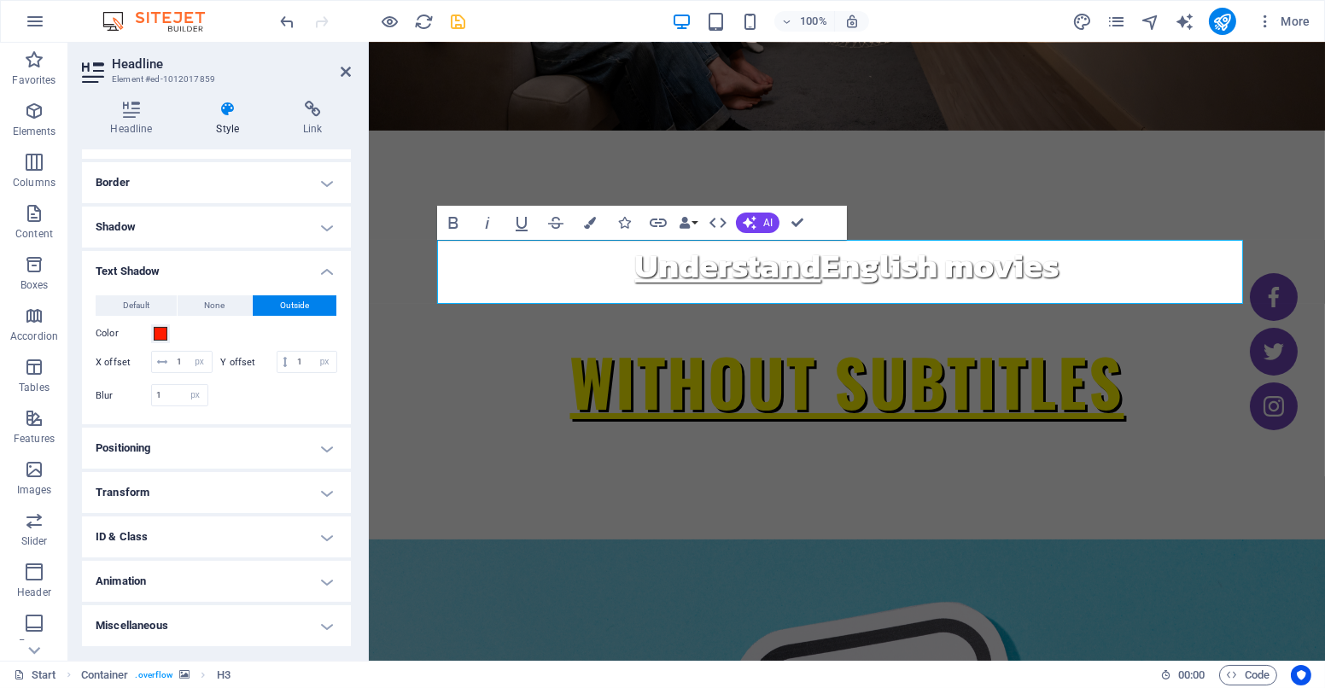
click at [256, 388] on div at bounding box center [277, 395] width 121 height 22
click at [178, 352] on input "1" at bounding box center [191, 362] width 39 height 20
type input "2"
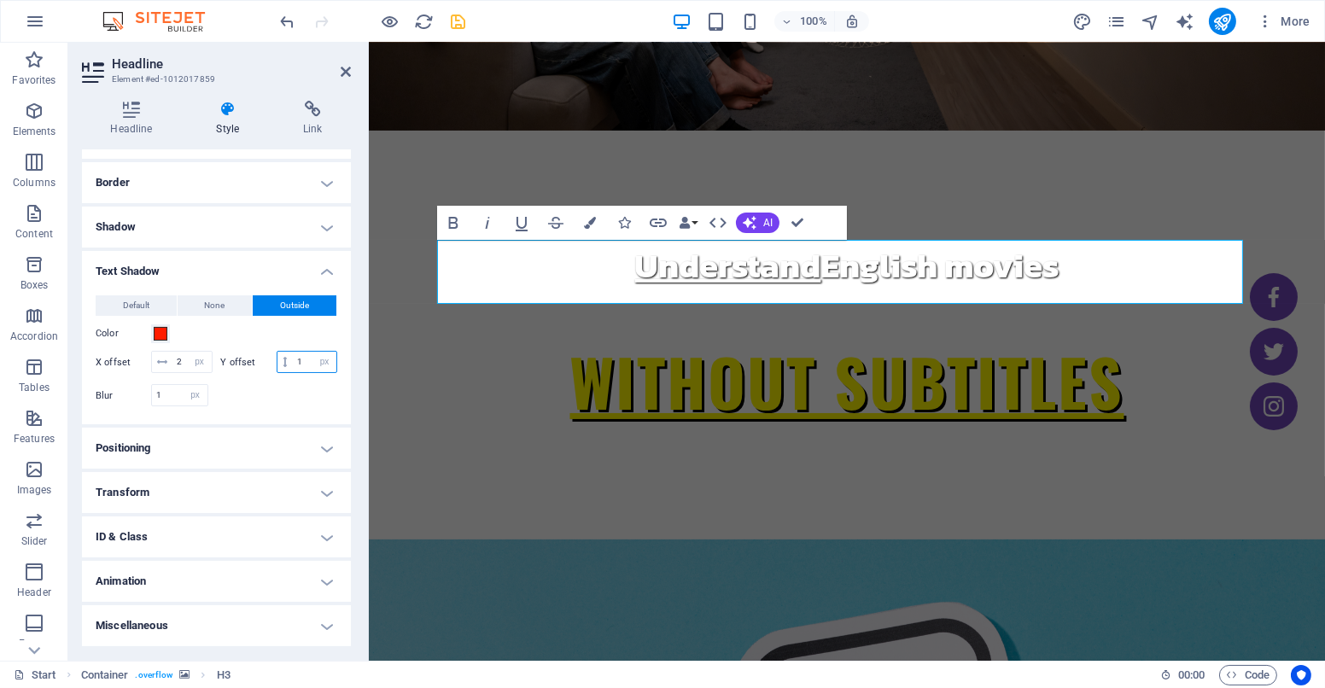
click at [293, 364] on input "1" at bounding box center [315, 362] width 44 height 20
type input "2"
click at [240, 419] on div "Default None Outside Color X offset 2 px rem vh vw Y offset 2 px rem vh vw Blur…" at bounding box center [216, 353] width 269 height 143
click at [182, 627] on h4 "Miscellaneous" at bounding box center [216, 625] width 269 height 41
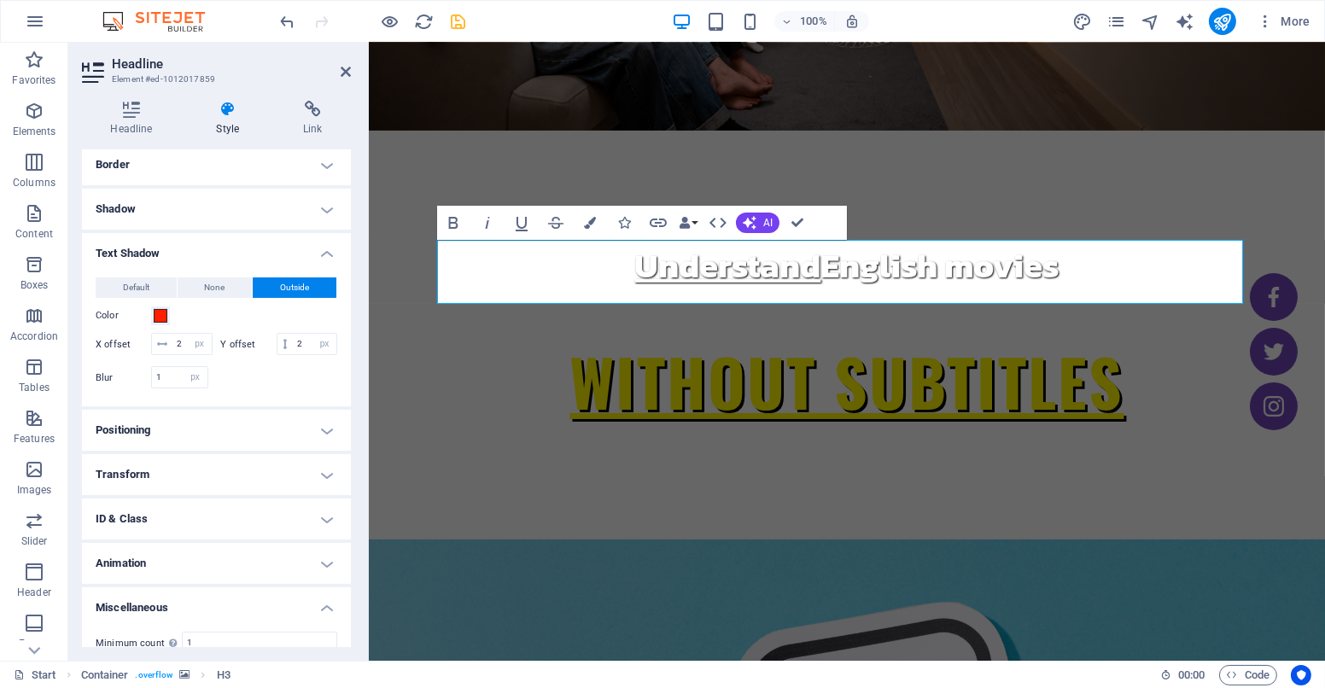
click at [182, 618] on h4 "Miscellaneous" at bounding box center [216, 602] width 269 height 31
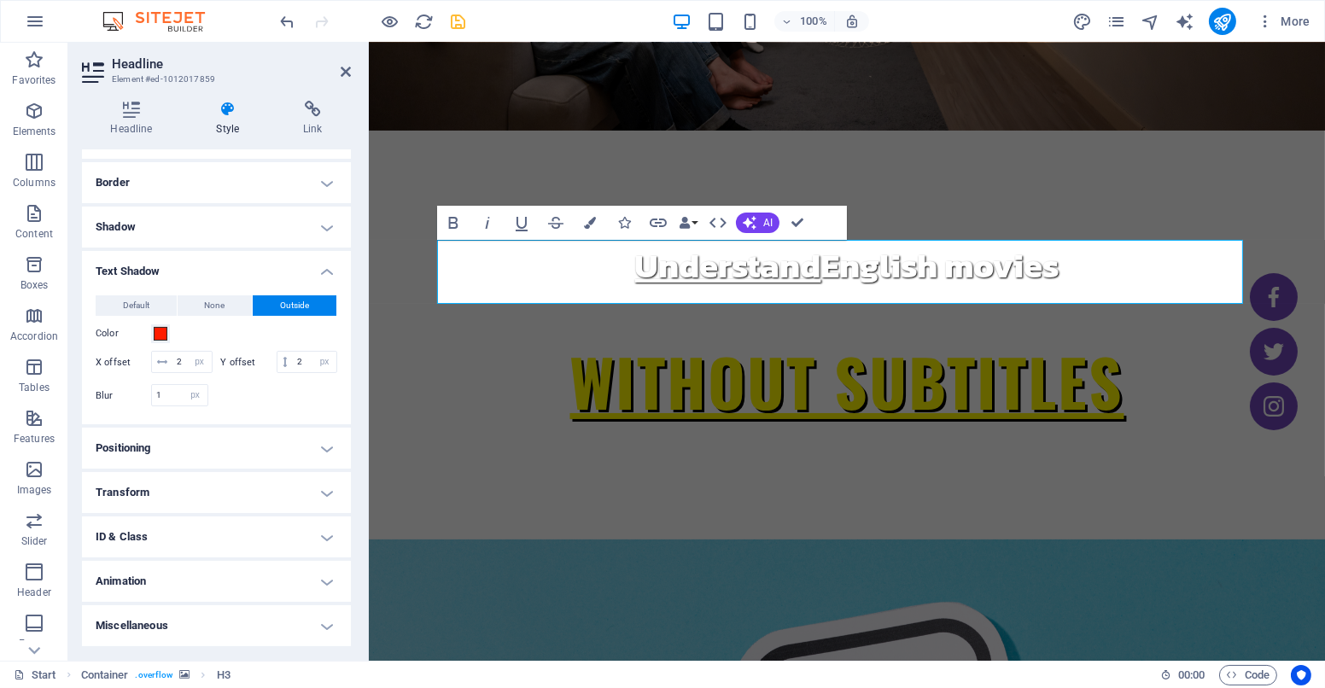
click at [213, 323] on div "Color" at bounding box center [217, 333] width 242 height 20
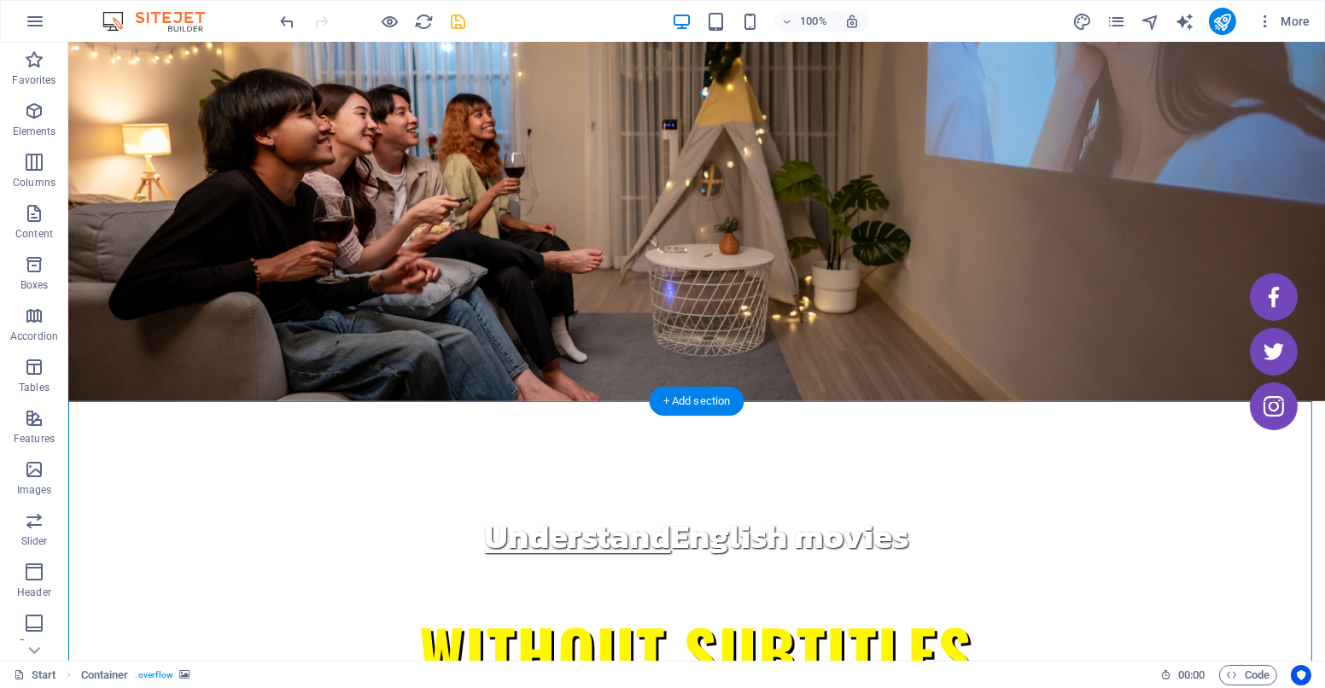
scroll to position [0, 0]
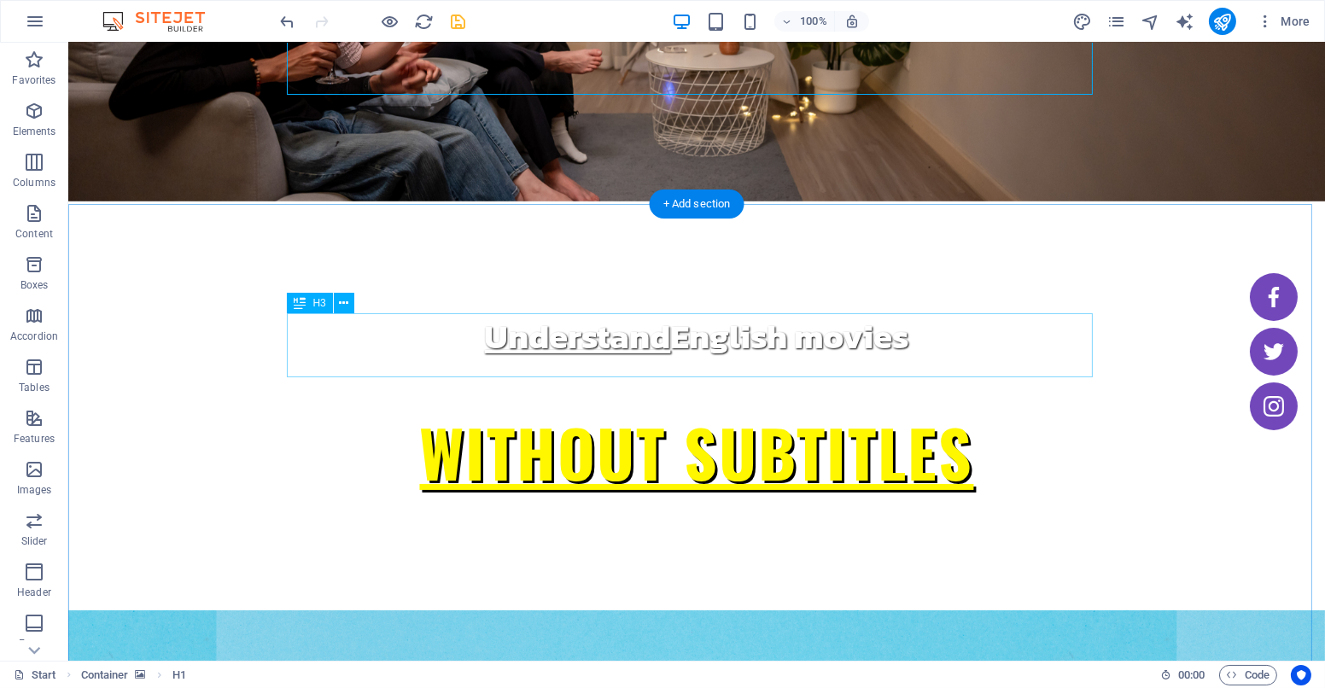
scroll to position [252, 0]
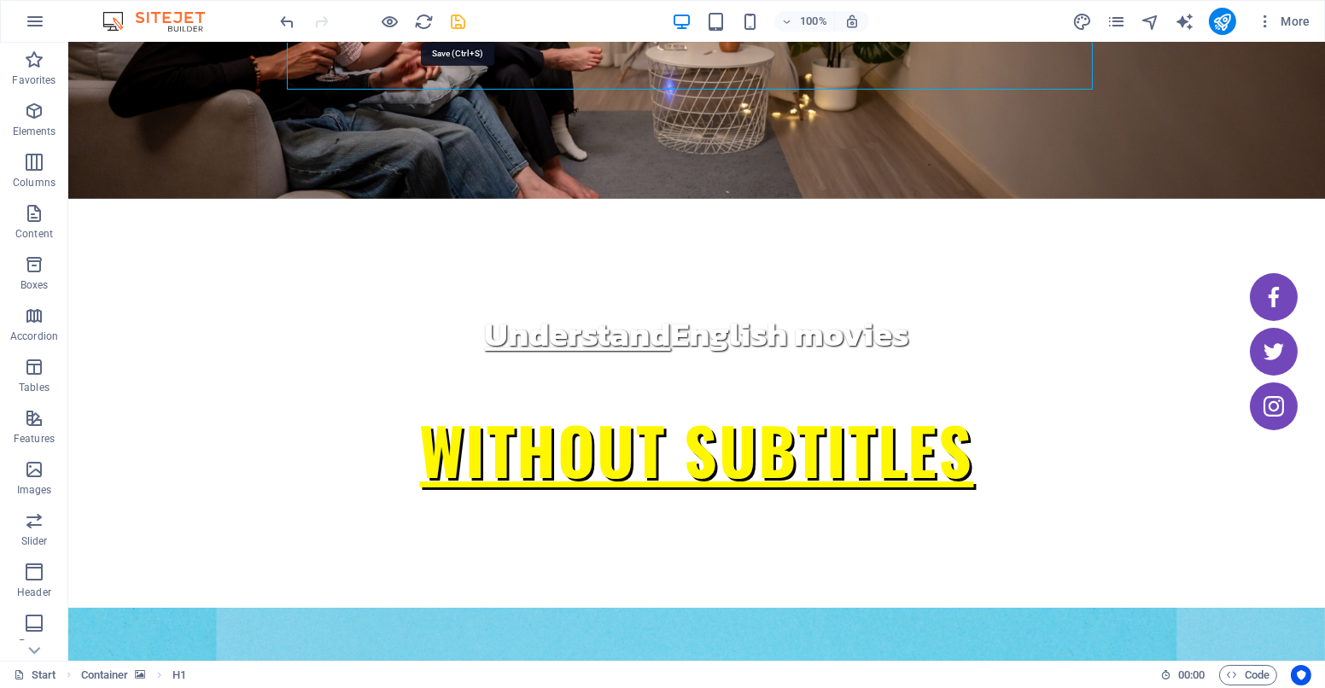
click at [452, 24] on icon "save" at bounding box center [459, 22] width 20 height 20
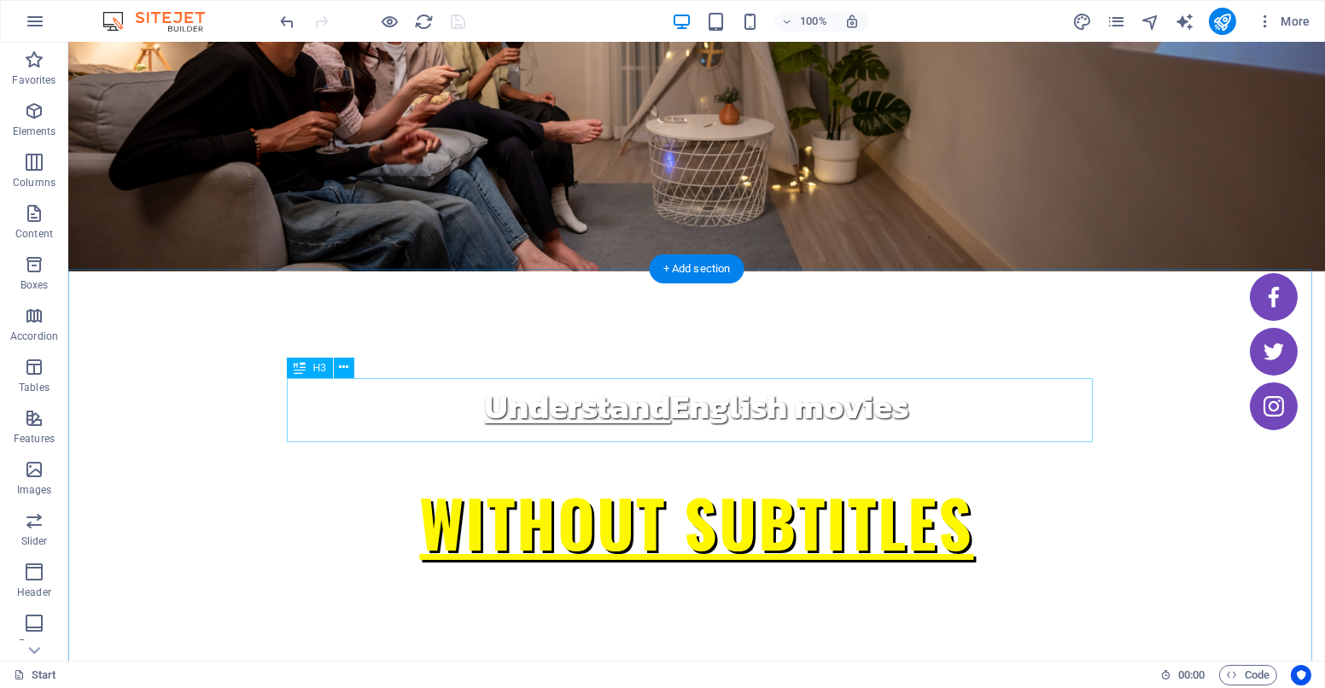
scroll to position [177, 0]
